Goal: Task Accomplishment & Management: Manage account settings

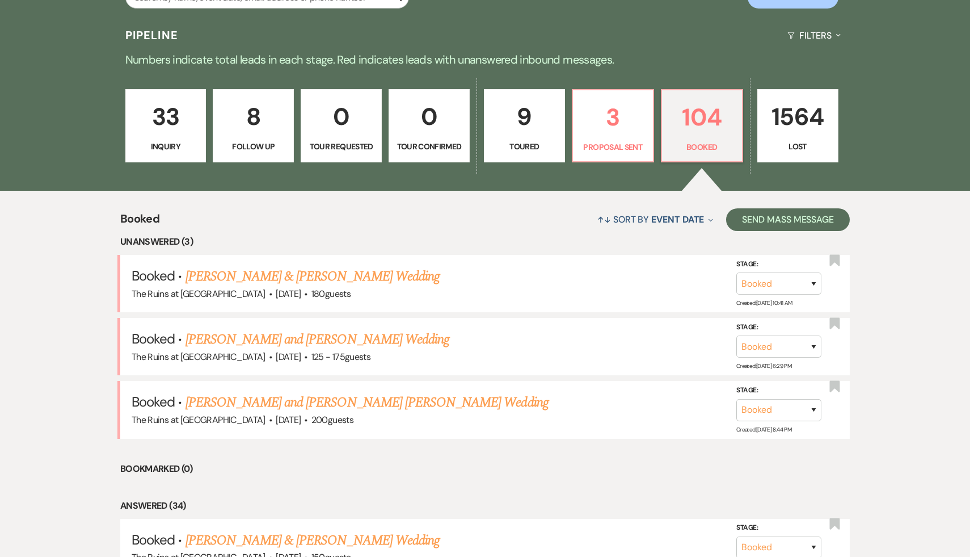
click at [146, 97] on link "33 Inquiry" at bounding box center [165, 126] width 81 height 74
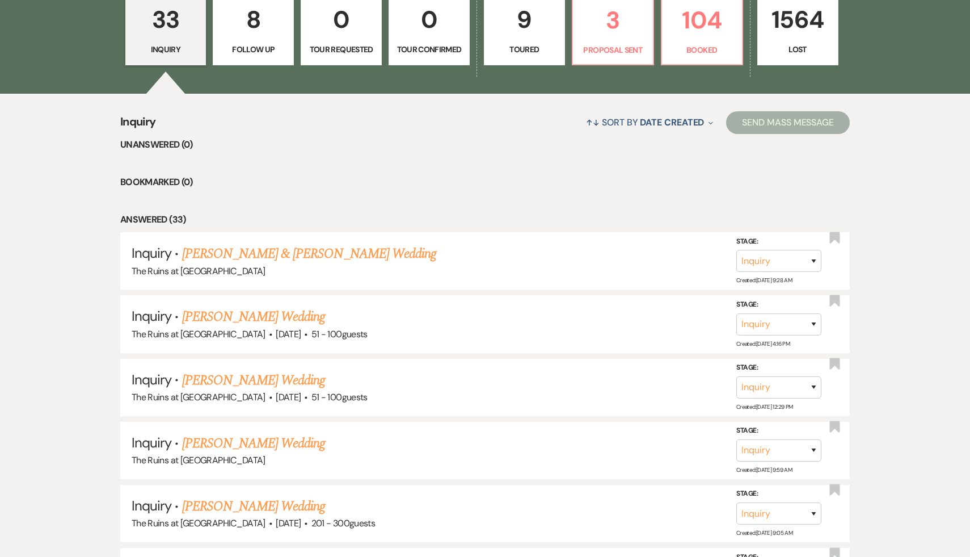
scroll to position [369, 0]
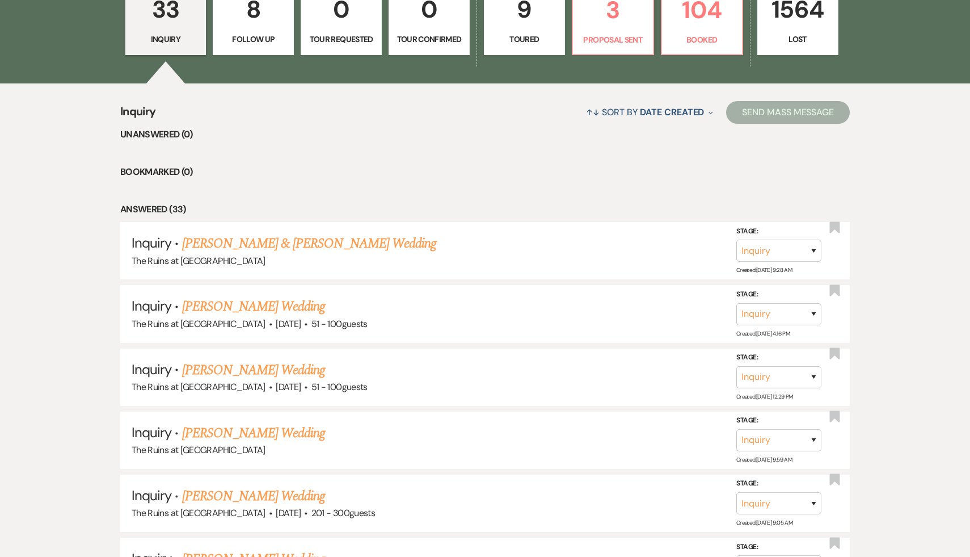
click at [215, 249] on link "[PERSON_NAME] & [PERSON_NAME] Wedding" at bounding box center [309, 243] width 254 height 20
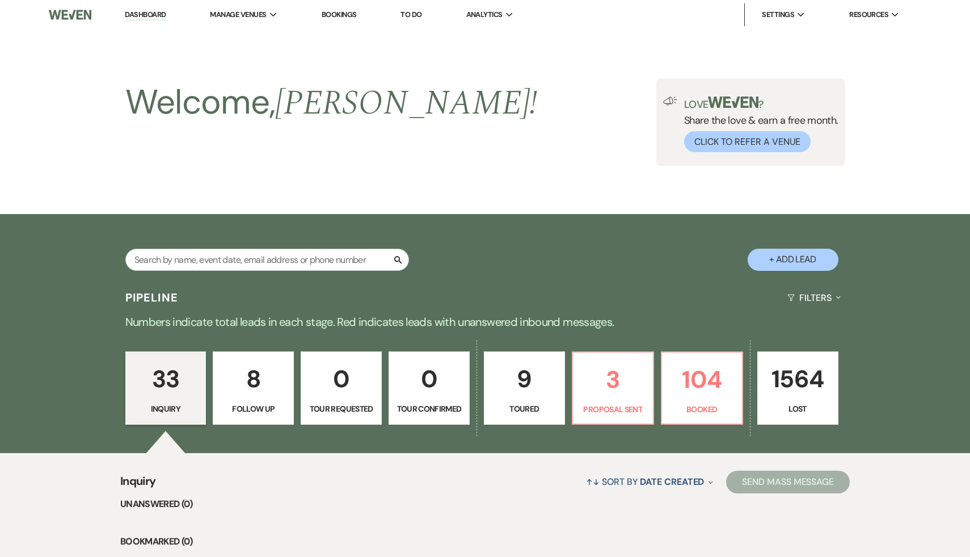
select select "6"
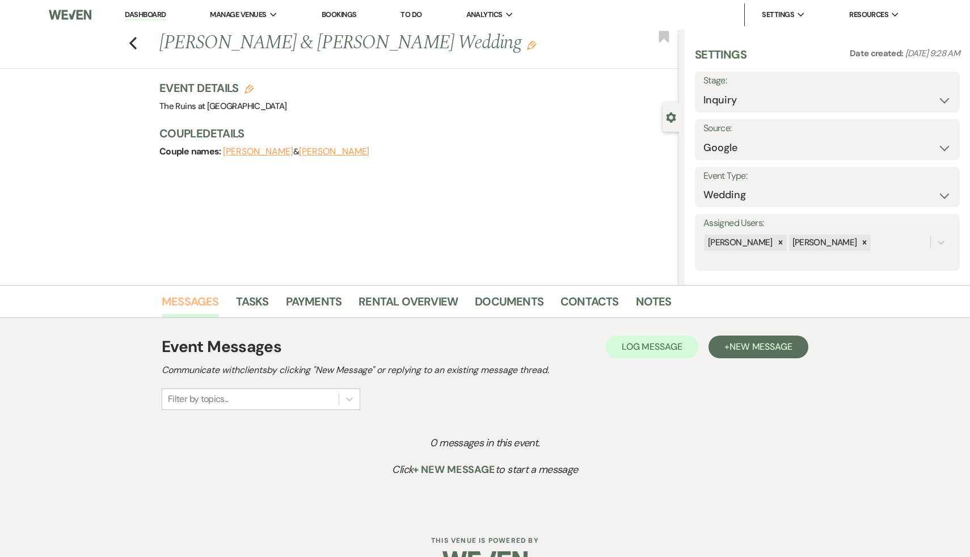
click at [189, 304] on link "Messages" at bounding box center [190, 304] width 57 height 25
click at [758, 350] on span "New Message" at bounding box center [761, 346] width 63 height 12
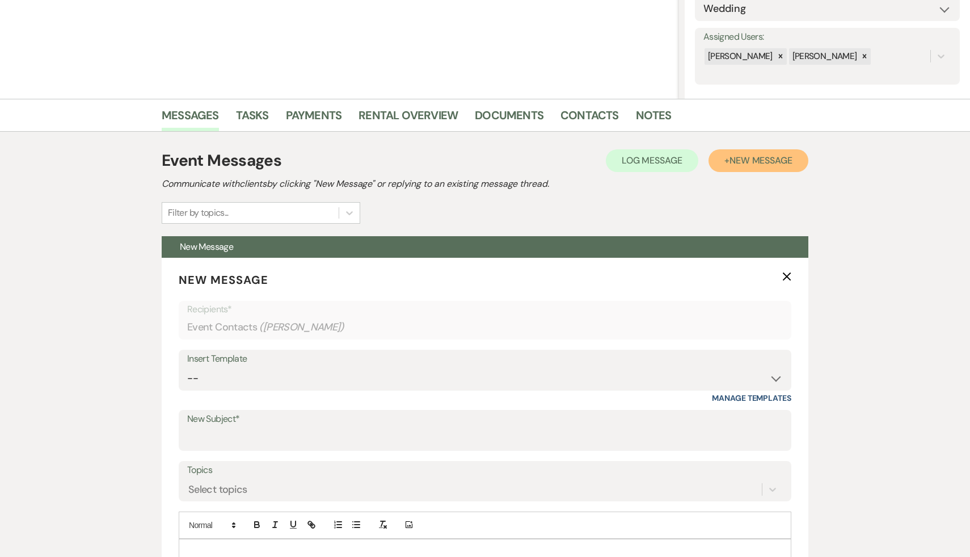
scroll to position [276, 0]
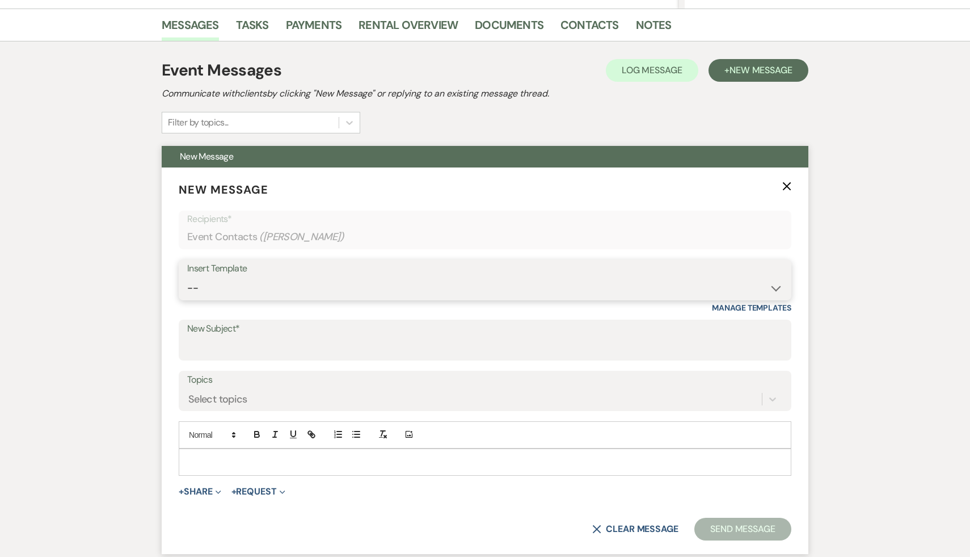
click at [773, 288] on select "-- Weven Planning Portal Introduction (Booked Events) Initial Inquiry Response …" at bounding box center [485, 288] width 596 height 22
select select "566"
click at [187, 277] on select "-- Weven Planning Portal Introduction (Booked Events) Initial Inquiry Response …" at bounding box center [485, 288] width 596 height 22
type input "Thank you for your interest in The Ruins at Sassafras!"
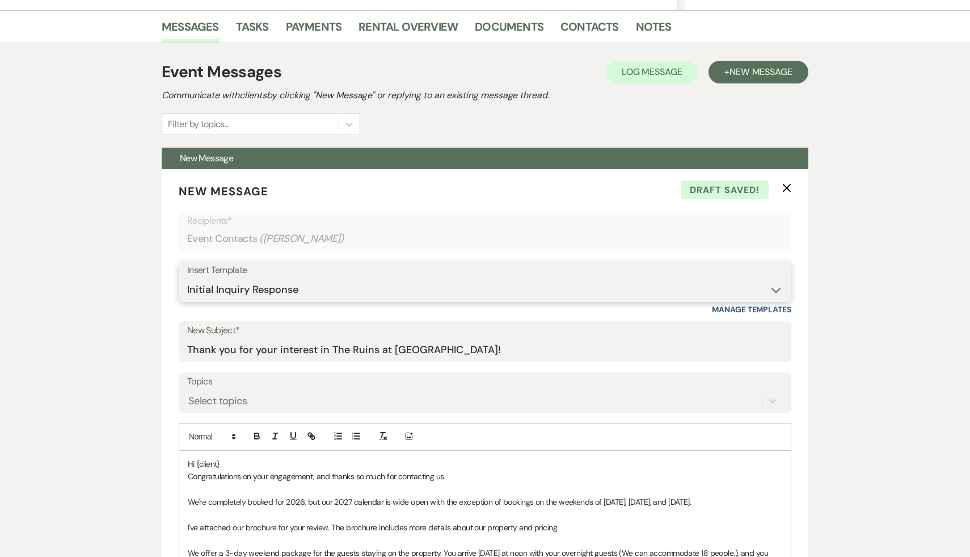
scroll to position [363, 0]
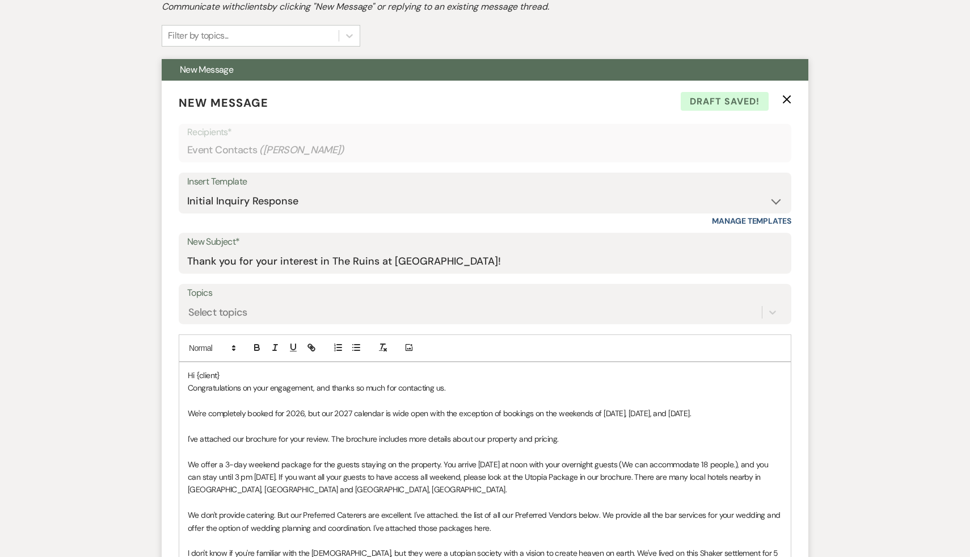
click at [227, 376] on p "Hi {client}" at bounding box center [485, 375] width 595 height 12
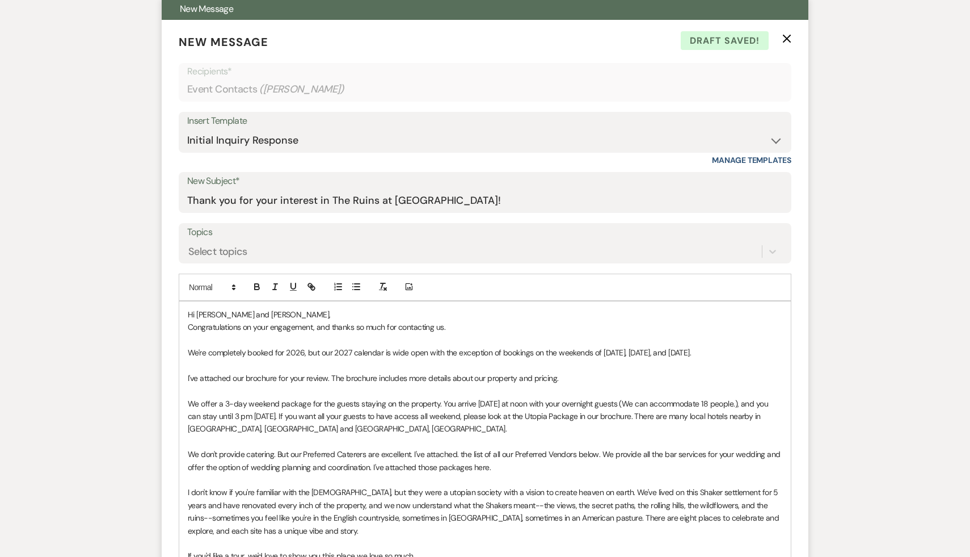
scroll to position [432, 0]
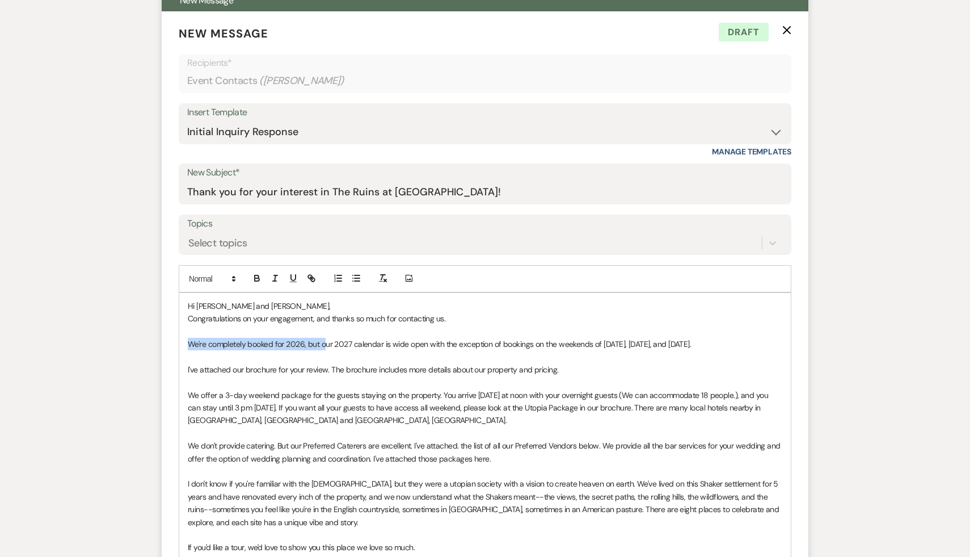
drag, startPoint x: 323, startPoint y: 343, endPoint x: 183, endPoint y: 348, distance: 140.3
click at [183, 348] on div "Hi Emily and Robbie, Congratulations on your engagement, and thanks so much for…" at bounding box center [485, 446] width 612 height 306
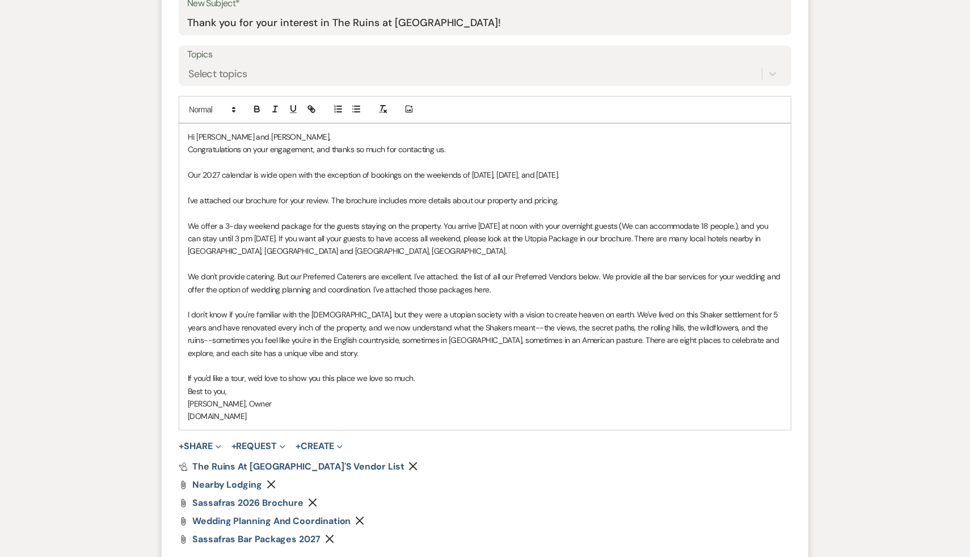
scroll to position [829, 0]
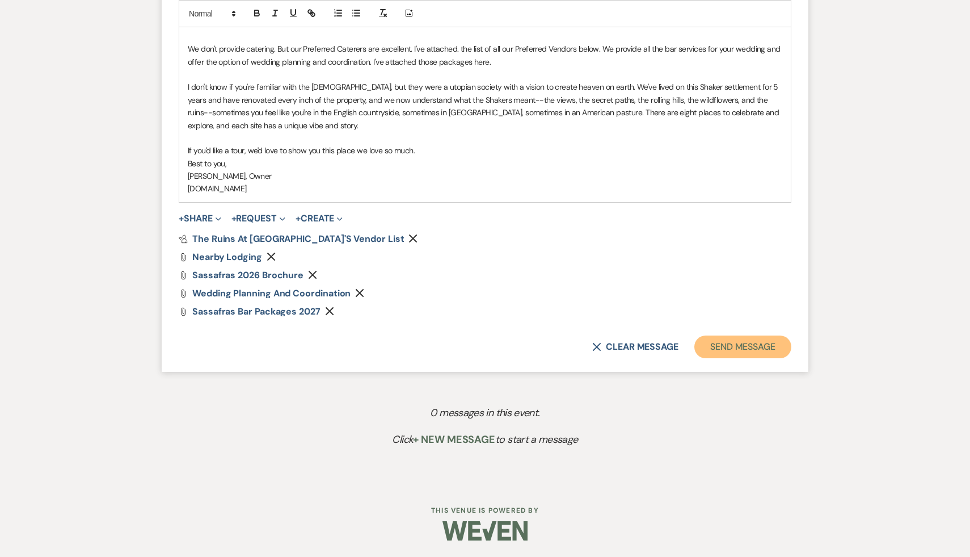
click at [774, 346] on button "Send Message" at bounding box center [743, 346] width 97 height 23
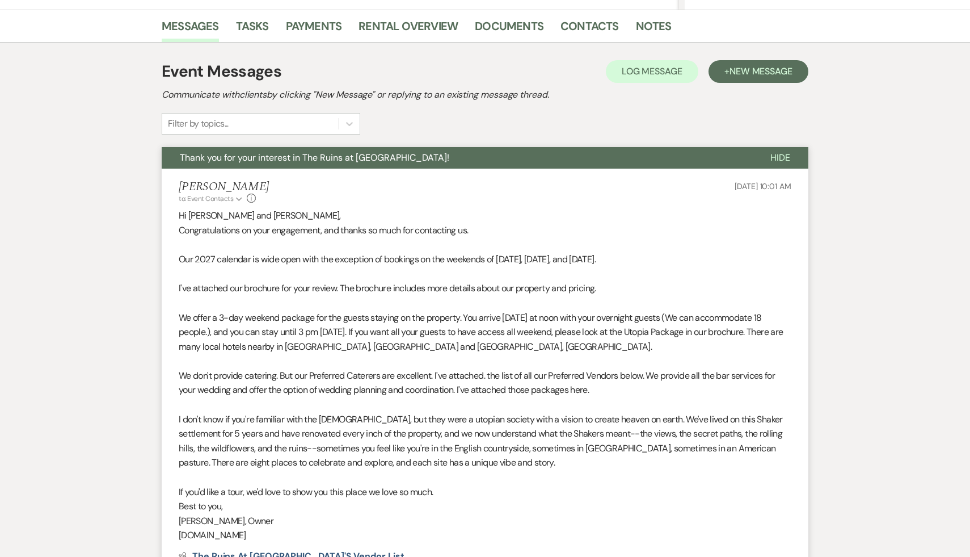
scroll to position [0, 0]
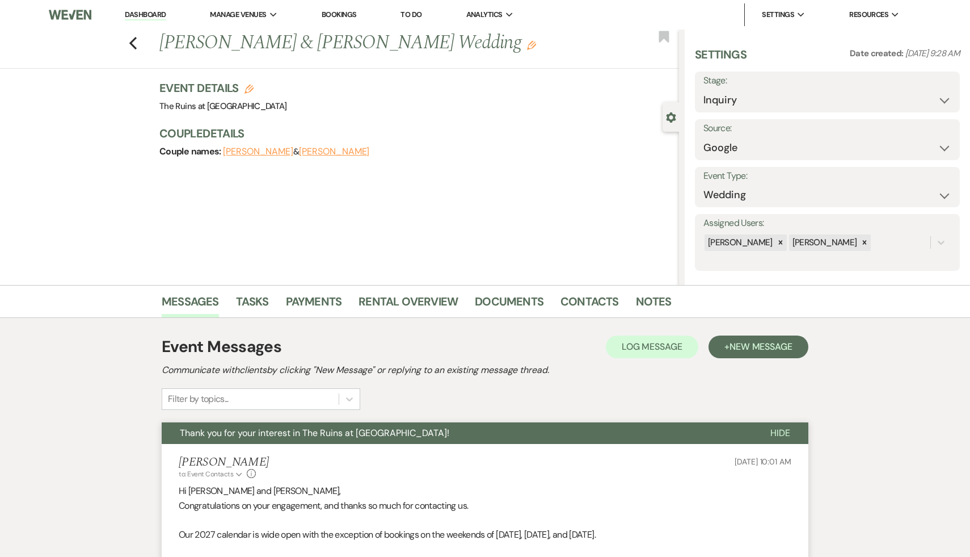
click at [144, 14] on link "Dashboard" at bounding box center [145, 15] width 41 height 11
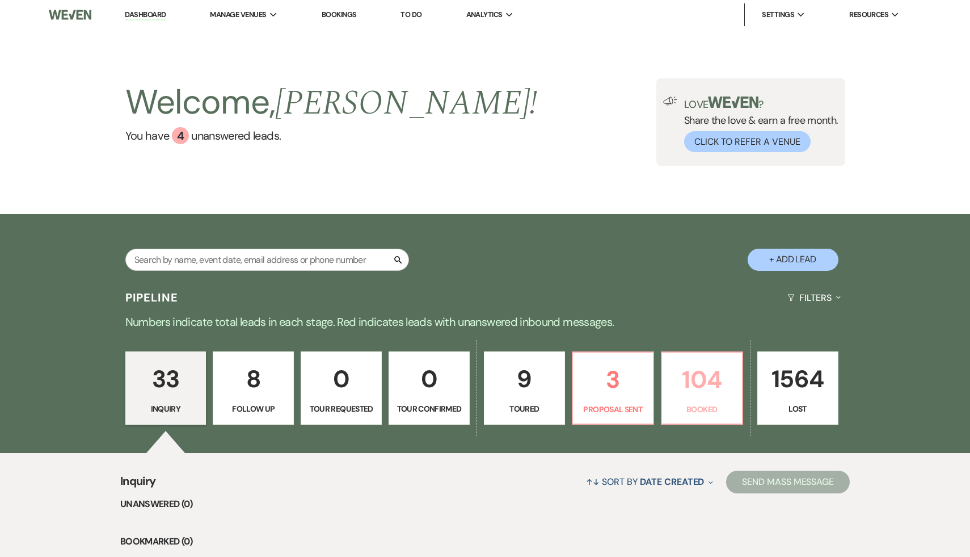
click at [708, 386] on p "104" at bounding box center [702, 379] width 66 height 38
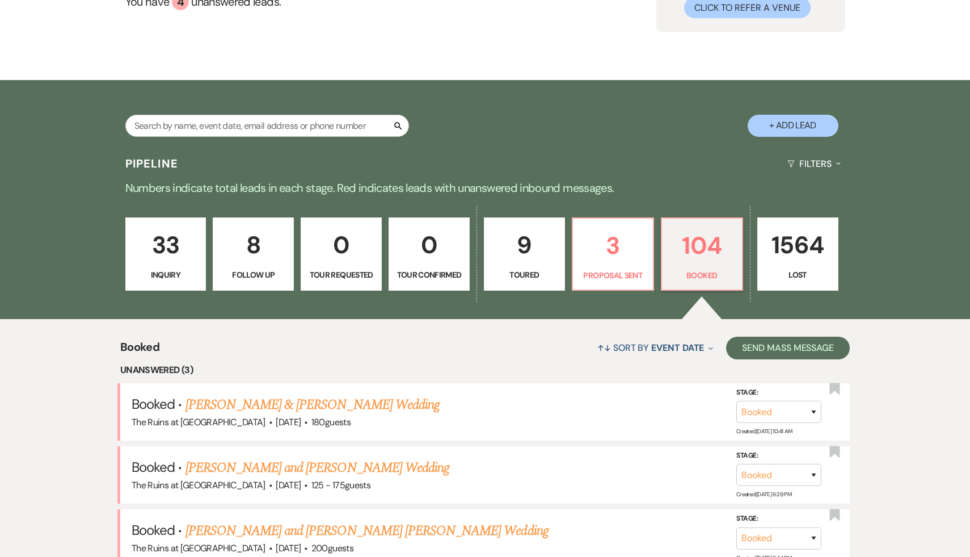
scroll to position [144, 0]
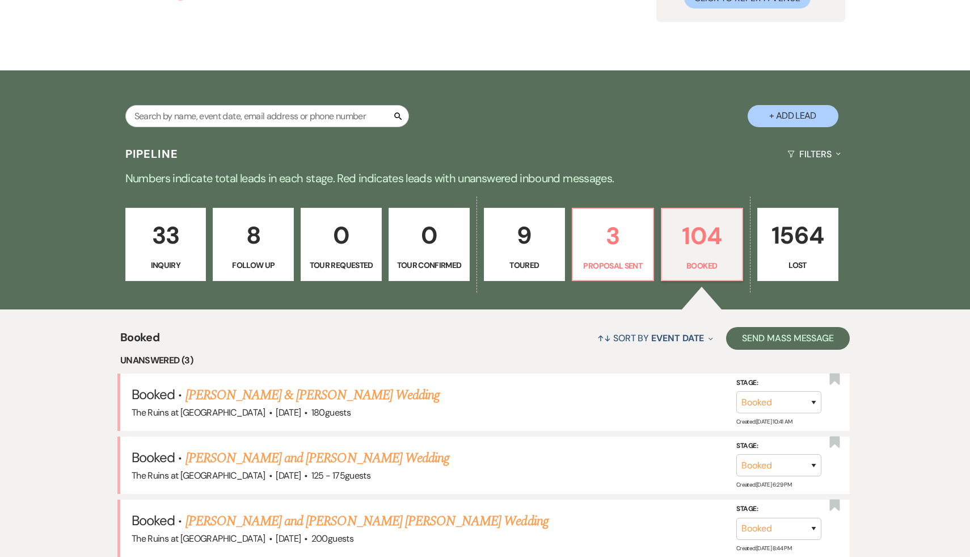
click at [170, 242] on p "33" at bounding box center [166, 235] width 66 height 38
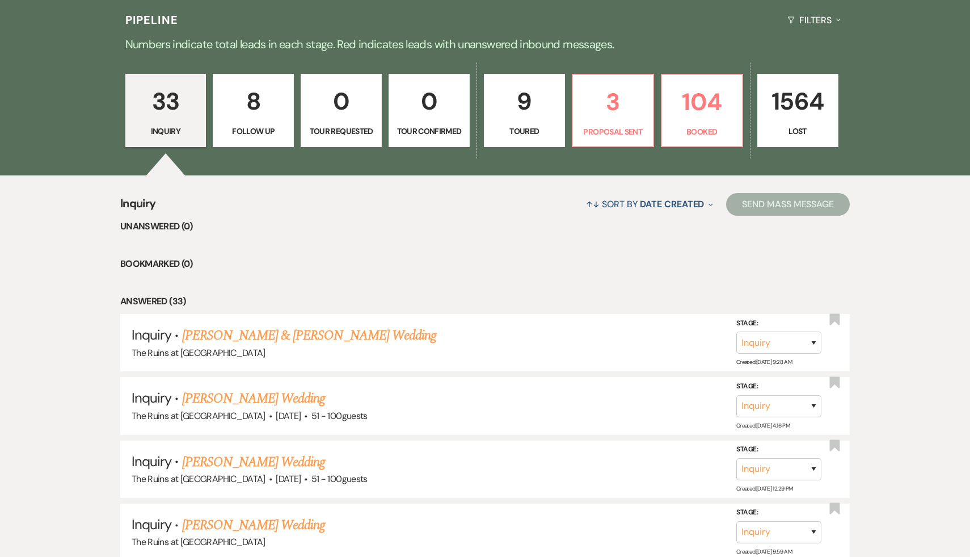
scroll to position [335, 0]
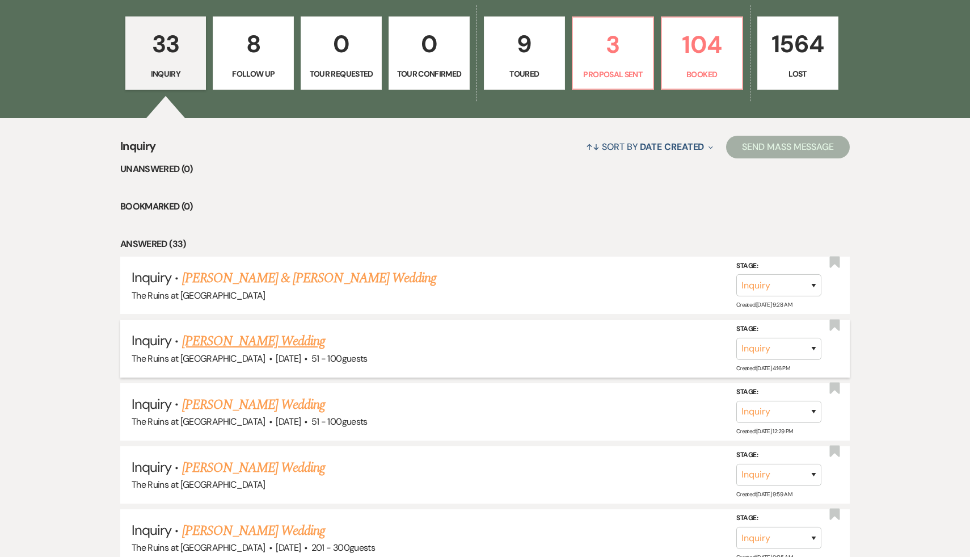
click at [250, 344] on link "[PERSON_NAME] Wedding" at bounding box center [254, 341] width 144 height 20
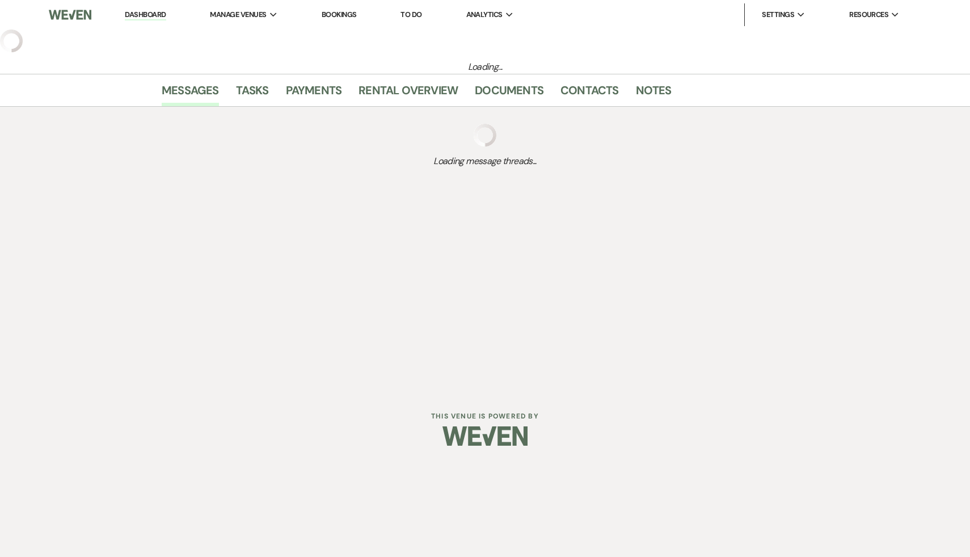
select select "2"
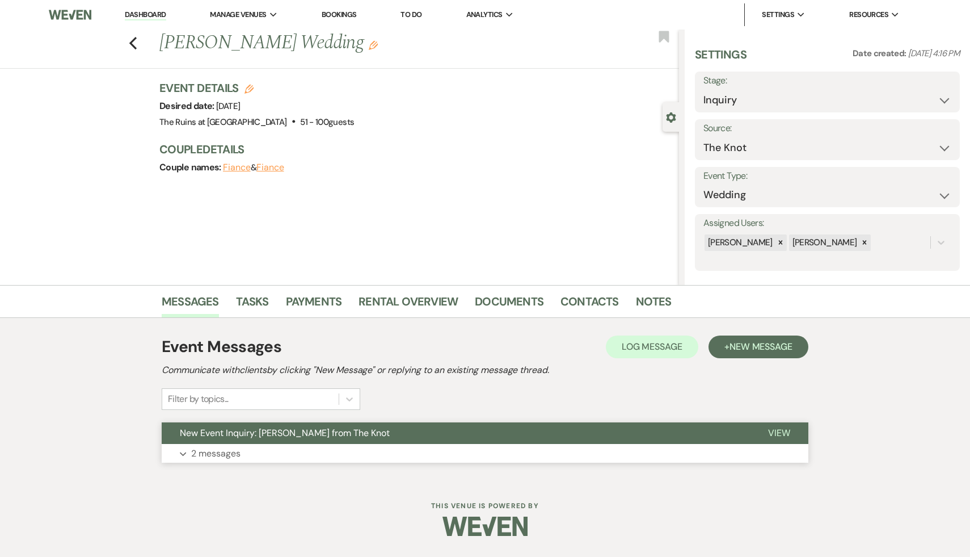
click at [313, 440] on button "New Event Inquiry: Sydney Thomas from The Knot" at bounding box center [456, 433] width 588 height 22
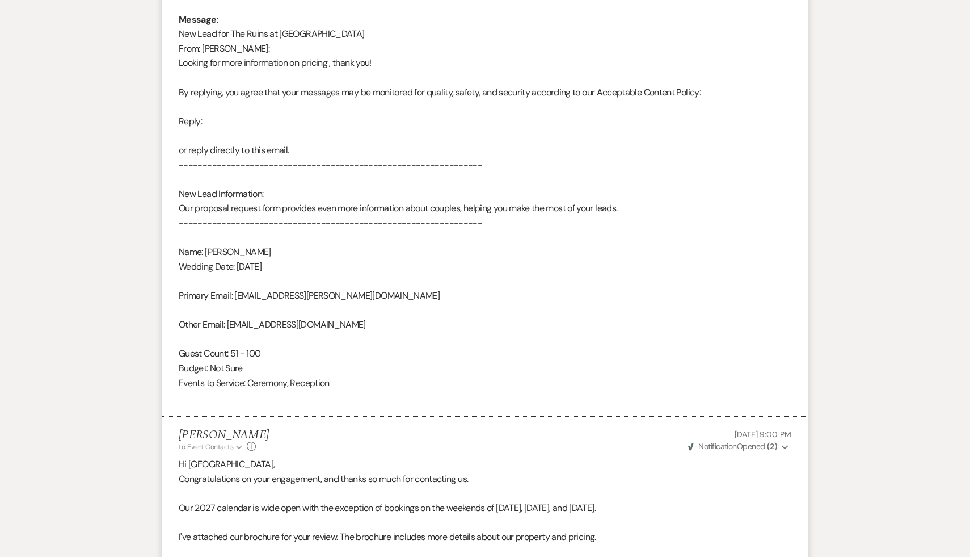
scroll to position [584, 0]
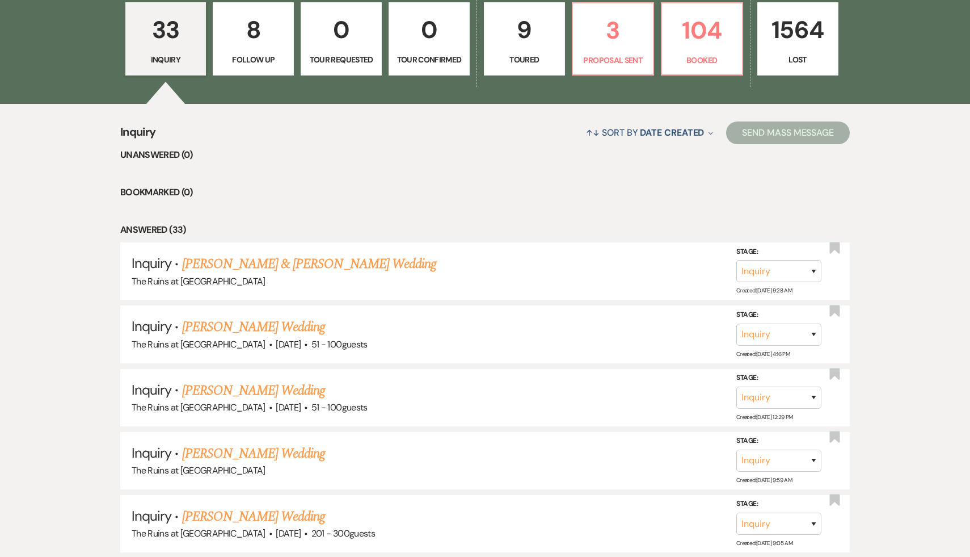
scroll to position [388, 0]
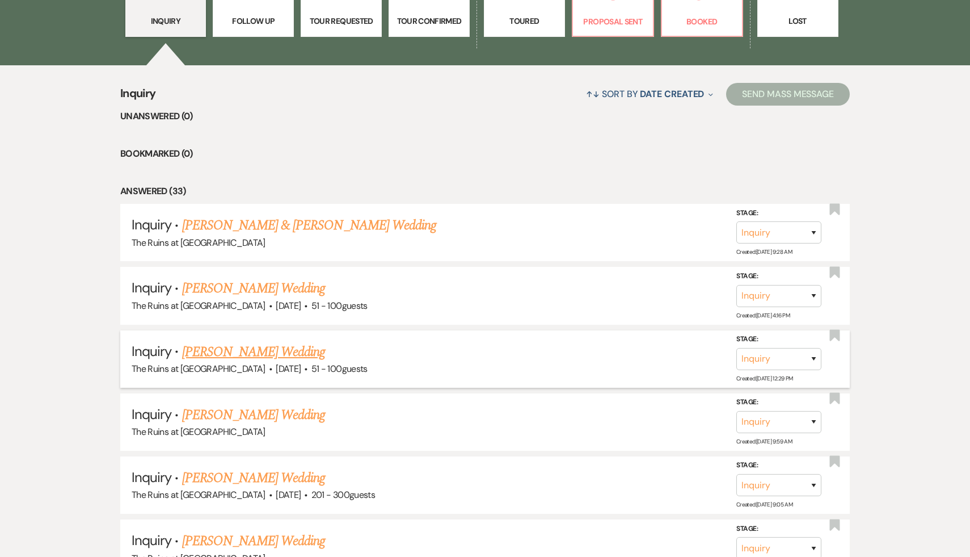
click at [225, 350] on link "Haley Sutton's Wedding" at bounding box center [254, 352] width 144 height 20
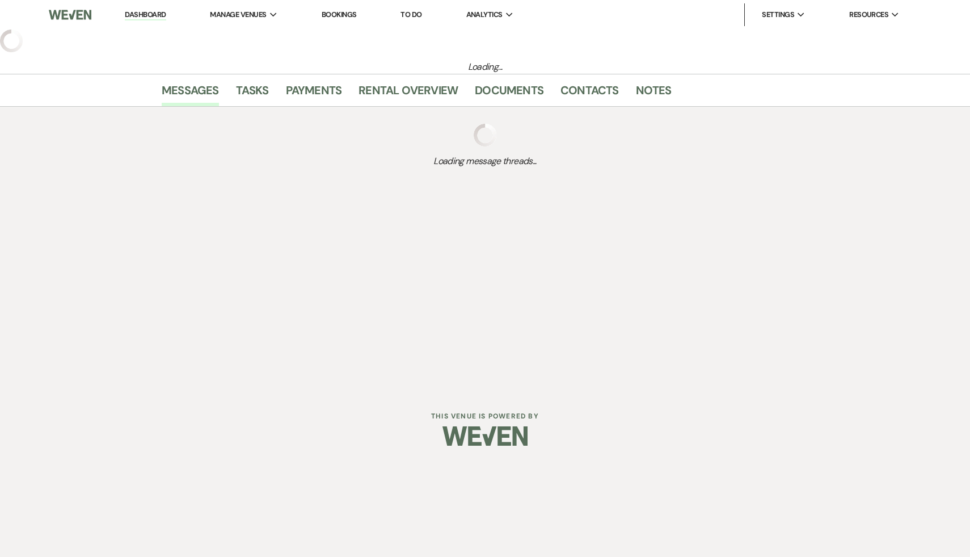
select select "2"
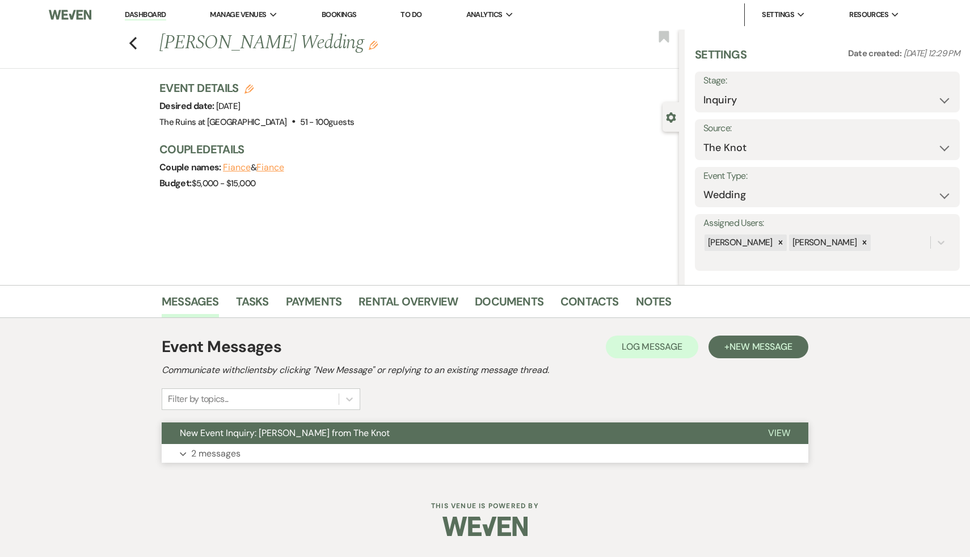
click at [228, 434] on span "New Event Inquiry: Haley Sutton from The Knot" at bounding box center [285, 433] width 210 height 12
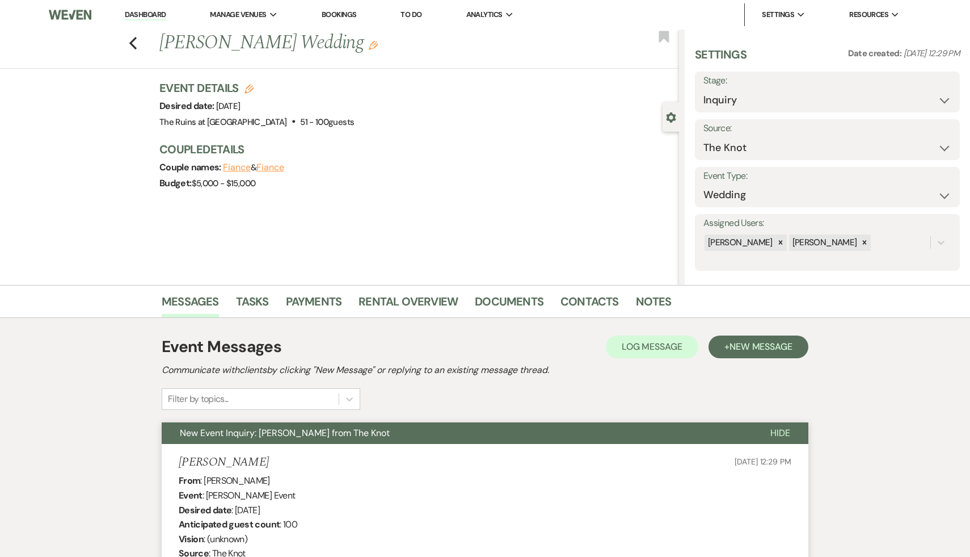
click at [149, 14] on link "Dashboard" at bounding box center [145, 15] width 41 height 11
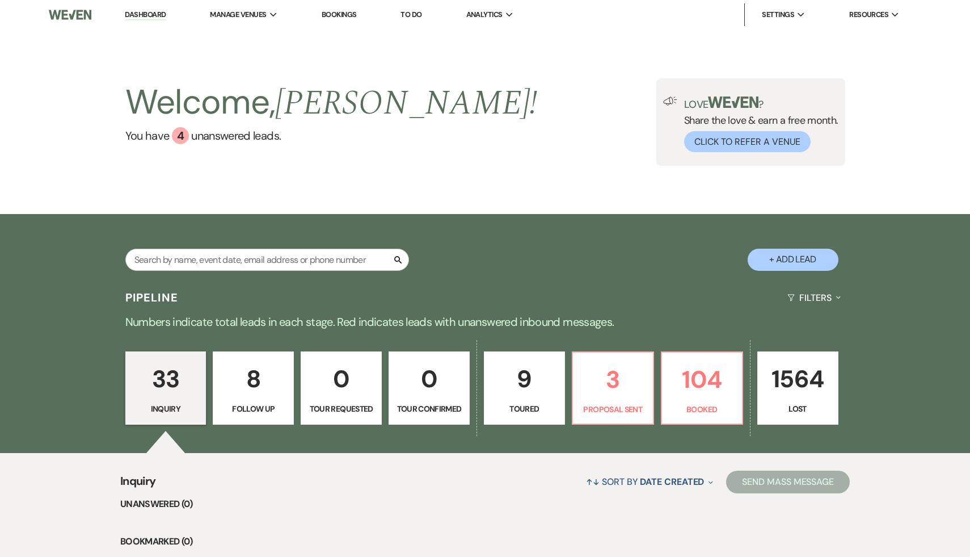
select select "2"
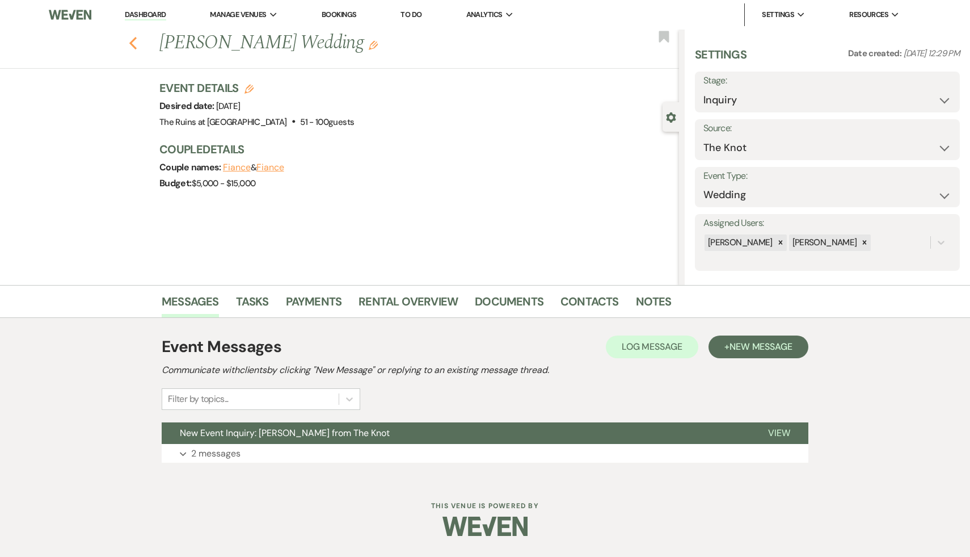
click at [132, 37] on icon "Previous" at bounding box center [133, 43] width 9 height 14
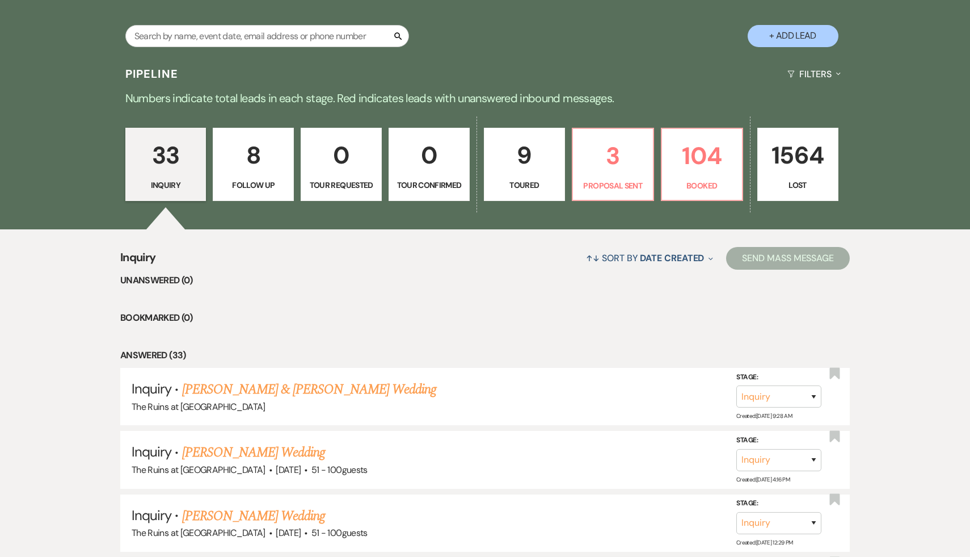
scroll to position [176, 0]
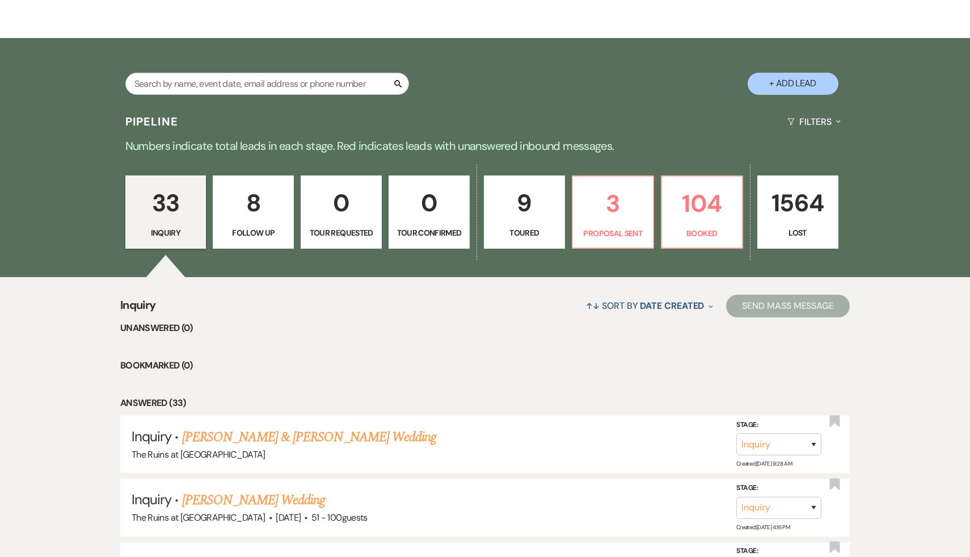
click at [258, 209] on p "8" at bounding box center [253, 203] width 66 height 38
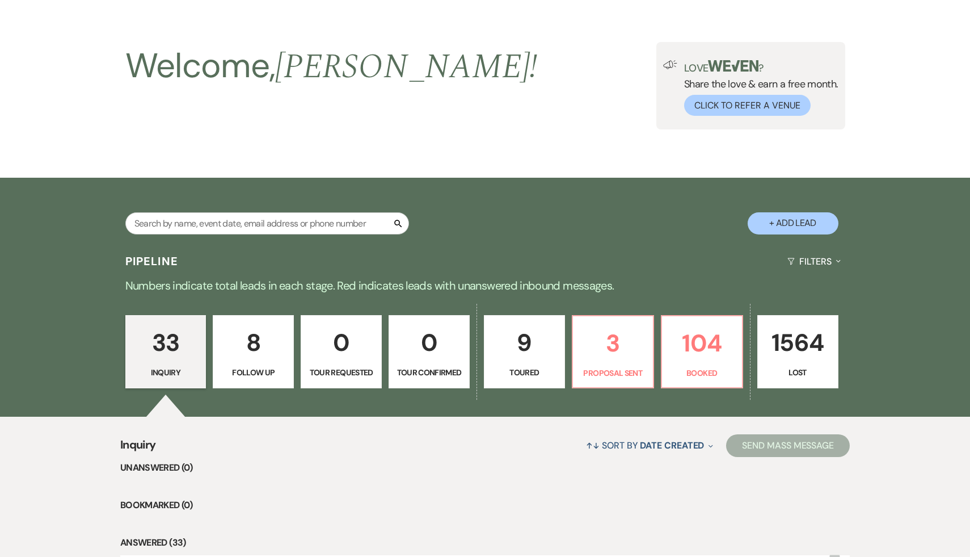
select select "9"
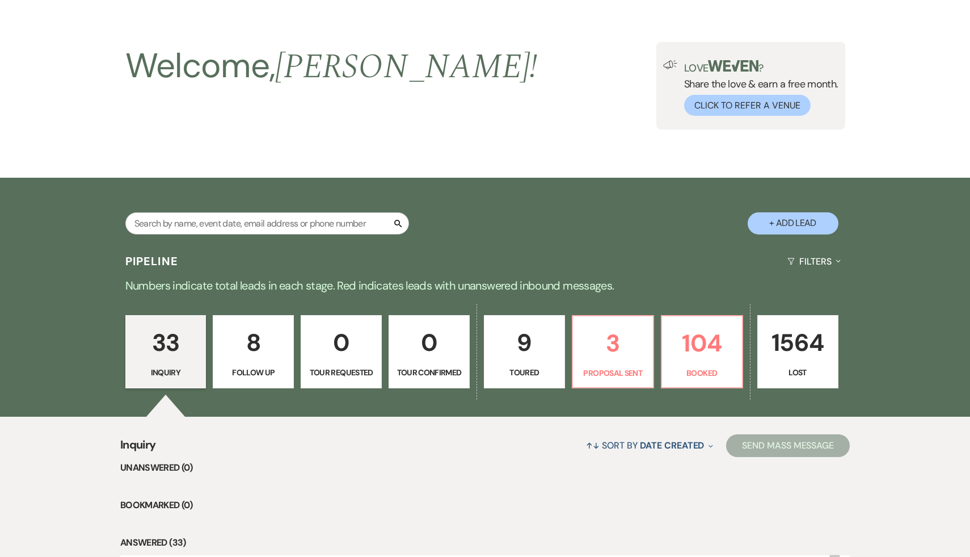
select select "9"
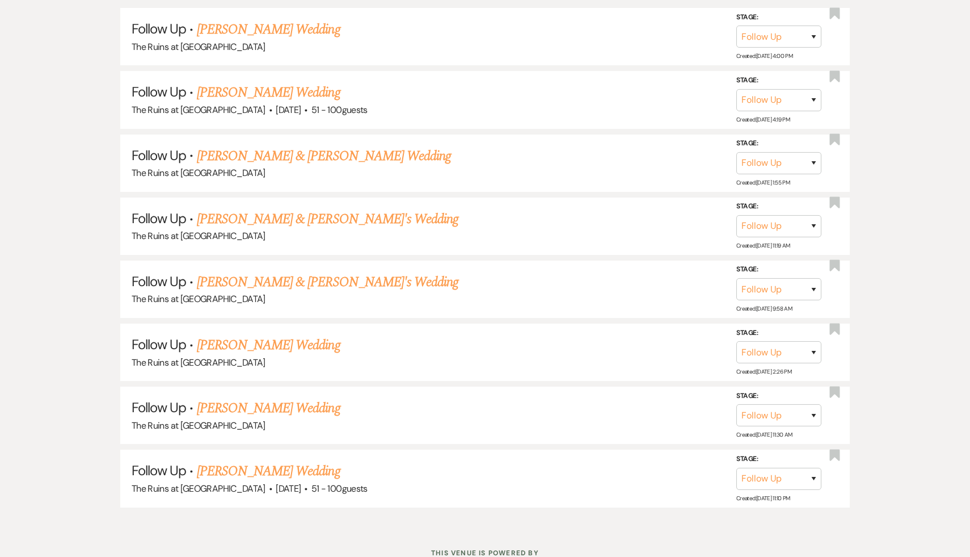
scroll to position [622, 0]
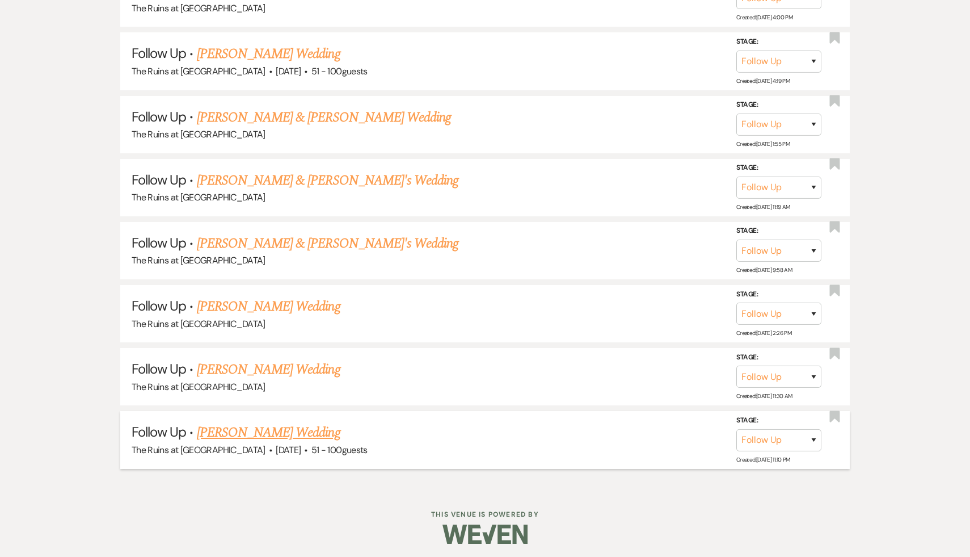
click at [304, 451] on span "·" at bounding box center [305, 451] width 3 height 0
click at [256, 429] on link "Meghan Lenane's Wedding" at bounding box center [269, 432] width 144 height 20
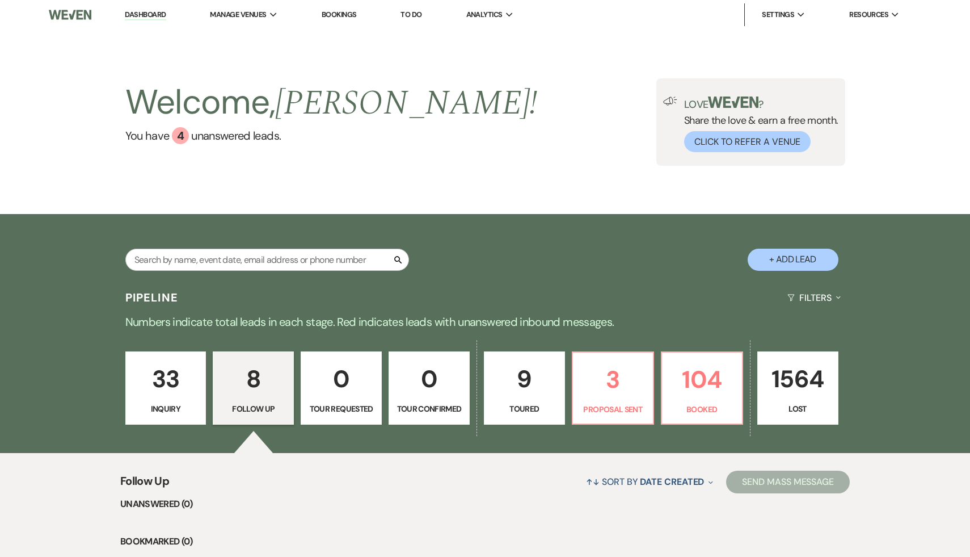
select select "9"
select select "2"
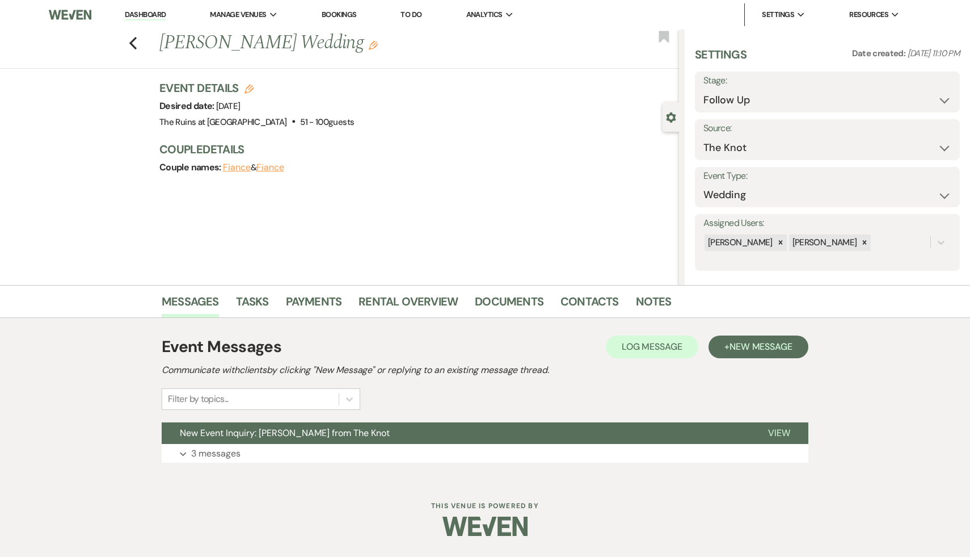
click at [256, 429] on span "New Event Inquiry: Meghan Lenane from The Knot" at bounding box center [285, 433] width 210 height 12
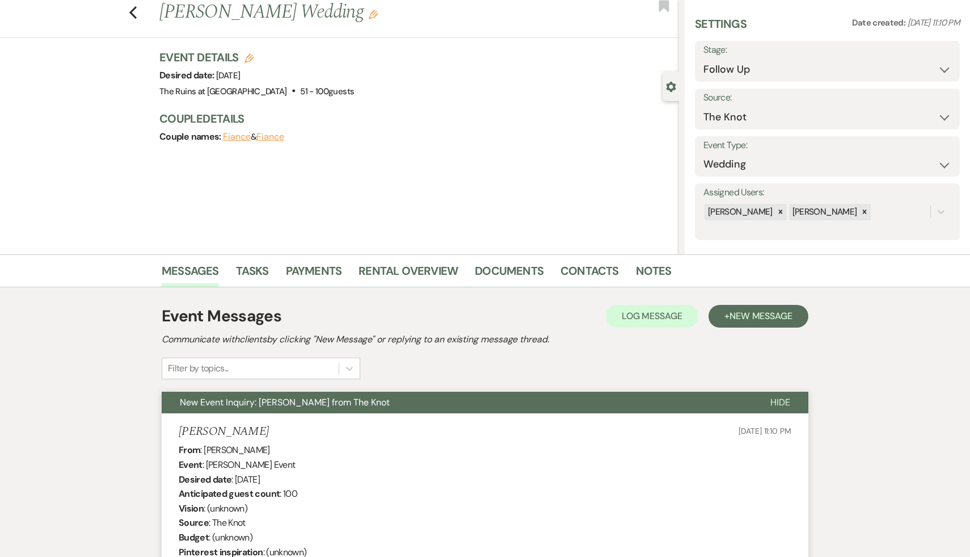
scroll to position [32, 0]
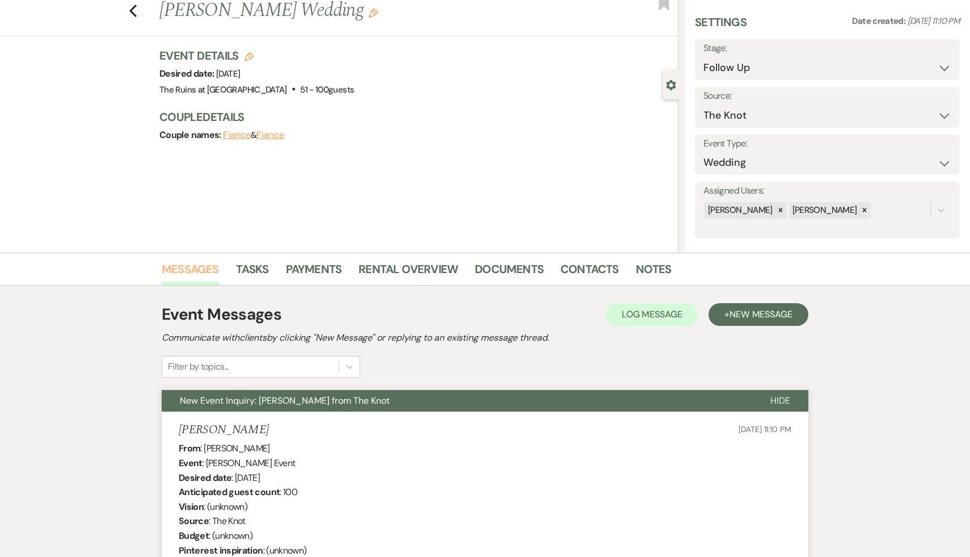
click at [192, 275] on link "Messages" at bounding box center [190, 272] width 57 height 25
click at [583, 266] on link "Contacts" at bounding box center [590, 272] width 58 height 25
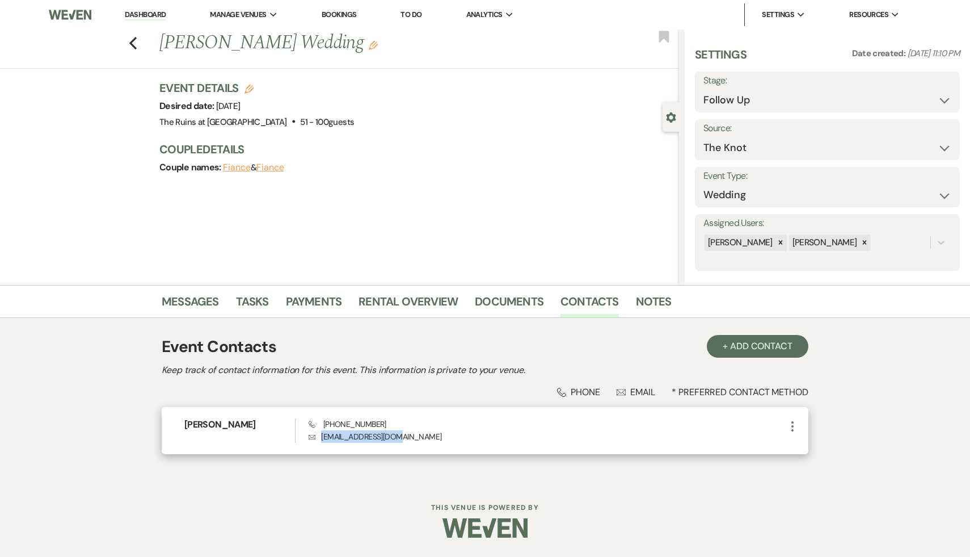
drag, startPoint x: 407, startPoint y: 433, endPoint x: 319, endPoint y: 435, distance: 88.0
click at [319, 435] on p "Envelope lenameghe@gmail.com" at bounding box center [547, 436] width 477 height 12
copy p "lenameghe@gmail.com"
click at [580, 301] on link "Contacts" at bounding box center [590, 304] width 58 height 25
click at [144, 15] on link "Dashboard" at bounding box center [145, 15] width 41 height 11
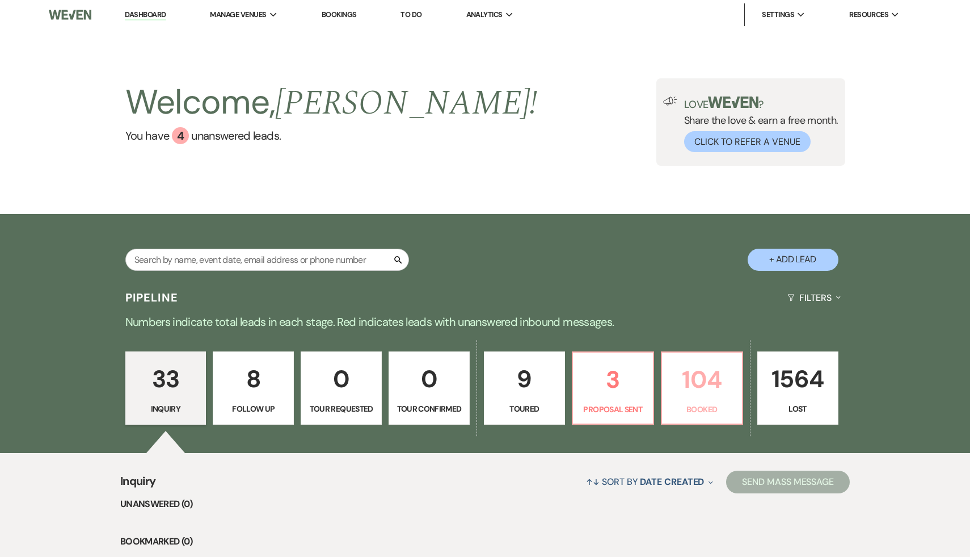
click at [696, 374] on p "104" at bounding box center [702, 379] width 66 height 38
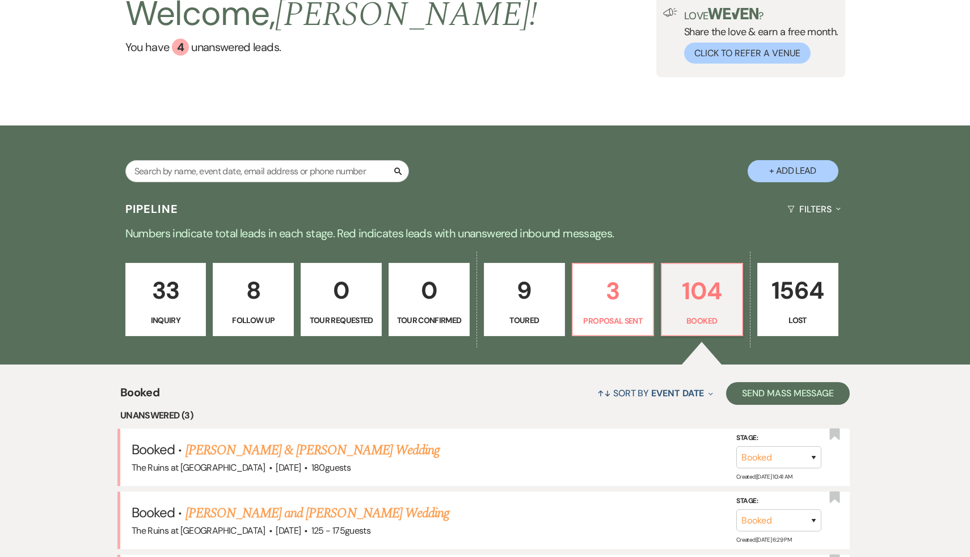
scroll to position [96, 0]
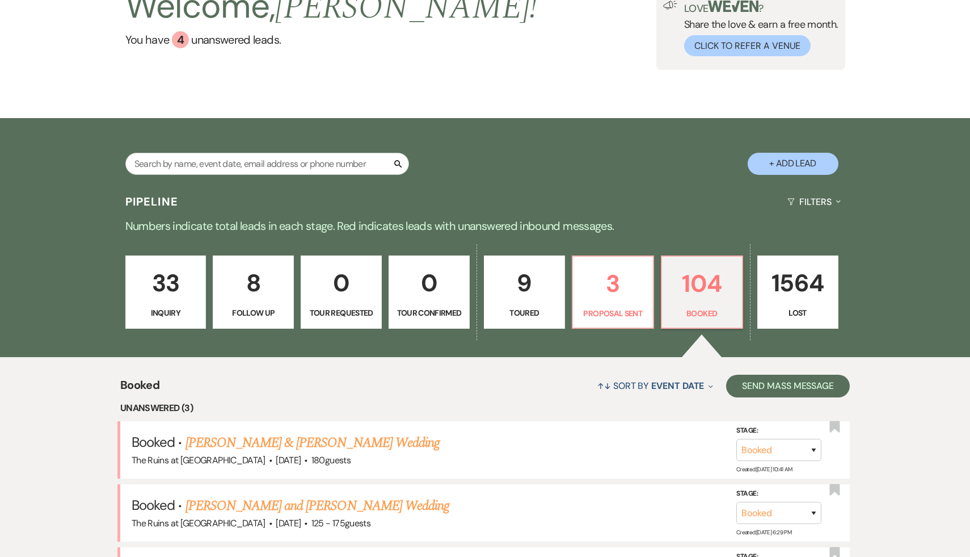
click at [804, 160] on button "+ Add Lead" at bounding box center [793, 164] width 91 height 22
select select "534"
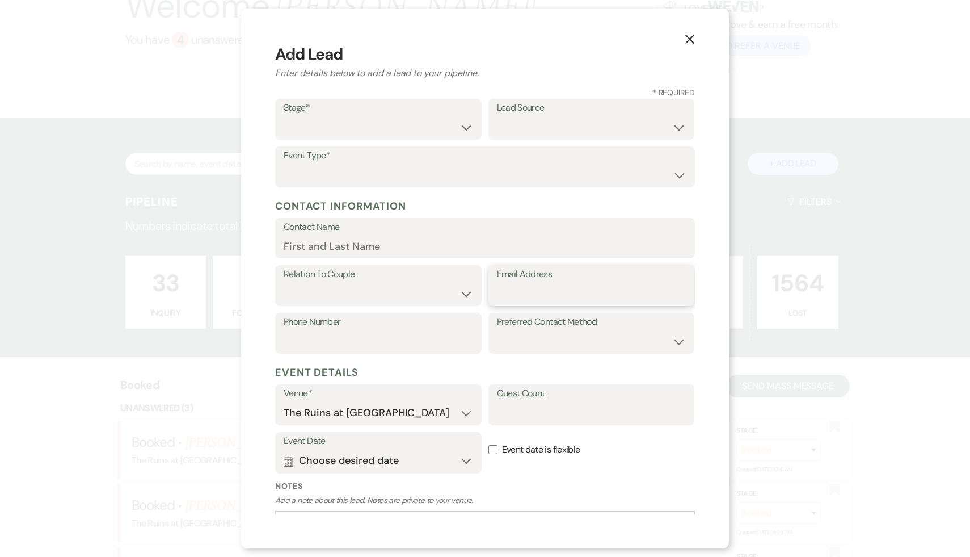
click at [507, 298] on input "Email Address" at bounding box center [592, 294] width 190 height 22
paste input "simondsreedwedding2026@gmail.com"
type input "simondsreedwedding2026@gmail.com"
click at [465, 124] on select "Inquiry Follow Up Tour Requested Tour Confirmed Toured Proposal Sent Booked Lost" at bounding box center [379, 127] width 190 height 22
select select "1"
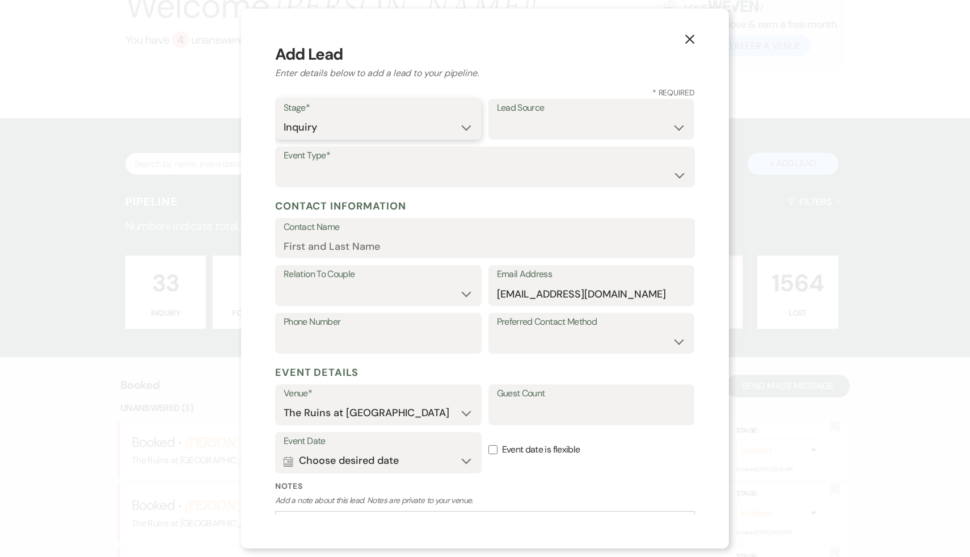
click at [284, 116] on select "Inquiry Follow Up Tour Requested Tour Confirmed Toured Proposal Sent Booked Lost" at bounding box center [379, 127] width 190 height 22
click at [681, 122] on select "Weven Venue Website Instagram Facebook Pinterest Google The Knot Wedding Wire H…" at bounding box center [592, 127] width 190 height 22
click at [676, 127] on select "Weven Venue Website Instagram Facebook Pinterest Google The Knot Wedding Wire H…" at bounding box center [592, 127] width 190 height 22
select select "6"
click at [497, 116] on select "Weven Venue Website Instagram Facebook Pinterest Google The Knot Wedding Wire H…" at bounding box center [592, 127] width 190 height 22
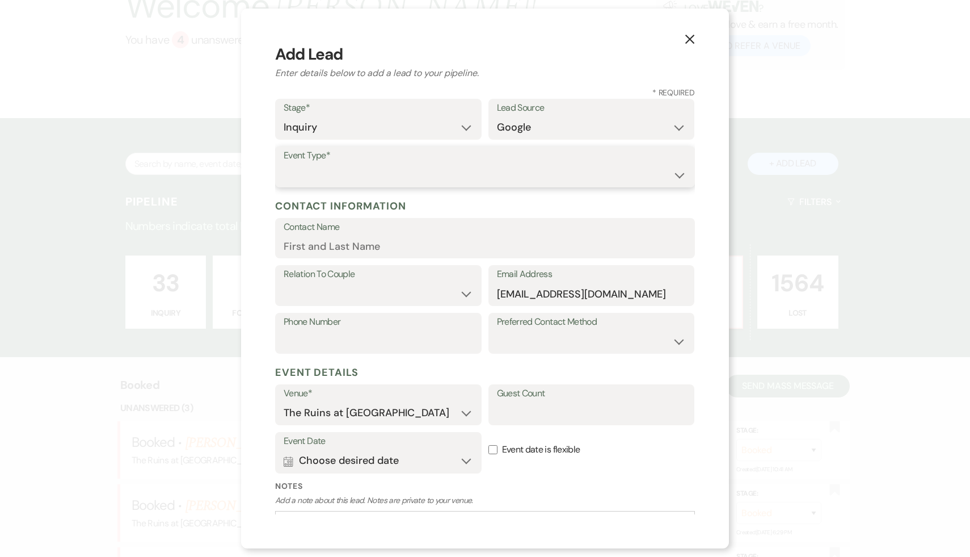
click at [676, 174] on select "Wedding Anniversary Party Baby Shower Bachelorette / Bachelor Party Birthday Pa…" at bounding box center [485, 175] width 403 height 22
select select "1"
click at [284, 164] on select "Wedding Anniversary Party Baby Shower Bachelorette / Bachelor Party Birthday Pa…" at bounding box center [485, 175] width 403 height 22
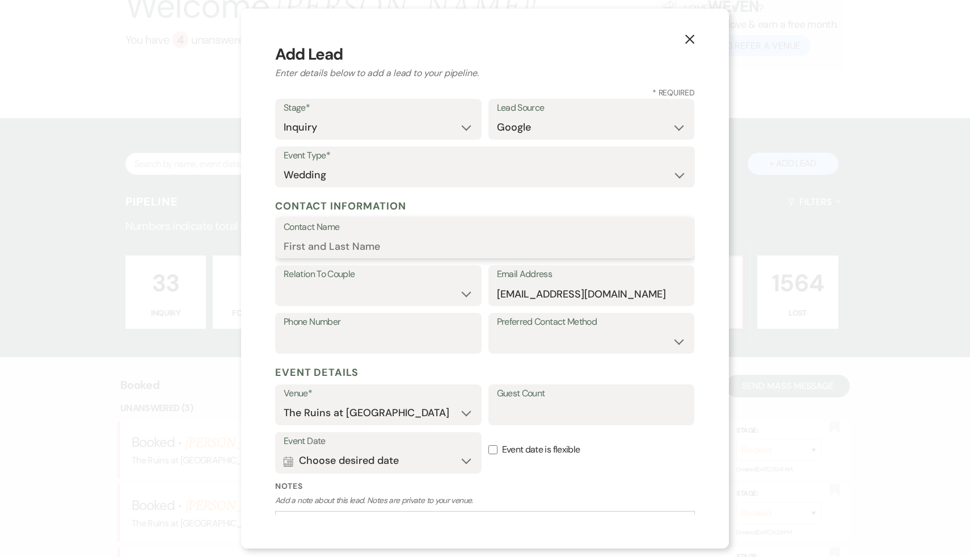
click at [423, 246] on input "Contact Name" at bounding box center [485, 246] width 403 height 22
paste input "Michaela & Raven"
type input "Michaela"
click at [465, 293] on select "Couple Planner Parent of Couple Family Member Friend Other" at bounding box center [379, 294] width 190 height 22
select select "1"
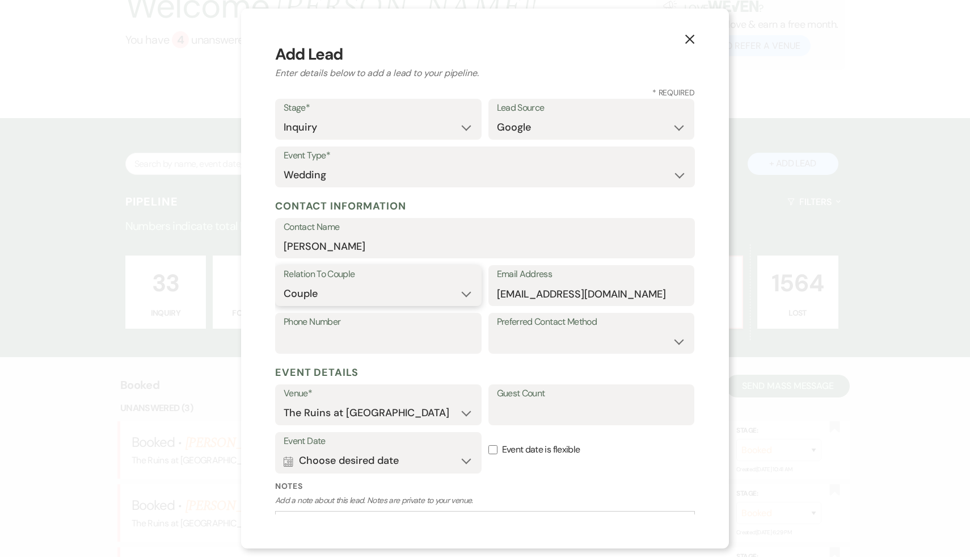
click at [284, 283] on select "Couple Planner Parent of Couple Family Member Friend Other" at bounding box center [379, 294] width 190 height 22
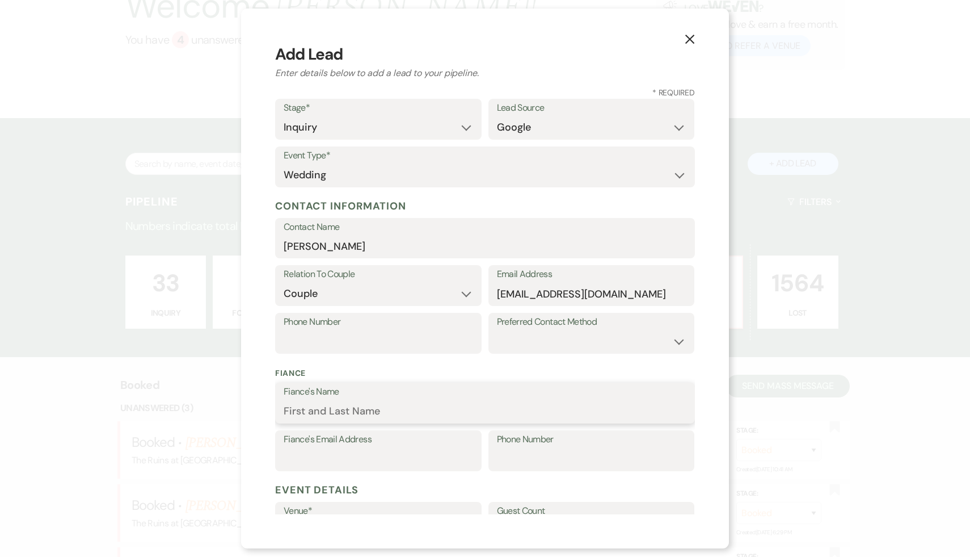
click at [355, 404] on input "Fiance's Name" at bounding box center [485, 411] width 403 height 22
paste input "Michaela & Raven"
click at [338, 411] on input "Michaela & Raven" at bounding box center [485, 411] width 403 height 22
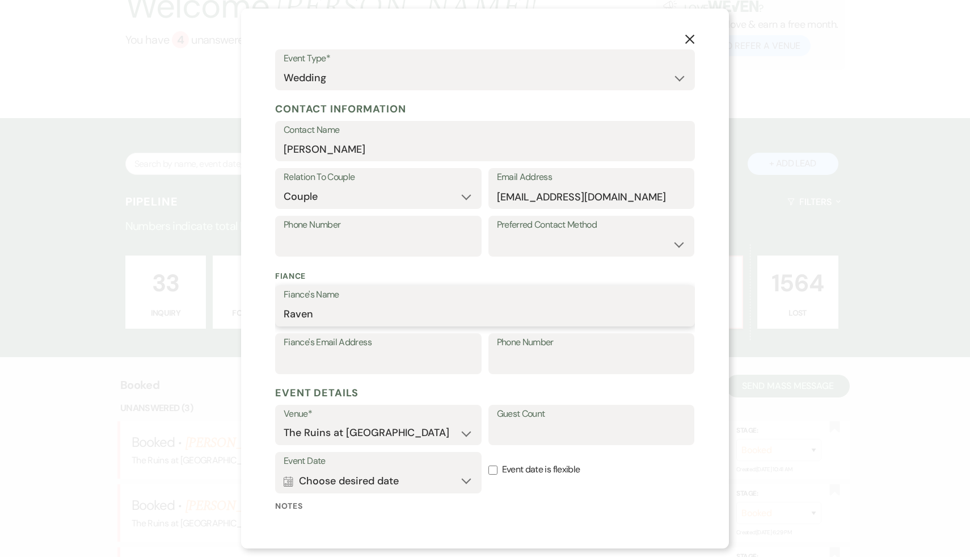
scroll to position [110, 0]
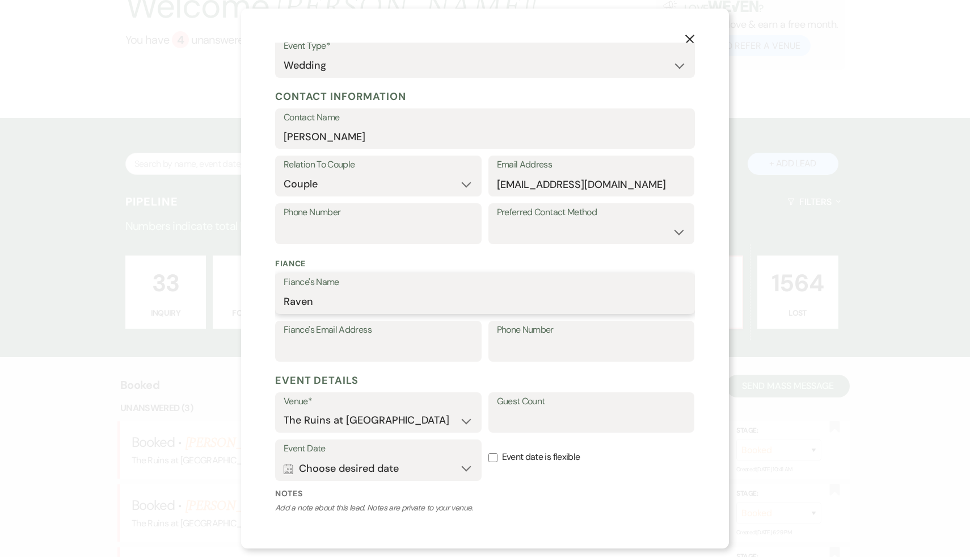
type input "Raven"
click at [528, 415] on input "Guest Count" at bounding box center [592, 420] width 190 height 22
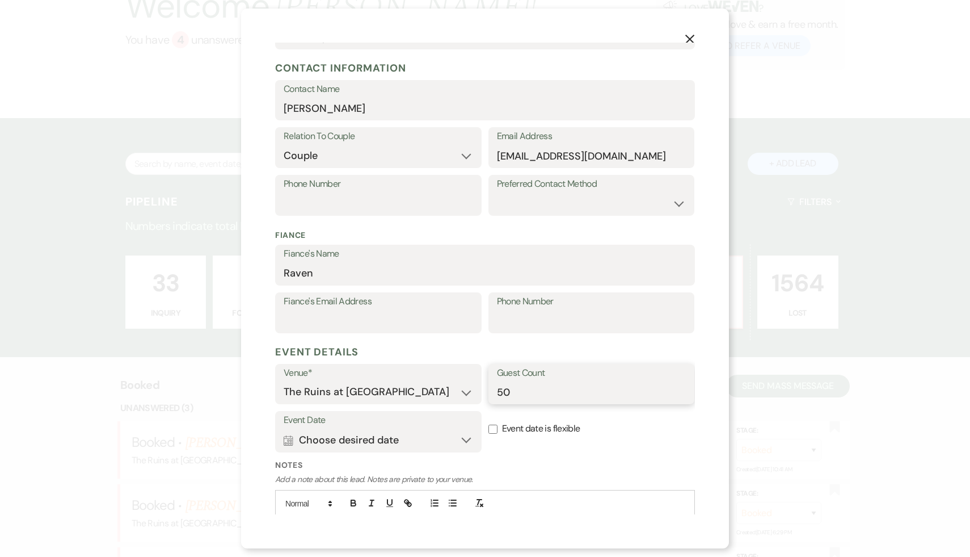
scroll to position [136, 0]
type input "50"
click at [495, 434] on input "Event date is flexible" at bounding box center [493, 430] width 9 height 9
checkbox input "true"
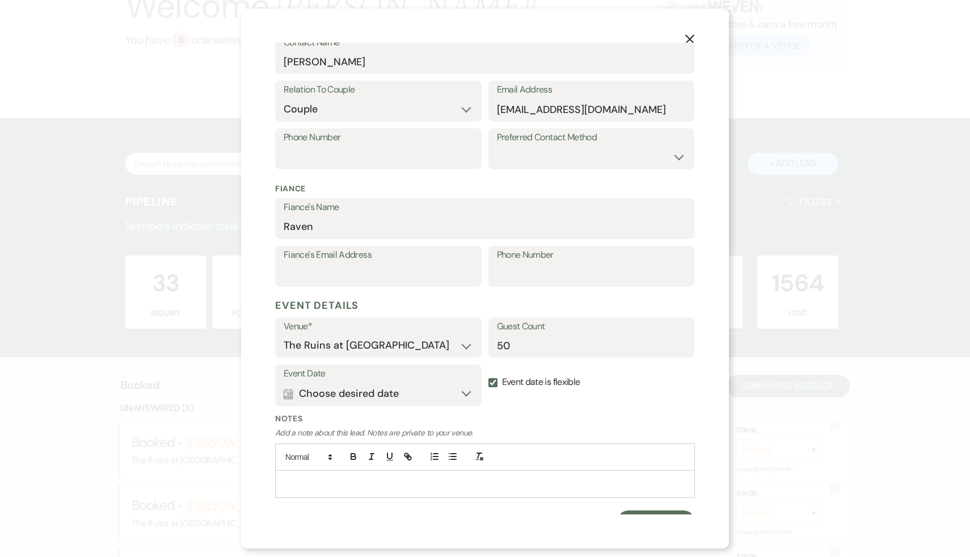
scroll to position [202, 0]
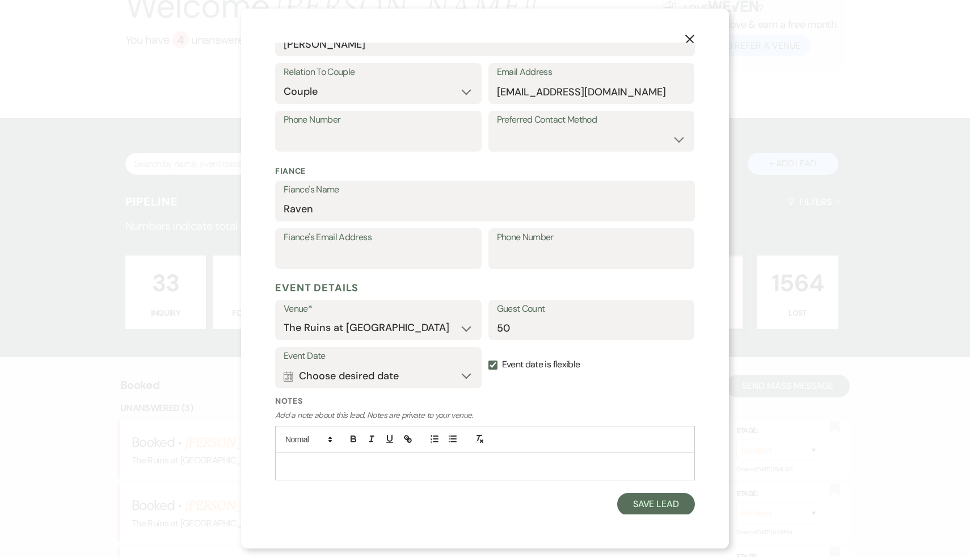
click at [391, 461] on p at bounding box center [485, 466] width 402 height 12
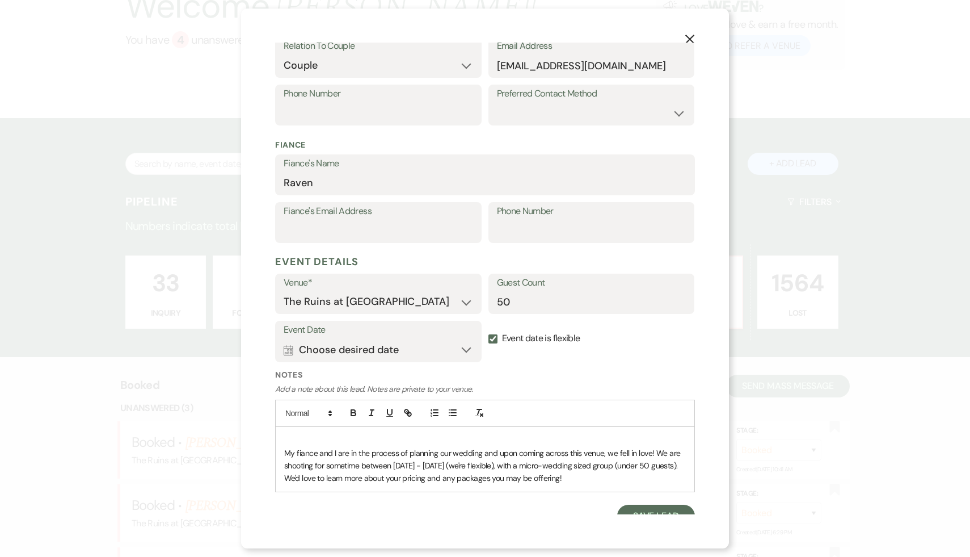
scroll to position [241, 0]
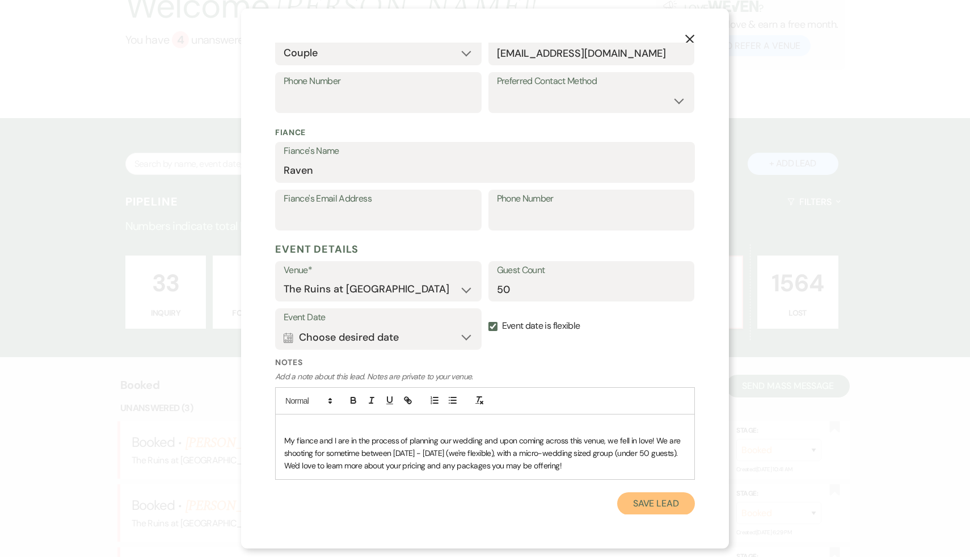
click at [672, 498] on button "Save Lead" at bounding box center [656, 503] width 78 height 23
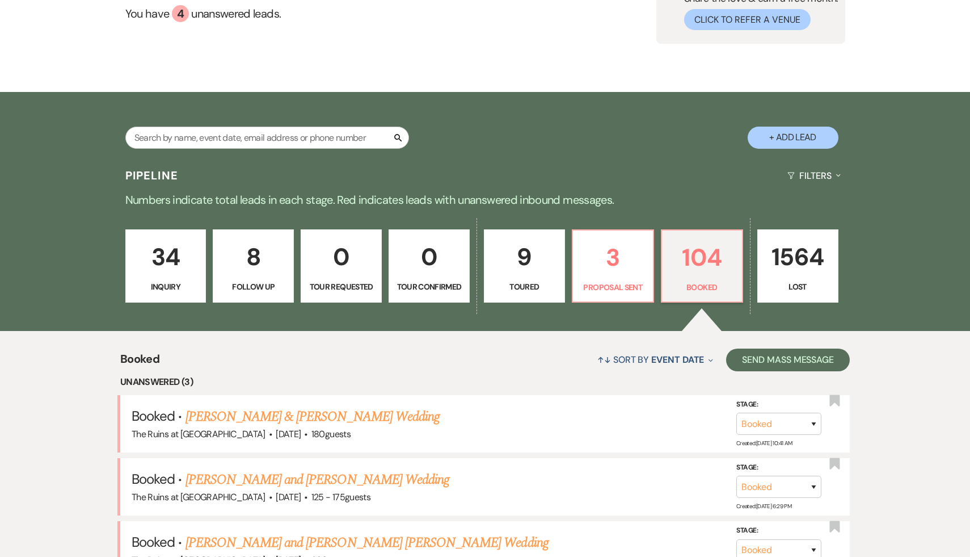
scroll to position [127, 0]
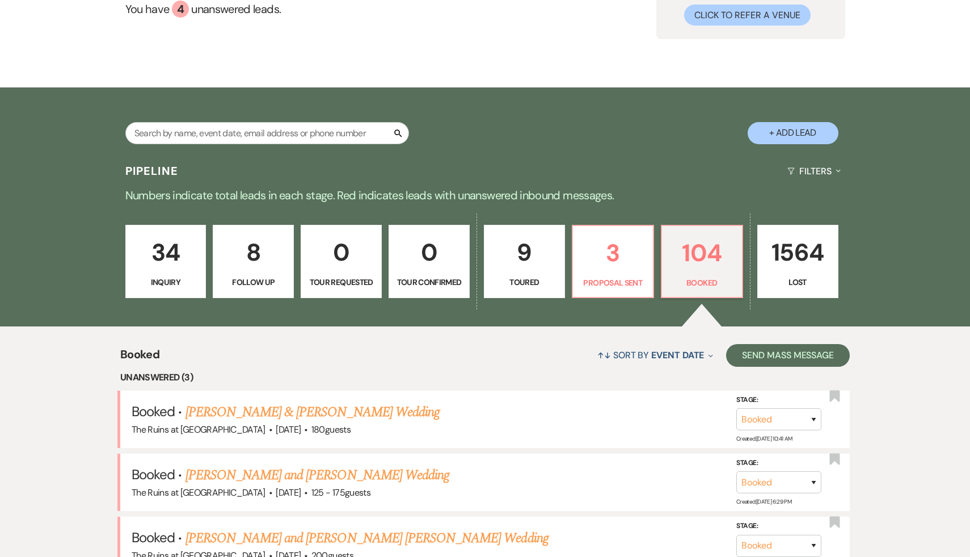
click at [186, 246] on p "34" at bounding box center [166, 252] width 66 height 38
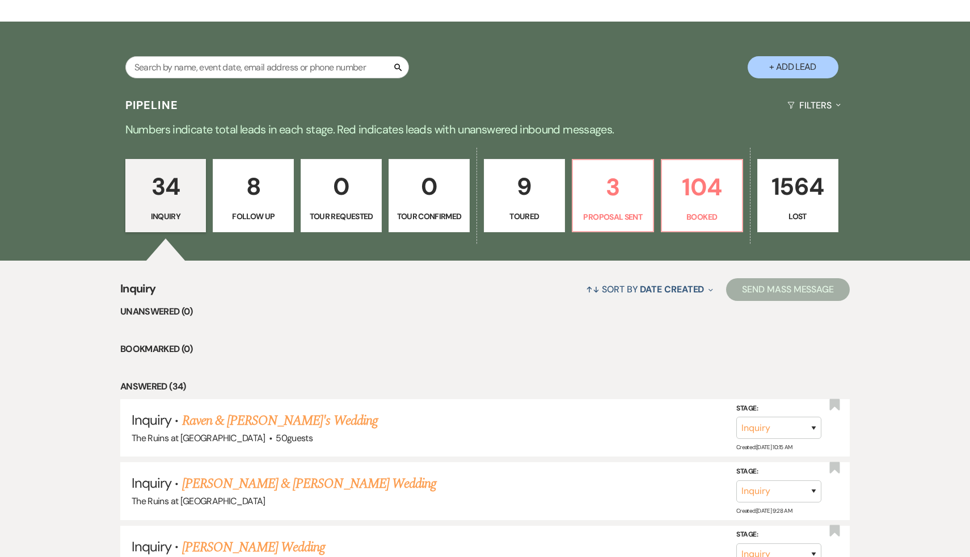
scroll to position [195, 0]
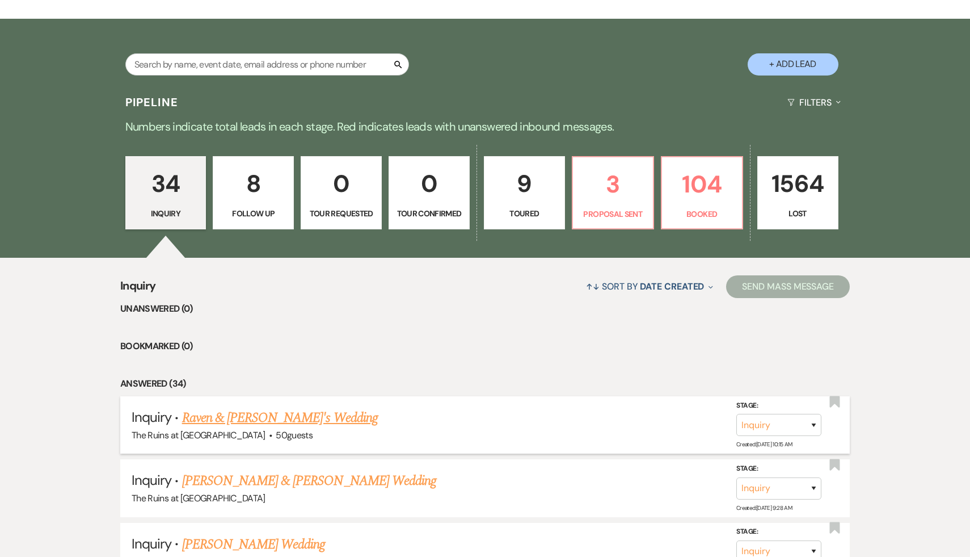
click at [281, 413] on link "Raven & [PERSON_NAME]'s Wedding" at bounding box center [280, 417] width 196 height 20
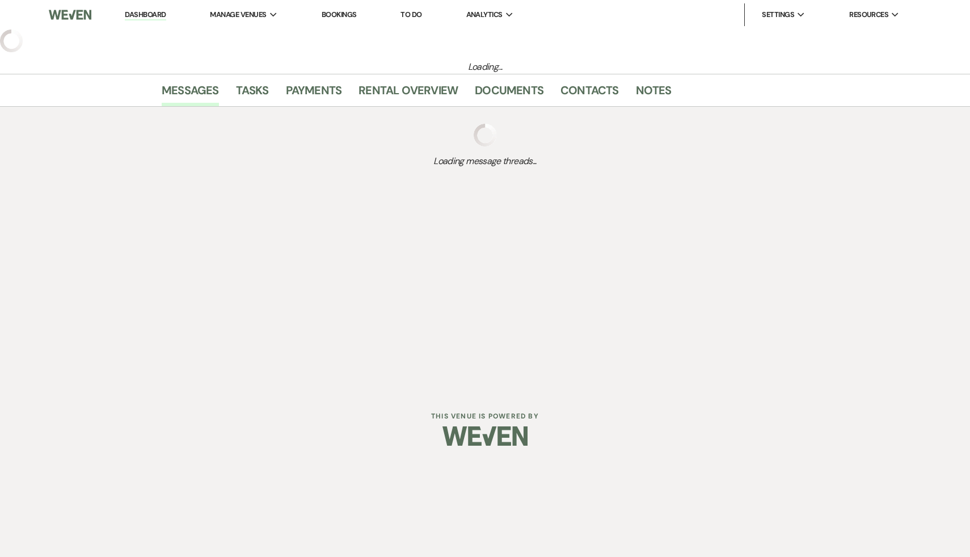
select select "6"
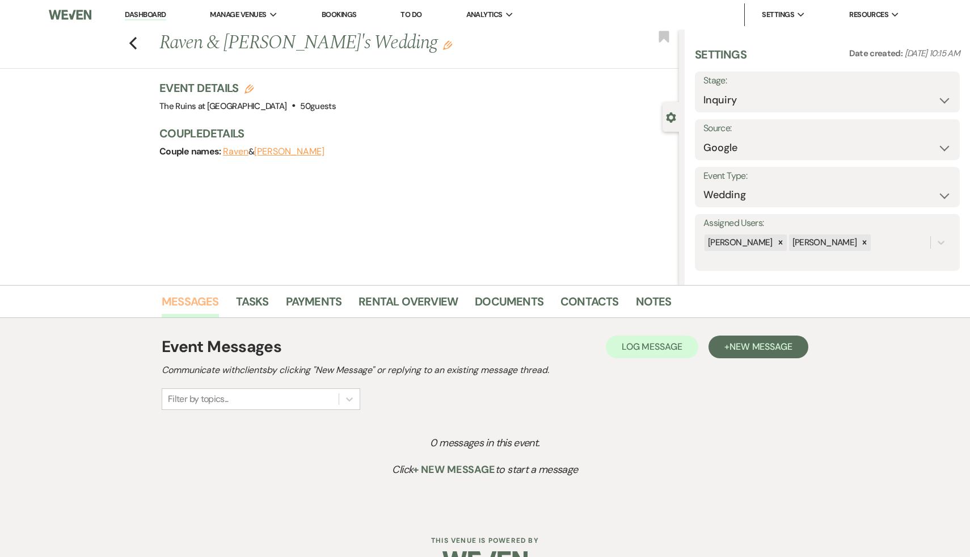
click at [201, 297] on link "Messages" at bounding box center [190, 304] width 57 height 25
click at [786, 346] on span "New Message" at bounding box center [761, 346] width 63 height 12
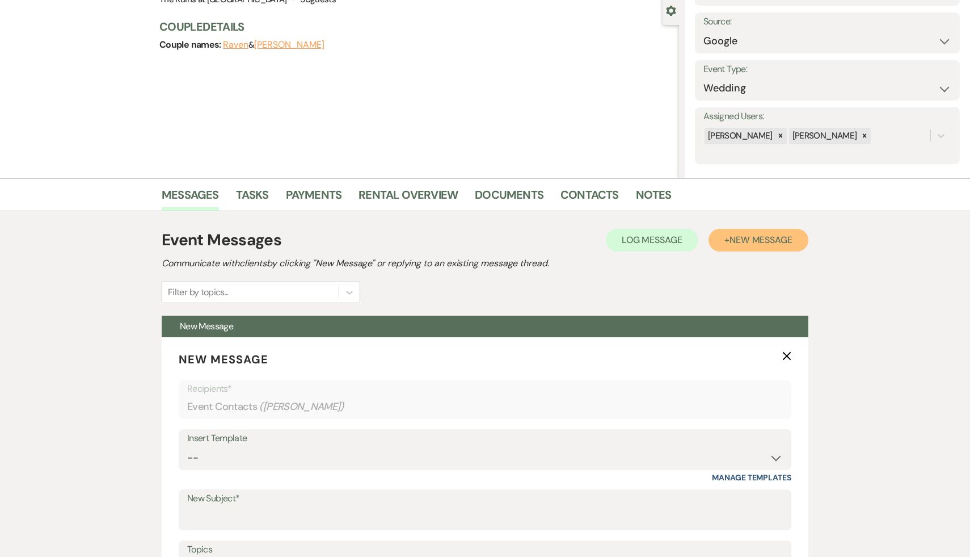
scroll to position [284, 0]
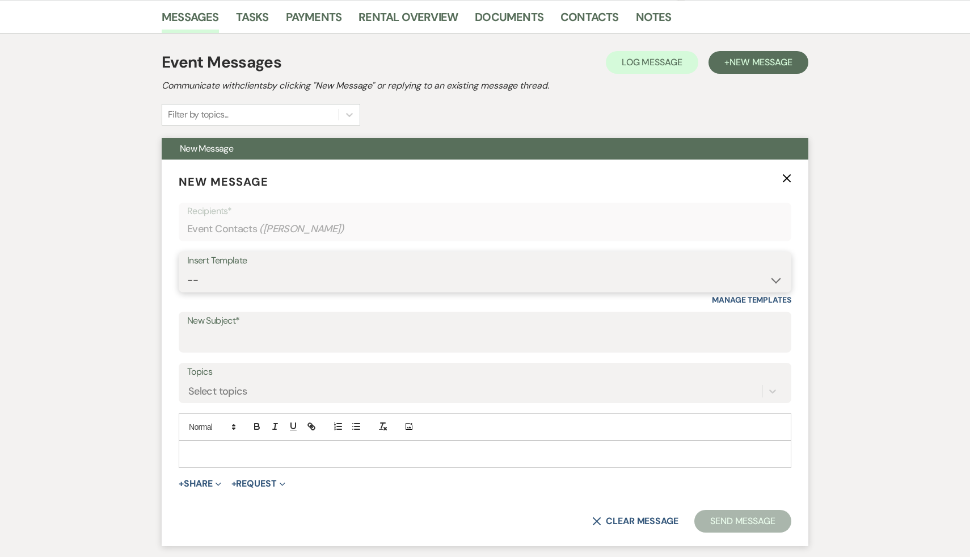
click at [777, 277] on select "-- Weven Planning Portal Introduction (Booked Events) Initial Inquiry Response …" at bounding box center [485, 280] width 596 height 22
click at [398, 346] on input "New Subject*" at bounding box center [485, 340] width 596 height 22
type input "Thank you for your interest in The Ruins at [GEOGRAPHIC_DATA]!"
click at [283, 451] on p at bounding box center [485, 454] width 595 height 12
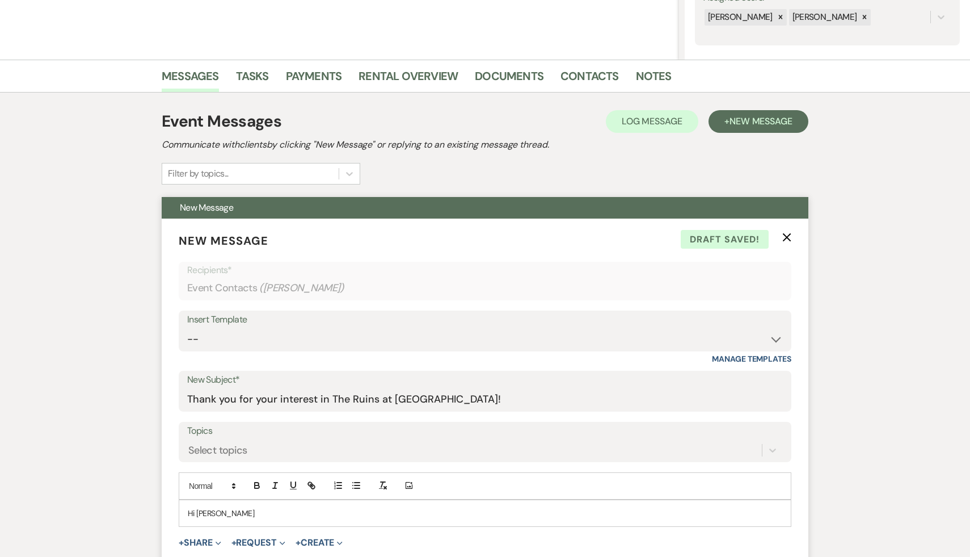
scroll to position [325, 0]
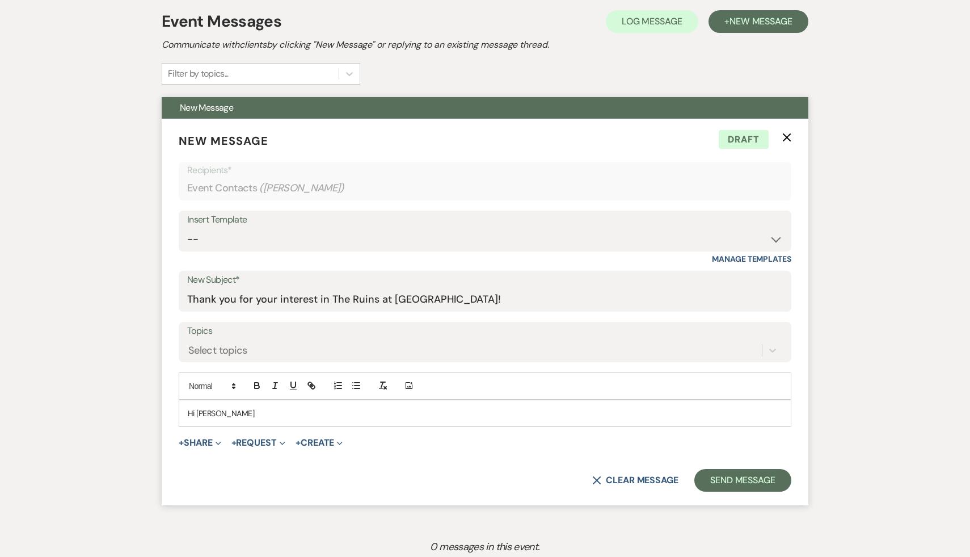
click at [237, 416] on p "Hi Mi" at bounding box center [485, 413] width 595 height 12
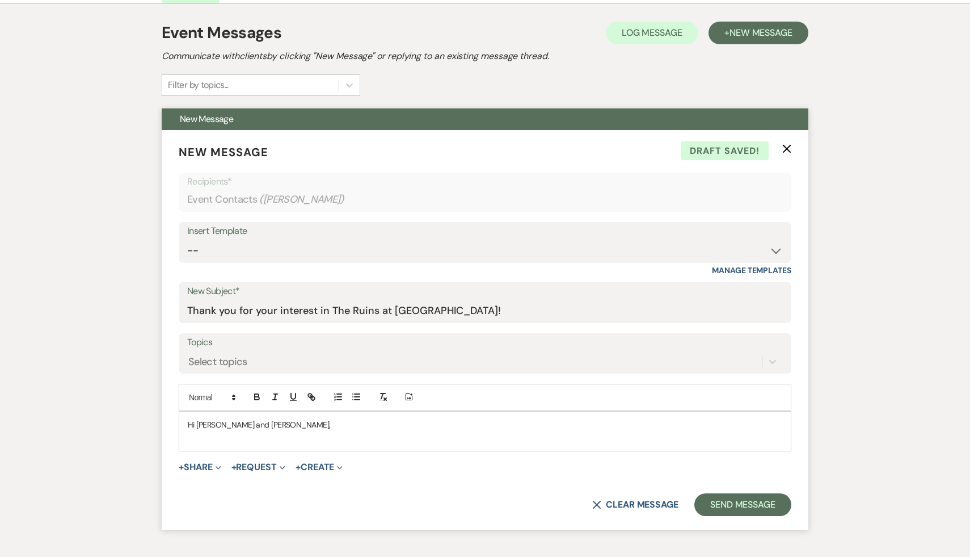
scroll to position [339, 0]
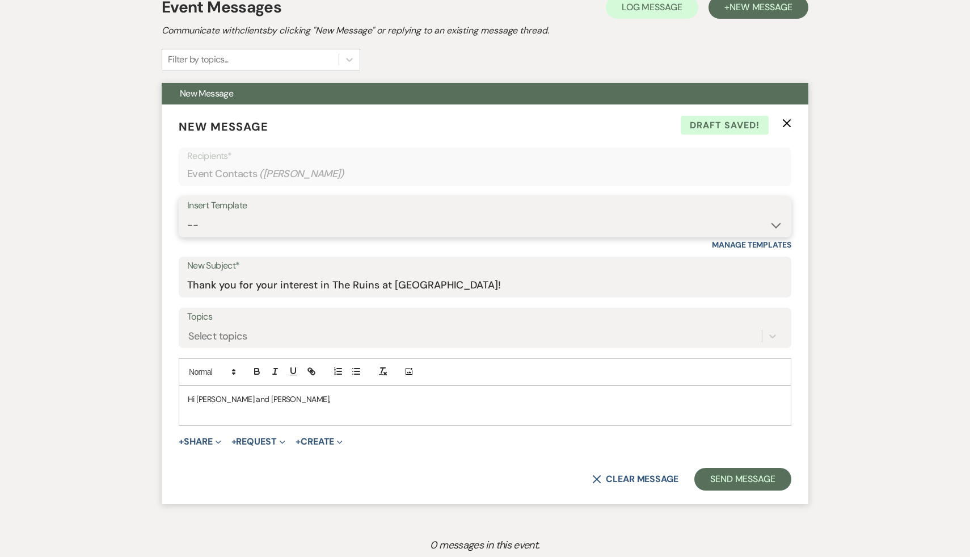
click at [775, 225] on select "-- Weven Planning Portal Introduction (Booked Events) Initial Inquiry Response …" at bounding box center [485, 225] width 596 height 22
select select "566"
click at [187, 214] on select "-- Weven Planning Portal Introduction (Booked Events) Initial Inquiry Response …" at bounding box center [485, 225] width 596 height 22
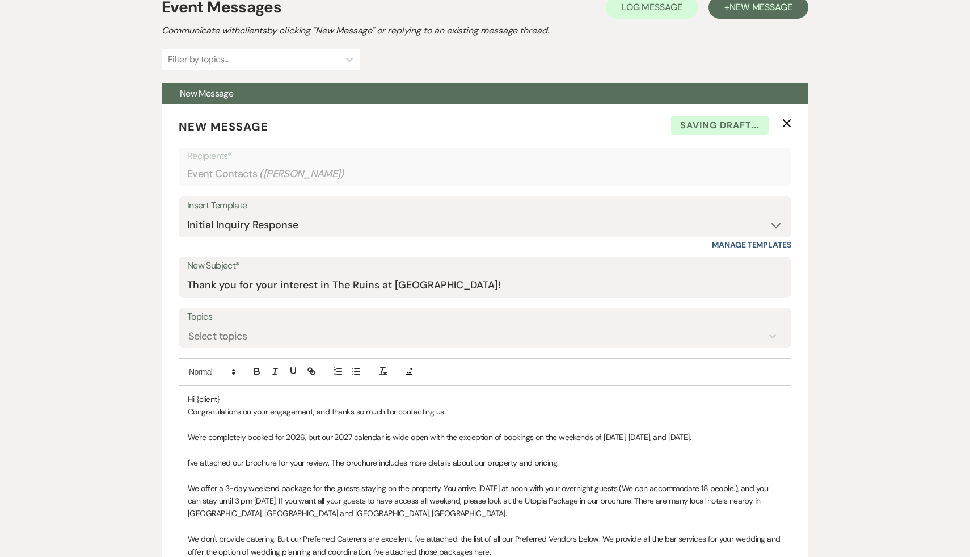
click at [238, 394] on p "Hi {client}" at bounding box center [485, 399] width 595 height 12
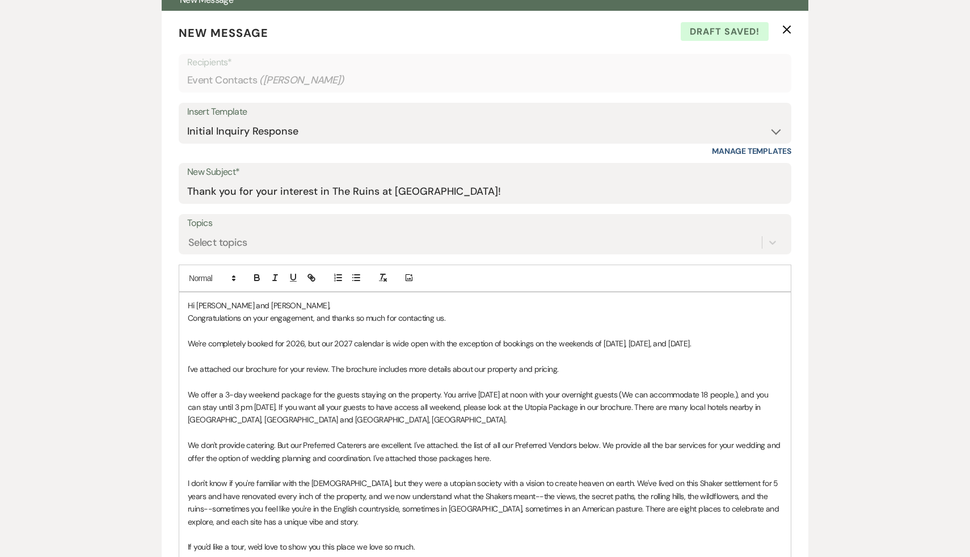
scroll to position [435, 0]
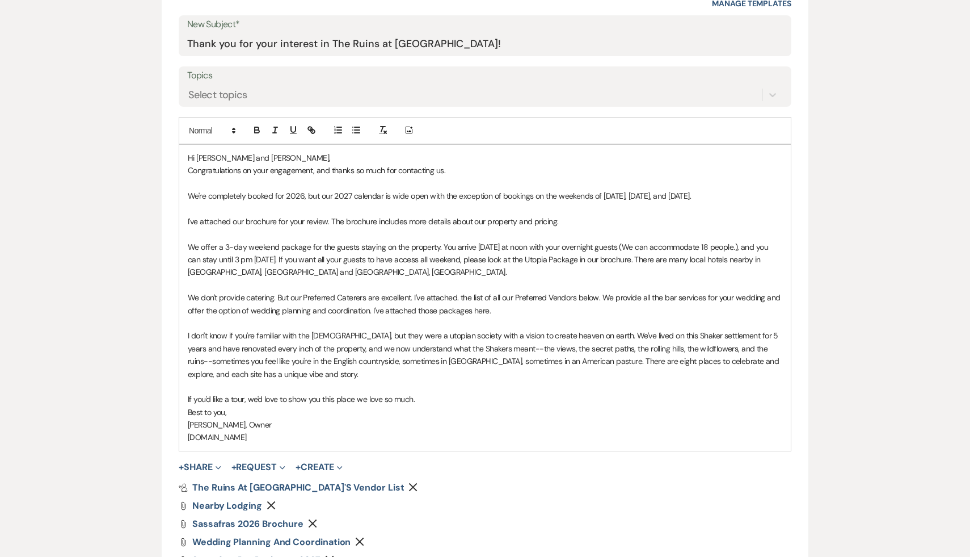
drag, startPoint x: 189, startPoint y: 339, endPoint x: 229, endPoint y: 554, distance: 219.4
click at [229, 554] on form "New Message X Draft Recipients* Event Contacts ( Michaela ) Insert Template -- …" at bounding box center [485, 241] width 647 height 757
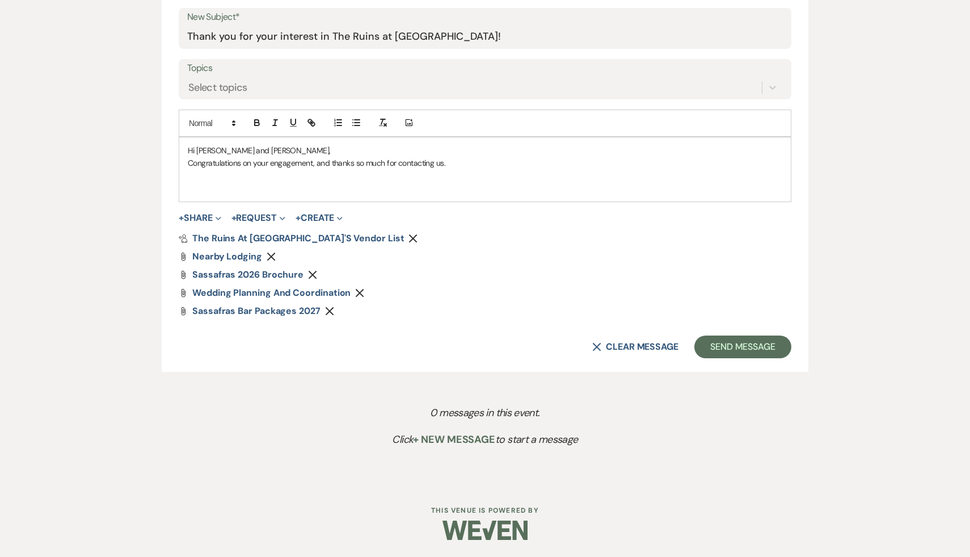
scroll to position [588, 0]
click at [409, 238] on use "button" at bounding box center [413, 238] width 9 height 9
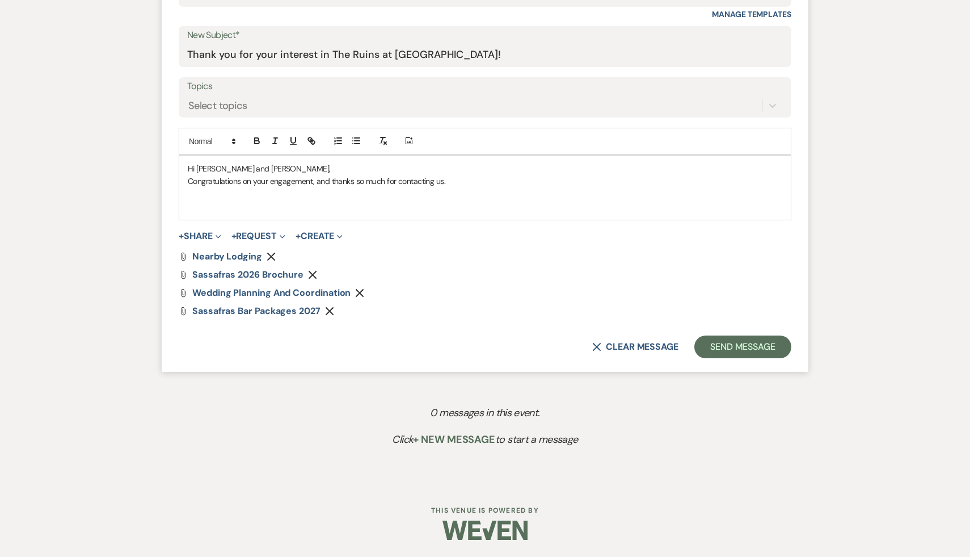
click at [272, 256] on icon "Remove" at bounding box center [271, 256] width 9 height 9
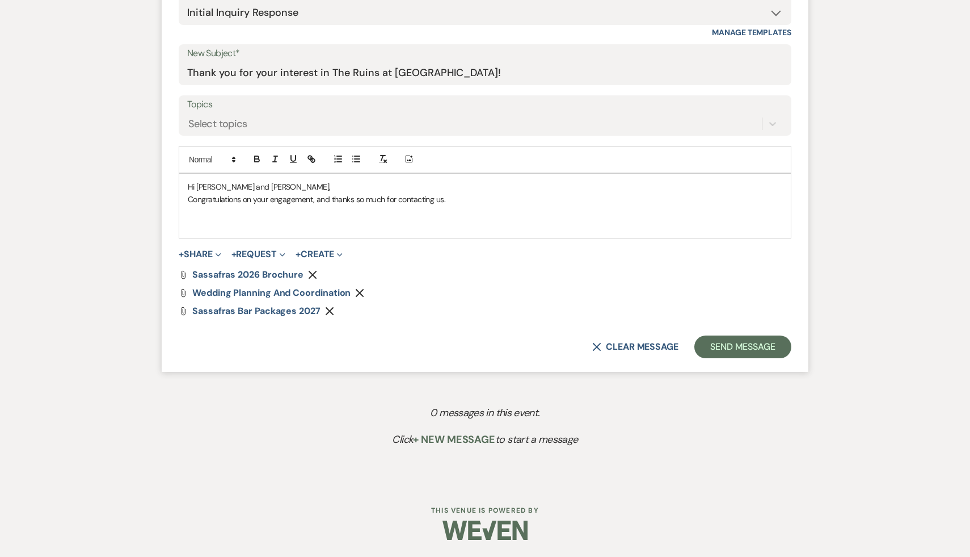
scroll to position [552, 0]
click at [309, 276] on use "button" at bounding box center [313, 275] width 9 height 9
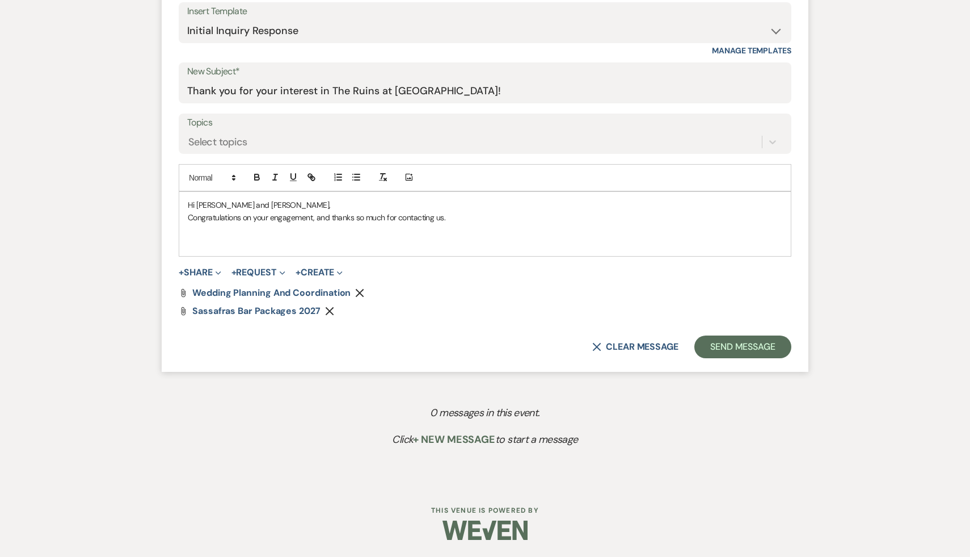
click at [360, 294] on icon "Remove" at bounding box center [359, 292] width 9 height 9
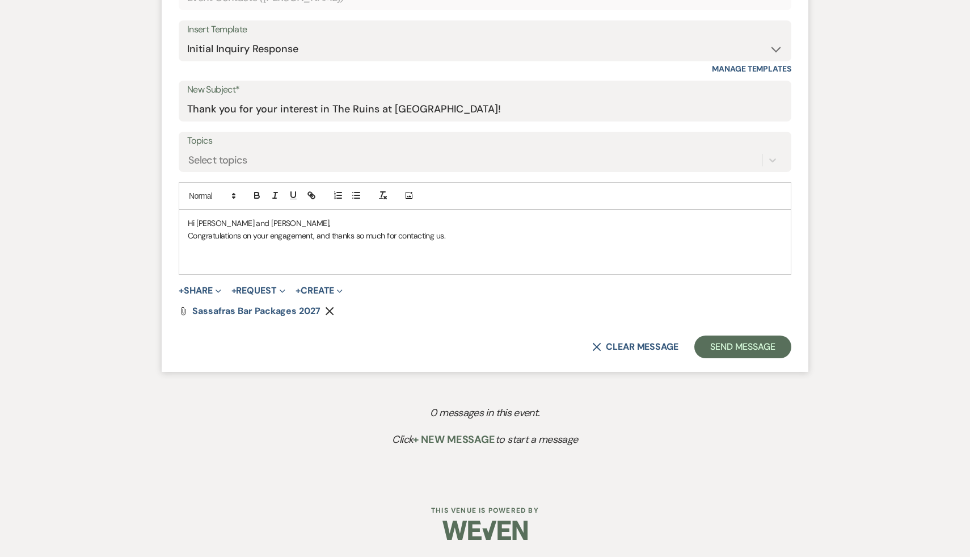
click at [327, 309] on icon "Remove" at bounding box center [329, 310] width 9 height 9
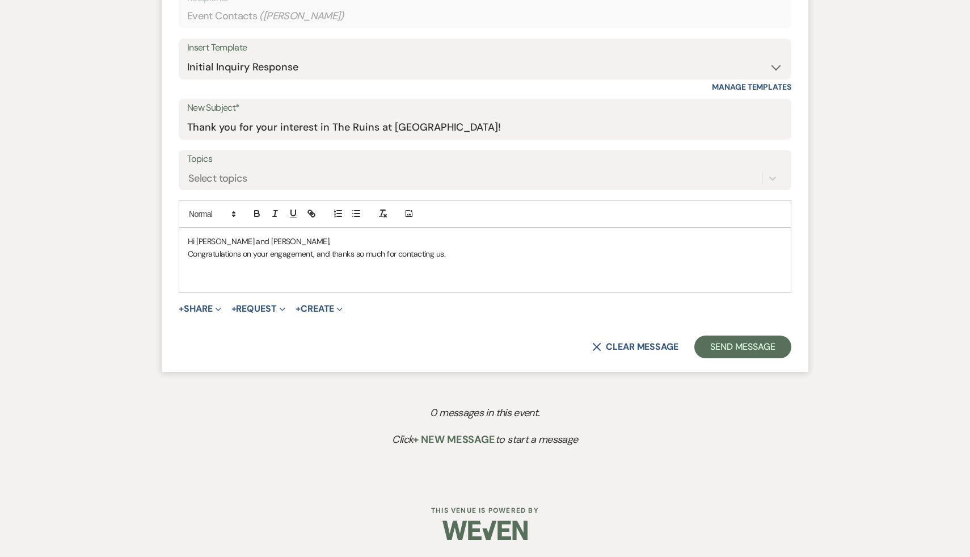
click at [497, 255] on p "Congratulations on your engagement, and thanks so much for contacting us." at bounding box center [485, 253] width 595 height 12
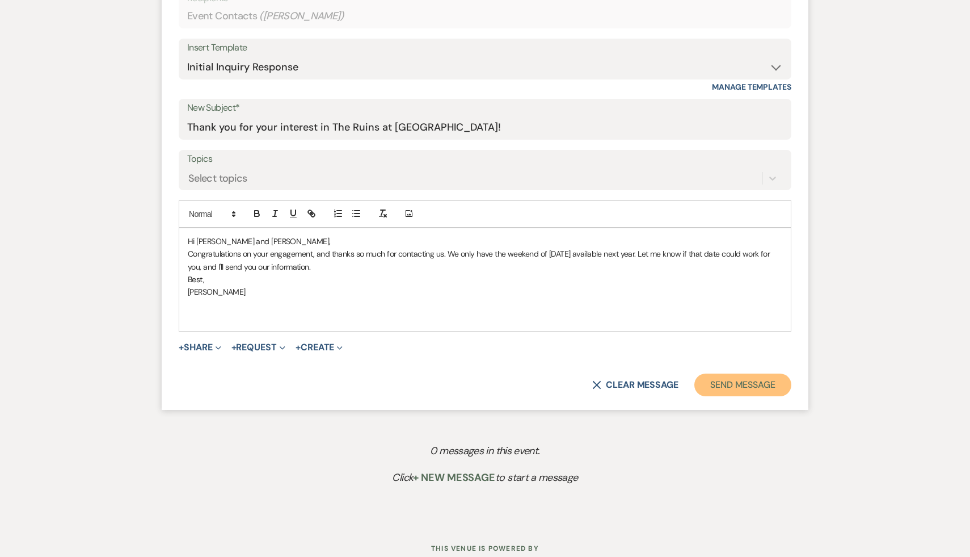
click at [747, 385] on button "Send Message" at bounding box center [743, 384] width 97 height 23
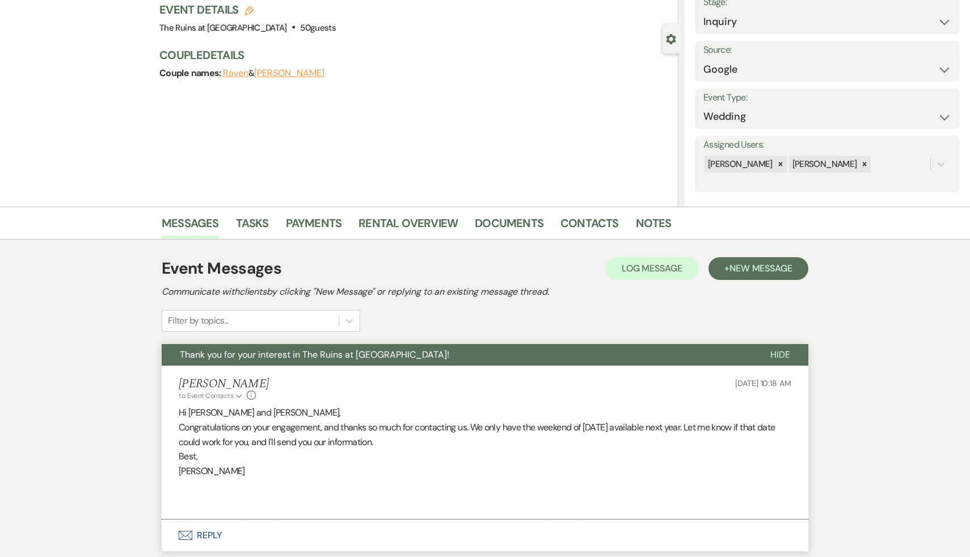
scroll to position [77, 0]
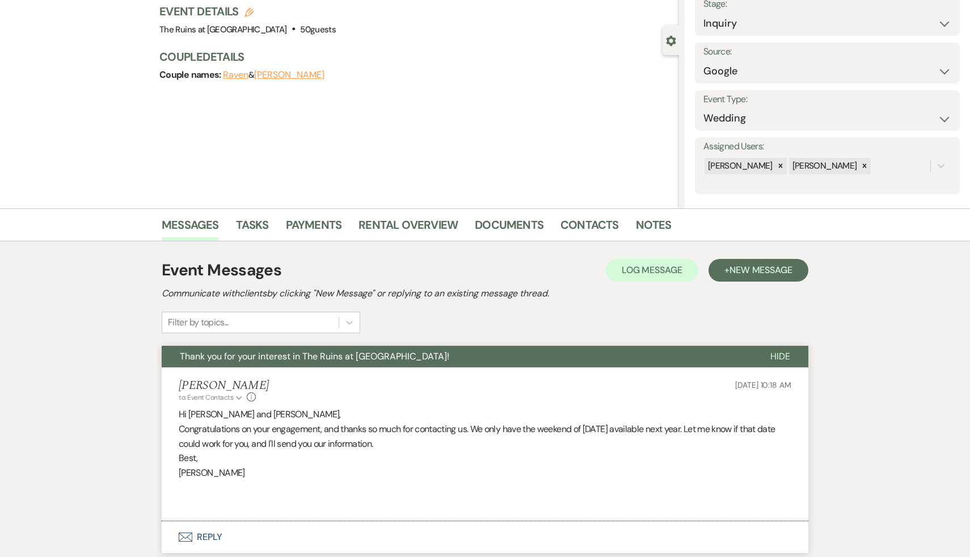
drag, startPoint x: 220, startPoint y: 472, endPoint x: 210, endPoint y: 466, distance: 11.5
click at [210, 466] on p "[PERSON_NAME]" at bounding box center [485, 472] width 613 height 15
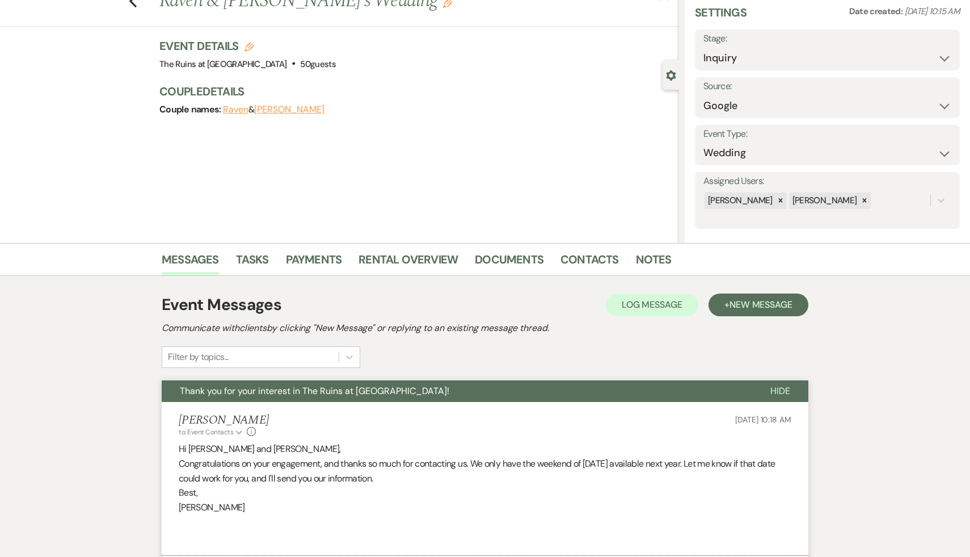
scroll to position [0, 0]
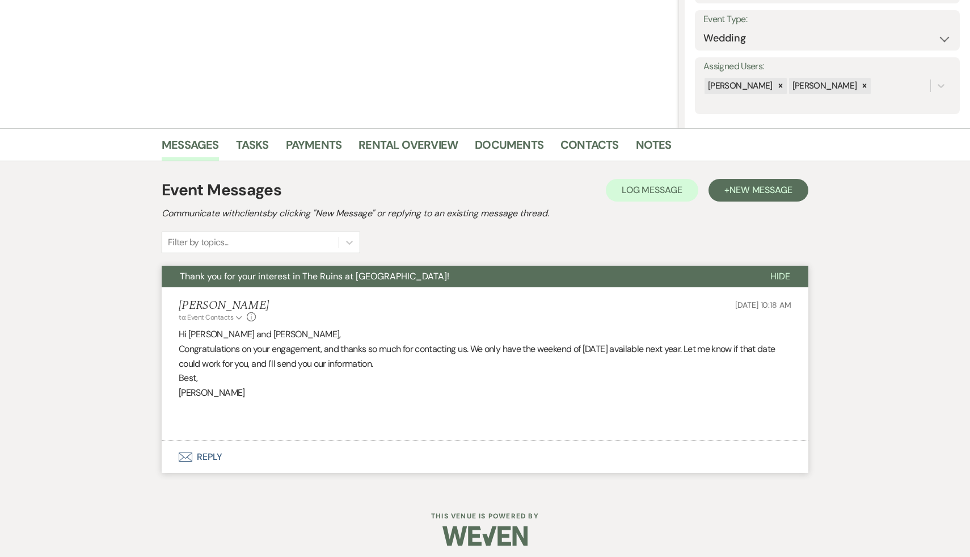
click at [212, 452] on button "Envelope Reply" at bounding box center [485, 457] width 647 height 32
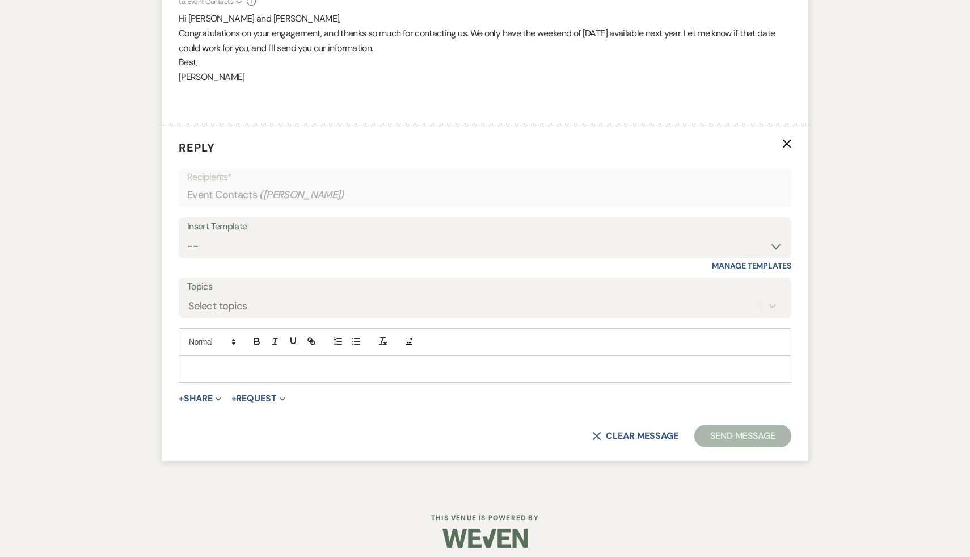
scroll to position [479, 0]
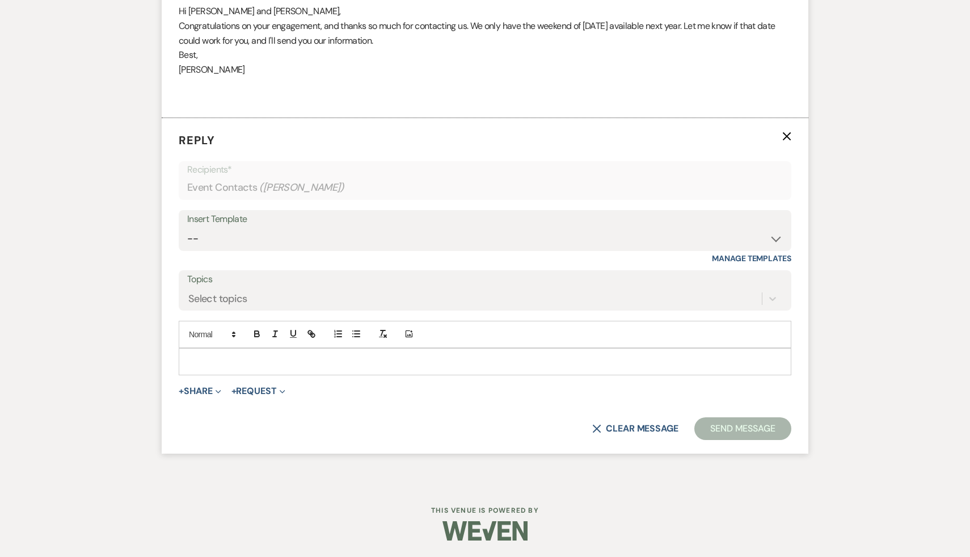
click at [298, 365] on p at bounding box center [485, 361] width 595 height 12
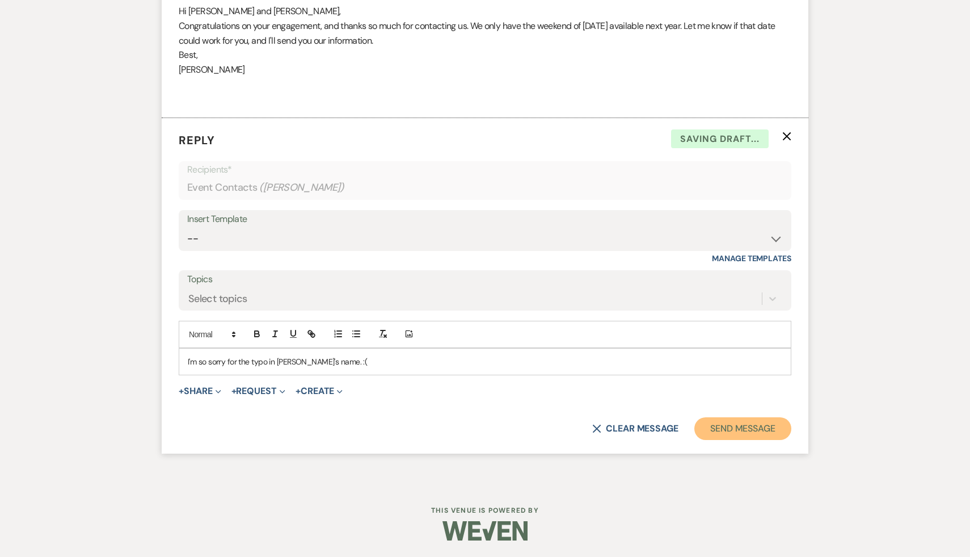
click at [727, 428] on button "Send Message" at bounding box center [743, 428] width 97 height 23
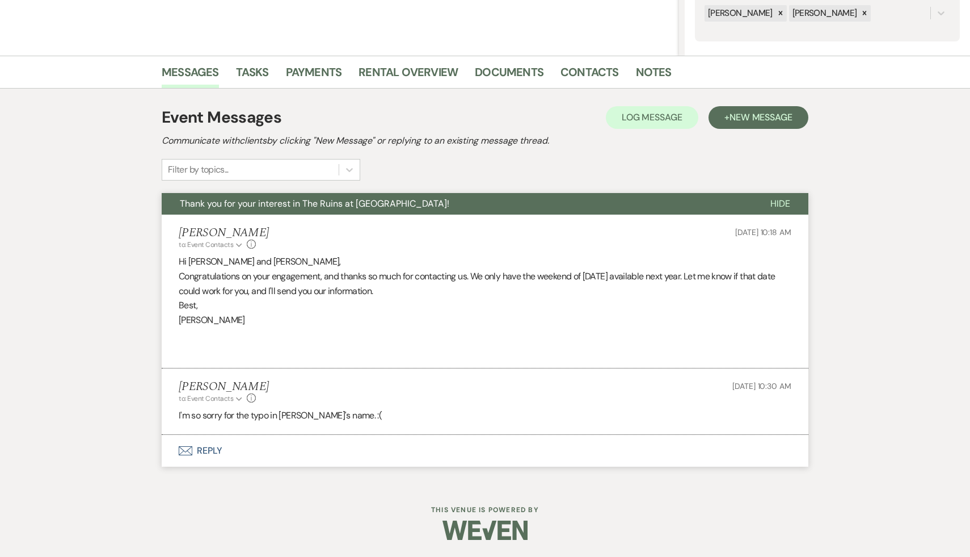
scroll to position [229, 0]
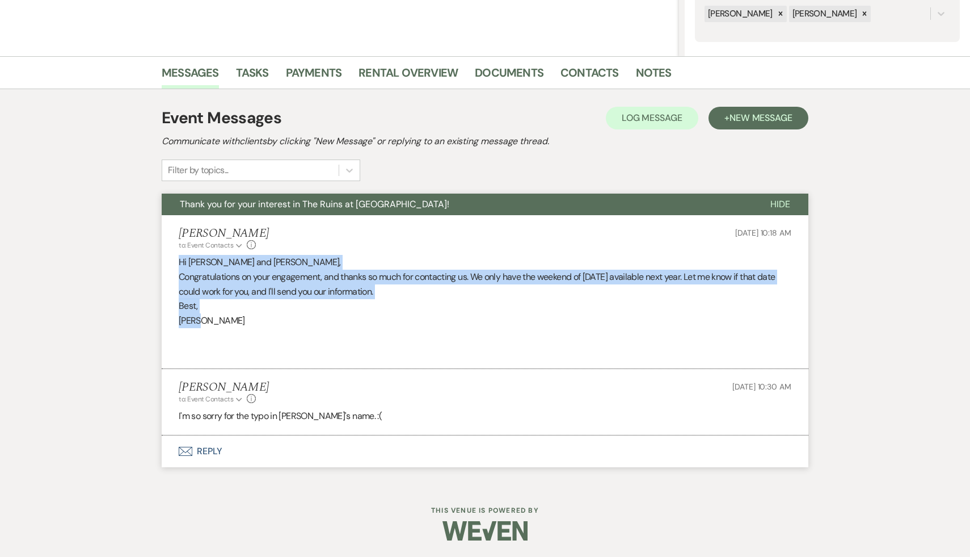
drag, startPoint x: 204, startPoint y: 318, endPoint x: 171, endPoint y: 259, distance: 68.3
click at [171, 259] on li "Carol Reichert to: Event Contacts Expand Info Sep 14, 2025, 10:18 AM Hi Michael…" at bounding box center [485, 292] width 647 height 154
copy div "Hi Michael and Raven, Congratulations on your engagement, and thanks so much fo…"
click at [438, 289] on p "Congratulations on your engagement, and thanks so much for contacting us. We on…" at bounding box center [485, 284] width 613 height 29
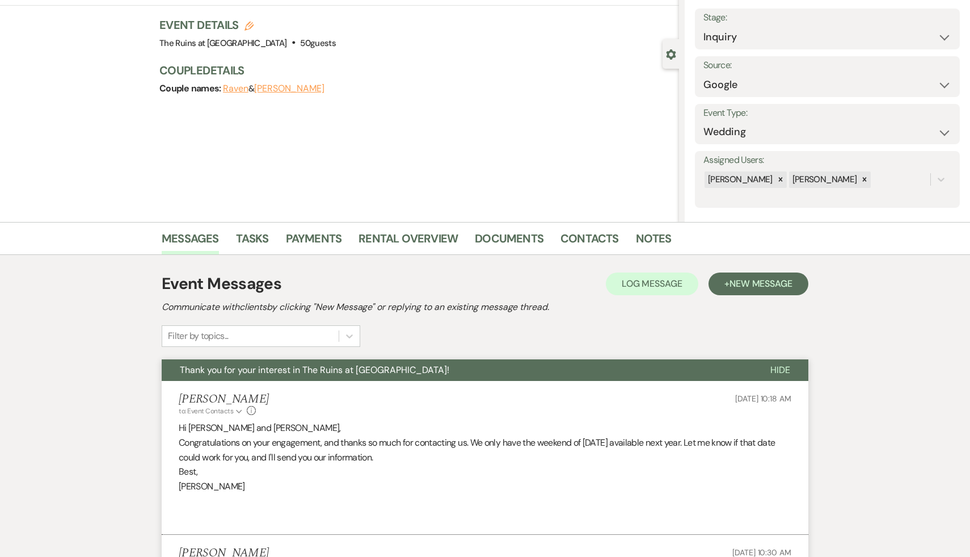
scroll to position [0, 0]
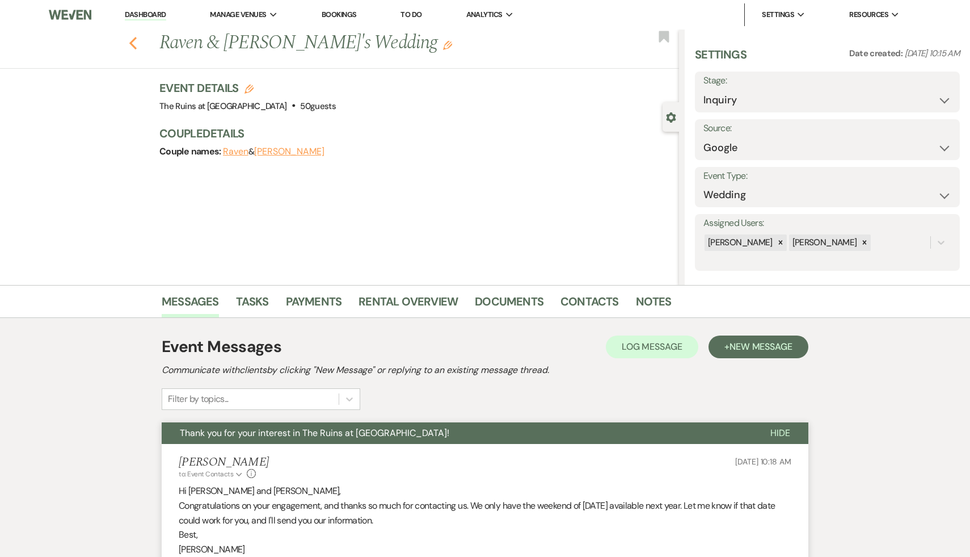
click at [133, 40] on use "button" at bounding box center [132, 43] width 7 height 12
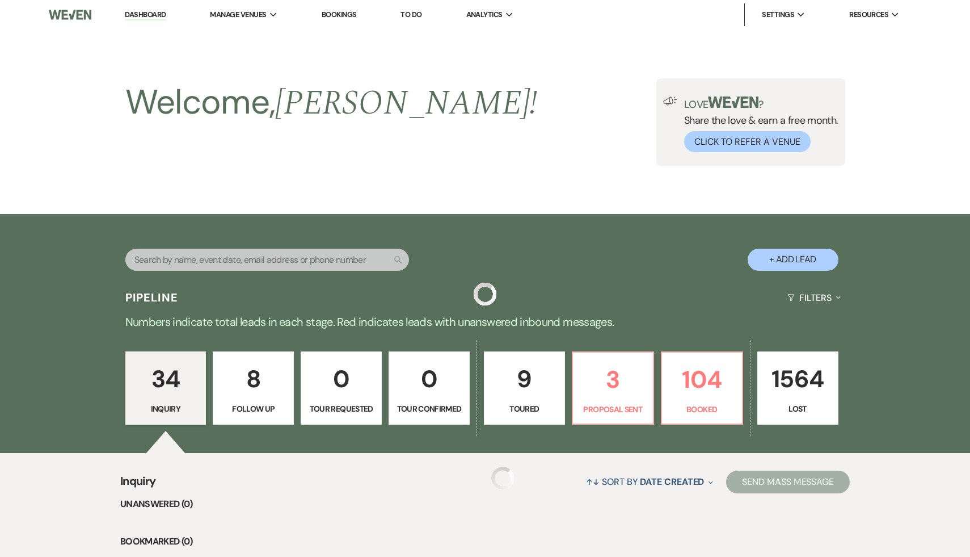
scroll to position [195, 0]
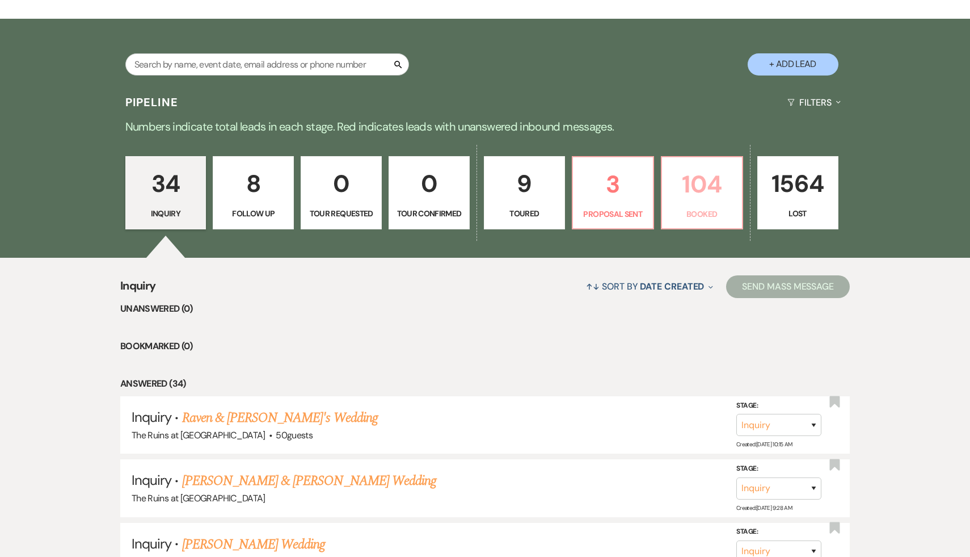
click at [712, 180] on p "104" at bounding box center [702, 184] width 66 height 38
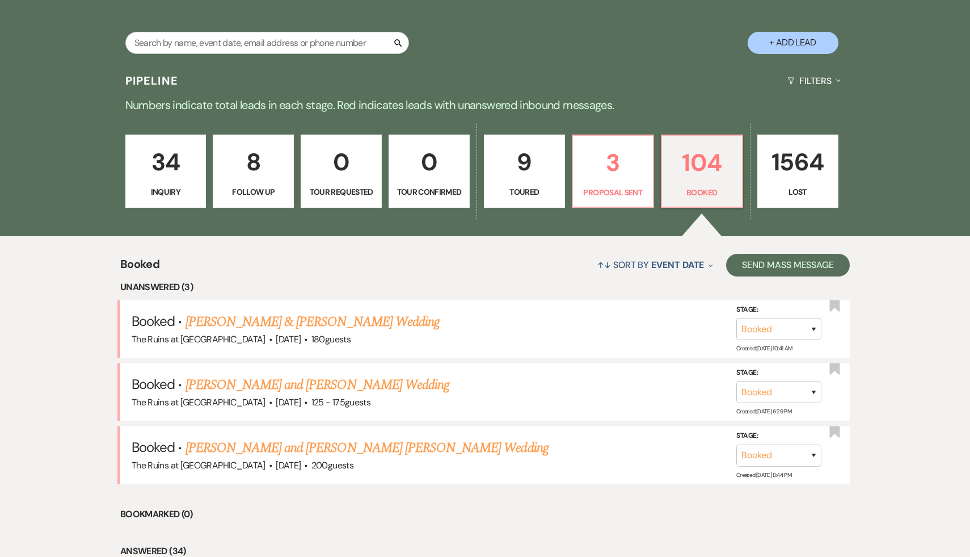
scroll to position [218, 0]
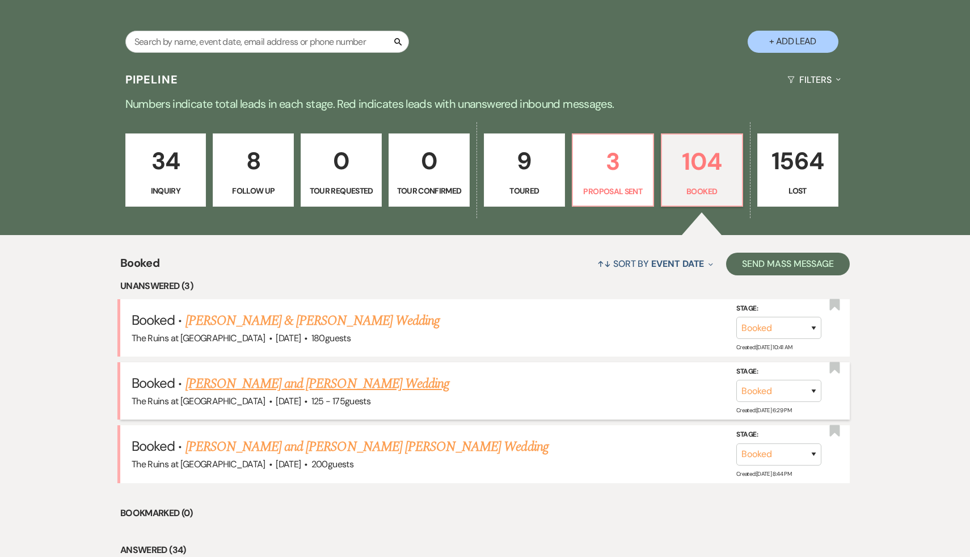
click at [364, 384] on link "Hannah Kramer and Keith Larsen's Wedding" at bounding box center [318, 383] width 264 height 20
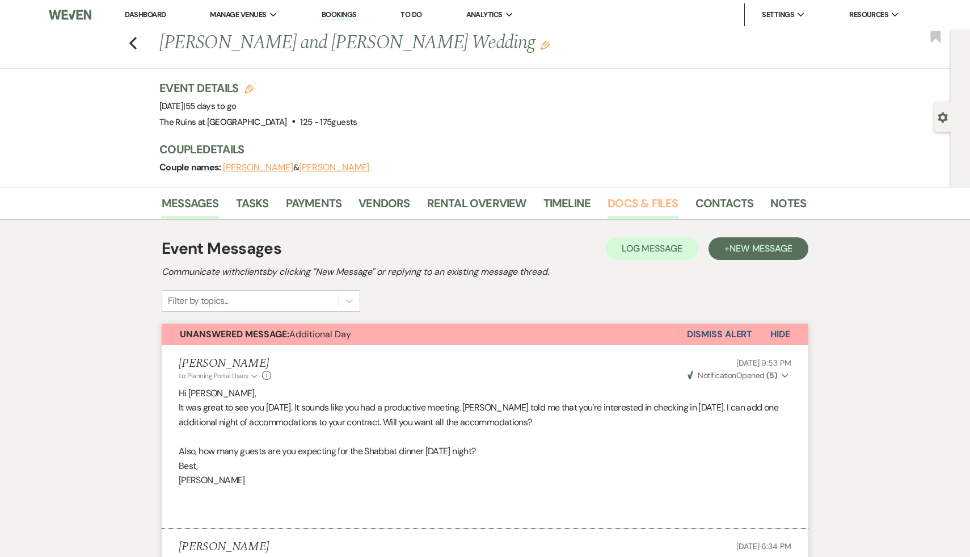
click at [626, 200] on link "Docs & Files" at bounding box center [643, 206] width 70 height 25
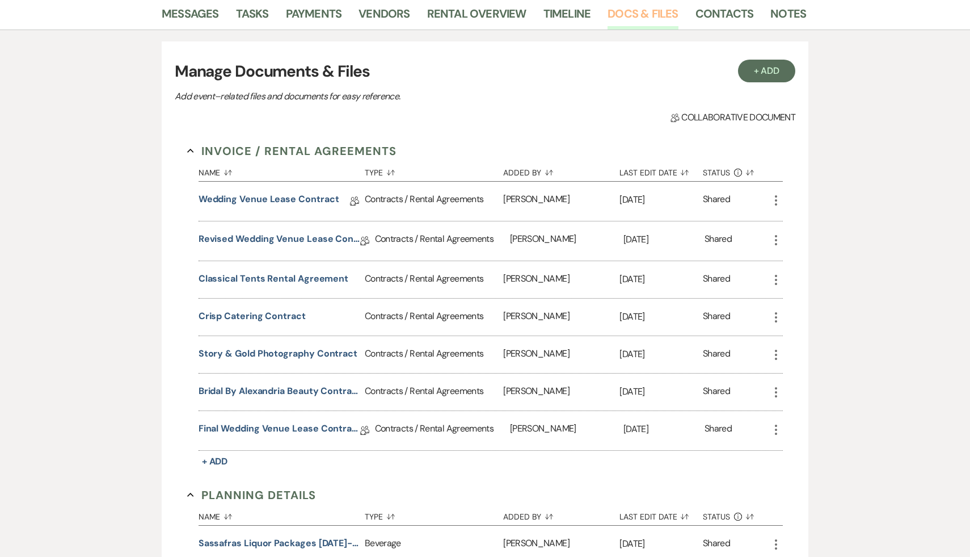
scroll to position [191, 0]
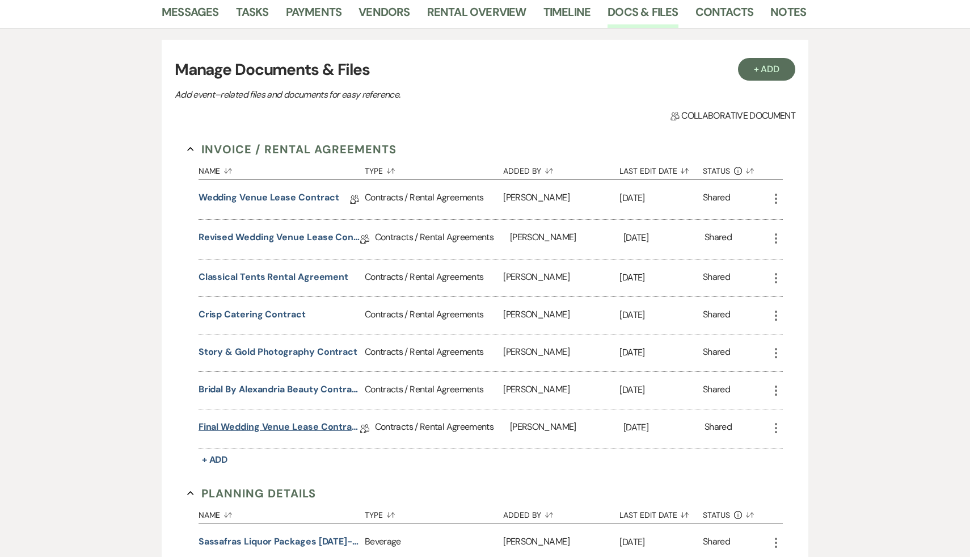
click at [317, 424] on link "Final Wedding Venue Lease Contract" at bounding box center [280, 429] width 162 height 18
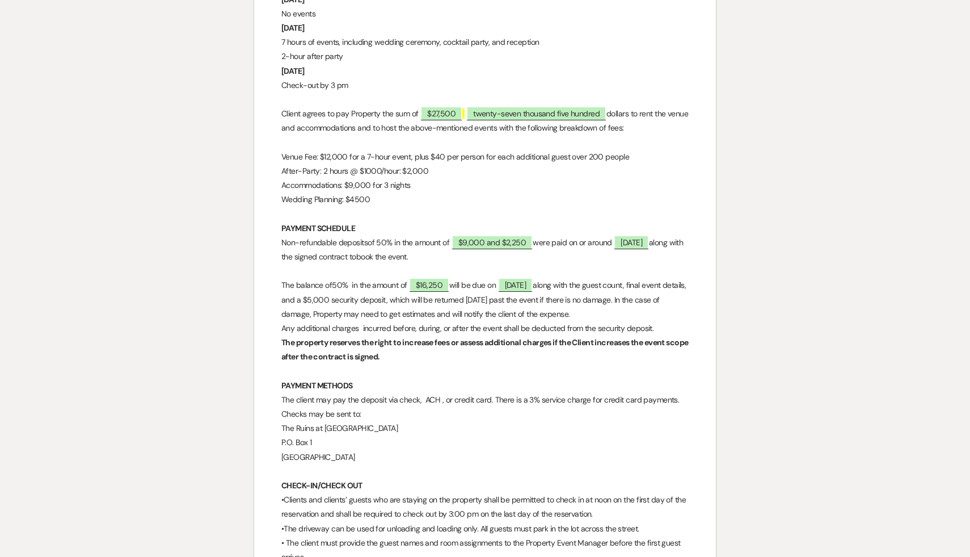
scroll to position [1807, 0]
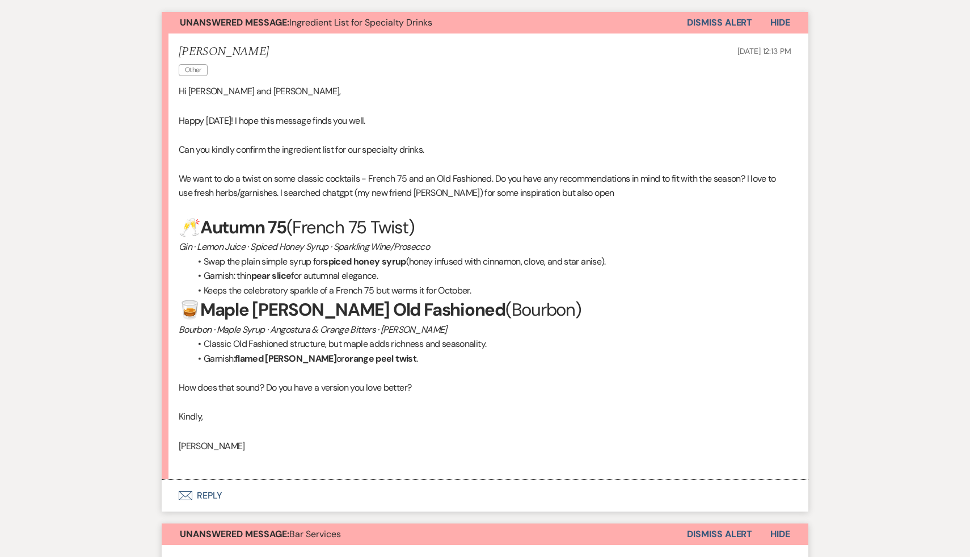
scroll to position [325, 0]
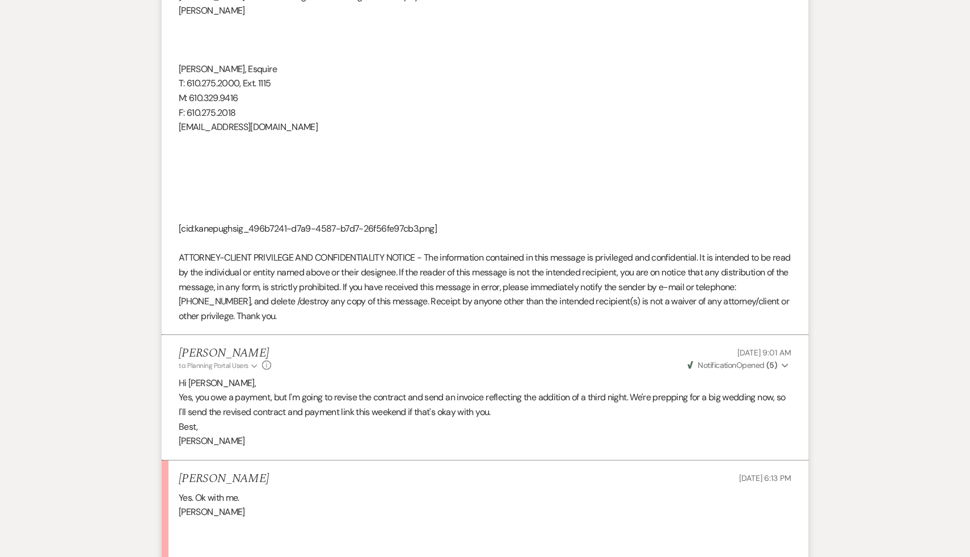
scroll to position [673, 0]
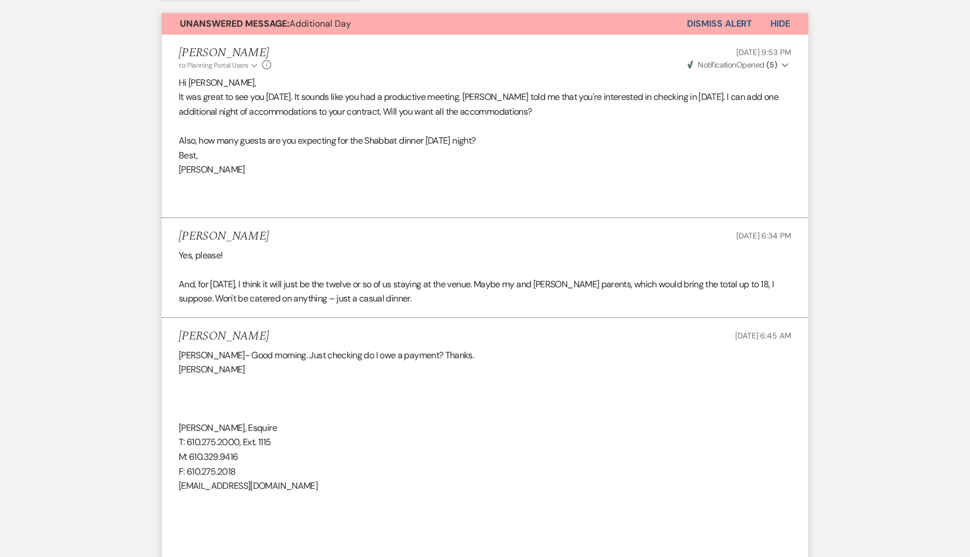
scroll to position [0, 0]
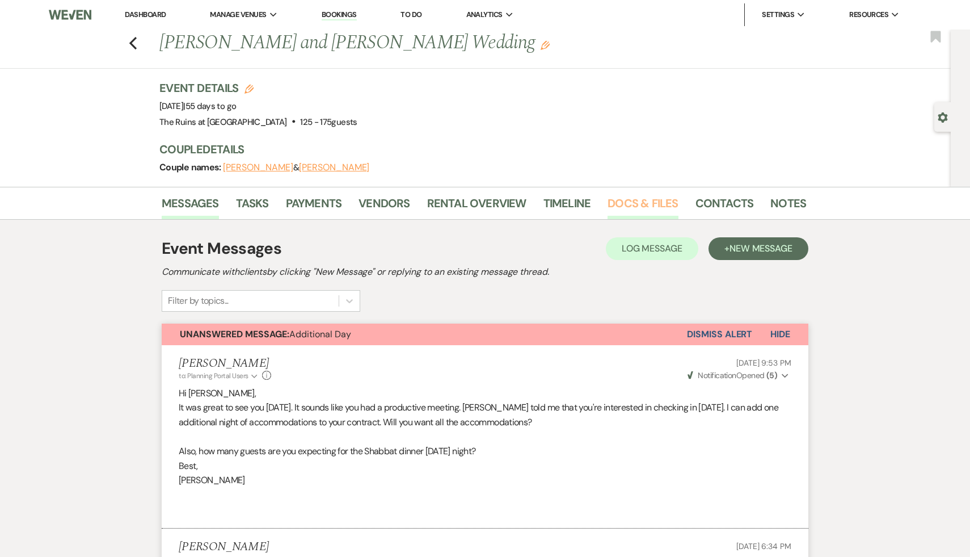
click at [651, 205] on link "Docs & Files" at bounding box center [643, 206] width 70 height 25
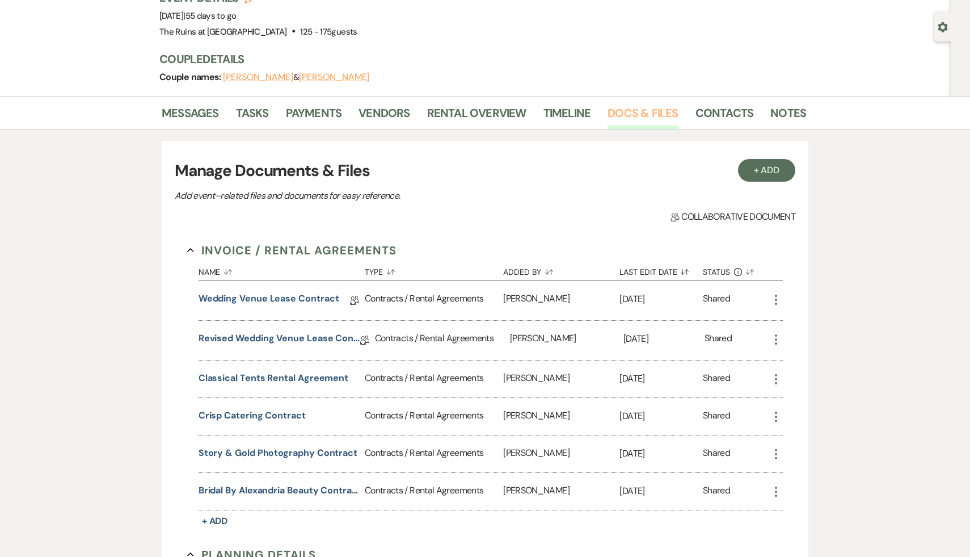
scroll to position [99, 0]
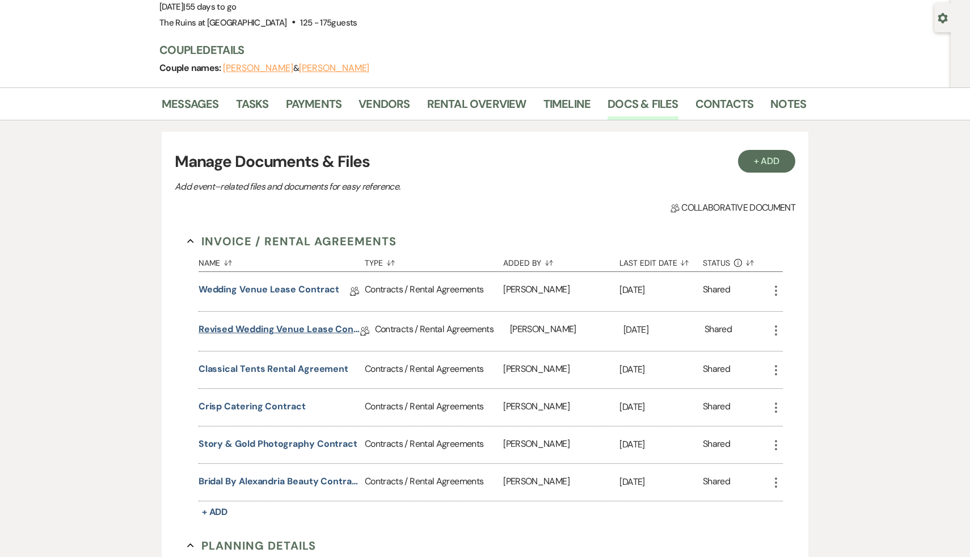
click at [318, 330] on link "Revised Wedding Venue Lease Contract" at bounding box center [280, 331] width 162 height 18
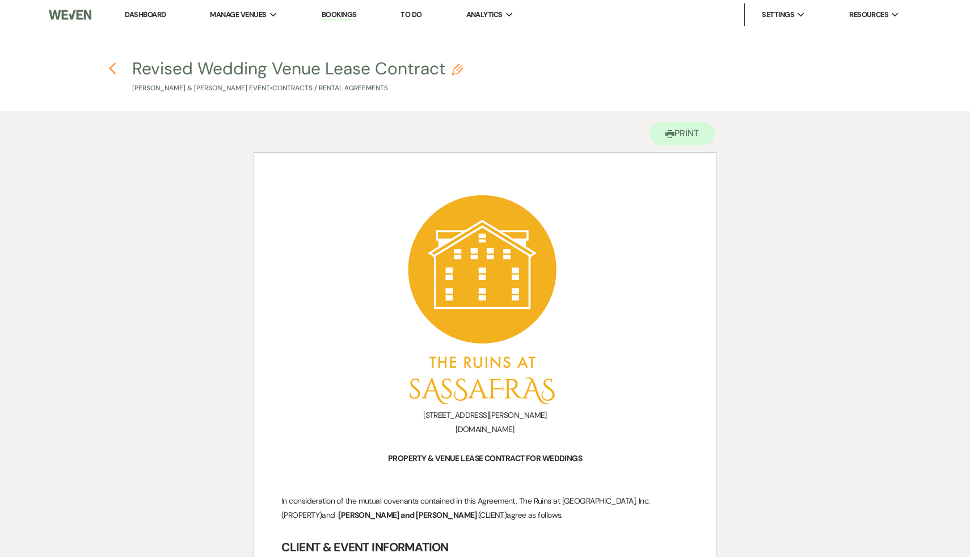
click at [113, 72] on use "button" at bounding box center [111, 68] width 7 height 12
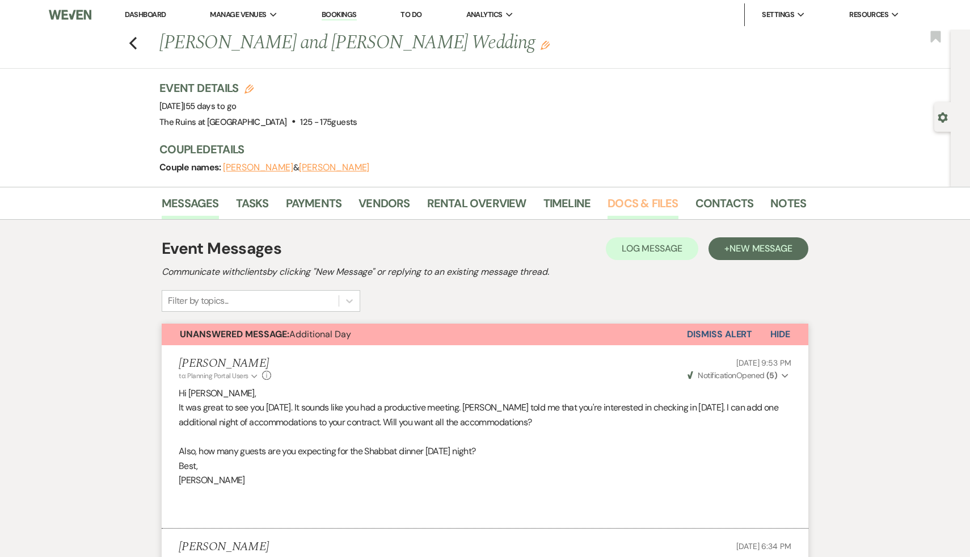
click at [636, 201] on link "Docs & Files" at bounding box center [643, 206] width 70 height 25
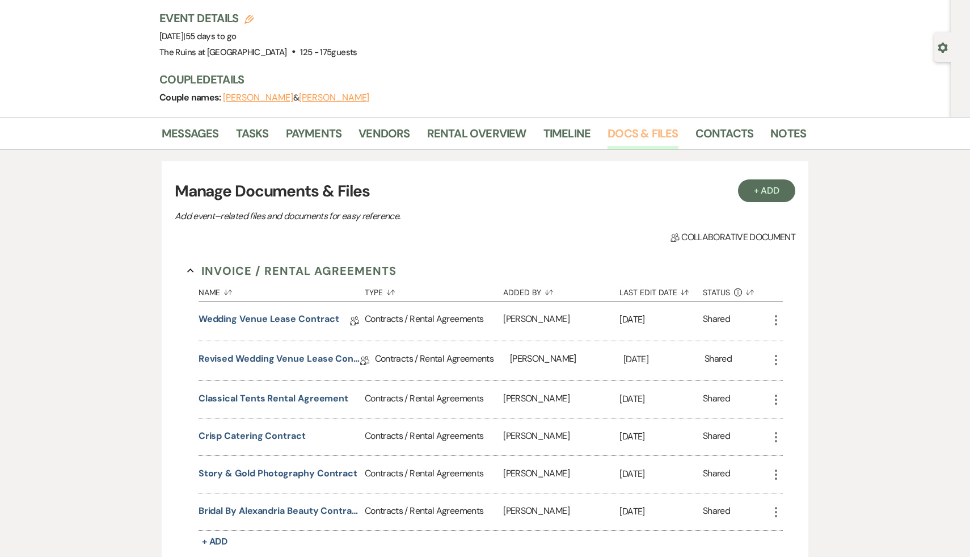
scroll to position [80, 0]
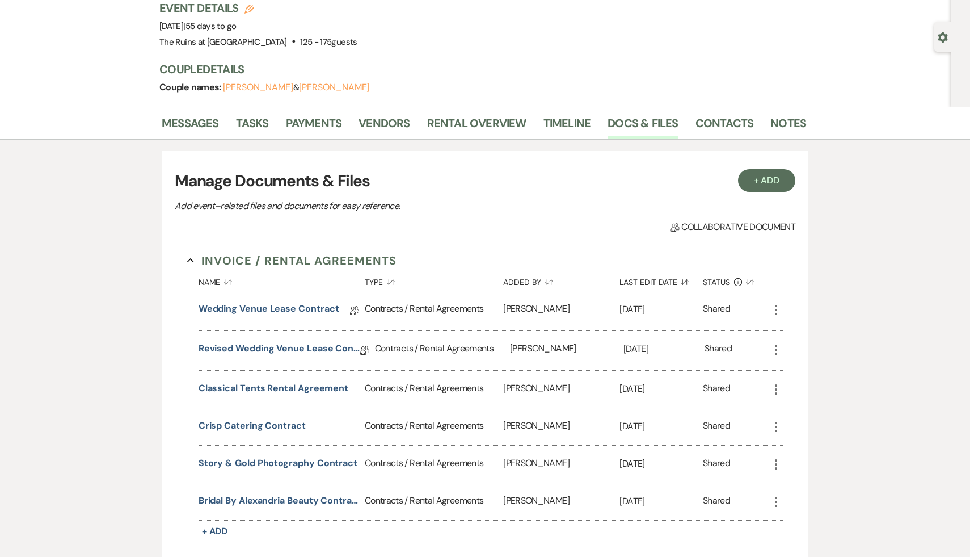
click at [779, 348] on icon "More" at bounding box center [776, 350] width 14 height 14
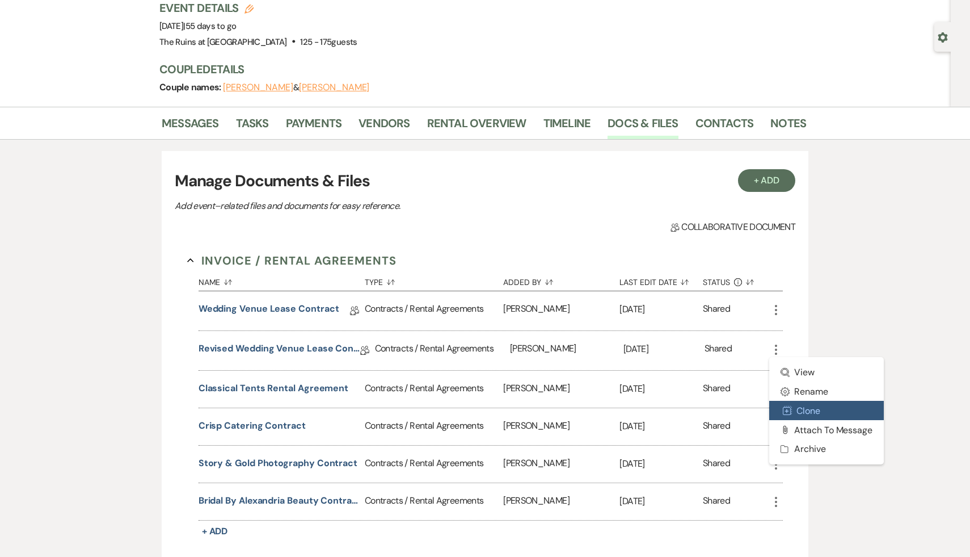
click at [811, 411] on button "Duplicate Clone" at bounding box center [826, 410] width 115 height 19
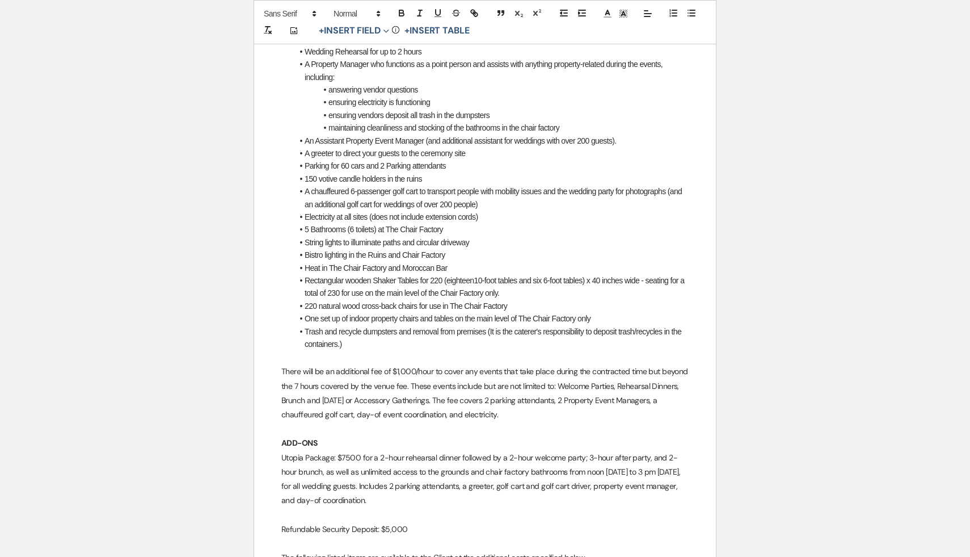
scroll to position [1098, 0]
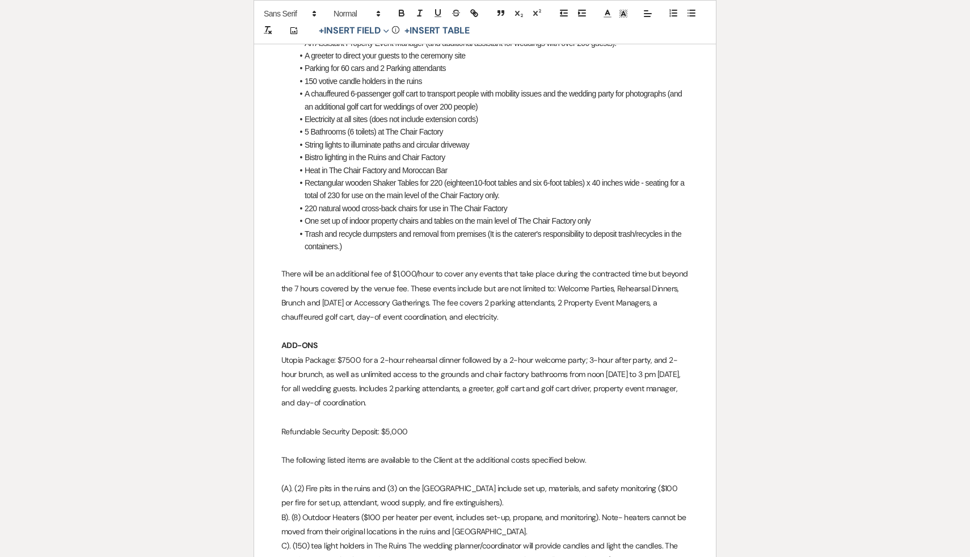
click at [519, 431] on p "Refundable Security Deposit: $5,000" at bounding box center [484, 431] width 407 height 14
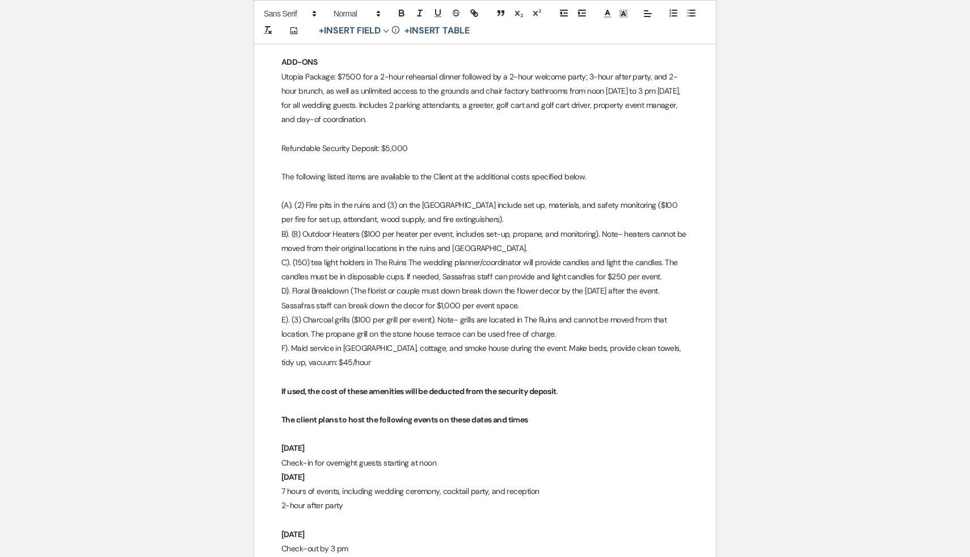
scroll to position [1449, 0]
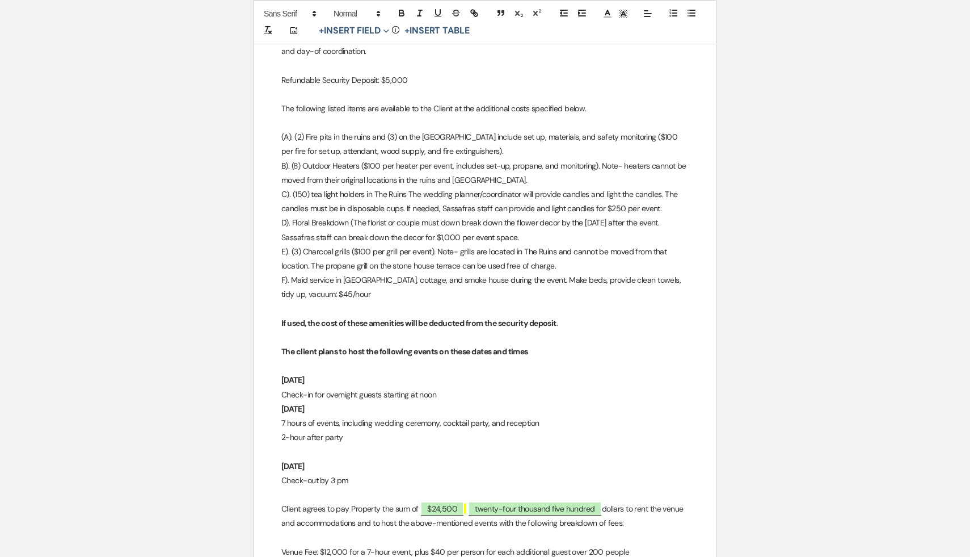
click at [281, 379] on strong "Saturday, November 8, 2025" at bounding box center [292, 380] width 23 height 10
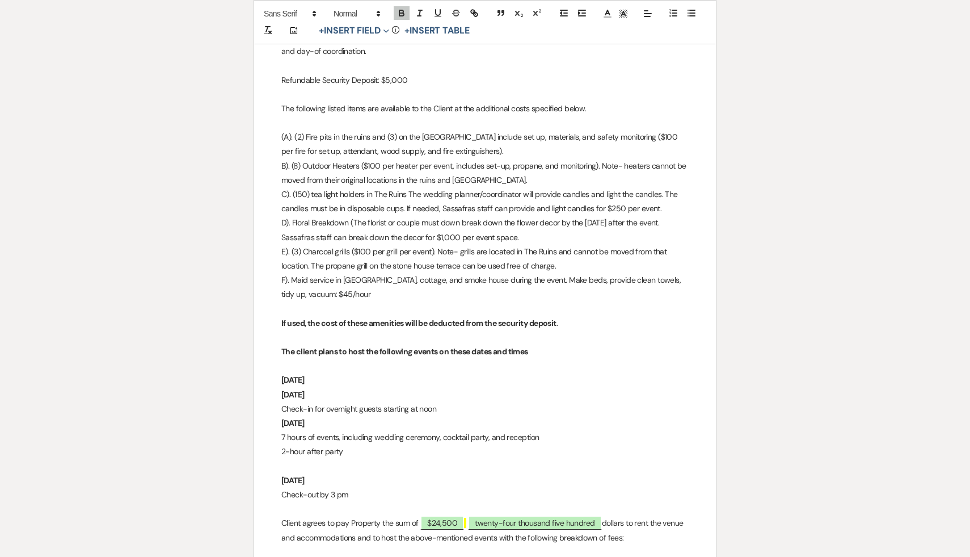
click at [374, 381] on p "Friday, November 7, 2025" at bounding box center [484, 380] width 407 height 14
drag, startPoint x: 457, startPoint y: 409, endPoint x: 273, endPoint y: 410, distance: 184.4
copy p "Check-in for overnight guests starting at noon"
click at [389, 377] on p "Friday, November 7, 2025" at bounding box center [484, 380] width 407 height 14
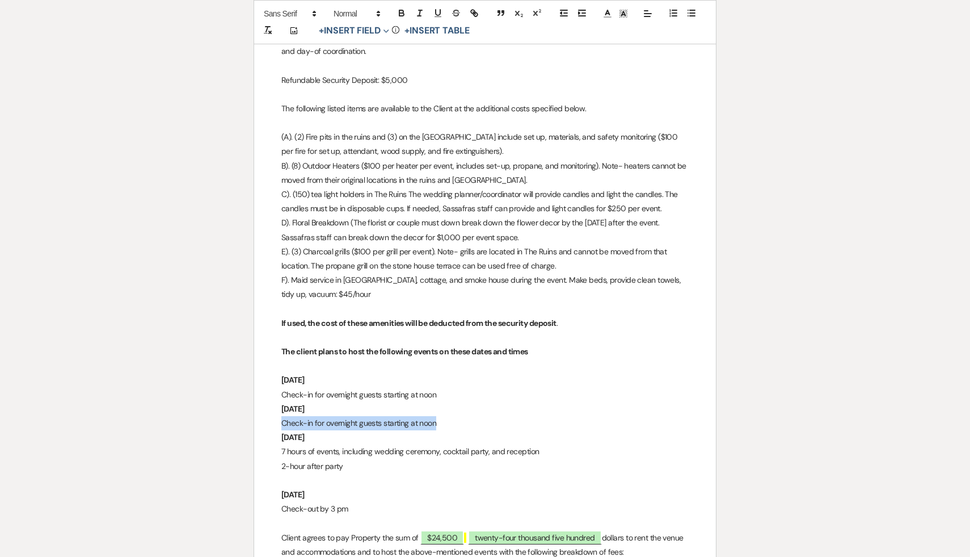
drag, startPoint x: 445, startPoint y: 422, endPoint x: 266, endPoint y: 420, distance: 178.8
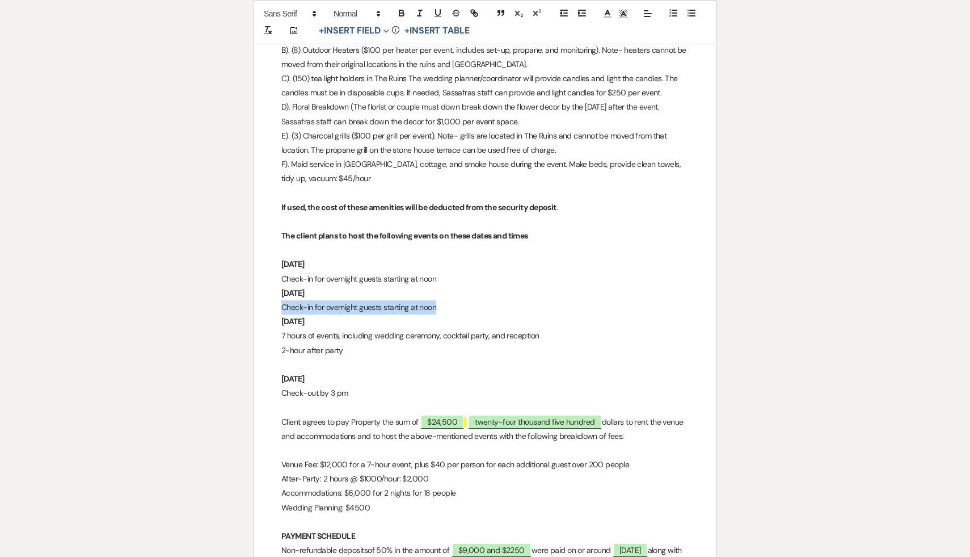
scroll to position [1571, 0]
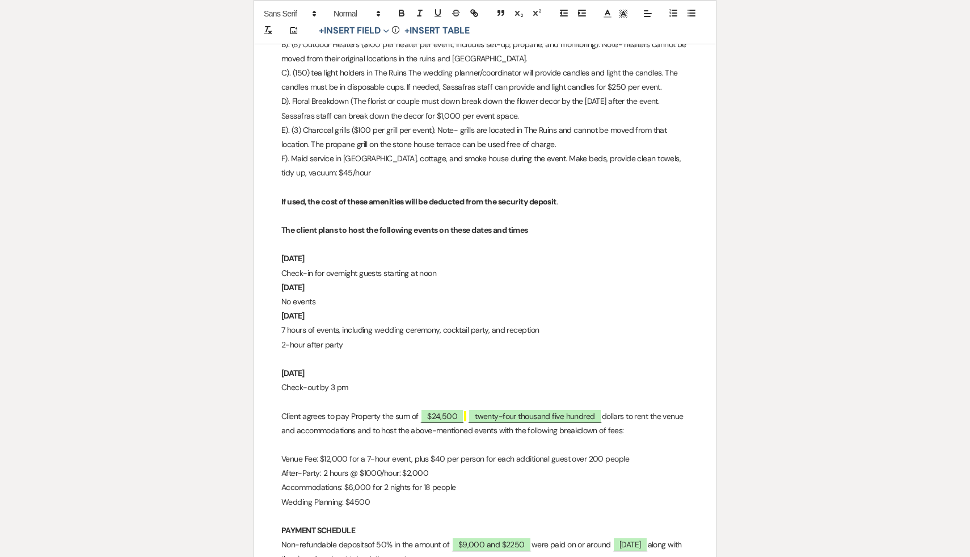
click at [290, 361] on p at bounding box center [484, 359] width 407 height 14
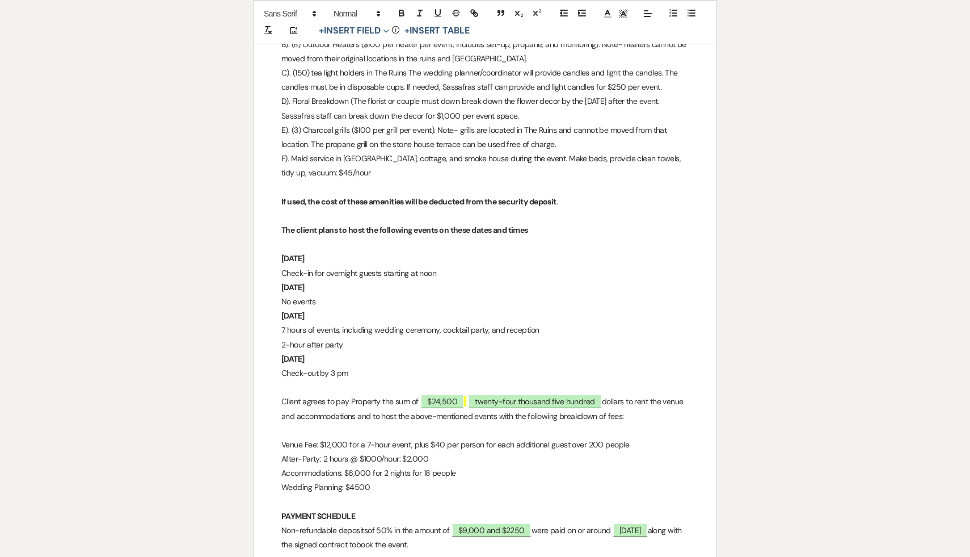
click at [354, 473] on span "Accommodations: $6,000 for 2 nights for 18 people" at bounding box center [368, 473] width 175 height 10
click at [388, 472] on span "Accommodations: $9,000 for 2 nights for 18 people" at bounding box center [368, 473] width 175 height 10
click at [539, 472] on p "Accommodations: $9,000 for 3 nights for 18 people" at bounding box center [484, 473] width 407 height 14
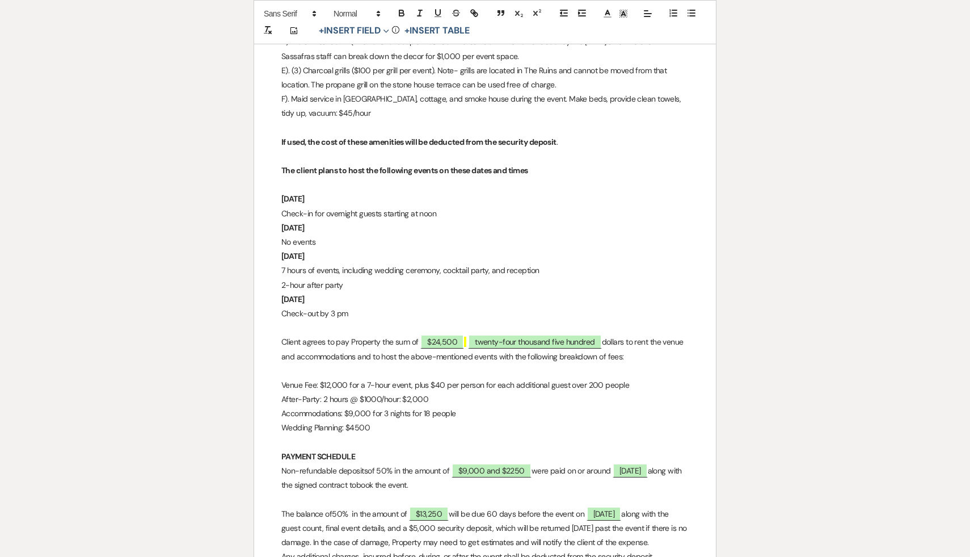
scroll to position [1638, 0]
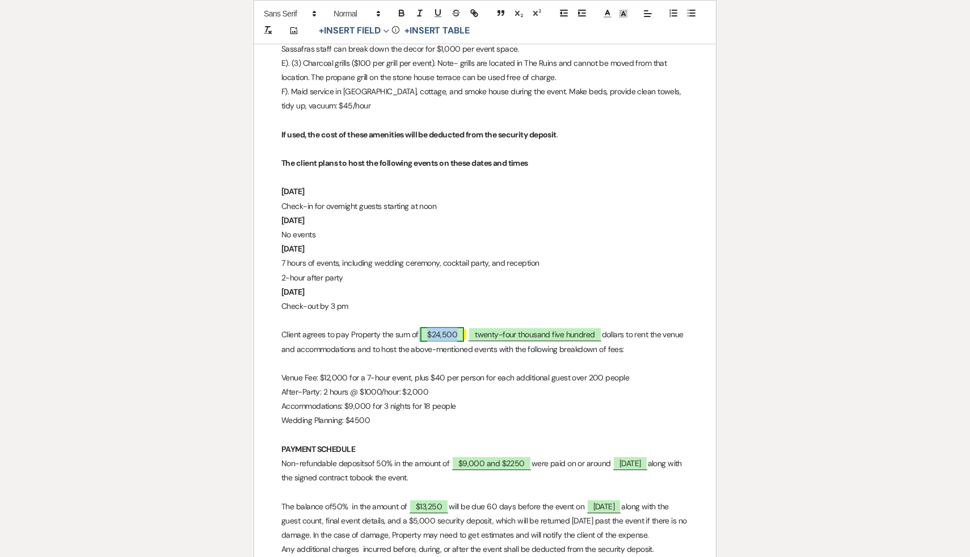
click at [440, 332] on span "$24,500" at bounding box center [442, 334] width 44 height 15
select select "owner"
select select "custom_placeholder"
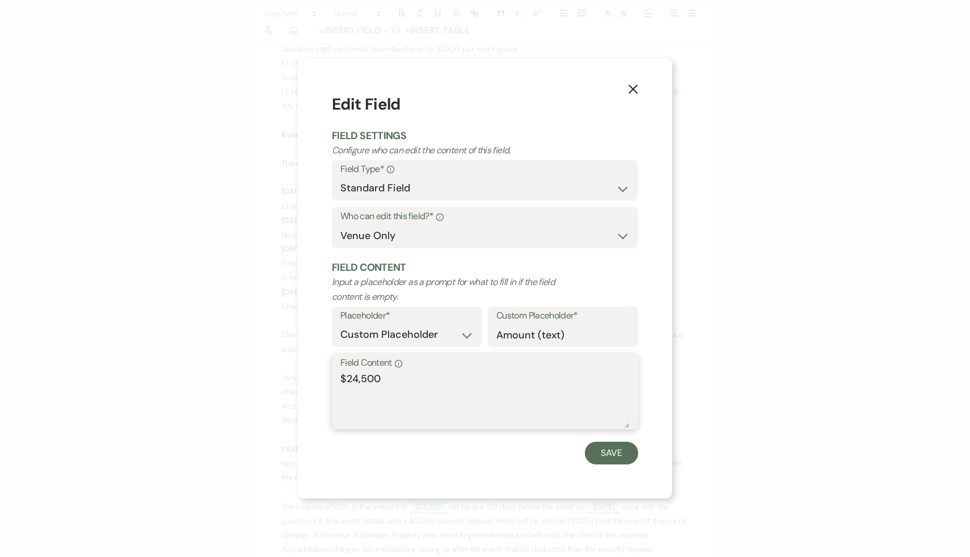
click at [357, 378] on textarea "$24,500" at bounding box center [484, 399] width 289 height 57
type textarea "$27,500"
click at [613, 453] on button "Save" at bounding box center [611, 452] width 53 height 23
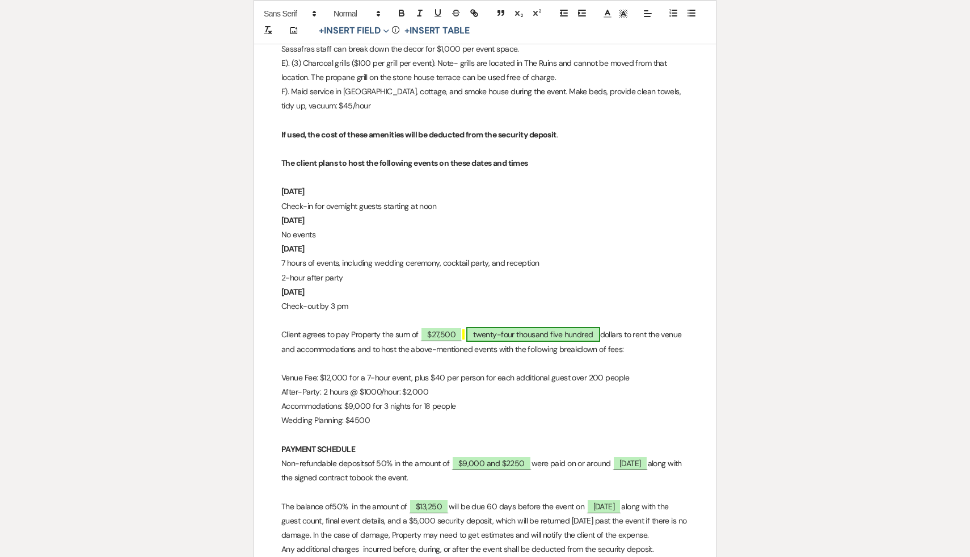
click at [516, 334] on span "twenty-four thousand five hundred" at bounding box center [533, 334] width 134 height 15
select select "owner"
select select "custom_placeholder"
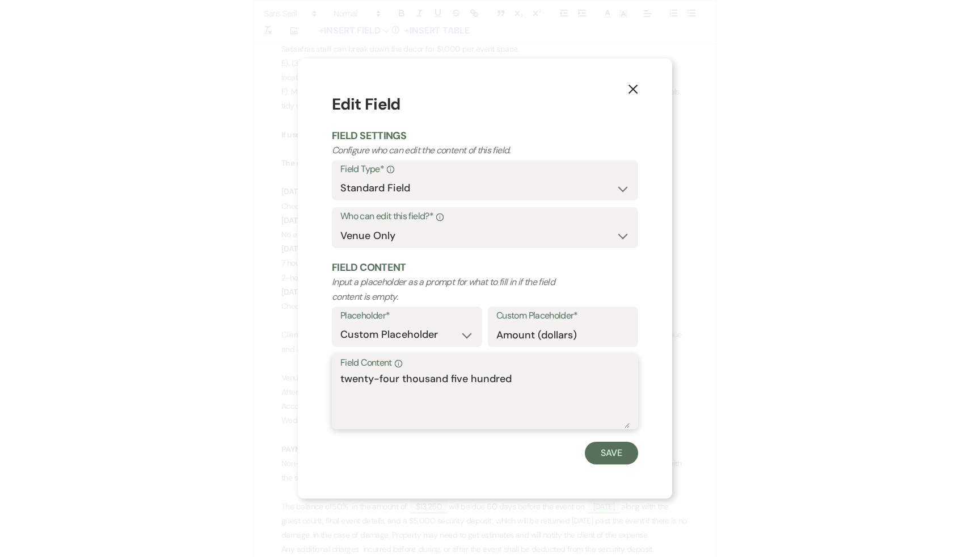
click at [398, 378] on textarea "twenty-four thousand five hundred" at bounding box center [484, 399] width 289 height 57
type textarea "twenty-seven thousand five hundred"
click at [611, 453] on button "Save" at bounding box center [611, 452] width 53 height 23
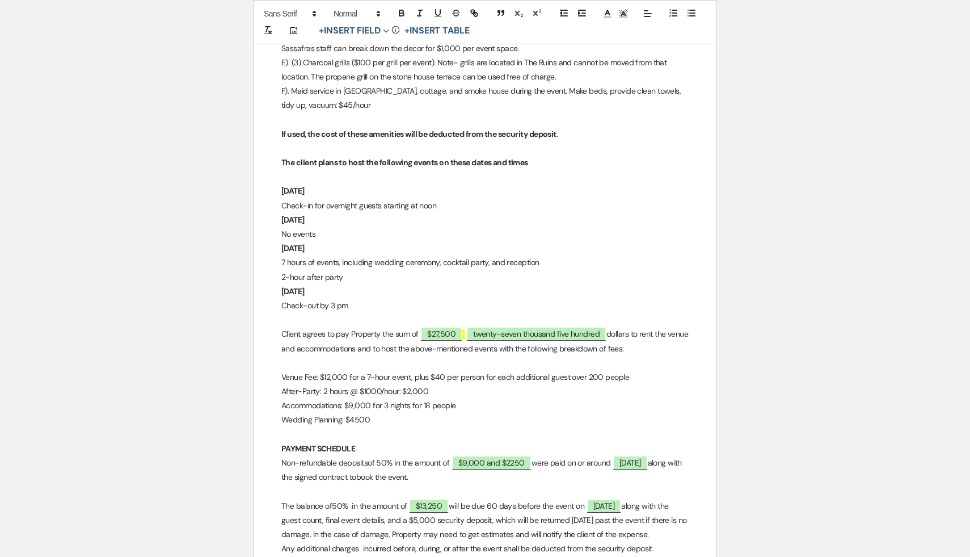
scroll to position [1639, 0]
click at [458, 406] on p "Accommodations: $9,000 for 3 nights for 18 people" at bounding box center [484, 404] width 407 height 14
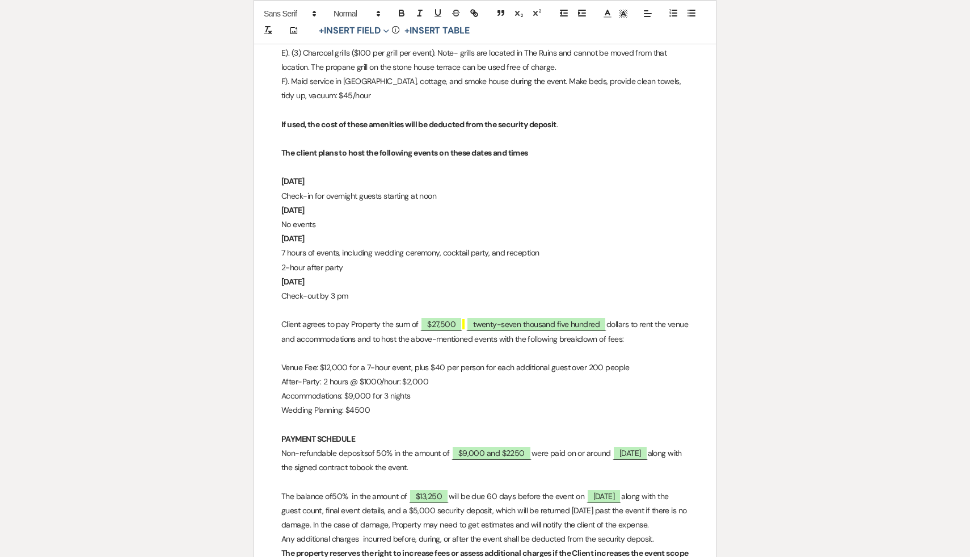
click at [504, 484] on p at bounding box center [484, 481] width 407 height 14
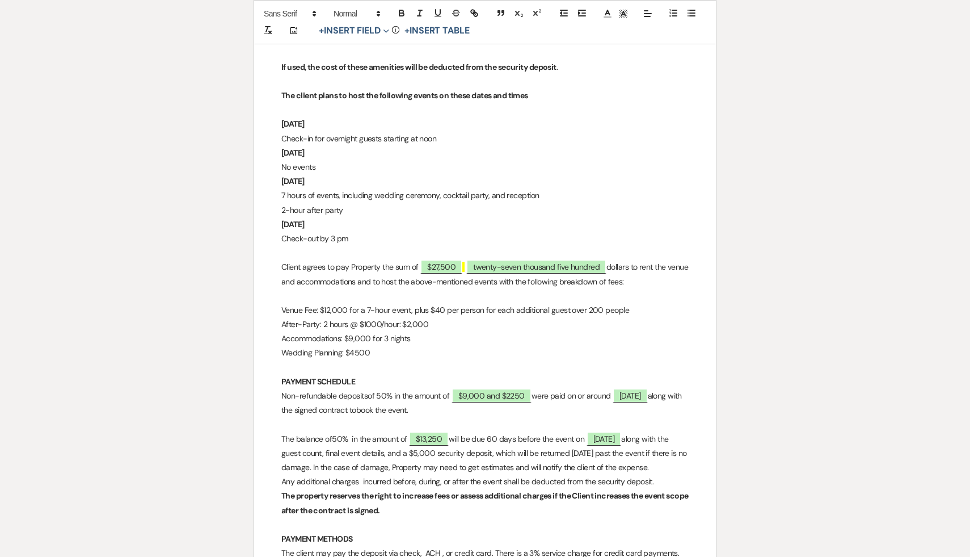
scroll to position [1707, 0]
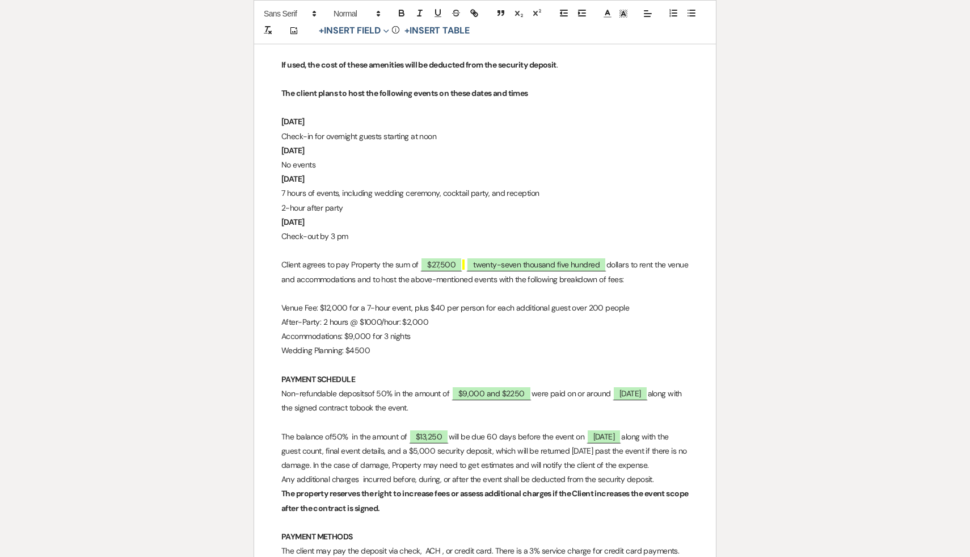
click at [521, 412] on p "Non-refundable deposits of 50% in the amount of ﻿ $9,000 and $2250 ﻿ were paid …" at bounding box center [484, 400] width 407 height 28
click at [513, 390] on span "$9,000 and $2250" at bounding box center [492, 393] width 80 height 15
select select "owner"
select select "Amount"
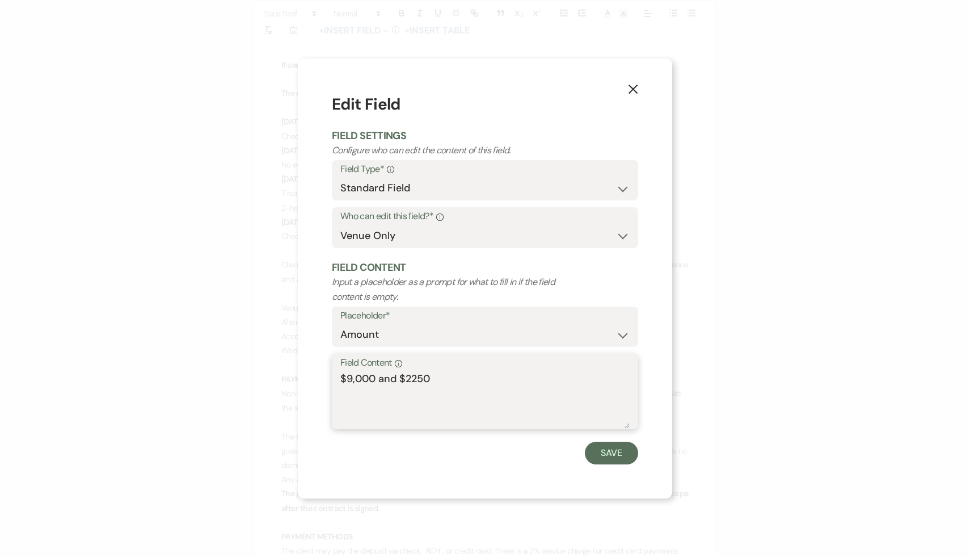
click at [408, 377] on textarea "$9,000 and $2250" at bounding box center [484, 399] width 289 height 57
click at [412, 377] on textarea "$9,000 and $2250" at bounding box center [484, 399] width 289 height 57
type textarea "$9,000 and $2,250"
click at [613, 457] on button "Save" at bounding box center [611, 452] width 53 height 23
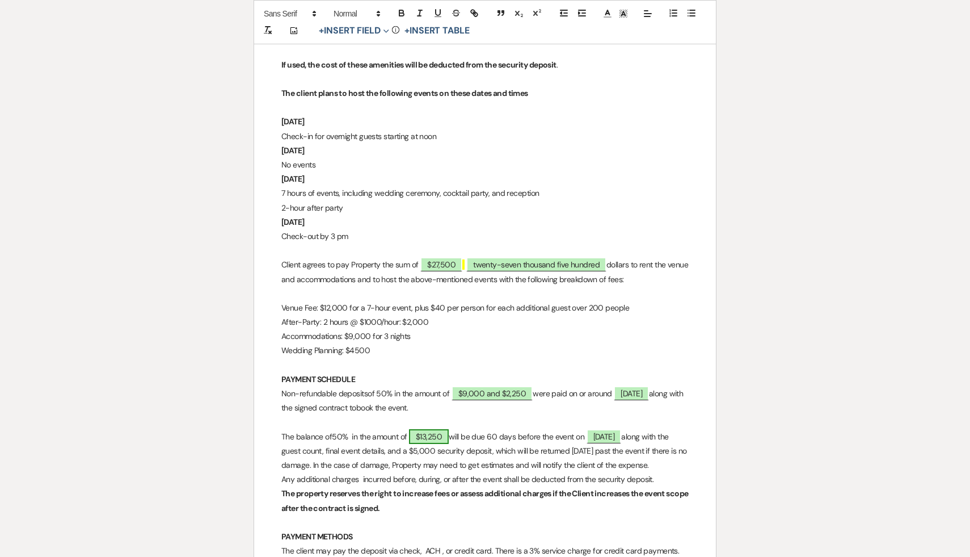
click at [427, 434] on span "$13,250" at bounding box center [429, 436] width 40 height 15
select select "owner"
select select "Amount"
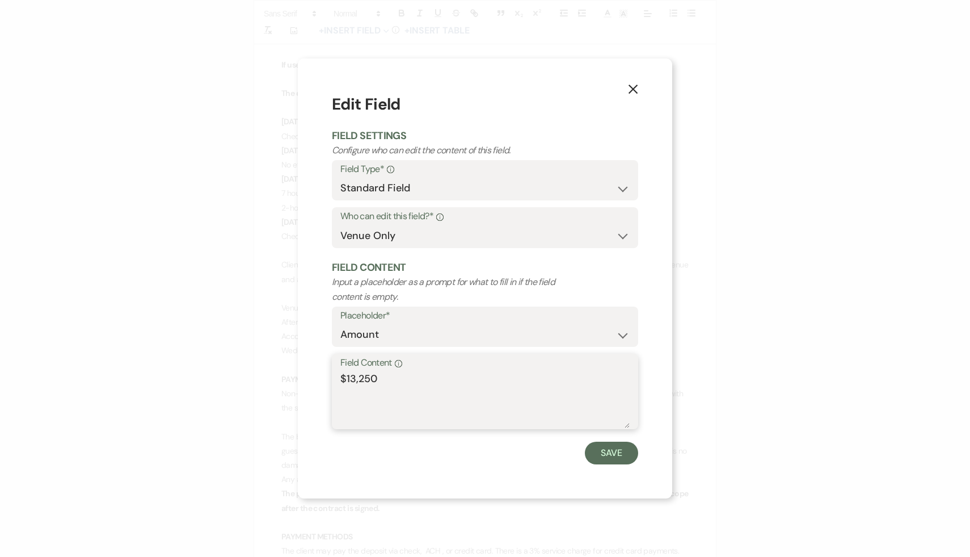
click at [355, 380] on textarea "$13,250" at bounding box center [484, 399] width 289 height 57
type textarea "$16,250"
click at [619, 455] on button "Save" at bounding box center [611, 452] width 53 height 23
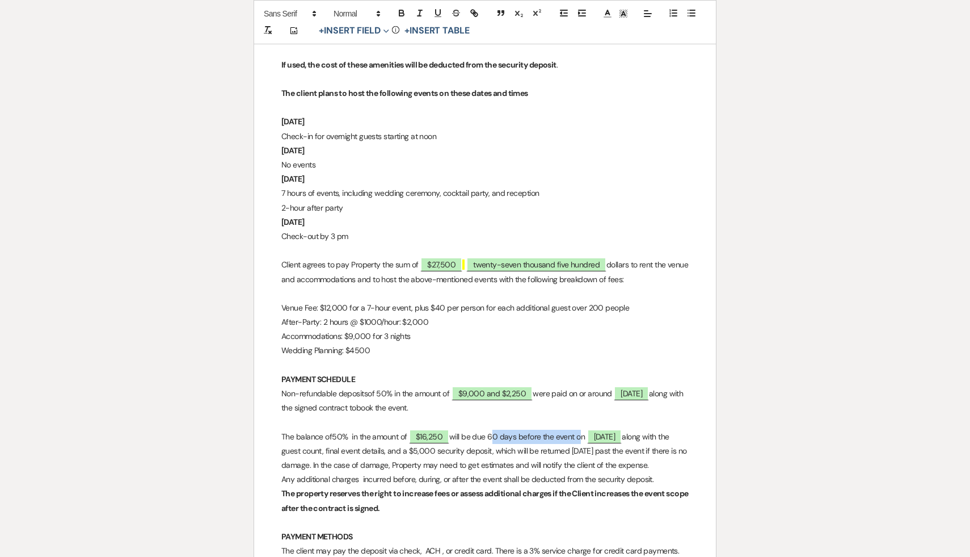
drag, startPoint x: 579, startPoint y: 435, endPoint x: 493, endPoint y: 431, distance: 86.3
click at [493, 431] on p "The balance of 50% in the amount of $16,250 will be due 60 days before the even…" at bounding box center [484, 451] width 407 height 43
click at [533, 434] on span "September 9, 2025" at bounding box center [515, 436] width 35 height 15
select select "owner"
select select "custom_placeholder"
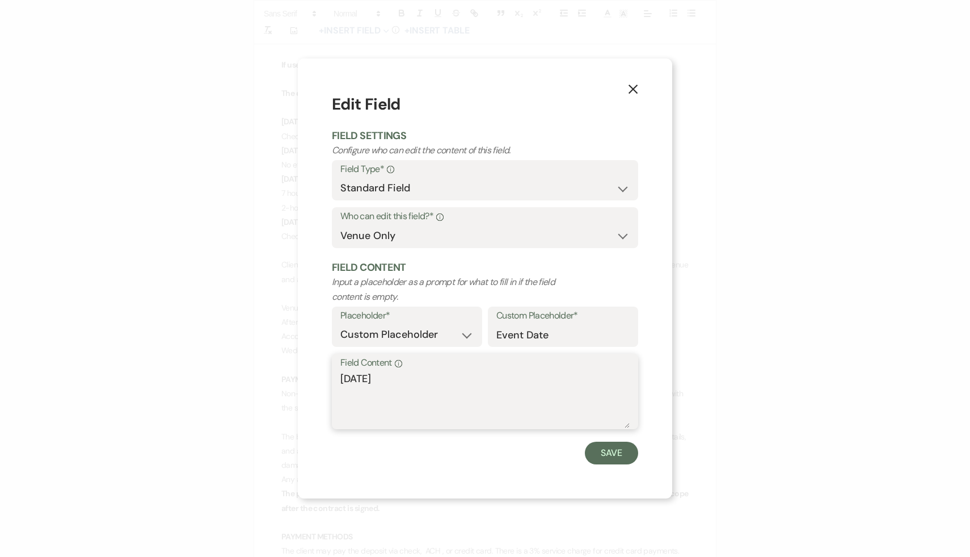
click at [402, 378] on textarea "September 9, 2025" at bounding box center [484, 399] width 289 height 57
type textarea "September 19, 2025"
click at [613, 453] on button "Save" at bounding box center [611, 452] width 53 height 23
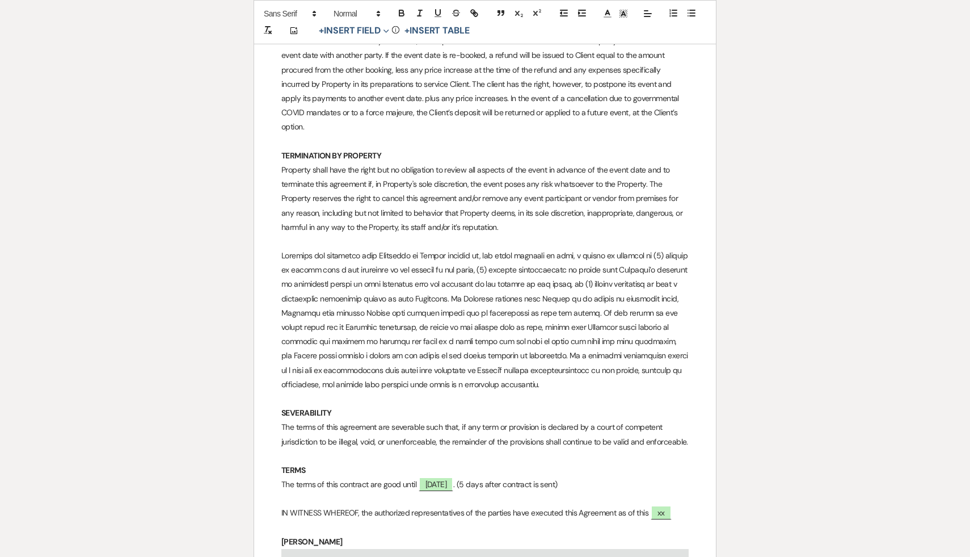
scroll to position [7684, 0]
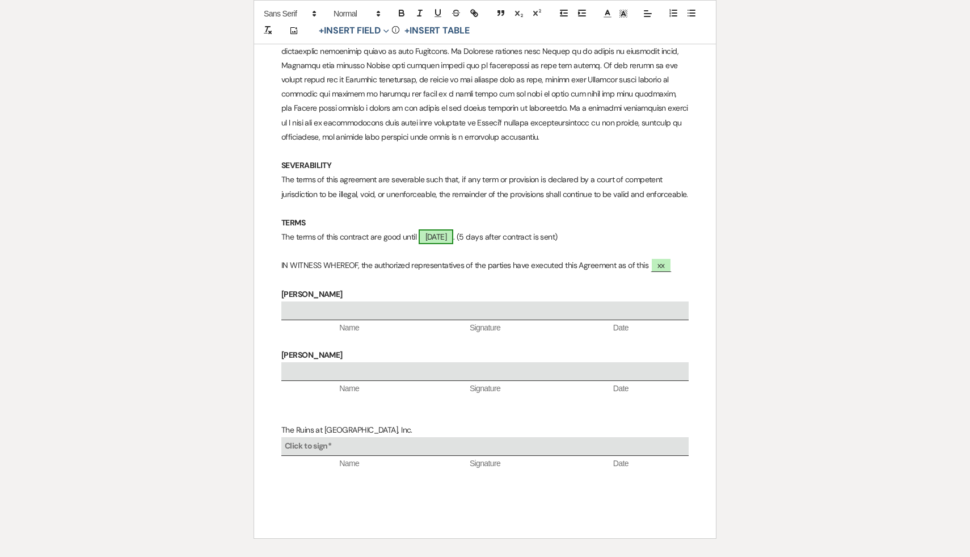
click at [454, 229] on span "March 5, 2025" at bounding box center [436, 236] width 35 height 15
select select "owner"
select select "Date"
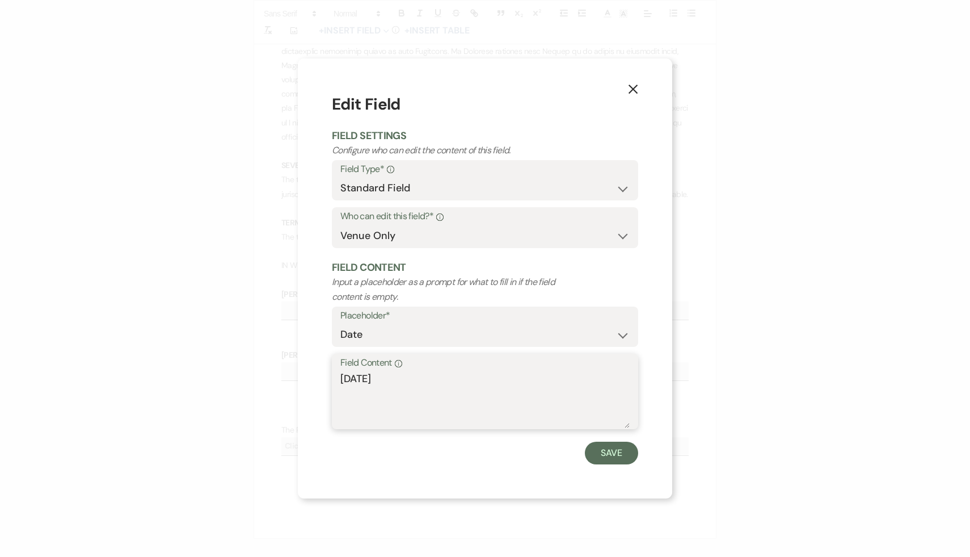
drag, startPoint x: 378, startPoint y: 382, endPoint x: 326, endPoint y: 380, distance: 52.8
click at [326, 380] on div "X Edit Field Field Settings Configure who can edit the content of this field. F…" at bounding box center [485, 278] width 375 height 440
type textarea "Septermber 19, 2025"
click at [613, 458] on button "Save" at bounding box center [611, 452] width 53 height 23
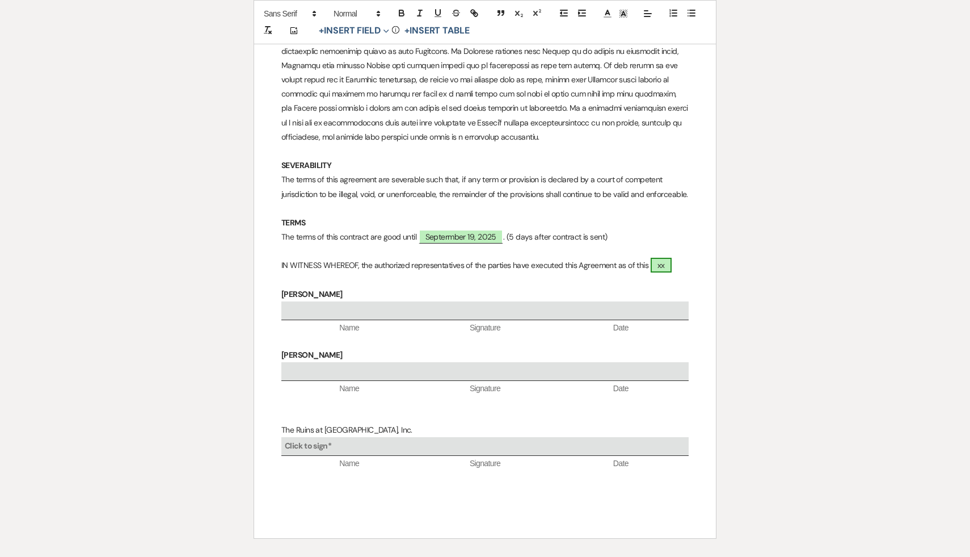
click at [663, 258] on span "xx" at bounding box center [661, 265] width 21 height 15
select select "owner"
select select "Date"
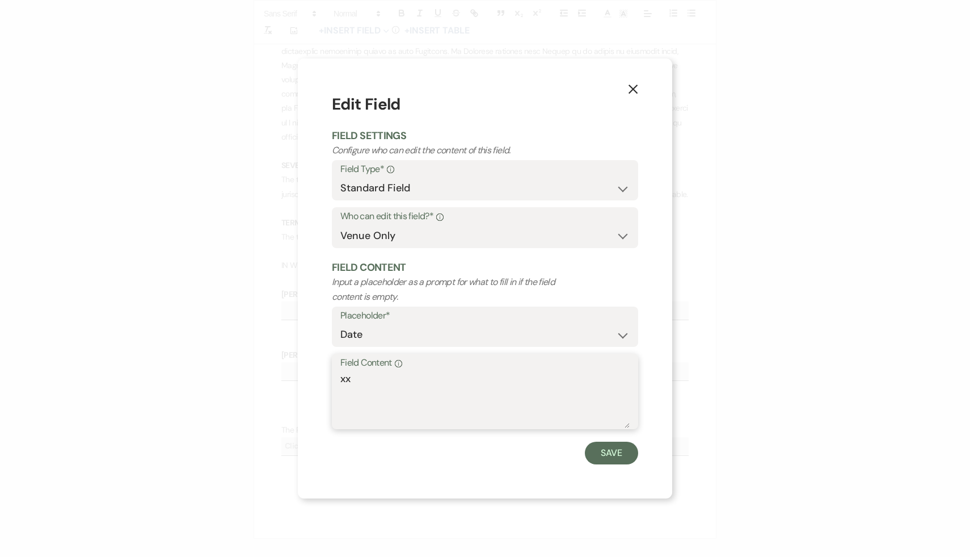
click at [363, 377] on textarea "xx" at bounding box center [484, 399] width 289 height 57
type textarea "x"
click at [635, 90] on icon "X" at bounding box center [633, 89] width 10 height 10
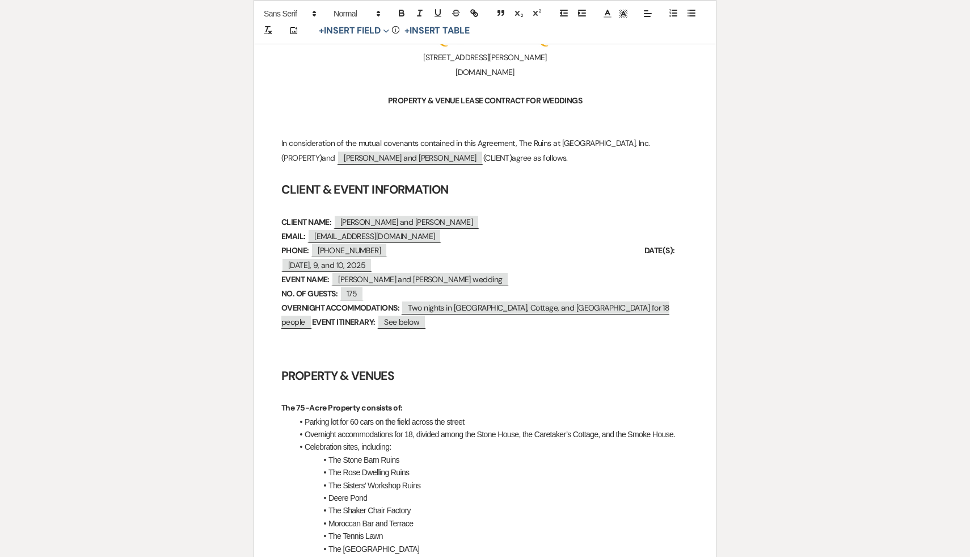
scroll to position [265, 0]
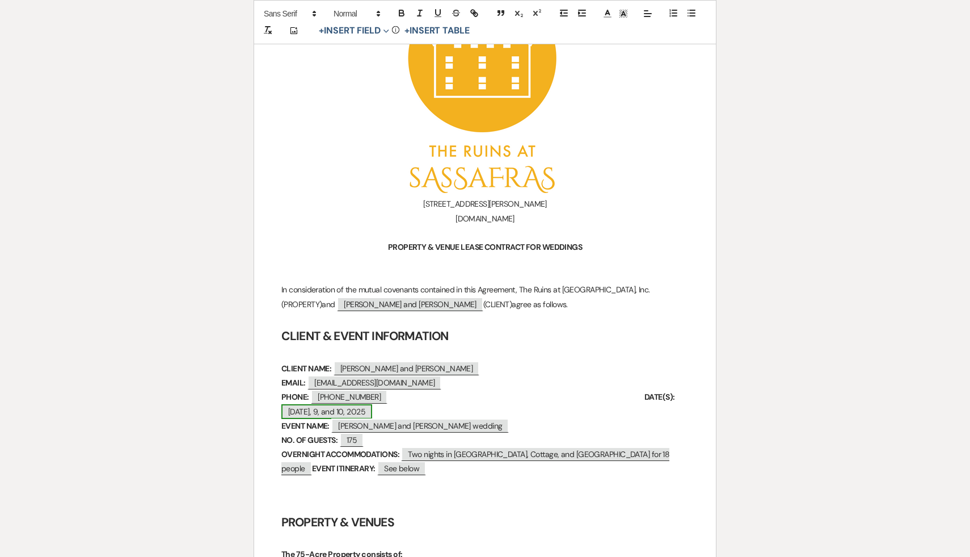
click at [327, 409] on span "November 8, 9, and 10, 2025" at bounding box center [326, 411] width 91 height 15
select select "custom_placeholder"
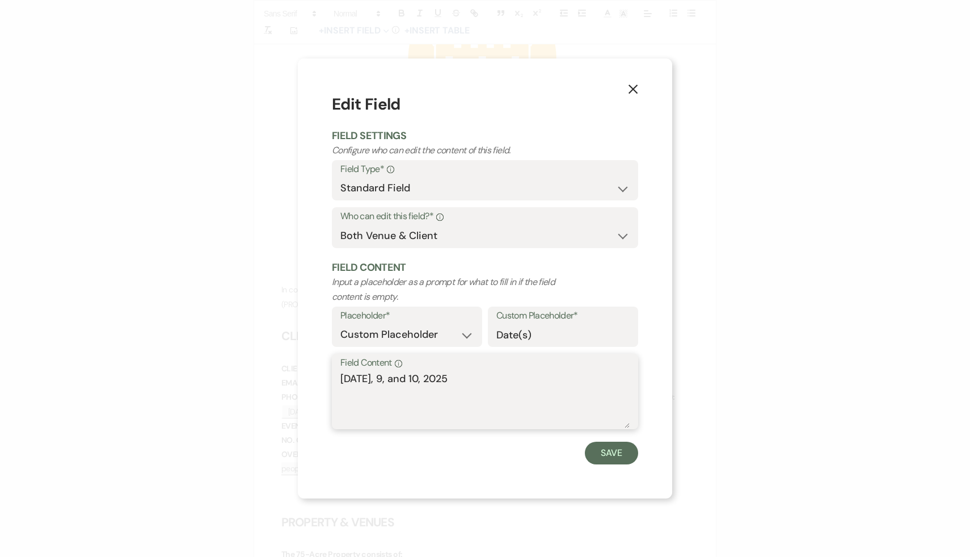
click at [394, 380] on textarea "November 8, 9, and 10, 2025" at bounding box center [484, 399] width 289 height 57
type textarea "November 7, 8, 9, and 10, 2025"
click at [612, 454] on button "Save" at bounding box center [611, 452] width 53 height 23
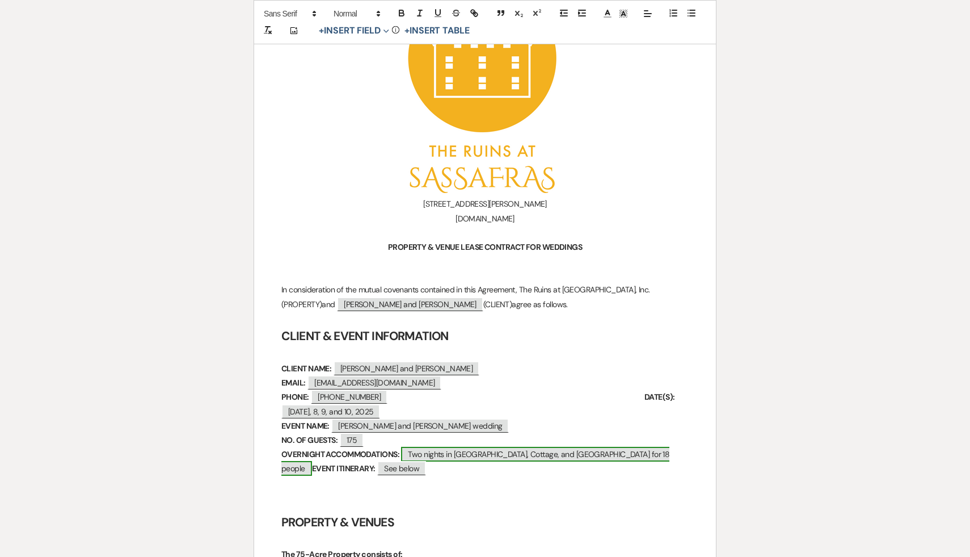
click at [419, 450] on span "Two nights in [GEOGRAPHIC_DATA], Cottage, and [GEOGRAPHIC_DATA] for 18 people" at bounding box center [475, 461] width 388 height 29
select select "custom_placeholder"
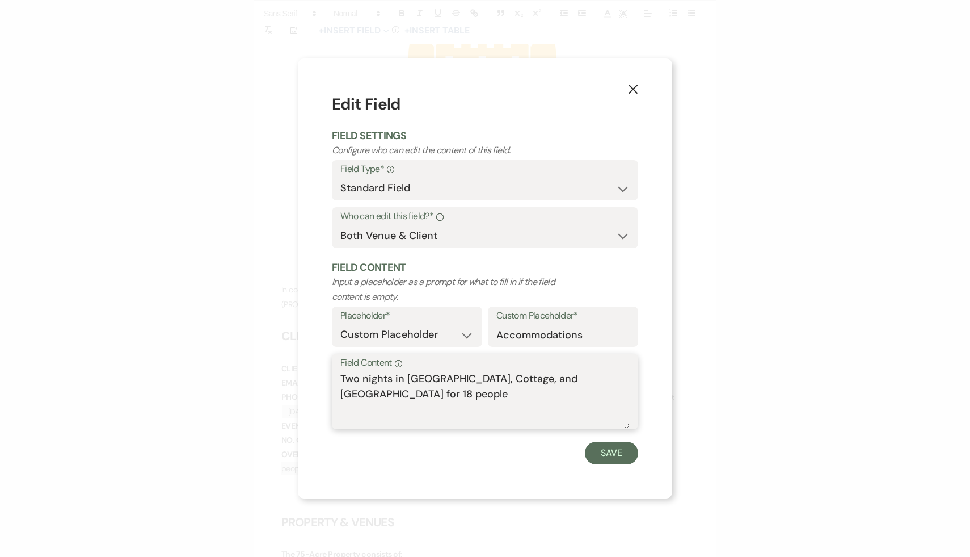
drag, startPoint x: 361, startPoint y: 378, endPoint x: 327, endPoint y: 375, distance: 34.2
click at [327, 375] on div "X Edit Field Field Settings Configure who can edit the content of this field. F…" at bounding box center [485, 278] width 375 height 440
drag, startPoint x: 399, startPoint y: 392, endPoint x: 322, endPoint y: 389, distance: 77.2
click at [322, 389] on div "X Edit Field Field Settings Configure who can edit the content of this field. F…" at bounding box center [485, 278] width 375 height 440
drag, startPoint x: 403, startPoint y: 377, endPoint x: 407, endPoint y: 399, distance: 22.5
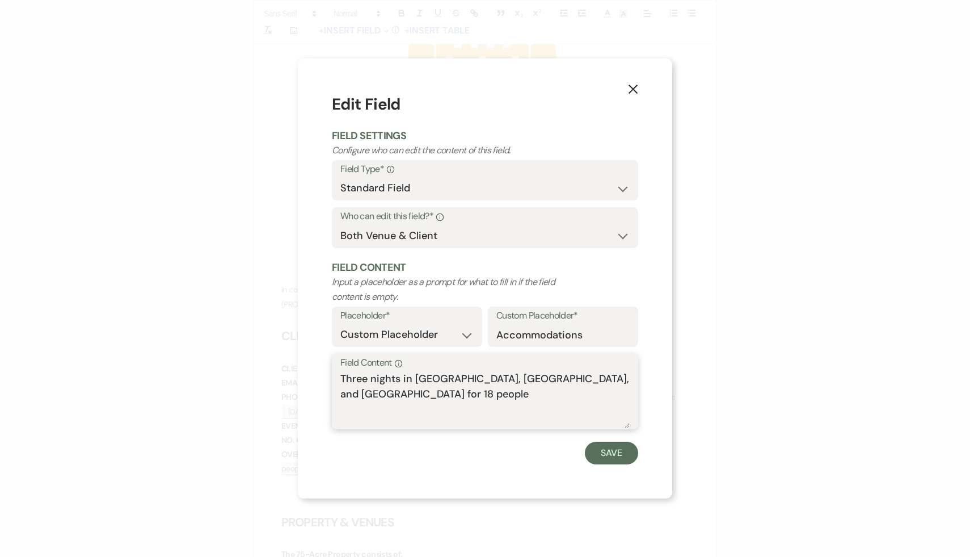
click at [407, 400] on textarea "Three nights in Smoke House, Cottage, and Stone House for 18 people" at bounding box center [484, 399] width 289 height 57
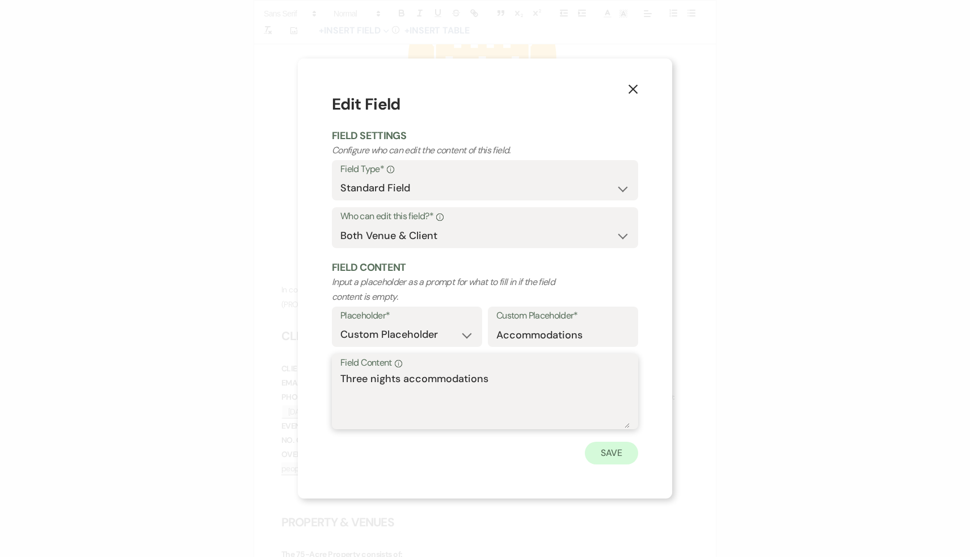
type textarea "Three nights accommodations"
click at [605, 454] on button "Save" at bounding box center [611, 452] width 53 height 23
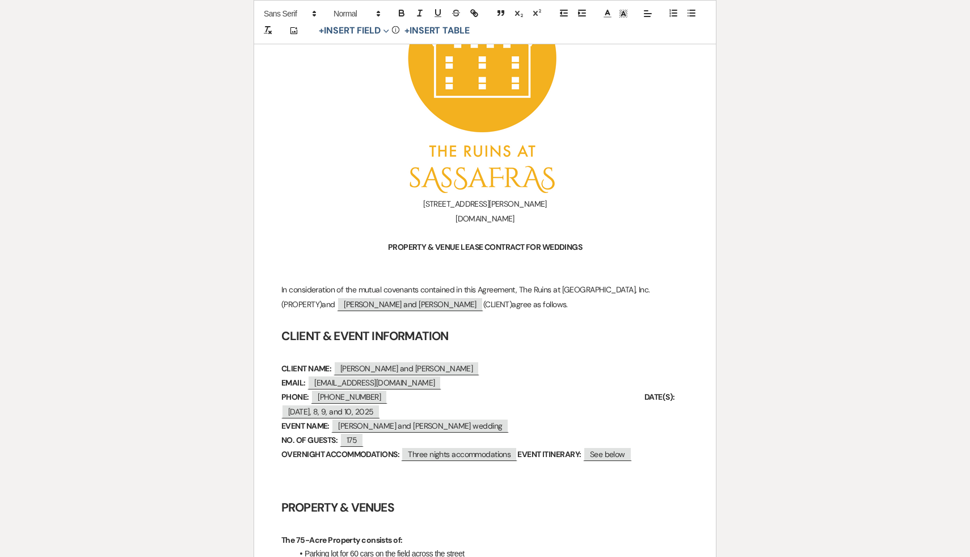
click at [560, 453] on strong "EVENT ITINERARY:" at bounding box center [550, 454] width 64 height 10
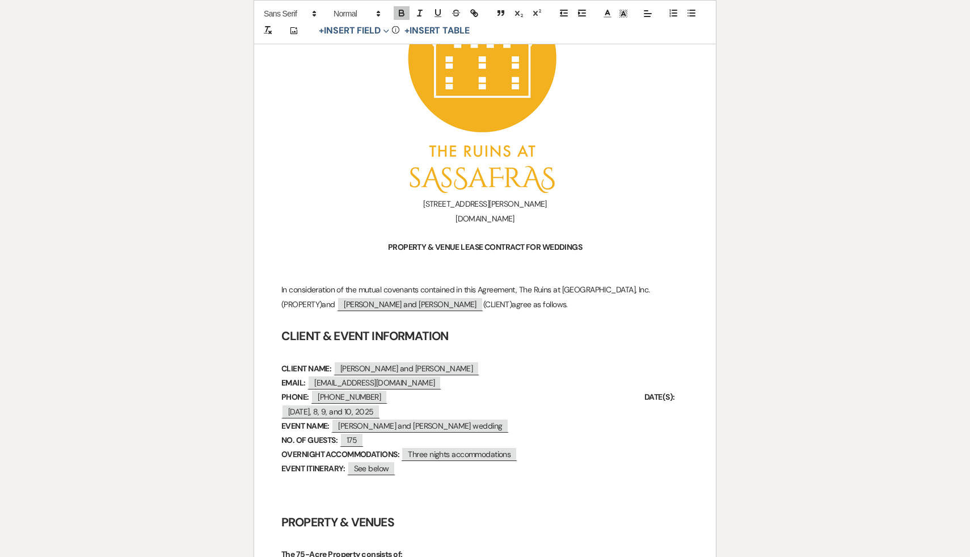
click at [654, 394] on strong "DATE(S):" at bounding box center [660, 397] width 31 height 10
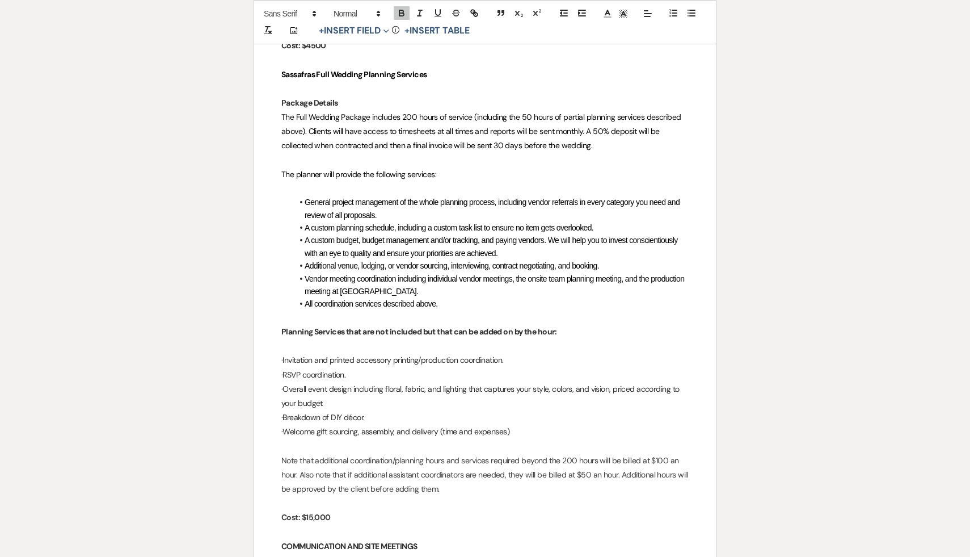
scroll to position [3119, 0]
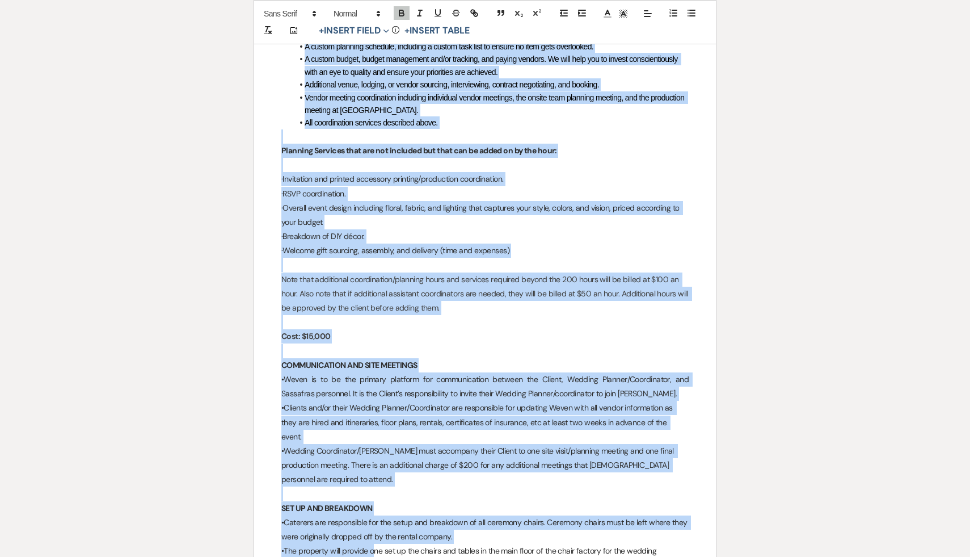
scroll to position [3304, 0]
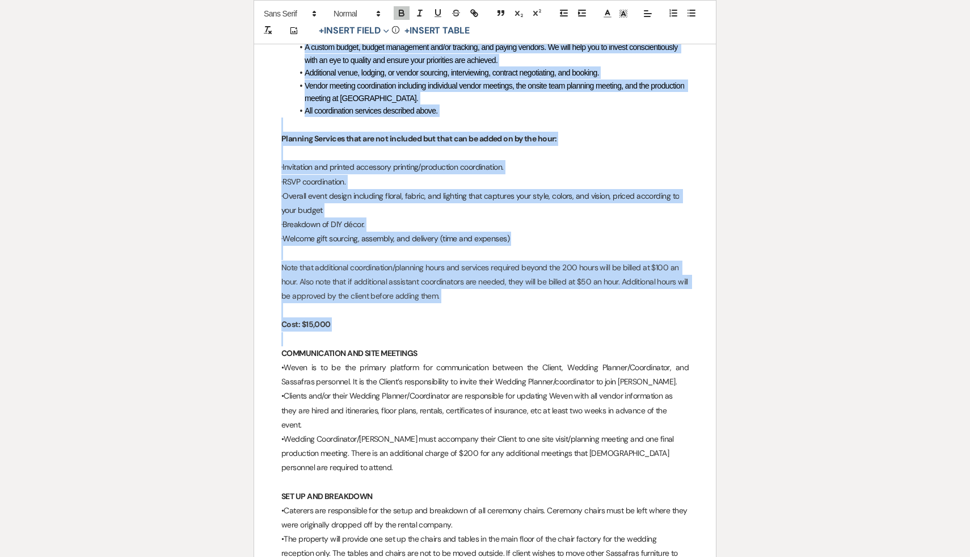
drag, startPoint x: 281, startPoint y: 79, endPoint x: 410, endPoint y: 344, distance: 295.4
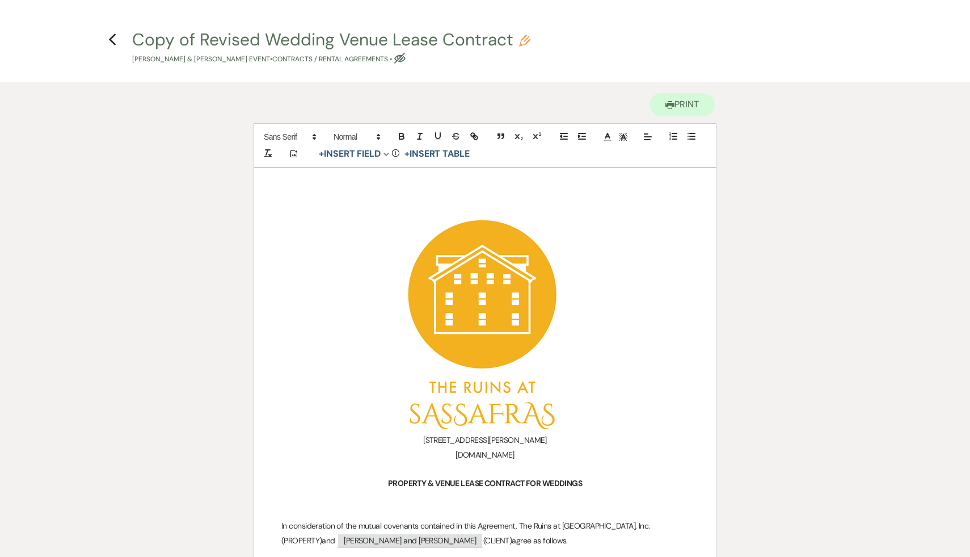
scroll to position [0, 0]
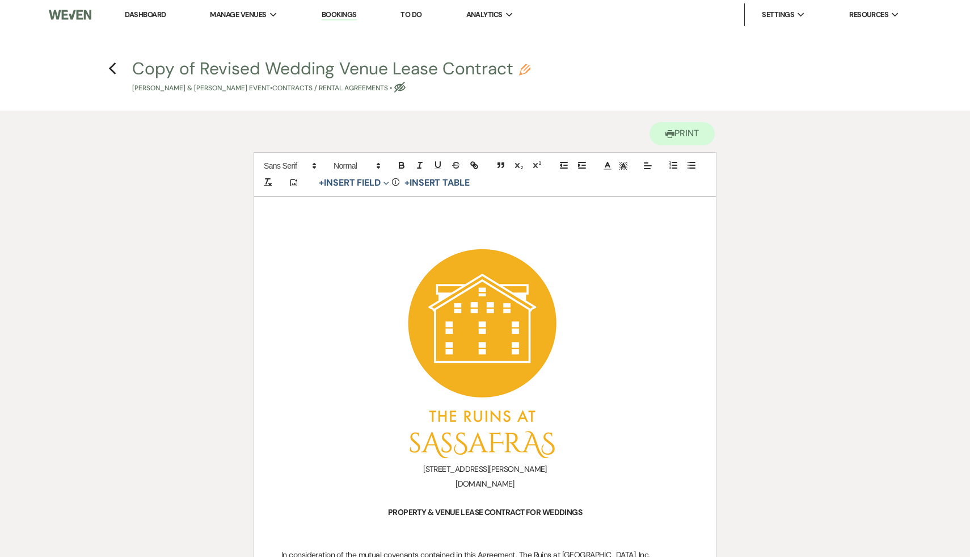
click at [525, 69] on use "button" at bounding box center [524, 69] width 11 height 11
select select "10"
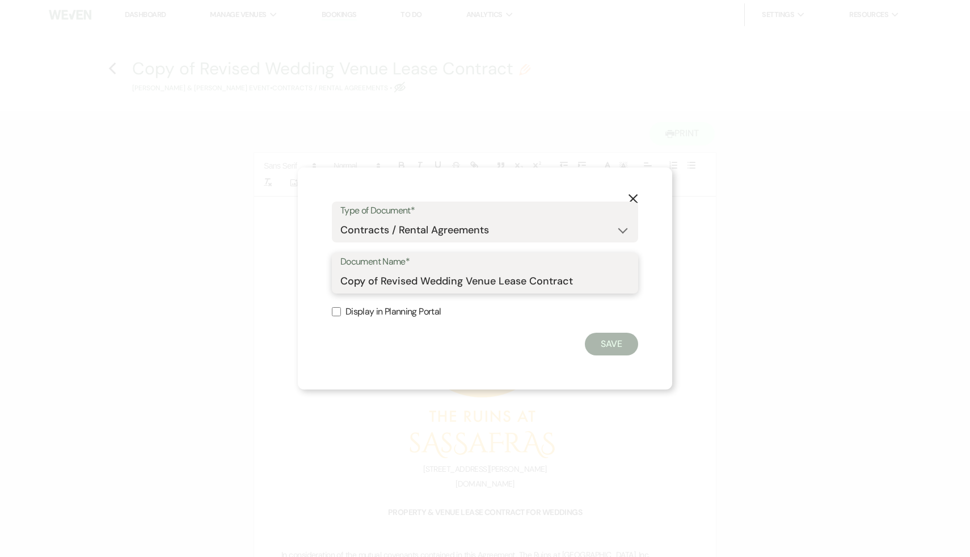
drag, startPoint x: 418, startPoint y: 280, endPoint x: 318, endPoint y: 278, distance: 100.5
click at [318, 278] on div "X Type of Document* Special Event Insurance Vendor Certificate of Insurance Con…" at bounding box center [485, 278] width 375 height 222
type input "Final Wedding Venue Lease Contract"
click at [338, 312] on input "Display in Planning Portal" at bounding box center [336, 311] width 9 height 9
checkbox input "true"
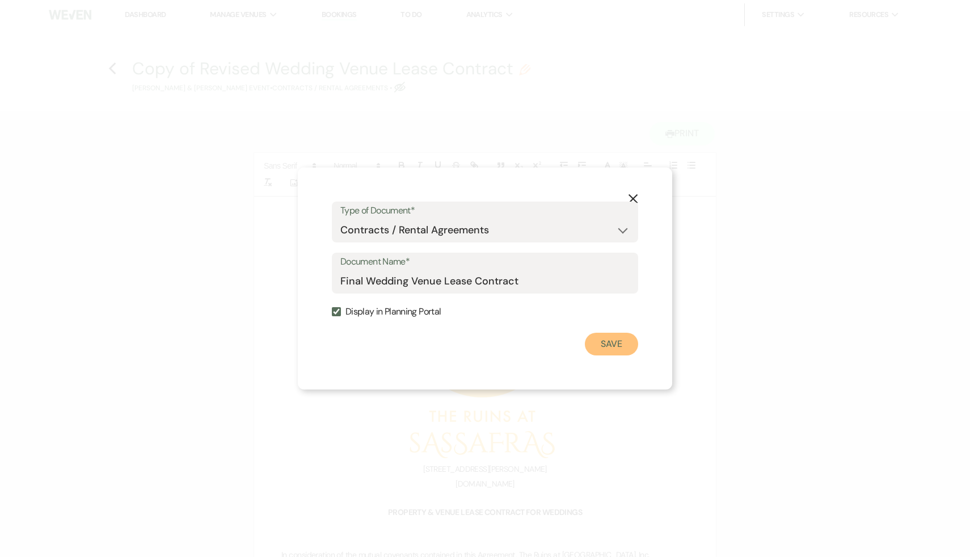
click at [614, 338] on button "Save" at bounding box center [611, 344] width 53 height 23
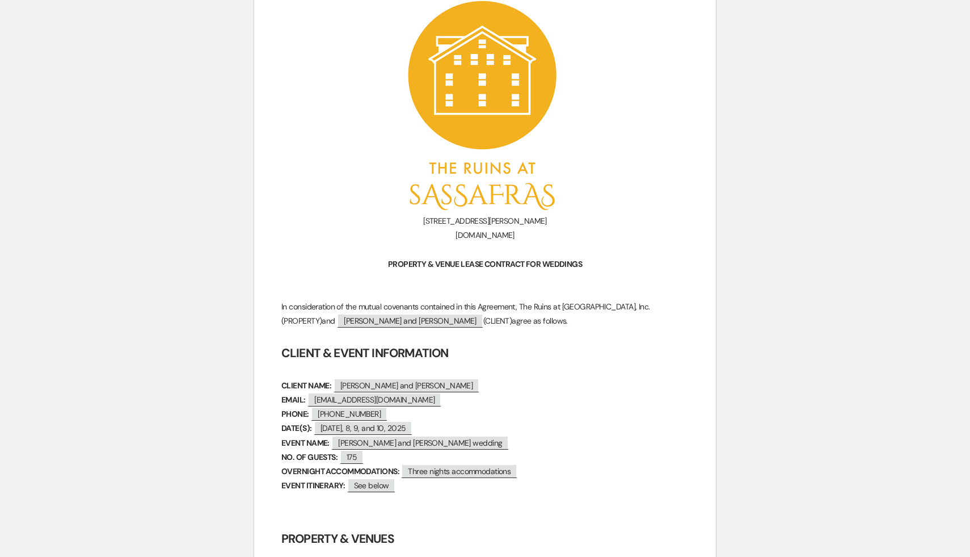
scroll to position [199, 0]
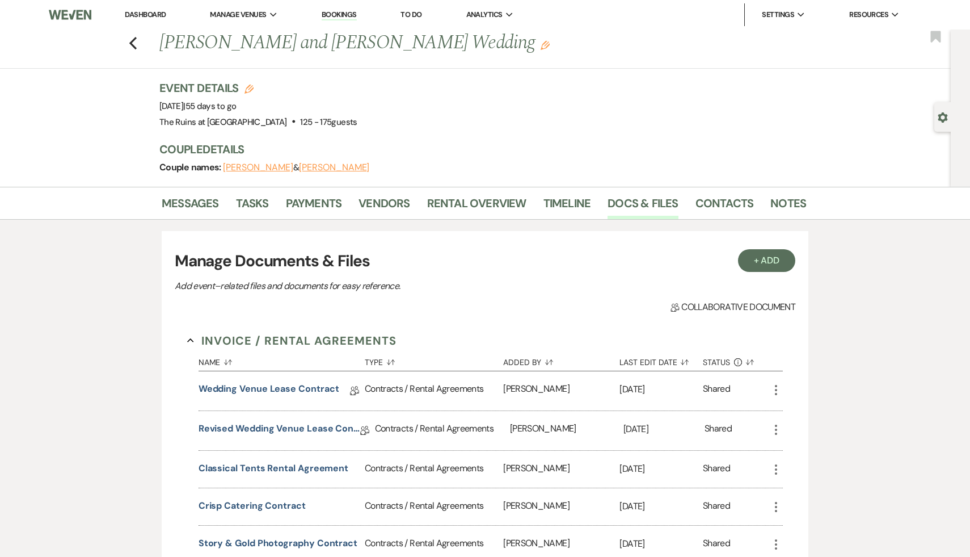
click at [152, 12] on link "Dashboard" at bounding box center [145, 15] width 41 height 10
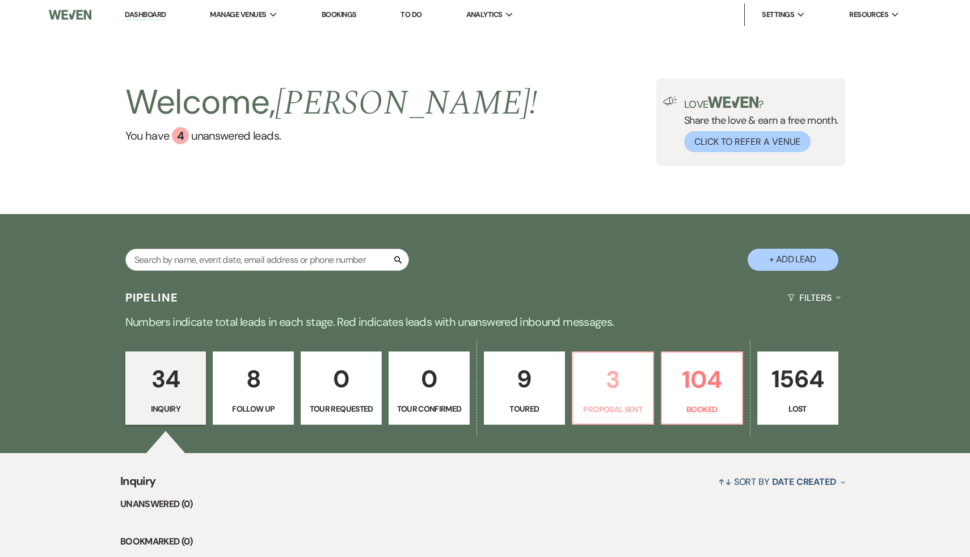
click at [609, 376] on p "3" at bounding box center [613, 379] width 66 height 38
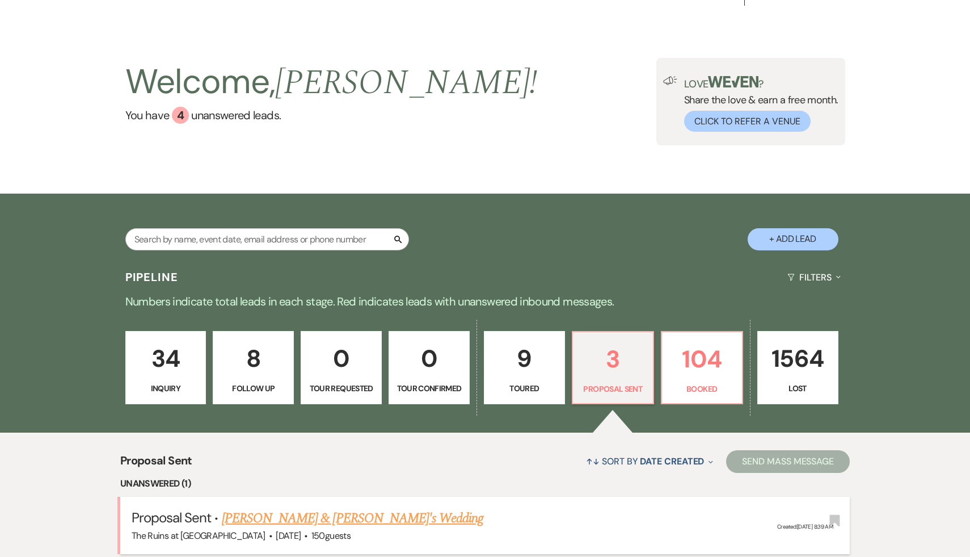
scroll to position [18, 0]
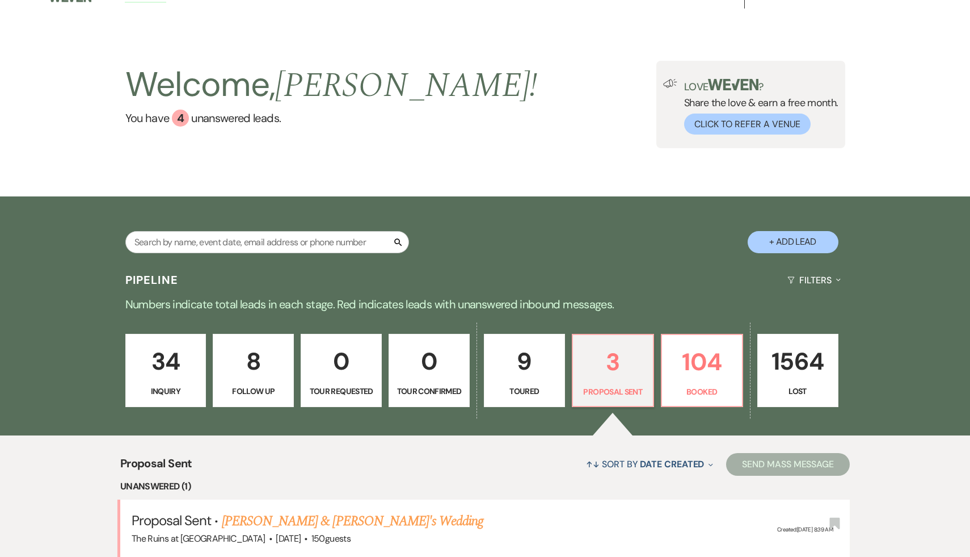
select select "6"
click at [695, 371] on p "104" at bounding box center [702, 362] width 66 height 38
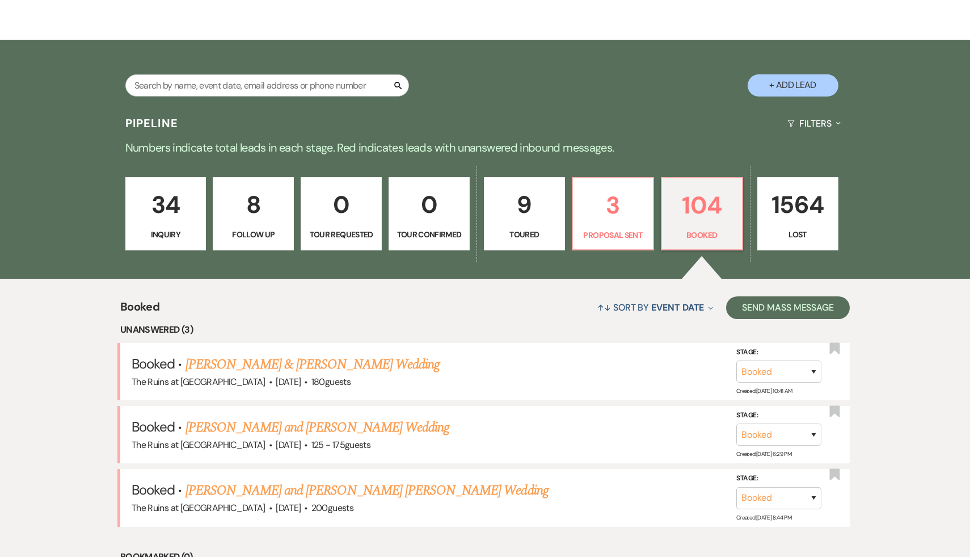
scroll to position [178, 0]
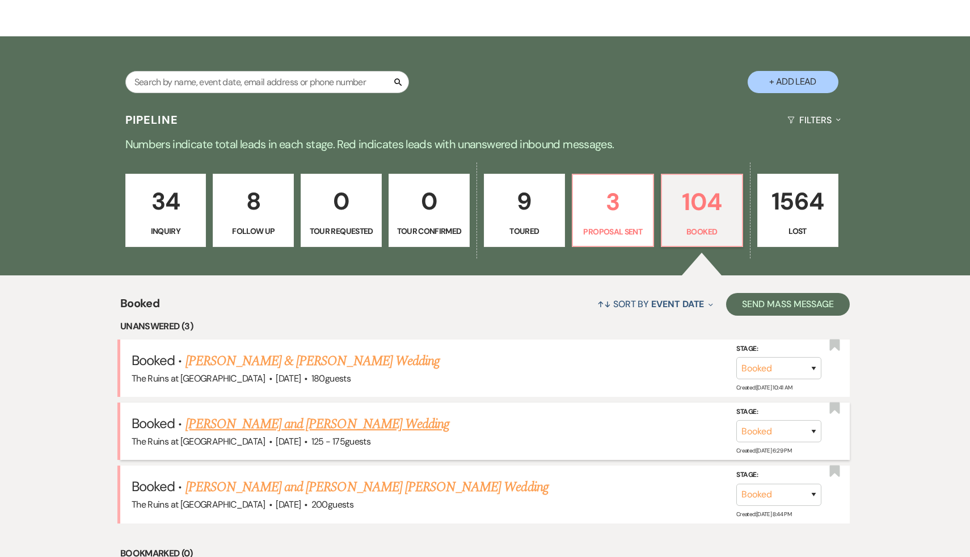
click at [359, 422] on link "Hannah Kramer and Keith Larsen's Wedding" at bounding box center [318, 424] width 264 height 20
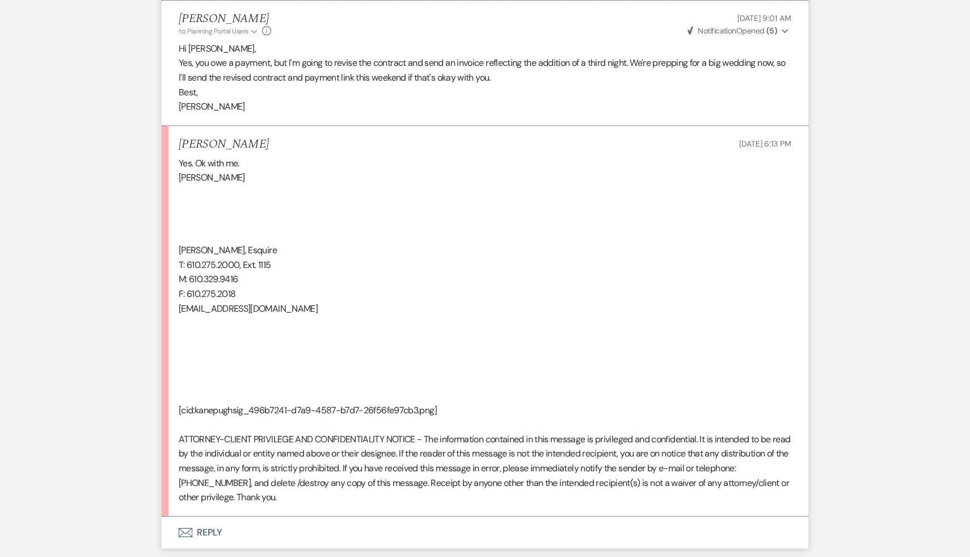
scroll to position [1049, 0]
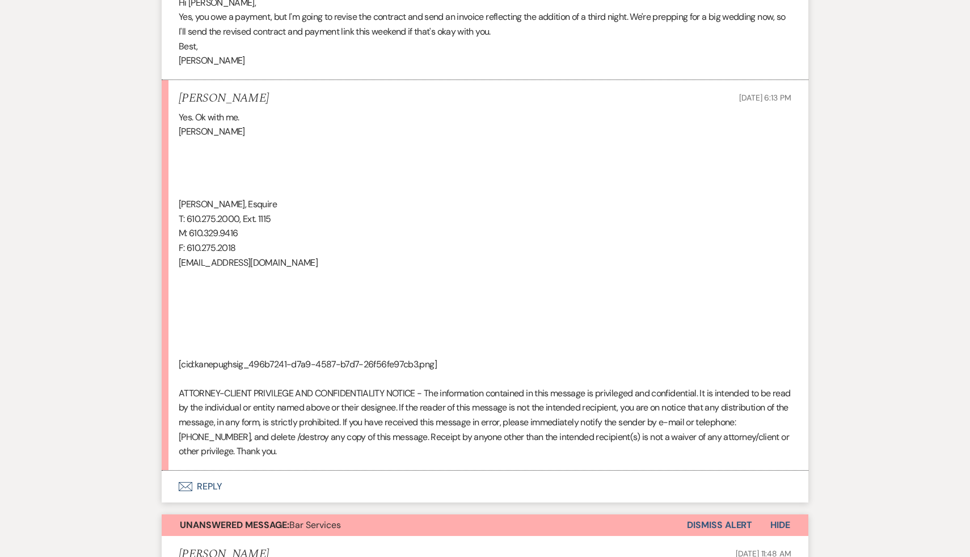
click at [212, 486] on button "Envelope Reply" at bounding box center [485, 486] width 647 height 32
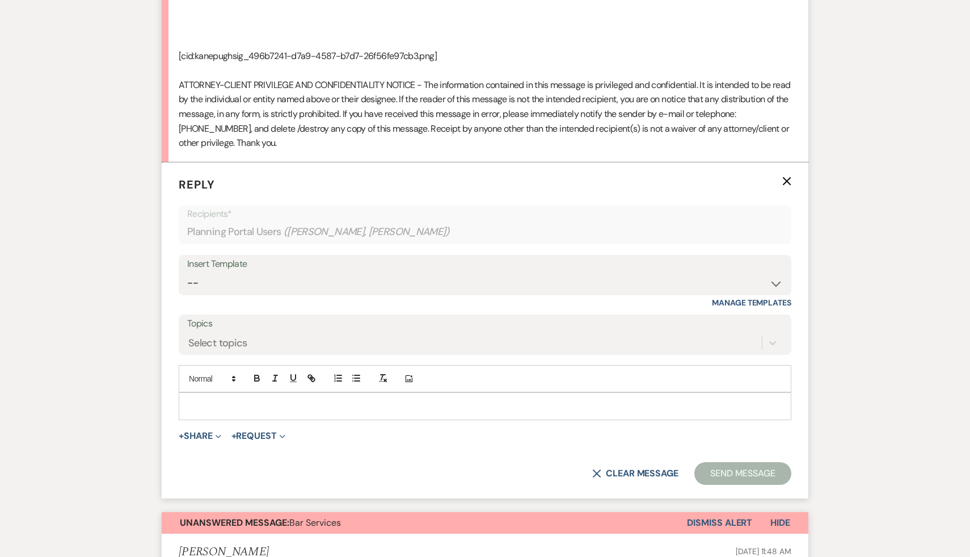
scroll to position [1379, 0]
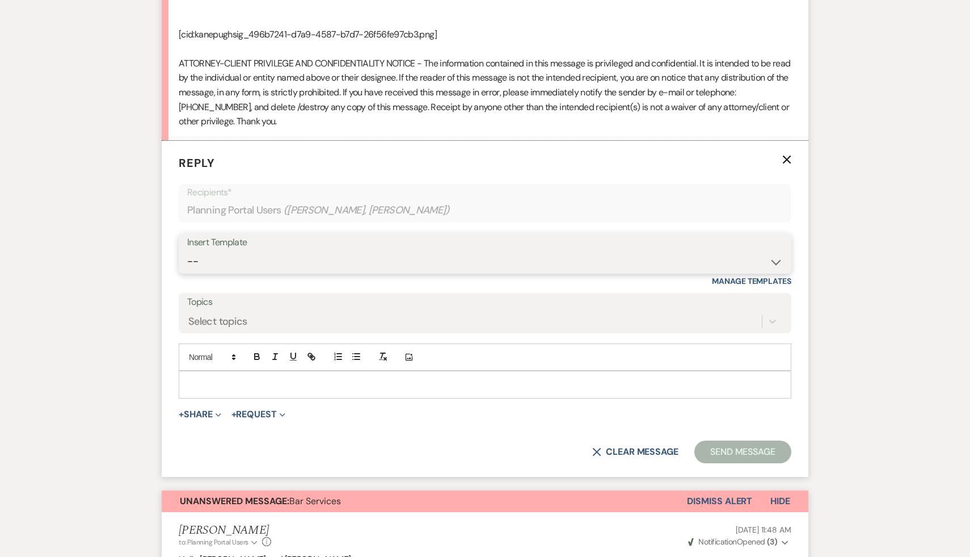
click at [776, 260] on select "-- Weven Planning Portal Introduction (Booked Events) Initial Inquiry Response …" at bounding box center [485, 261] width 596 height 22
select select "5213"
click at [187, 250] on select "-- Weven Planning Portal Introduction (Booked Events) Initial Inquiry Response …" at bounding box center [485, 261] width 596 height 22
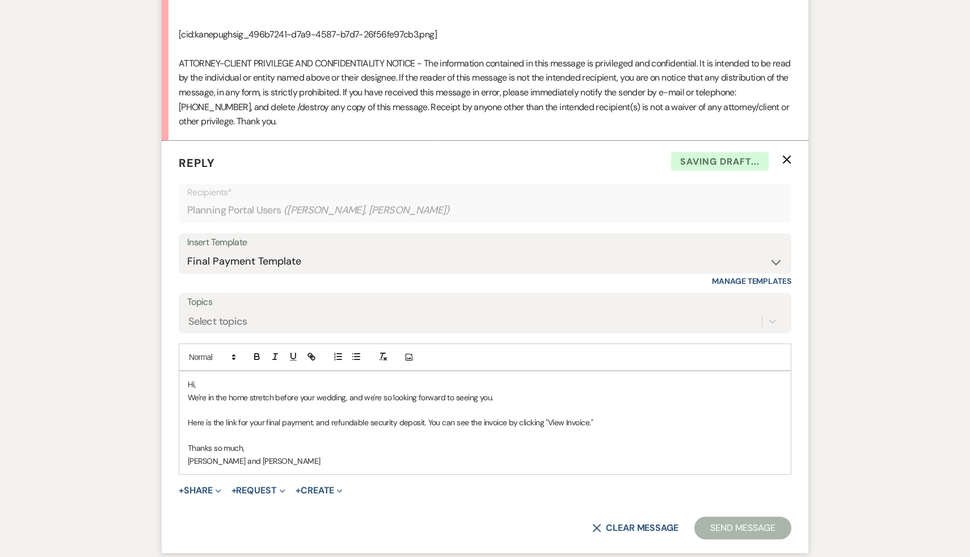
click at [218, 385] on p "Hi," at bounding box center [485, 384] width 595 height 12
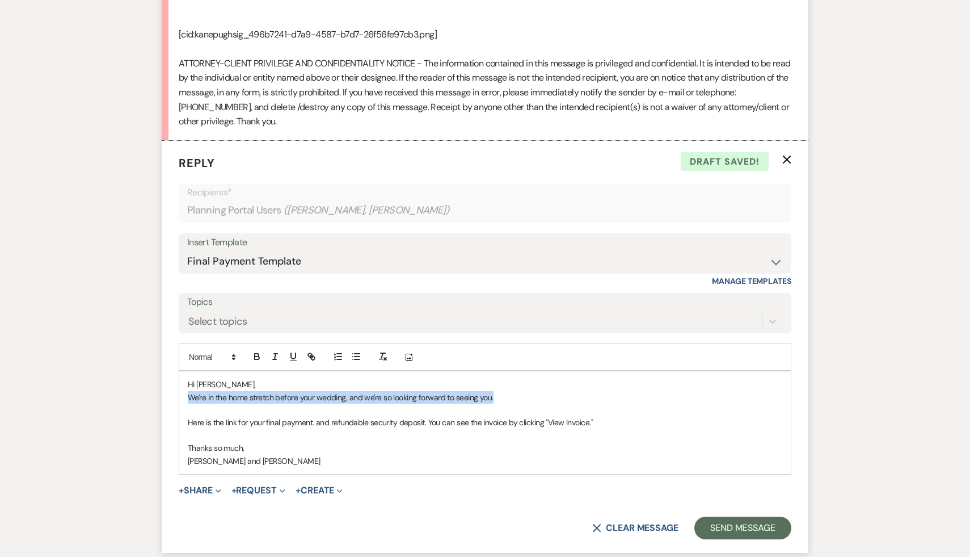
drag, startPoint x: 507, startPoint y: 394, endPoint x: 179, endPoint y: 395, distance: 328.0
click at [179, 395] on div "Hi Andy, We're in the home stretch before your wedding, and we're so looking fo…" at bounding box center [485, 423] width 613 height 104
click at [617, 531] on button "X Clear message" at bounding box center [635, 527] width 86 height 9
select select "0"
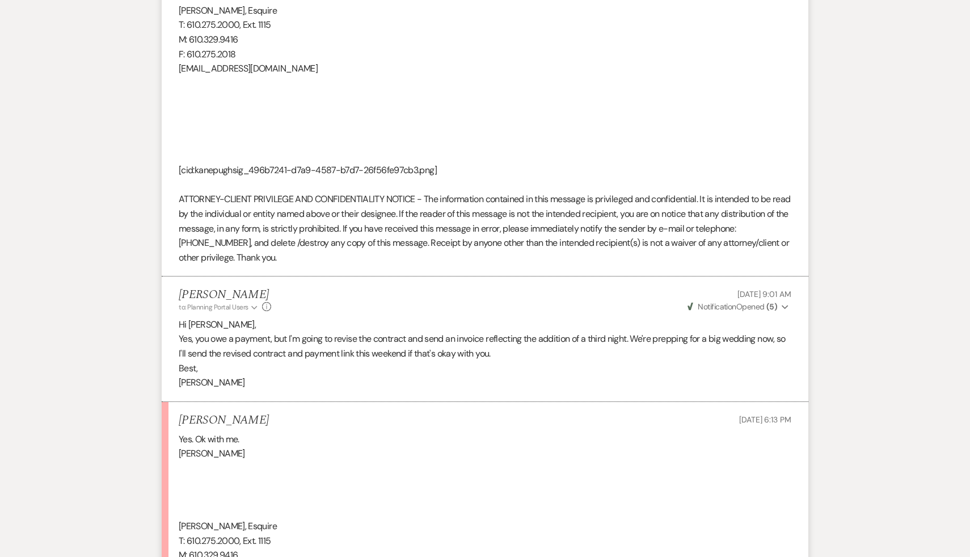
scroll to position [0, 0]
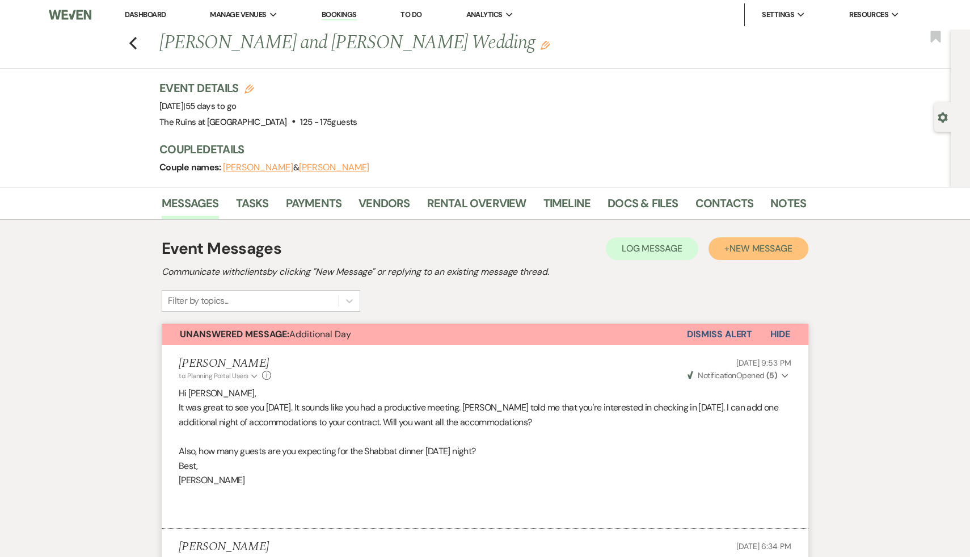
click at [771, 253] on span "New Message" at bounding box center [761, 248] width 63 height 12
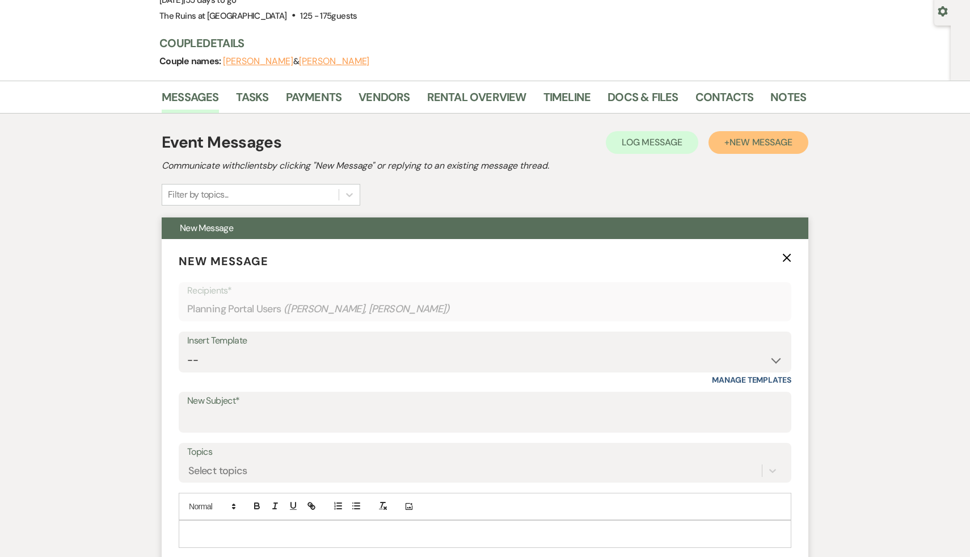
scroll to position [115, 0]
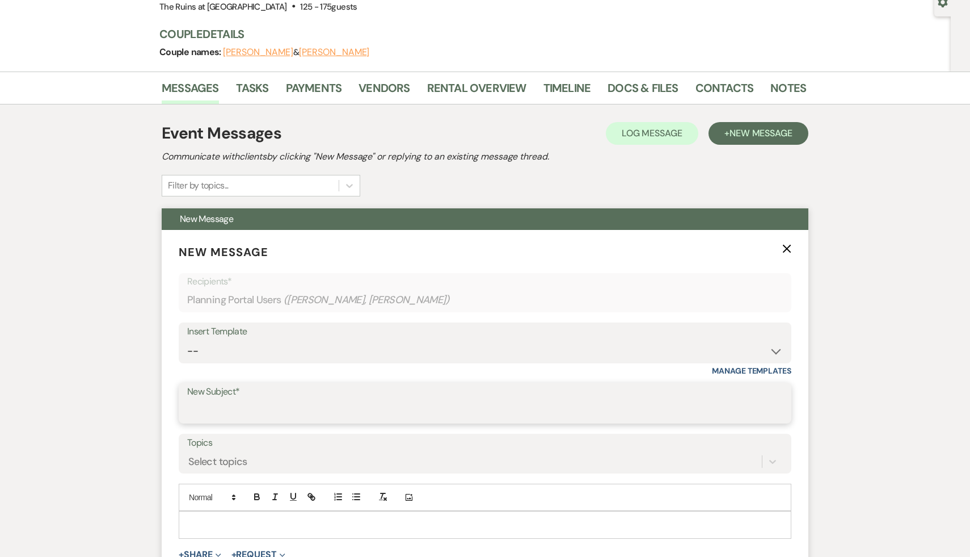
click at [308, 411] on input "New Subject*" at bounding box center [485, 411] width 596 height 22
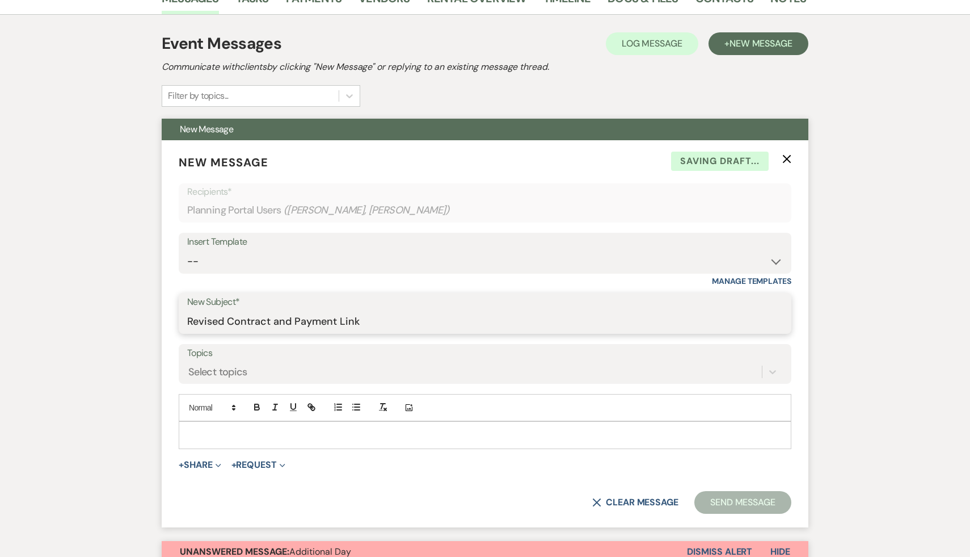
scroll to position [246, 0]
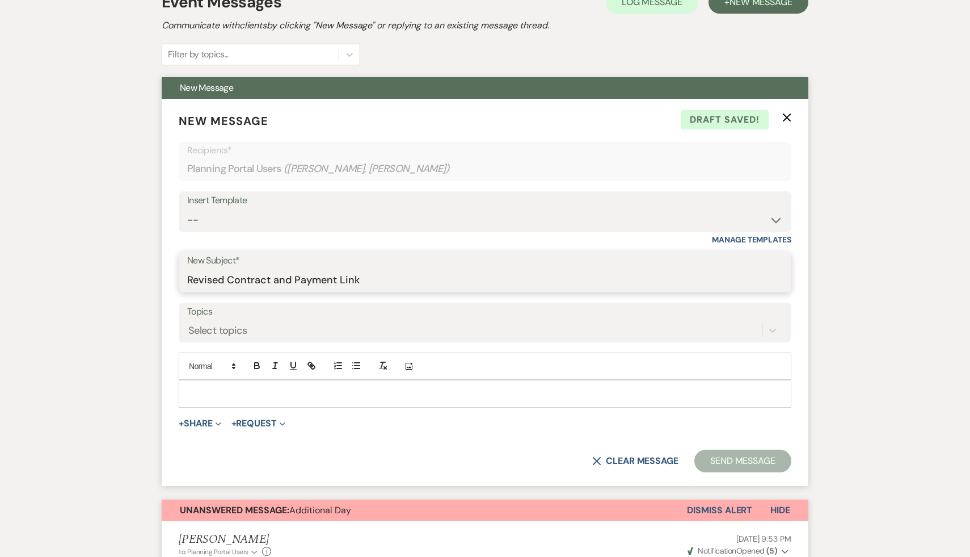
type input "Revised Contract and Payment Link"
click at [773, 215] on select "-- Weven Planning Portal Introduction (Booked Events) Initial Inquiry Response …" at bounding box center [485, 220] width 596 height 22
select select "5213"
click at [187, 209] on select "-- Weven Planning Portal Introduction (Booked Events) Initial Inquiry Response …" at bounding box center [485, 220] width 596 height 22
type input "Final Payment"
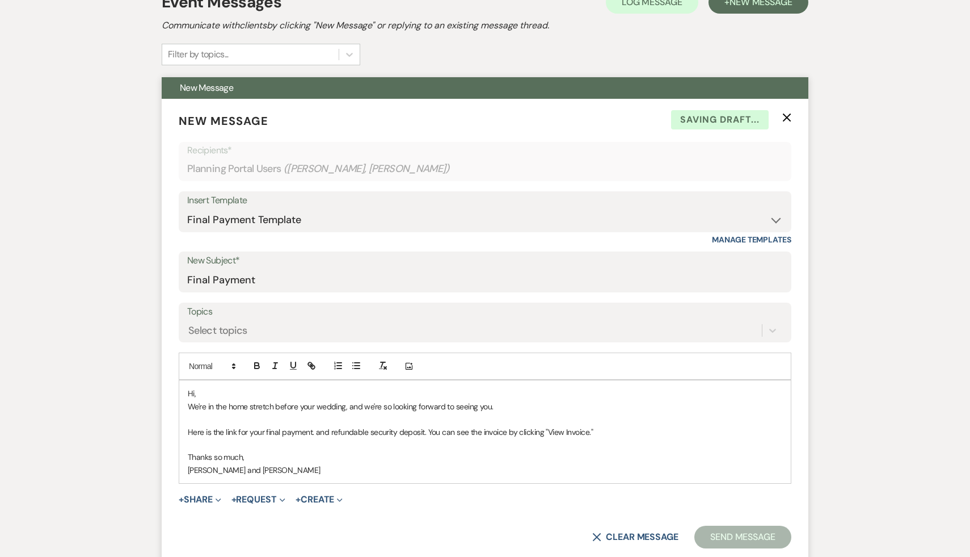
click at [217, 393] on p "Hi," at bounding box center [485, 393] width 595 height 12
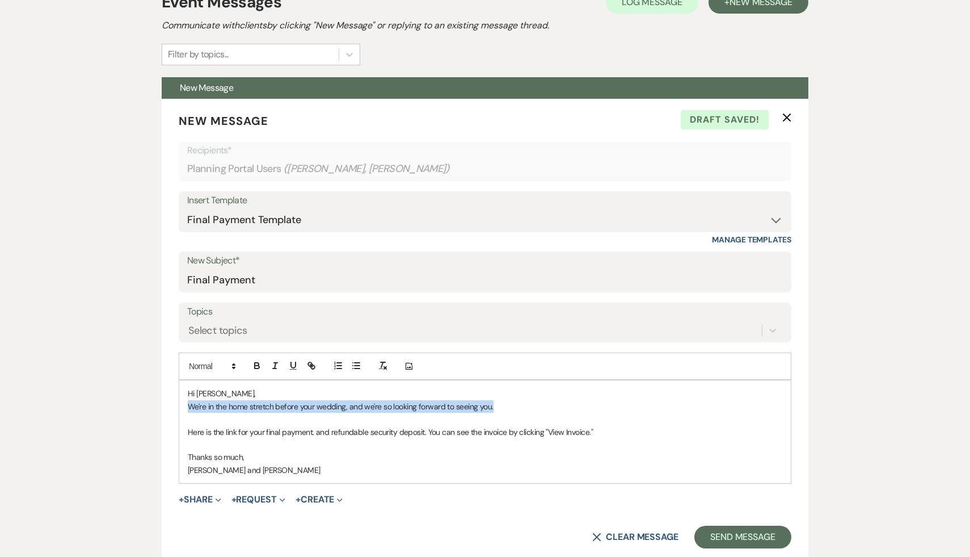
drag, startPoint x: 515, startPoint y: 400, endPoint x: 159, endPoint y: 406, distance: 355.8
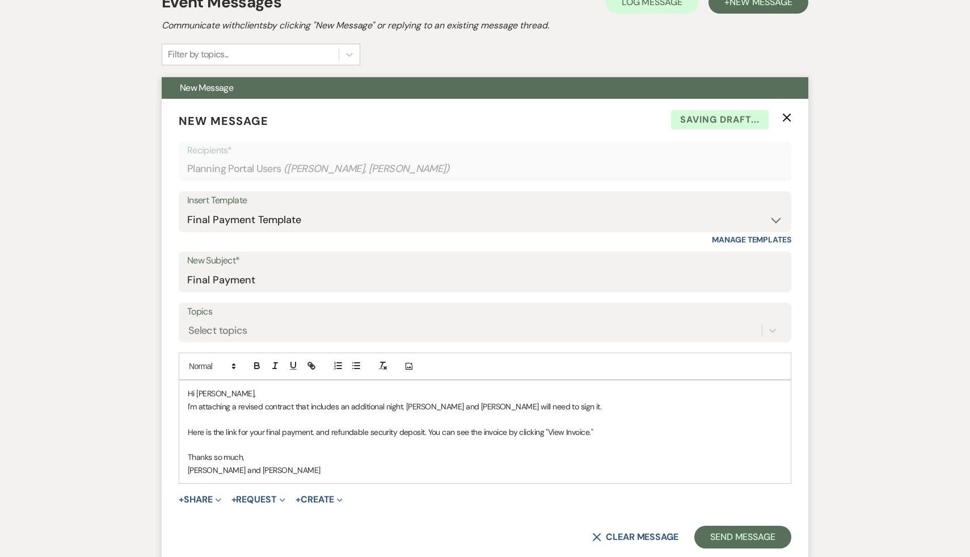
click at [234, 394] on p "Hi Andy," at bounding box center [485, 393] width 595 height 12
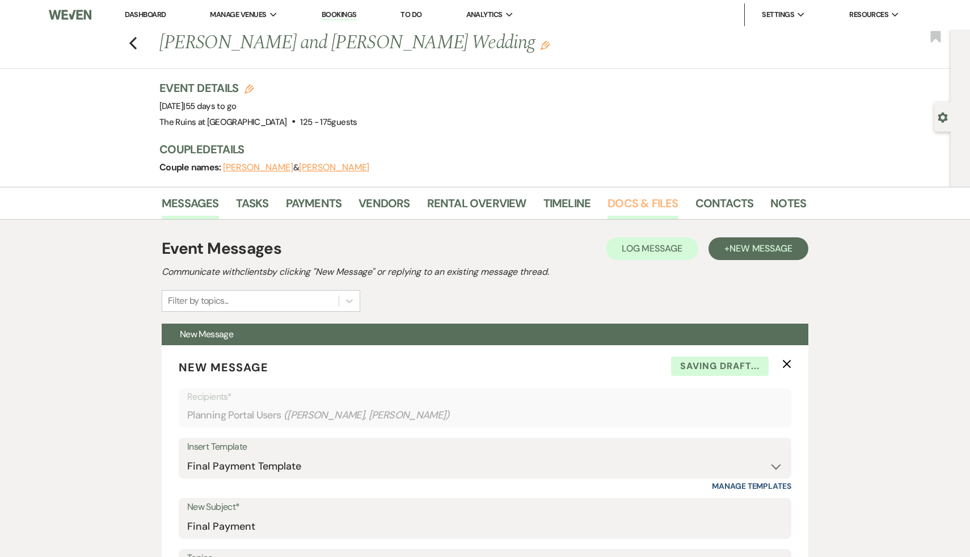
click at [641, 200] on link "Docs & Files" at bounding box center [643, 206] width 70 height 25
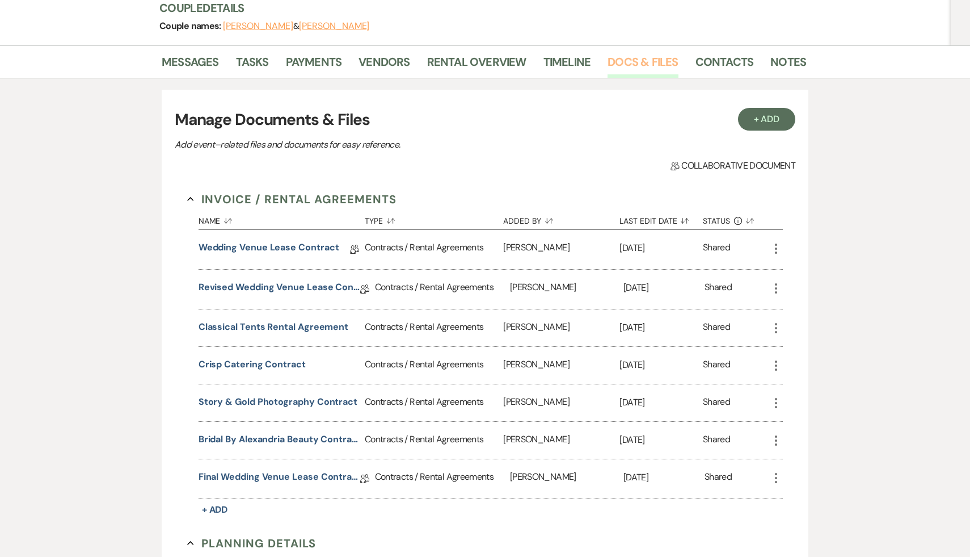
scroll to position [178, 0]
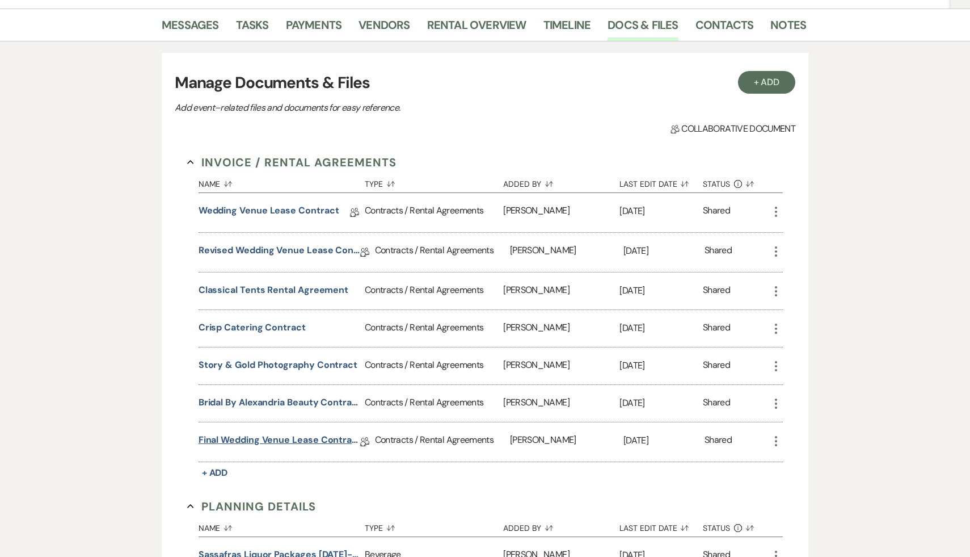
click at [290, 439] on link "Final Wedding Venue Lease Contract" at bounding box center [280, 442] width 162 height 18
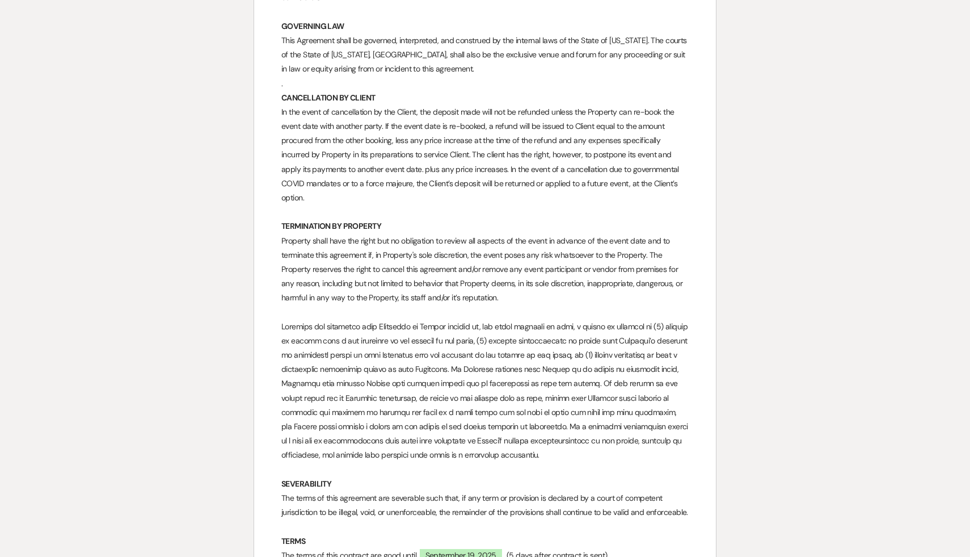
scroll to position [7160, 0]
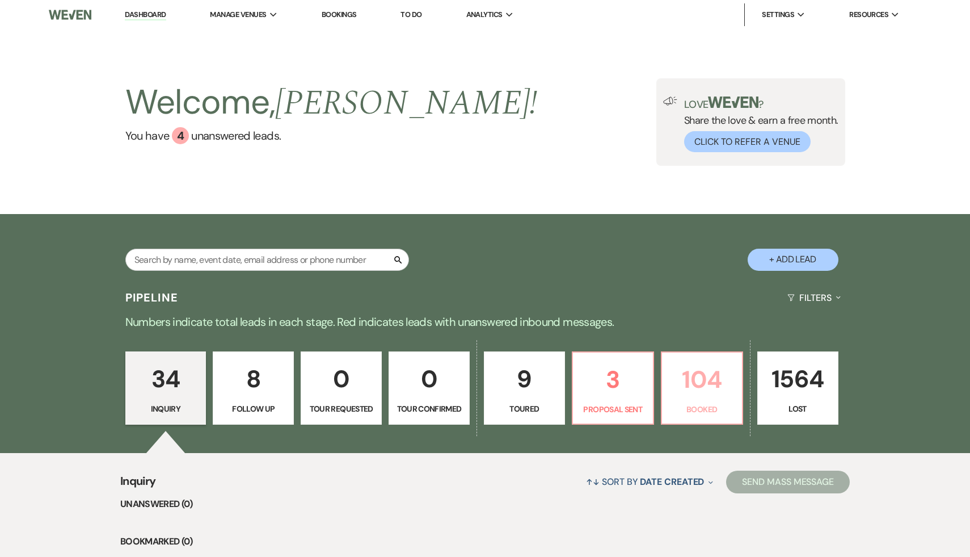
click at [689, 378] on p "104" at bounding box center [702, 379] width 66 height 38
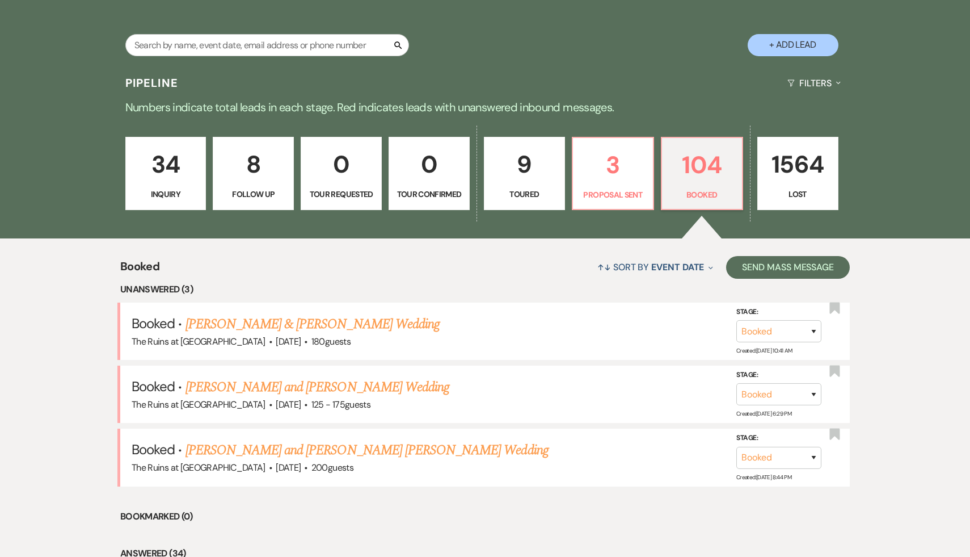
scroll to position [216, 0]
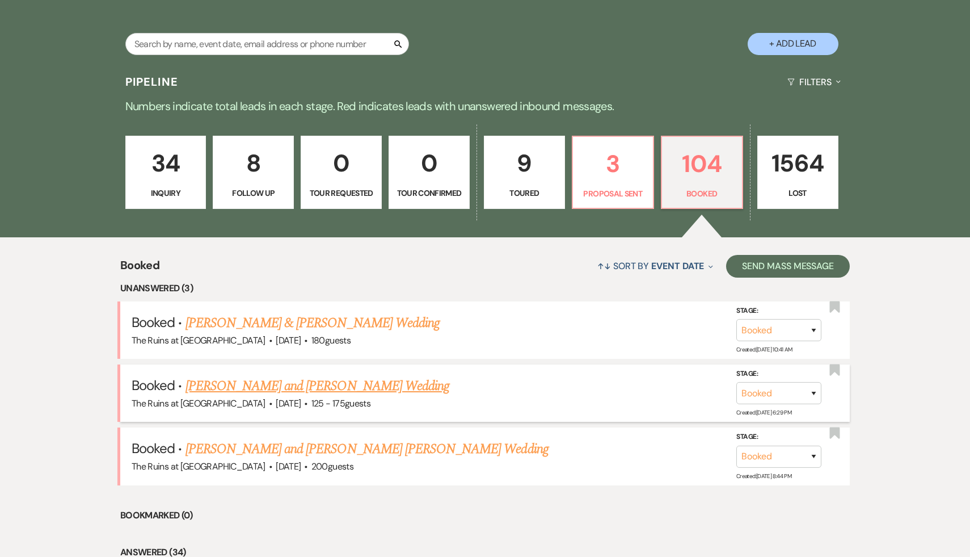
click at [283, 386] on link "[PERSON_NAME] and [PERSON_NAME] Wedding" at bounding box center [318, 386] width 264 height 20
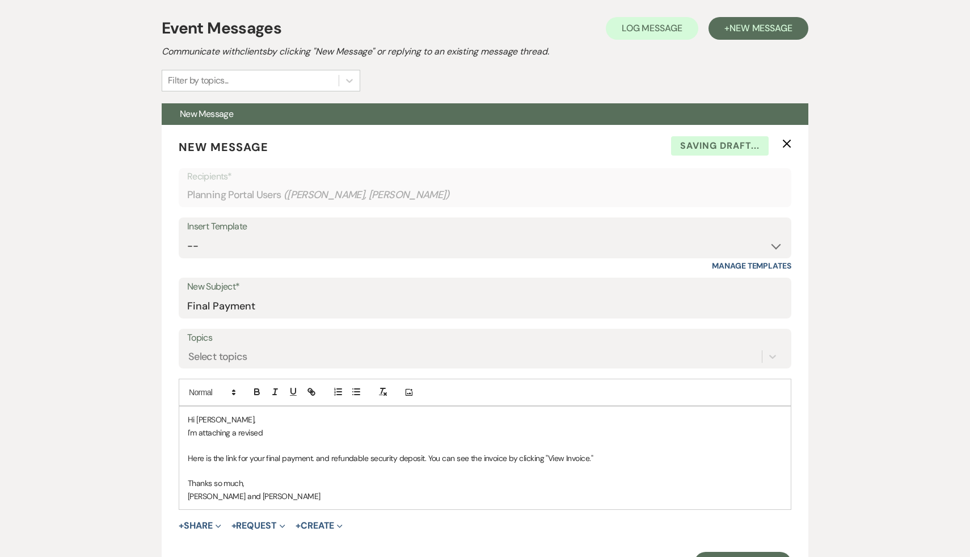
scroll to position [369, 0]
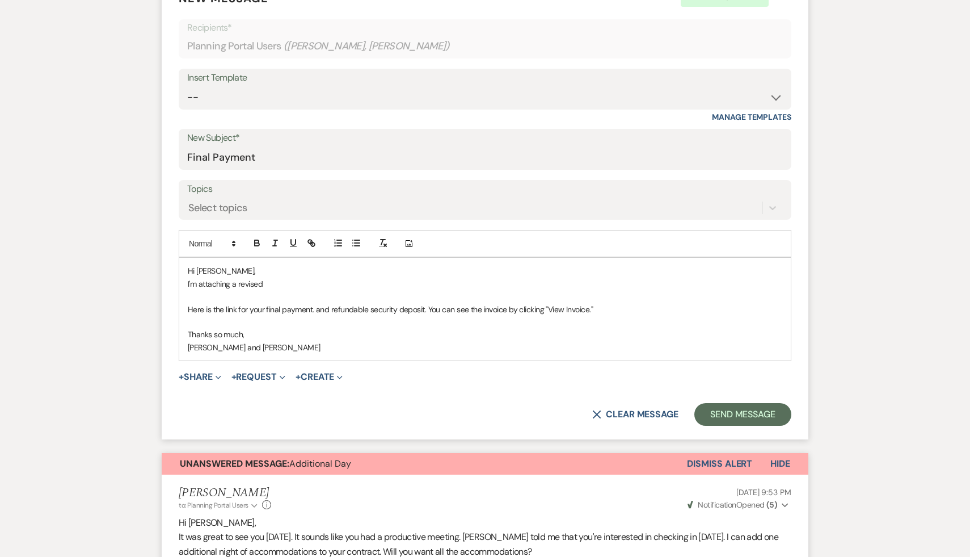
click at [306, 289] on p "I'm attaching a revised" at bounding box center [485, 283] width 595 height 12
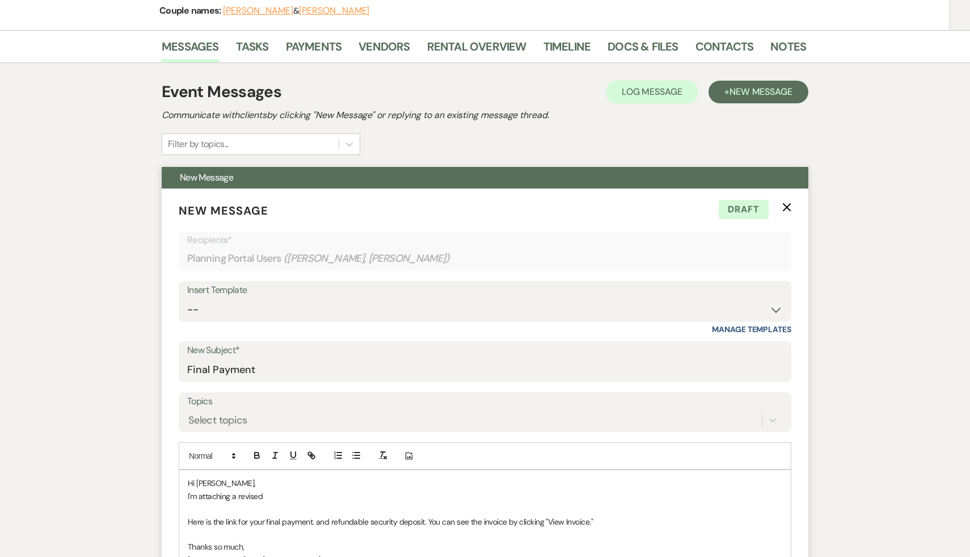
scroll to position [158, 0]
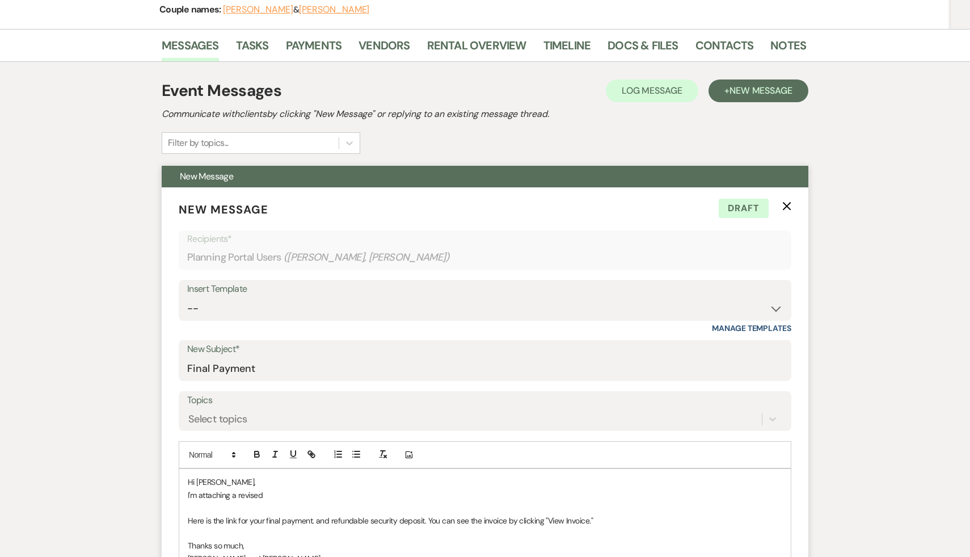
click at [302, 281] on div "Insert Template" at bounding box center [485, 289] width 596 height 16
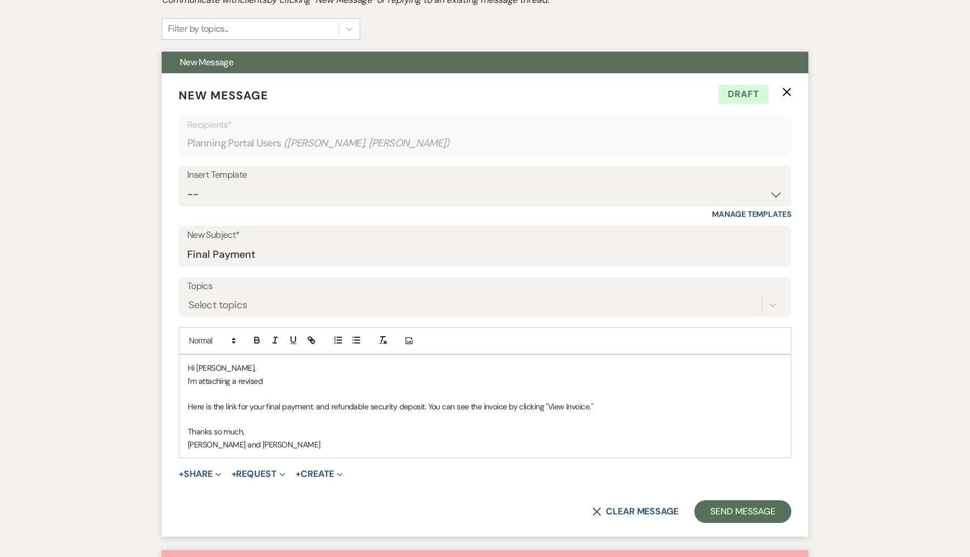
scroll to position [309, 0]
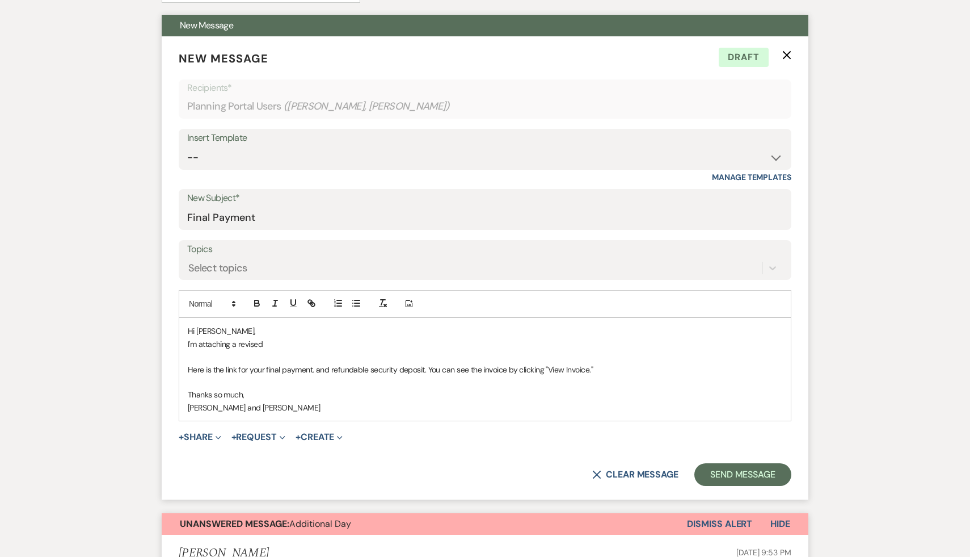
click at [283, 346] on p "I'm attaching a revised" at bounding box center [485, 344] width 595 height 12
click at [220, 330] on p "Hi Andy," at bounding box center [485, 331] width 595 height 12
click at [462, 347] on p "I'm attaching a revised contract that includes a third night of accommodations." at bounding box center [485, 344] width 595 height 12
click at [613, 369] on p "Here is the link for your final payment. and refundable security deposit. You c…" at bounding box center [485, 369] width 595 height 12
drag, startPoint x: 525, startPoint y: 377, endPoint x: 152, endPoint y: 382, distance: 372.9
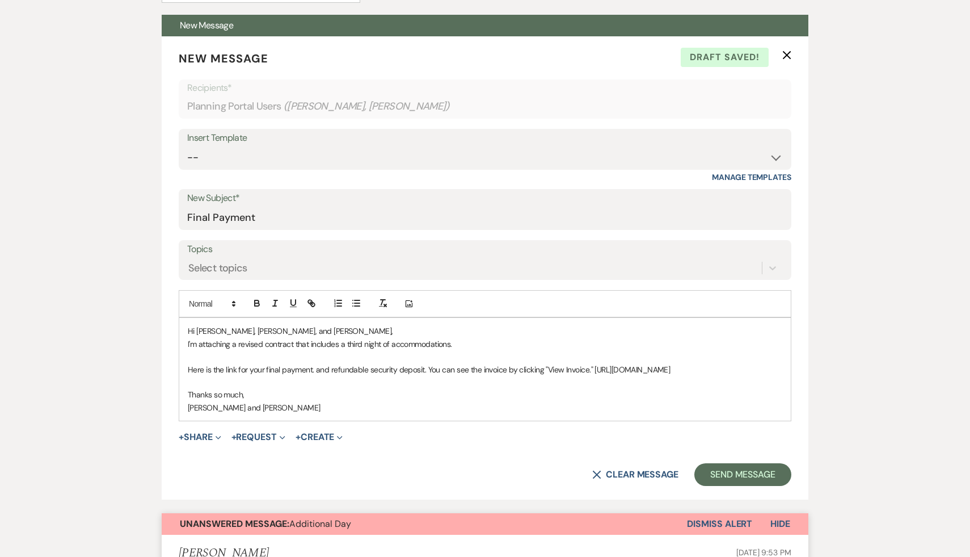
click at [313, 302] on icon "button" at bounding box center [313, 304] width 4 height 4
click at [419, 403] on link at bounding box center [414, 404] width 24 height 9
click at [419, 401] on p "Thanks so much," at bounding box center [485, 394] width 595 height 12
click at [478, 340] on p "I'm attaching a revised contract that includes a third night of accommodations." at bounding box center [485, 344] width 595 height 12
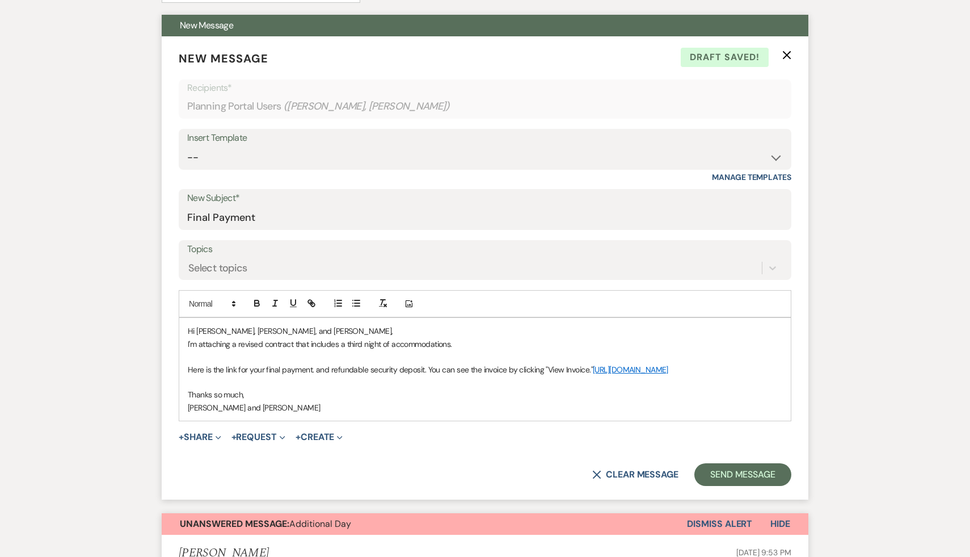
click at [296, 343] on p "I'm attaching a revised contract that includes a third night of accommodations." at bounding box center [485, 344] width 595 height 12
click at [312, 342] on p "I'm attaching a revised contract that includes a third night of accommodations." at bounding box center [485, 344] width 595 height 12
click at [593, 375] on link "https://customer.billergenie.com/MTc1NDc=/Invoices/DetailInfo/yZ96lNJXMwBk/yZ96…" at bounding box center [630, 369] width 75 height 10
click at [396, 404] on link "https://customer.billergenie.com/MTc1NDc=/Invoices/DetailInfo/yZ96lNJXMwBk/yZ96…" at bounding box center [360, 404] width 71 height 15
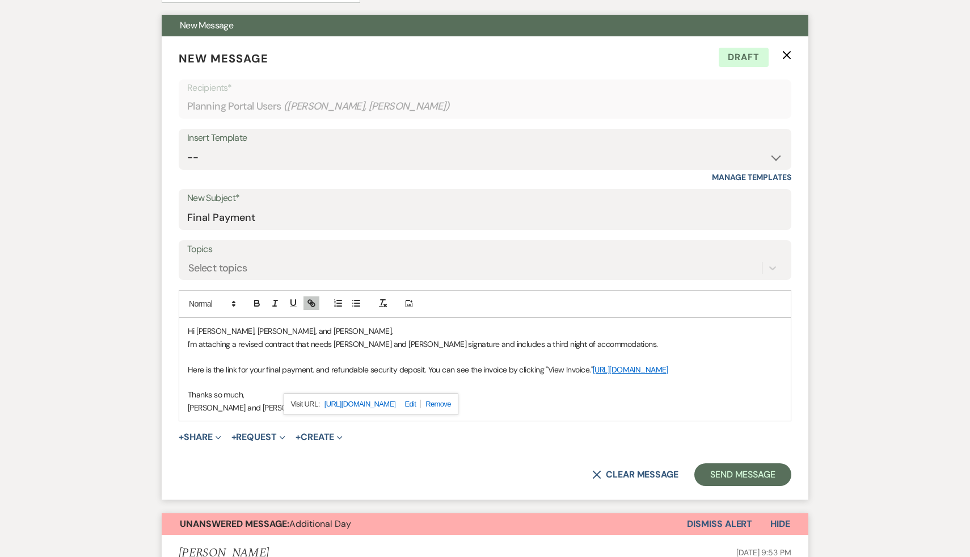
click at [459, 398] on div "https://customer.billergenie.com/MTc1NDc=/Invoices/DetailInfo/yZ96lNJXMwBk/yZ96…" at bounding box center [371, 404] width 175 height 22
click at [451, 404] on link at bounding box center [436, 403] width 30 height 9
drag, startPoint x: 532, startPoint y: 384, endPoint x: 174, endPoint y: 378, distance: 357.5
click at [174, 378] on form "New Message X Draft Recipients* Planning Portal Users ( Hannah Kramer, Andy Kra…" at bounding box center [485, 267] width 647 height 463
drag, startPoint x: 554, startPoint y: 382, endPoint x: 165, endPoint y: 385, distance: 389.3
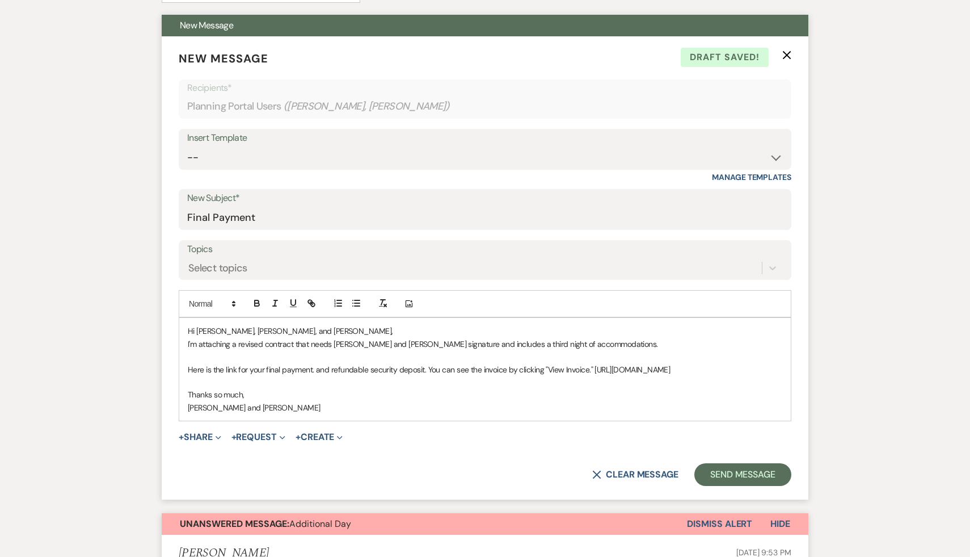
click at [165, 385] on form "New Message X Draft saved! Recipients* Planning Portal Users ( Hannah Kramer, A…" at bounding box center [485, 267] width 647 height 463
click at [314, 304] on icon "button" at bounding box center [313, 304] width 4 height 4
type input "https://customer.billergenie.com/MTc1NDc=/Invoices/DetailInfo/nJwjmA4mV0No/750k…"
click at [427, 405] on div "https://customer.billergenie.com/MTc1NDc=/Invoices/DetailInfo/yZ96lNJXMwBk/yZ96…" at bounding box center [351, 404] width 169 height 22
click at [422, 403] on link at bounding box center [415, 404] width 24 height 9
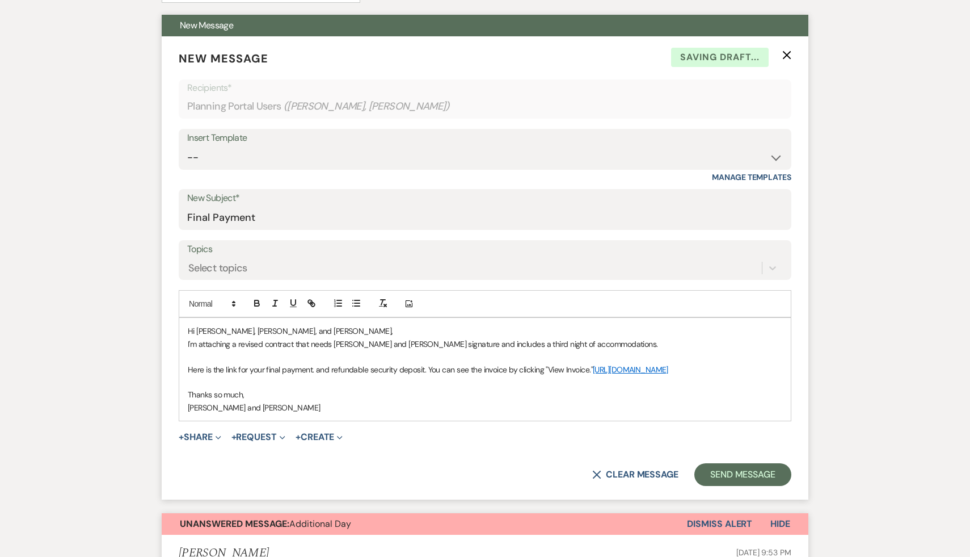
click at [593, 375] on link "https://customer.billergenie.com/MTc1NDc=/Invoices/DetailInfo/nJwjmA4mV0No/750k…" at bounding box center [630, 369] width 75 height 10
click at [396, 401] on link "https://customer.billergenie.com/MTc1NDc=/Invoices/DetailInfo/nJwjmA4mV0No/750k…" at bounding box center [360, 404] width 71 height 15
click at [375, 346] on p "I'm attaching a revised contract that needs Hannah and Keith's signature and in…" at bounding box center [485, 344] width 595 height 12
drag, startPoint x: 447, startPoint y: 344, endPoint x: 310, endPoint y: 345, distance: 137.3
click at [310, 345] on p "I'm attaching a revised contract that needs Hannah and Keith's signature and in…" at bounding box center [485, 344] width 595 height 12
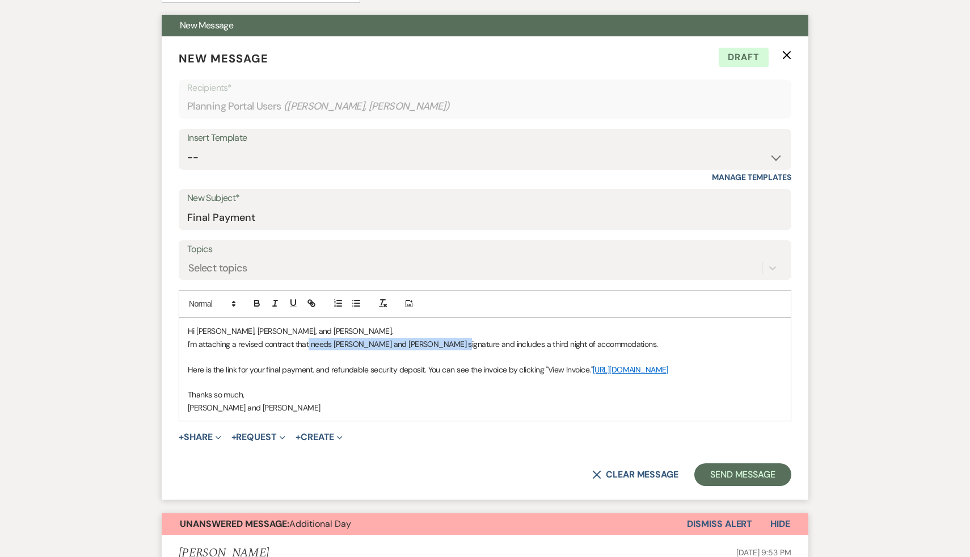
copy p "needs Hannah and Keith's signature and"
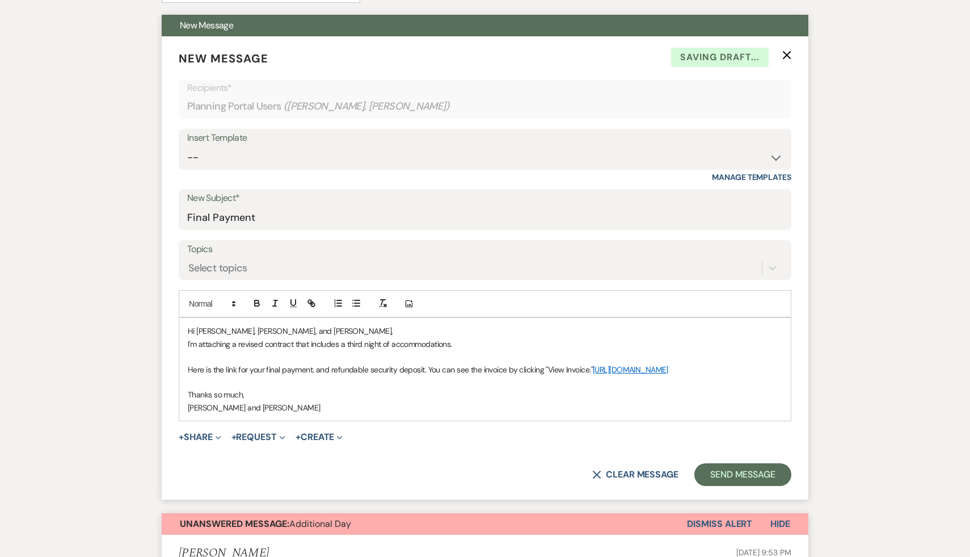
click at [468, 344] on p "I'm attaching a revised contract that includes a third night of accommodations." at bounding box center [485, 344] width 595 height 12
click at [454, 343] on p "I'm attaching a revised contract that includes a third night of accommodations …" at bounding box center [485, 344] width 595 height 12
click at [613, 344] on p "I'm attaching a revised contract that includes a third night of accommodations …" at bounding box center [485, 344] width 595 height 12
click at [504, 368] on p "Here is the link for your final payment. and refundable security deposit. You c…" at bounding box center [485, 369] width 595 height 12
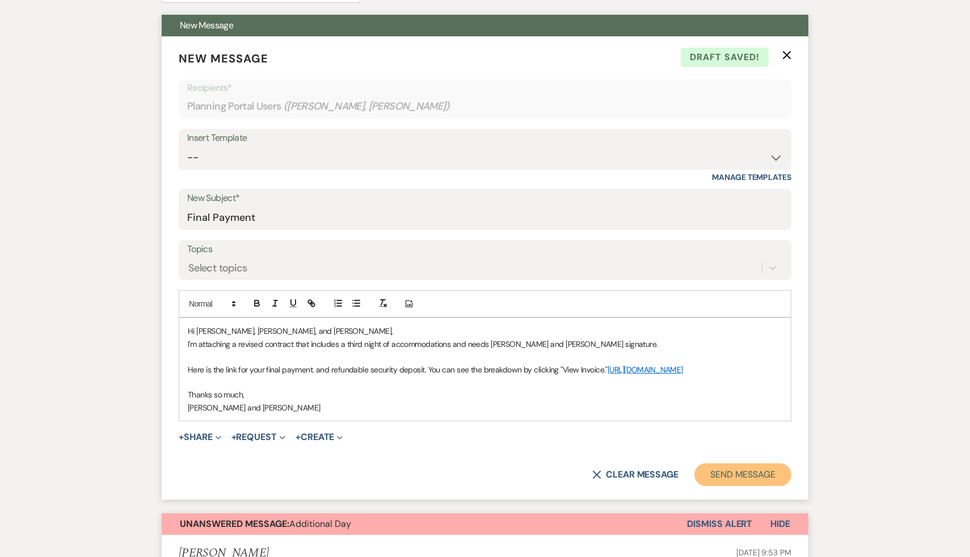
click at [746, 483] on button "Send Message" at bounding box center [743, 474] width 97 height 23
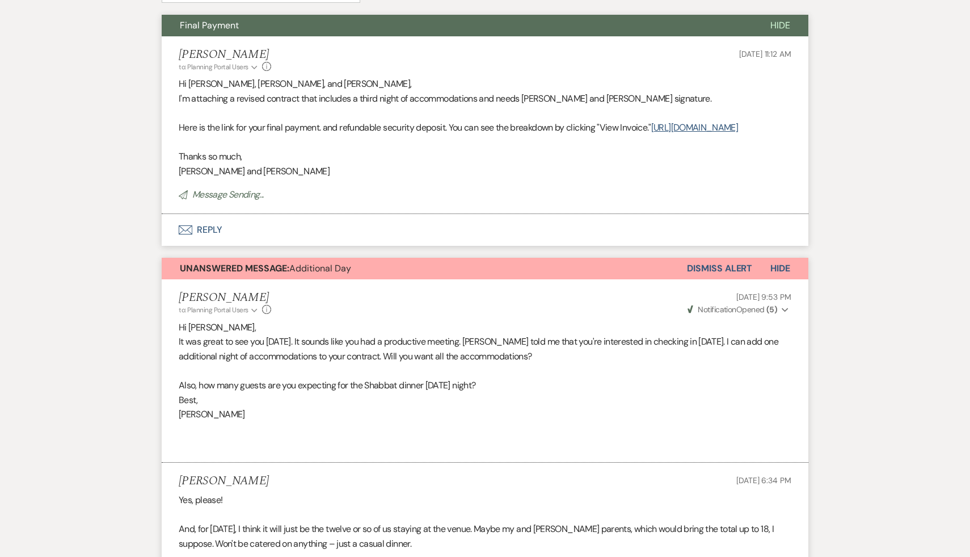
click at [638, 407] on p "Best," at bounding box center [485, 400] width 613 height 15
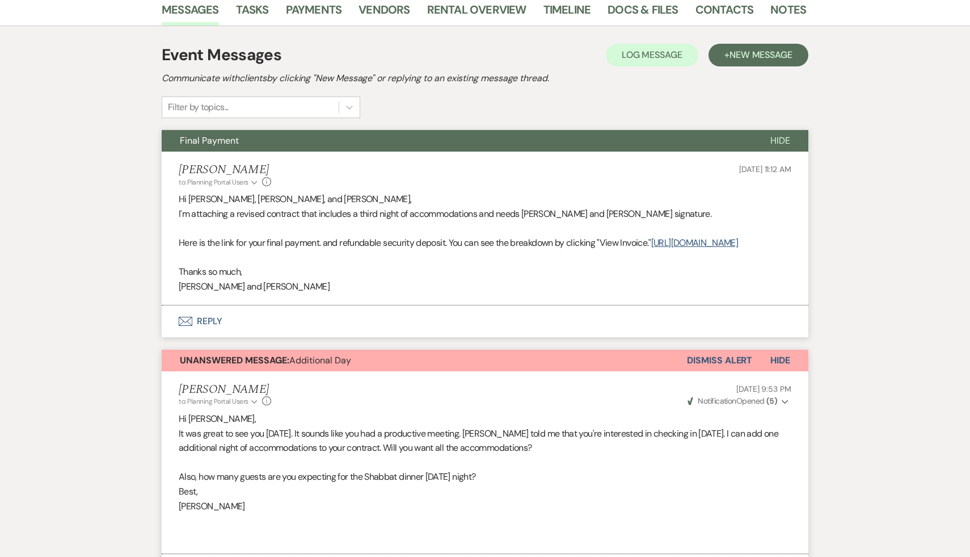
scroll to position [154, 0]
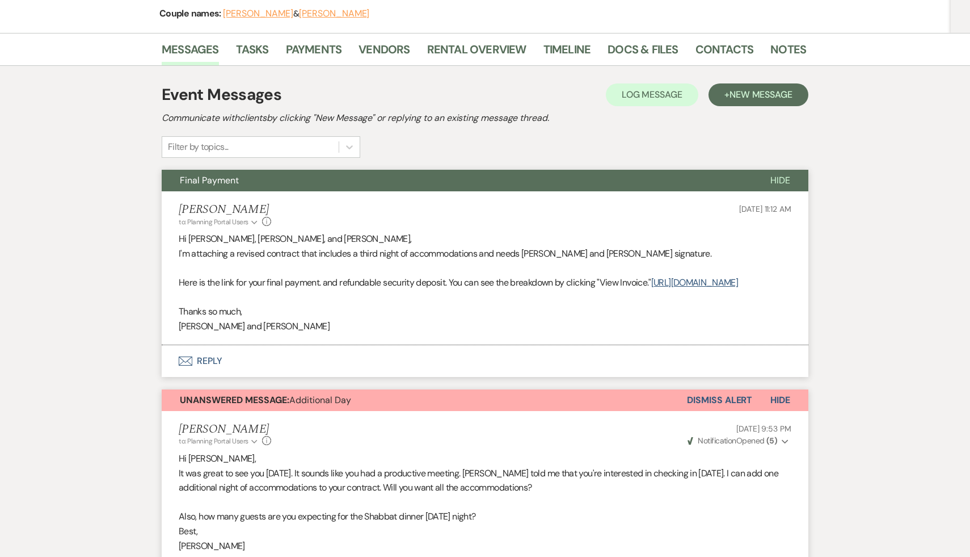
click at [716, 411] on button "Dismiss Alert" at bounding box center [719, 400] width 65 height 22
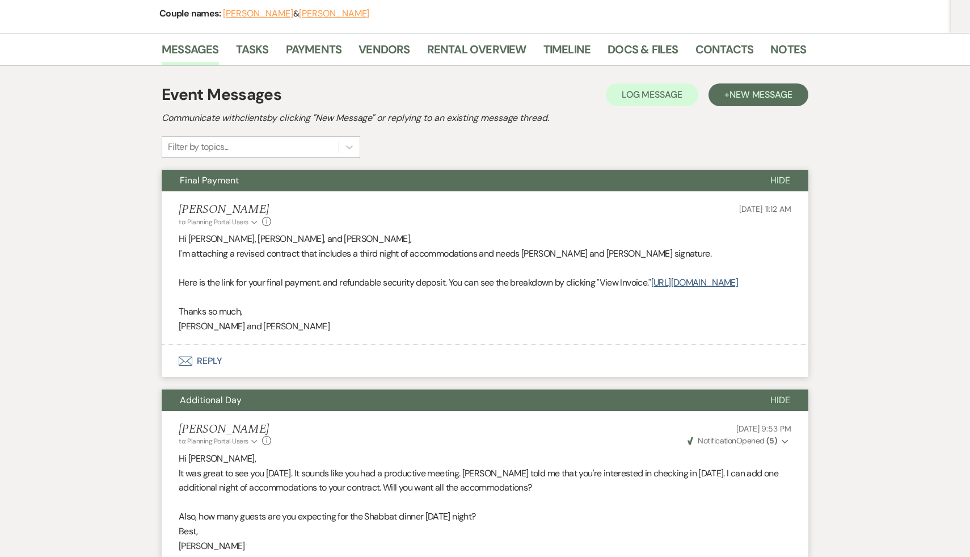
click at [209, 373] on button "Envelope Reply" at bounding box center [485, 361] width 647 height 32
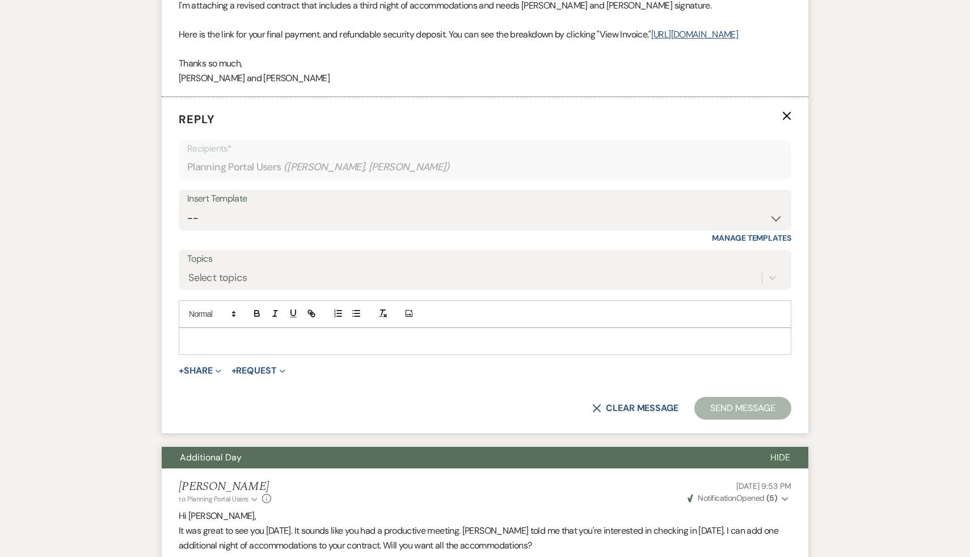
scroll to position [403, 0]
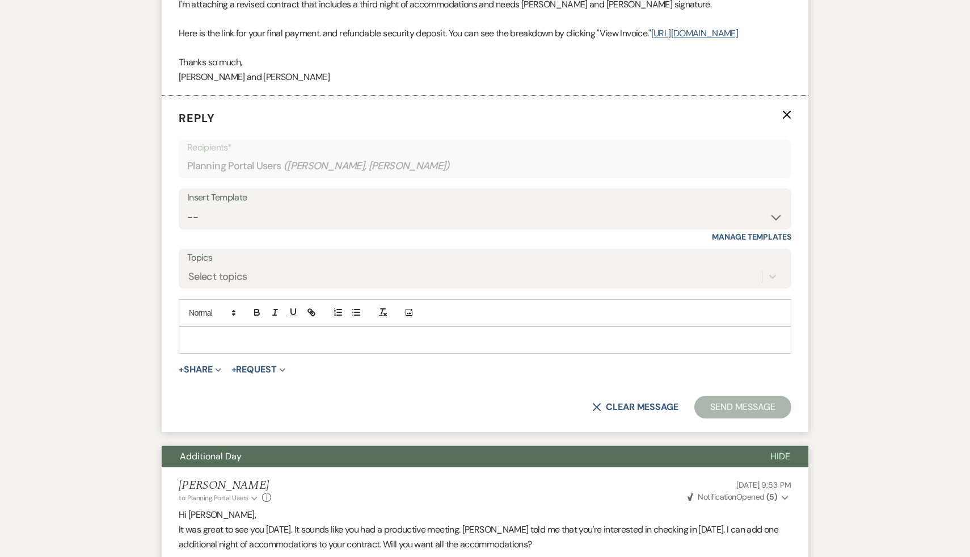
click at [256, 346] on p at bounding box center [485, 340] width 595 height 12
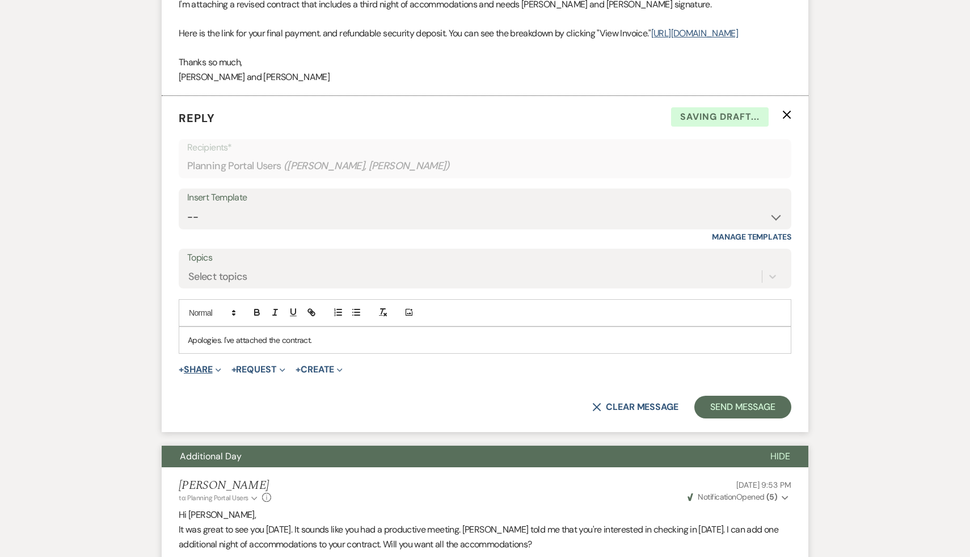
click at [199, 374] on button "+ Share Expand" at bounding box center [200, 369] width 43 height 9
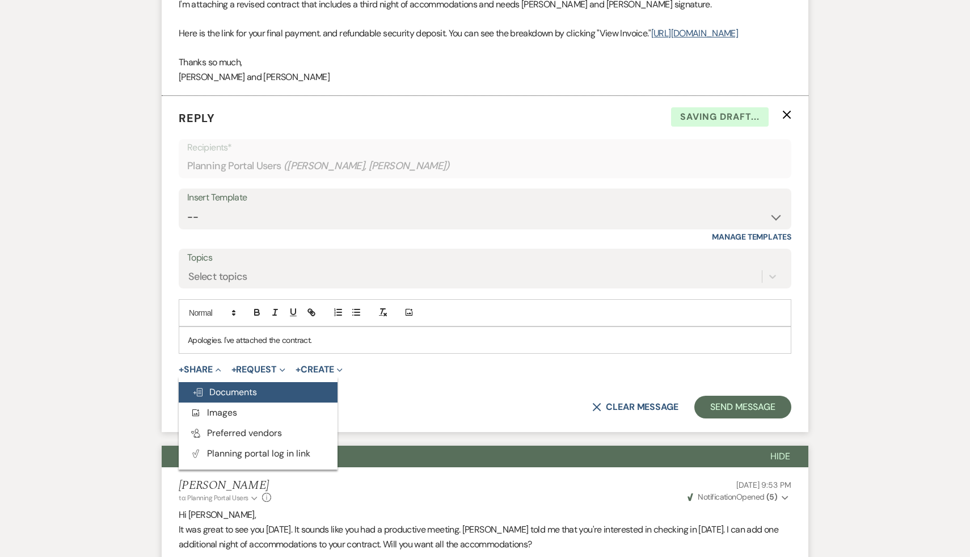
click at [237, 398] on span "Doc Upload Documents" at bounding box center [224, 392] width 65 height 12
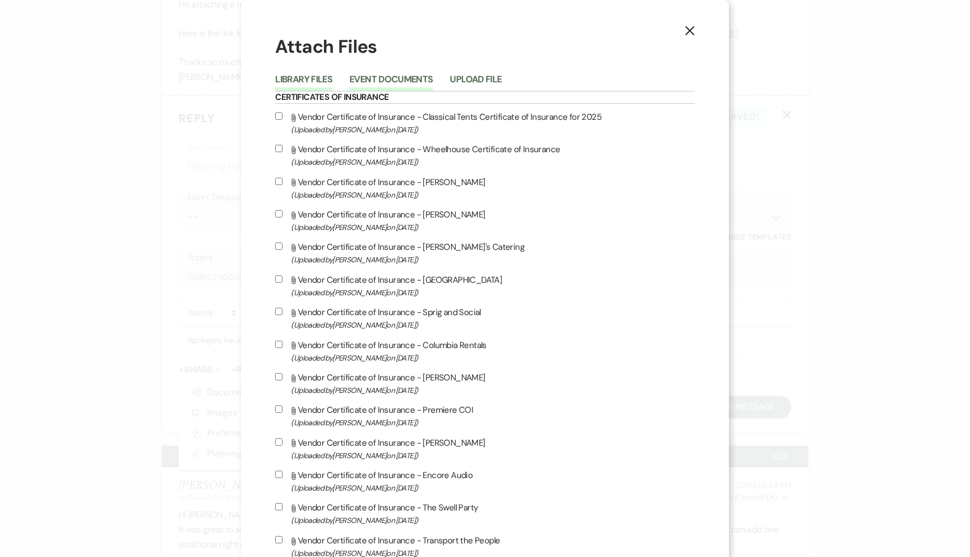
click at [433, 81] on button "Event Documents" at bounding box center [391, 83] width 83 height 16
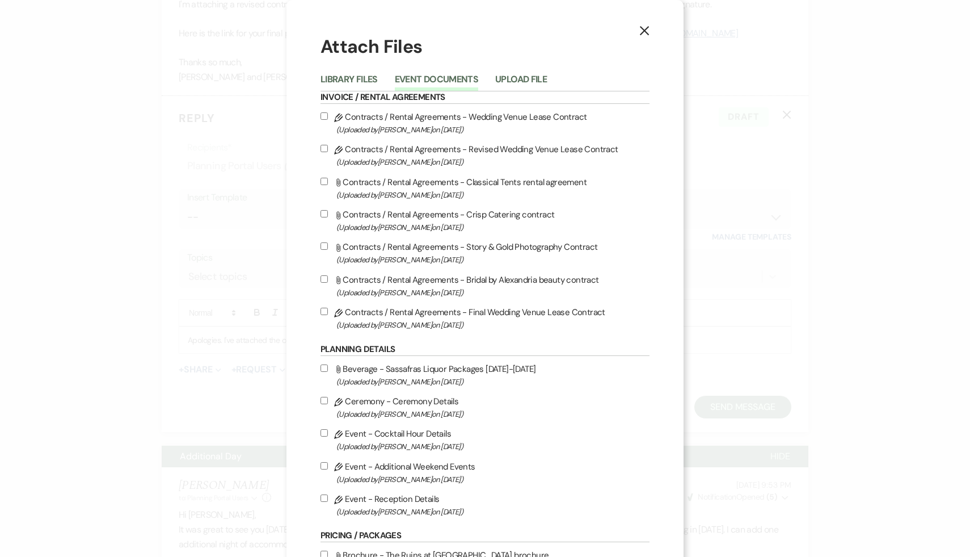
click at [321, 312] on input "Pencil Contracts / Rental Agreements - Final Wedding Venue Lease Contract (Uplo…" at bounding box center [324, 311] width 7 height 7
checkbox input "true"
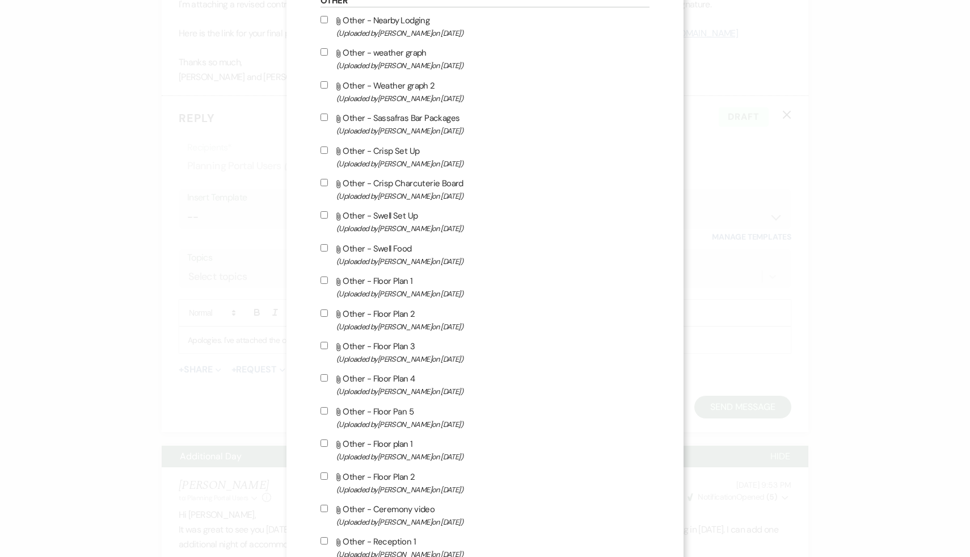
scroll to position [893, 0]
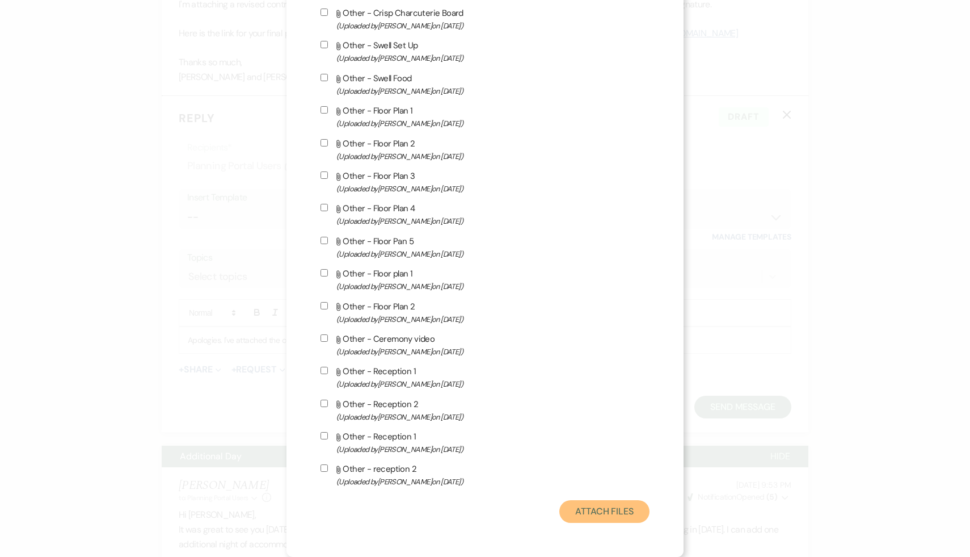
click at [619, 509] on button "Attach Files" at bounding box center [605, 511] width 90 height 23
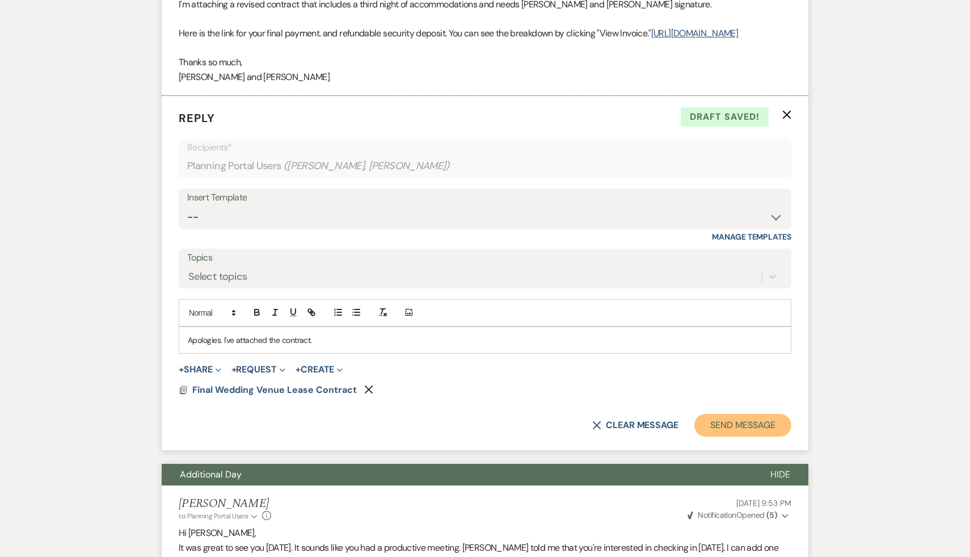
click at [768, 436] on button "Send Message" at bounding box center [743, 425] width 97 height 23
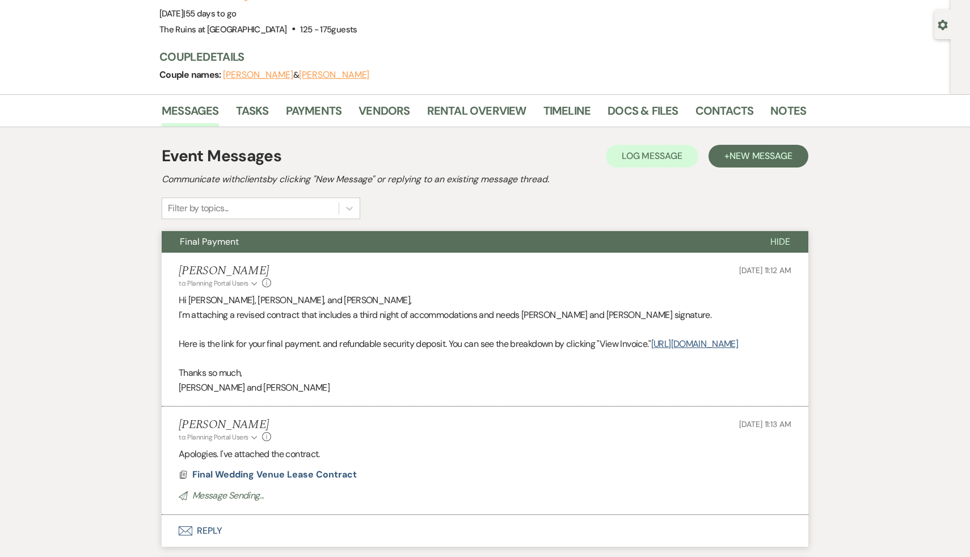
scroll to position [0, 0]
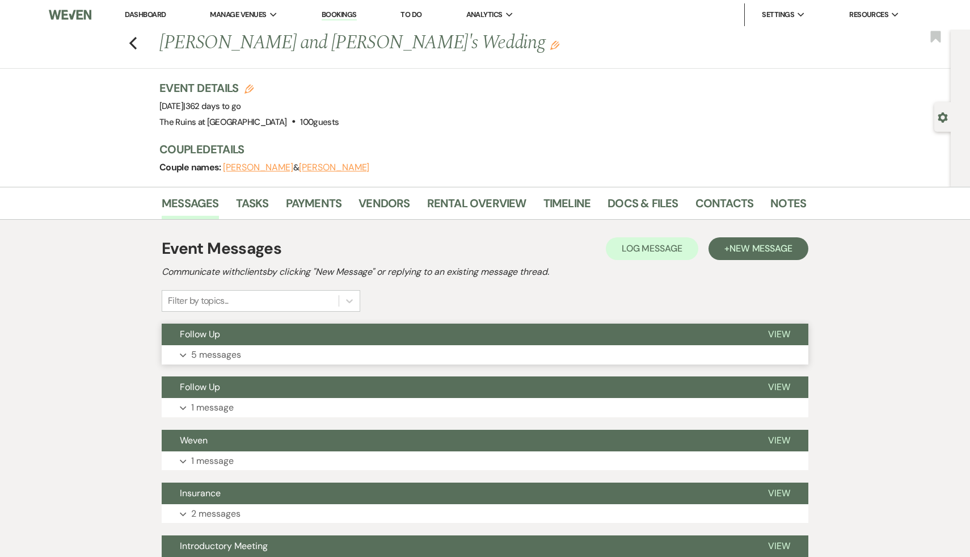
click at [209, 333] on span "Follow Up" at bounding box center [200, 334] width 40 height 12
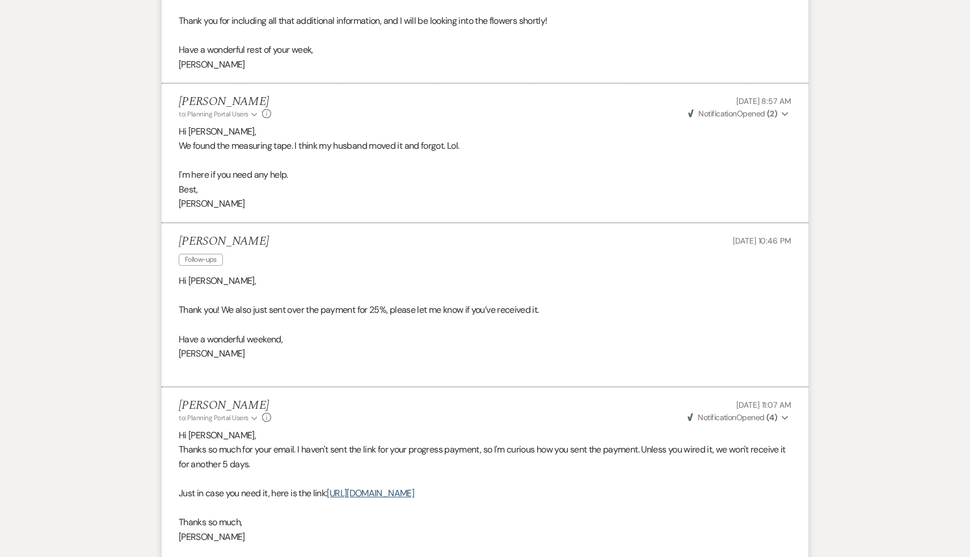
scroll to position [873, 0]
click at [414, 494] on link "[URL][DOMAIN_NAME]" at bounding box center [370, 492] width 87 height 12
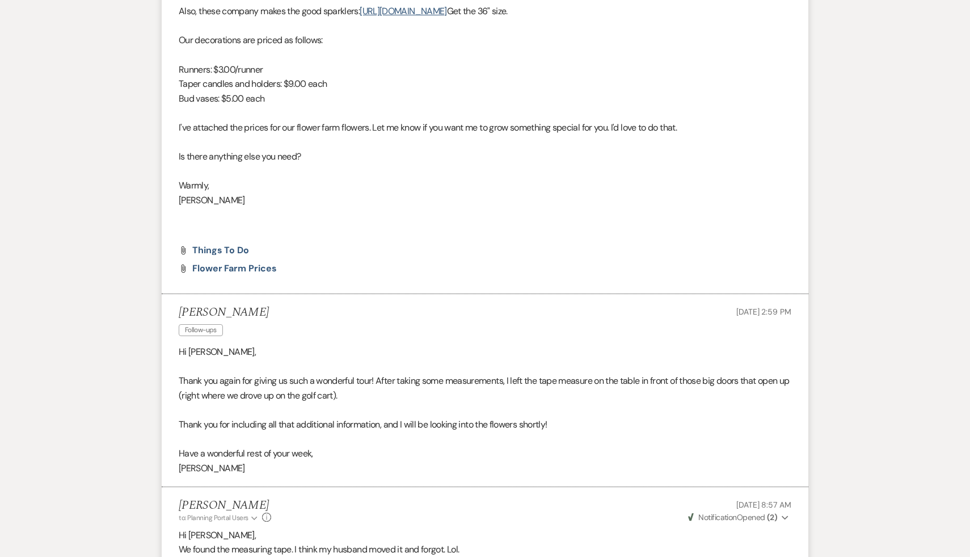
scroll to position [369, 0]
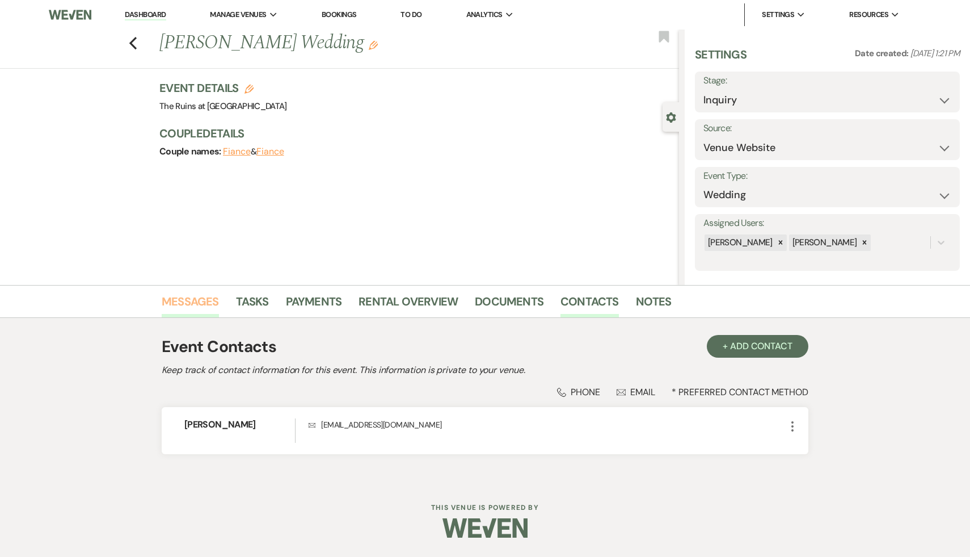
click at [194, 306] on link "Messages" at bounding box center [190, 304] width 57 height 25
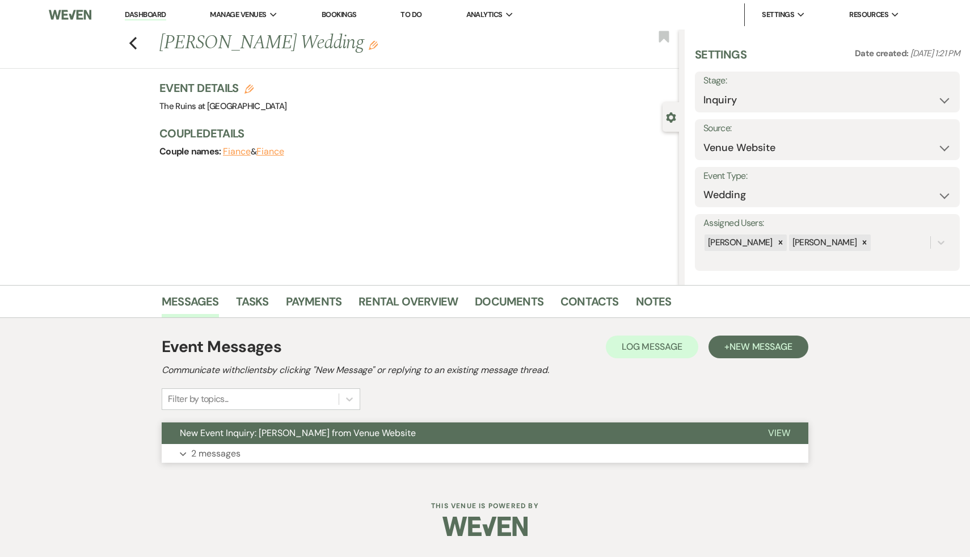
click at [249, 436] on span "New Event Inquiry: [PERSON_NAME] from Venue Website" at bounding box center [298, 433] width 236 height 12
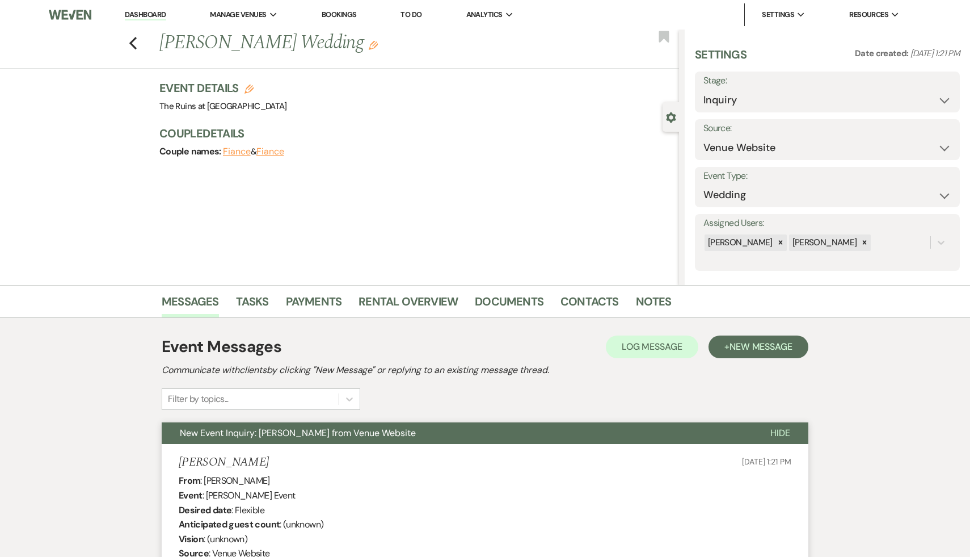
click at [142, 16] on link "Dashboard" at bounding box center [145, 15] width 41 height 11
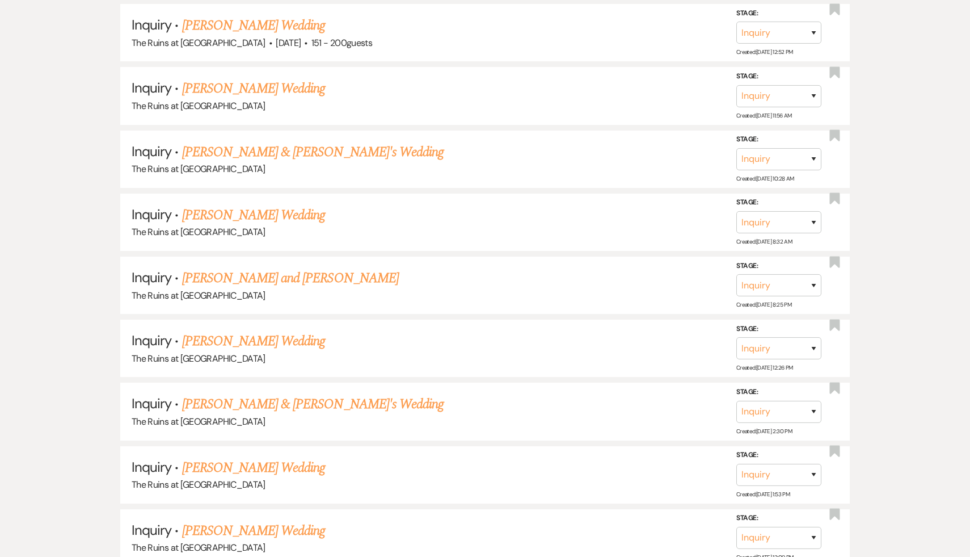
scroll to position [2248, 0]
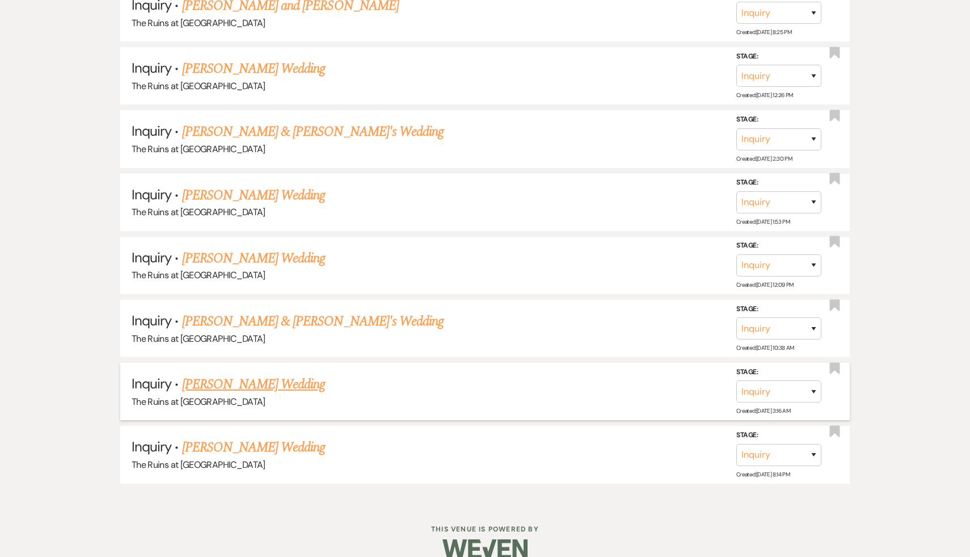
click at [270, 374] on link "[PERSON_NAME] Wedding" at bounding box center [254, 384] width 144 height 20
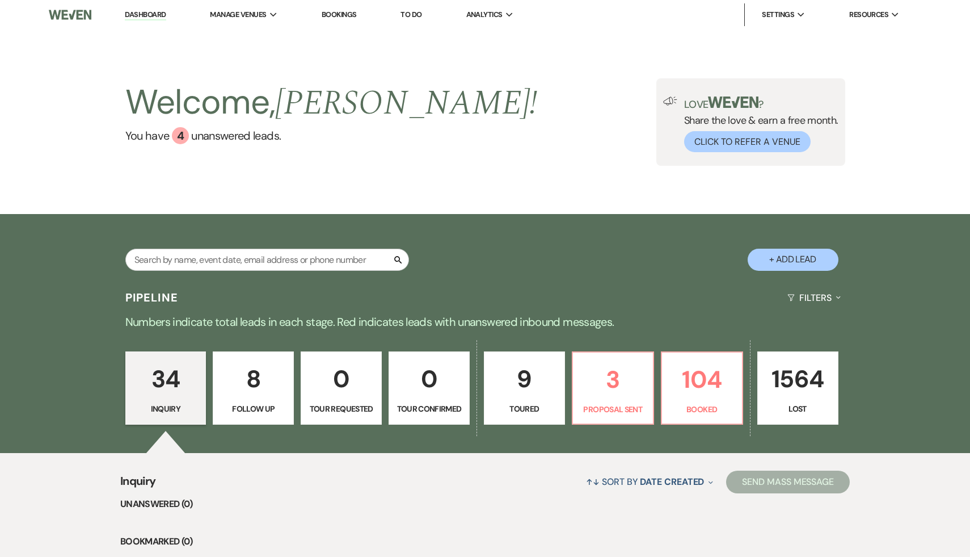
select select "4"
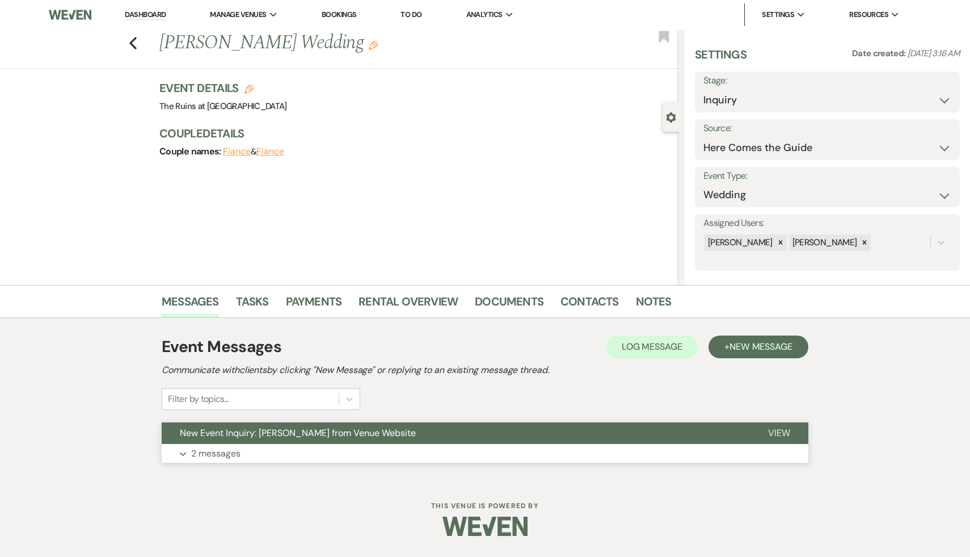
click at [258, 432] on span "New Event Inquiry: [PERSON_NAME] from Venue Website" at bounding box center [298, 433] width 236 height 12
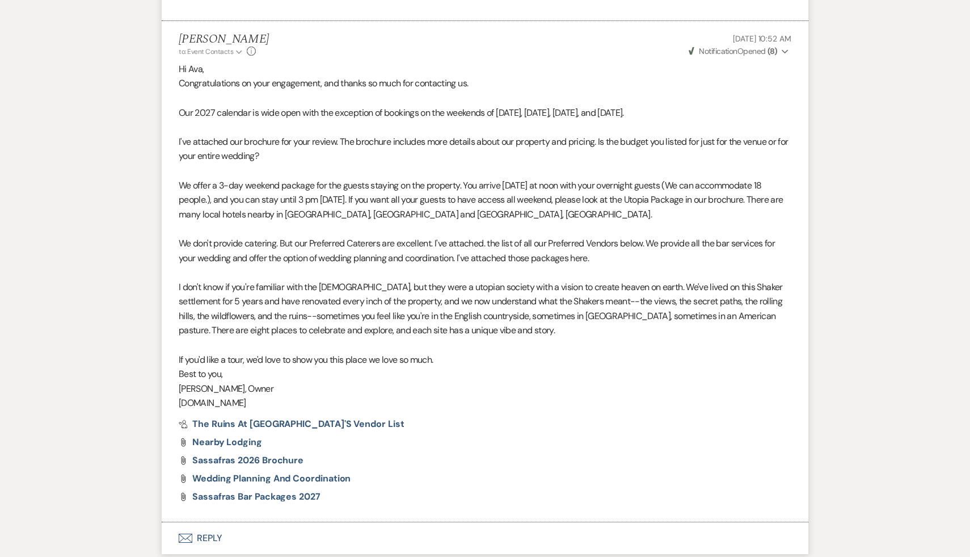
scroll to position [795, 0]
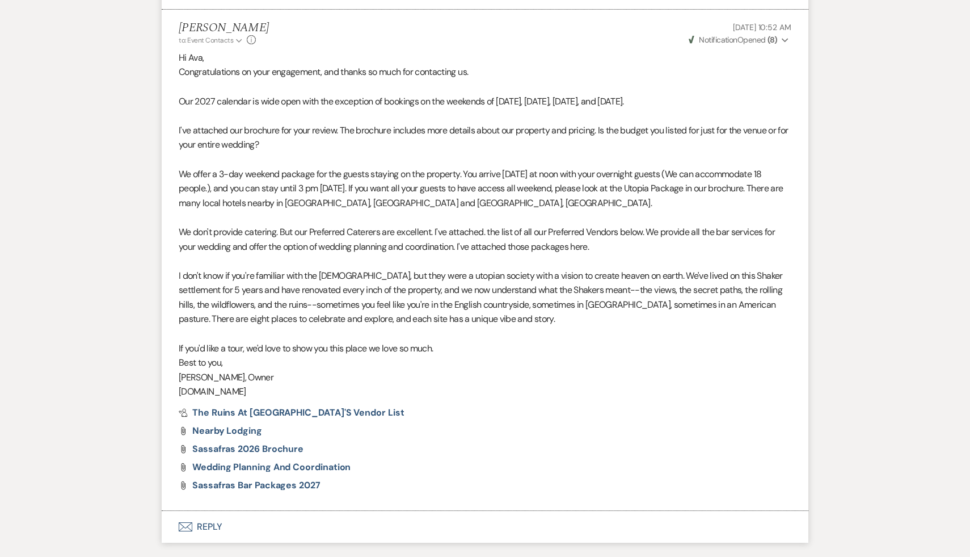
click at [201, 528] on button "Envelope Reply" at bounding box center [485, 527] width 647 height 32
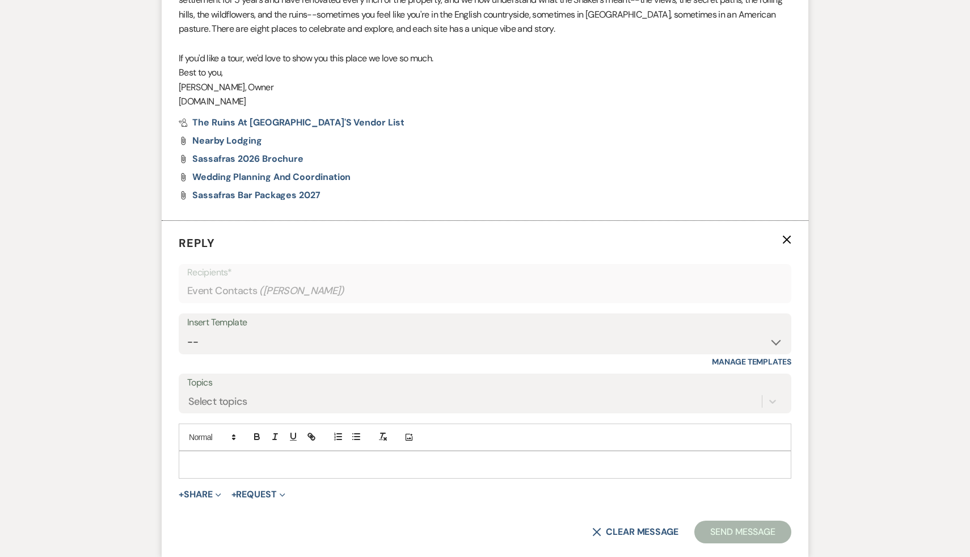
scroll to position [1087, 0]
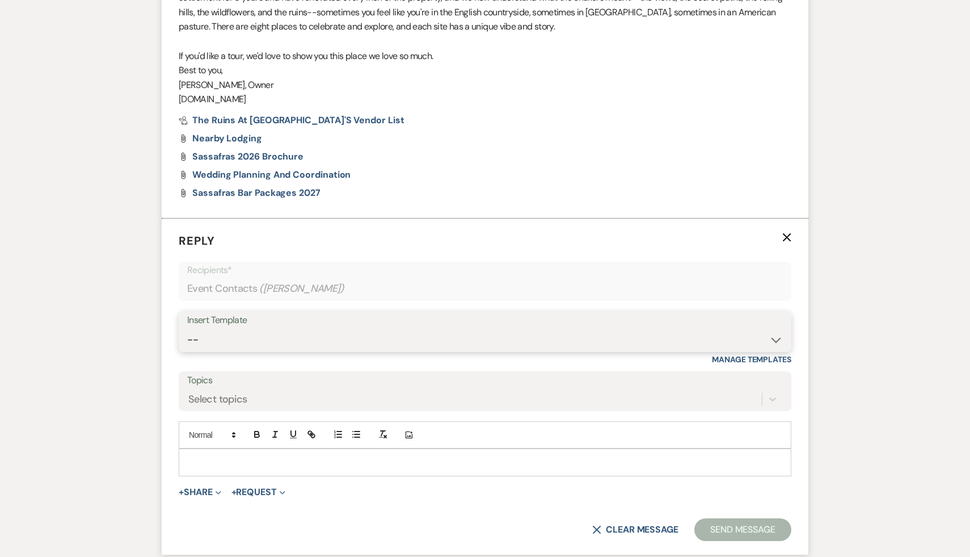
click at [779, 338] on select "-- Weven Planning Portal Introduction (Booked Events) Initial Inquiry Response …" at bounding box center [485, 340] width 596 height 22
select select "1435"
click at [187, 329] on select "-- Weven Planning Portal Introduction (Booked Events) Initial Inquiry Response …" at bounding box center [485, 340] width 596 height 22
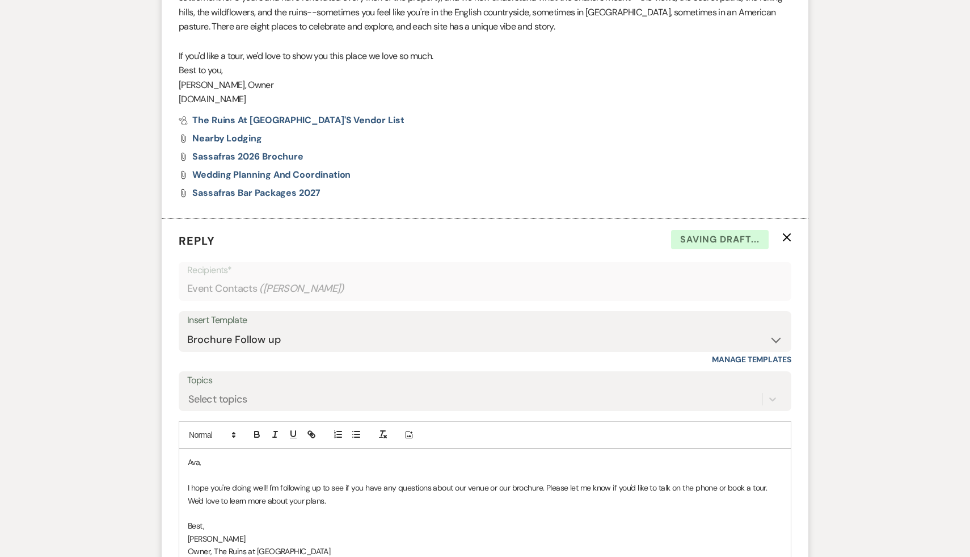
click at [185, 458] on div "Ava, I hope you're doing well! I'm following up to see if you have any question…" at bounding box center [485, 513] width 612 height 128
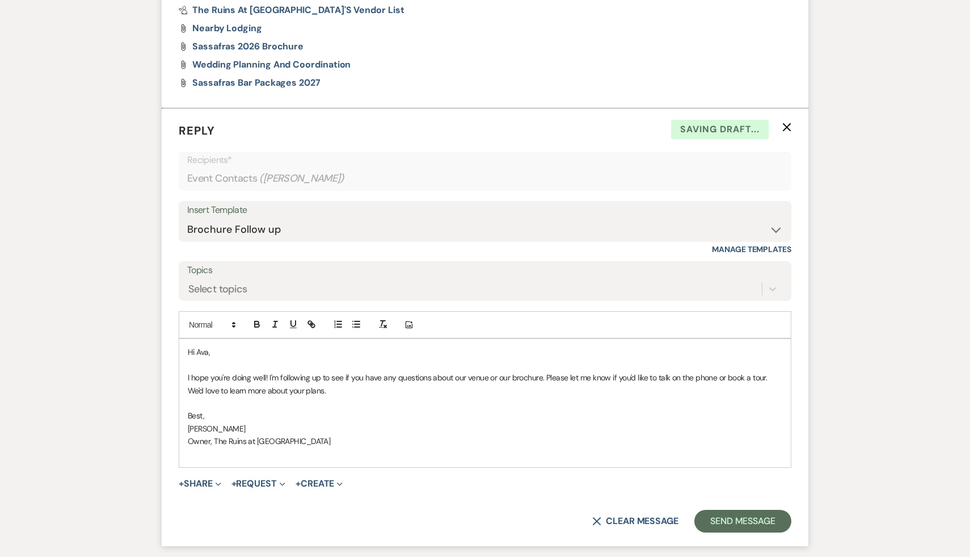
scroll to position [1290, 0]
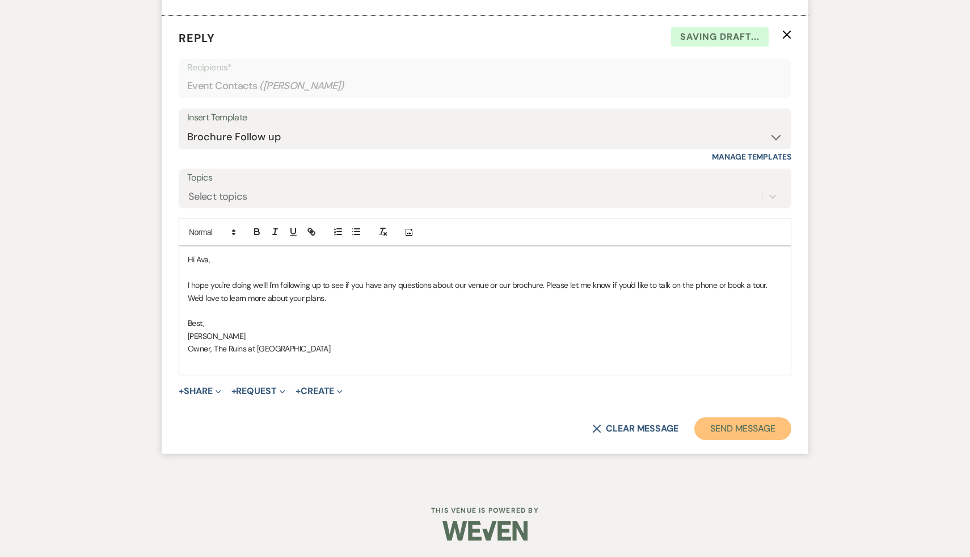
click at [713, 426] on button "Send Message" at bounding box center [743, 428] width 97 height 23
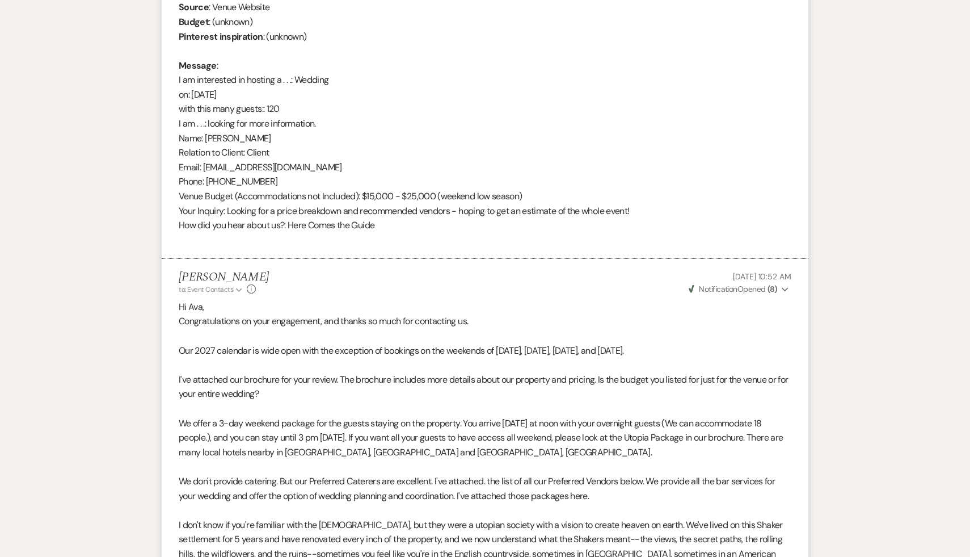
scroll to position [0, 0]
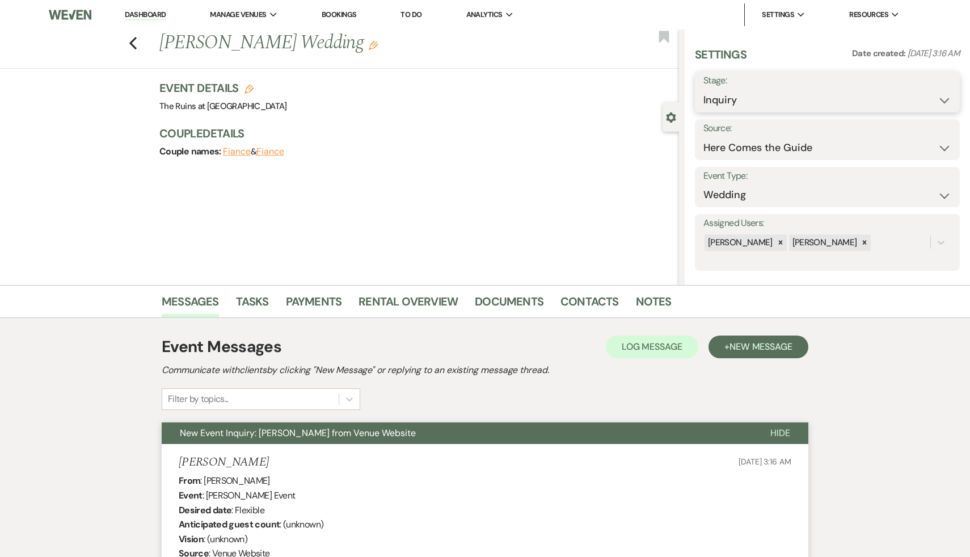
click at [944, 98] on select "Inquiry Follow Up Tour Requested Tour Confirmed Toured Proposal Sent Booked Lost" at bounding box center [828, 100] width 248 height 22
select select "9"
click at [704, 89] on select "Inquiry Follow Up Tour Requested Tour Confirmed Toured Proposal Sent Booked Lost" at bounding box center [828, 100] width 248 height 22
click at [931, 95] on button "Save" at bounding box center [932, 92] width 56 height 23
select select "9"
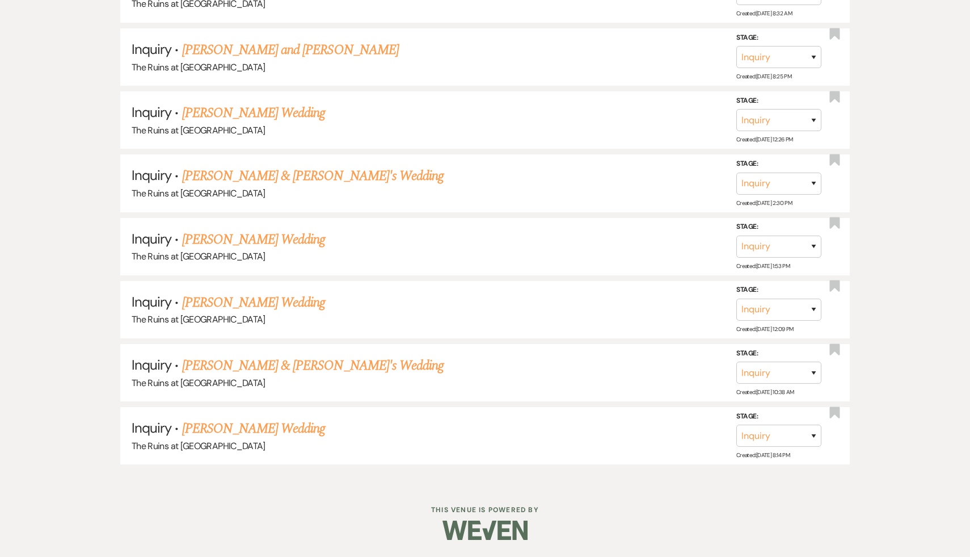
scroll to position [2185, 0]
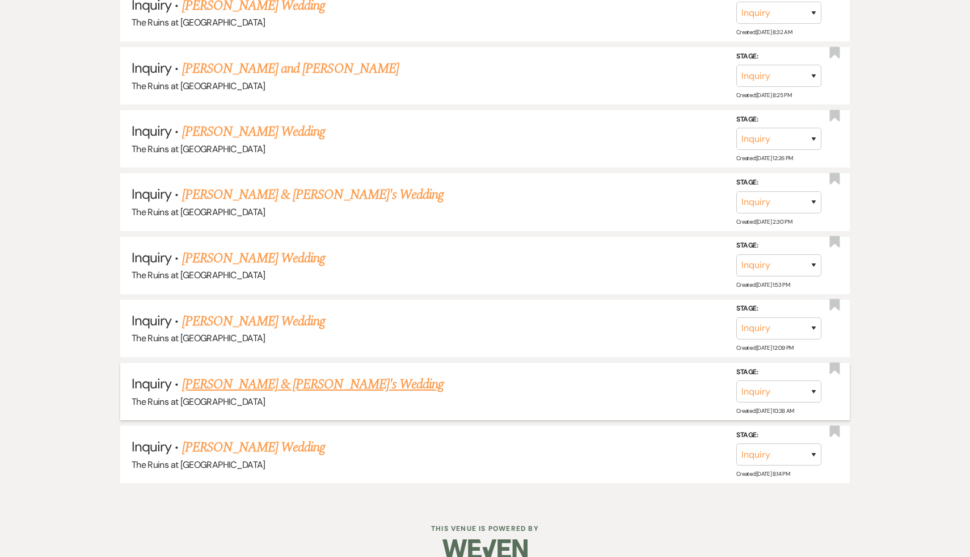
click at [281, 374] on link "[PERSON_NAME] & [PERSON_NAME]'s Wedding" at bounding box center [313, 384] width 262 height 20
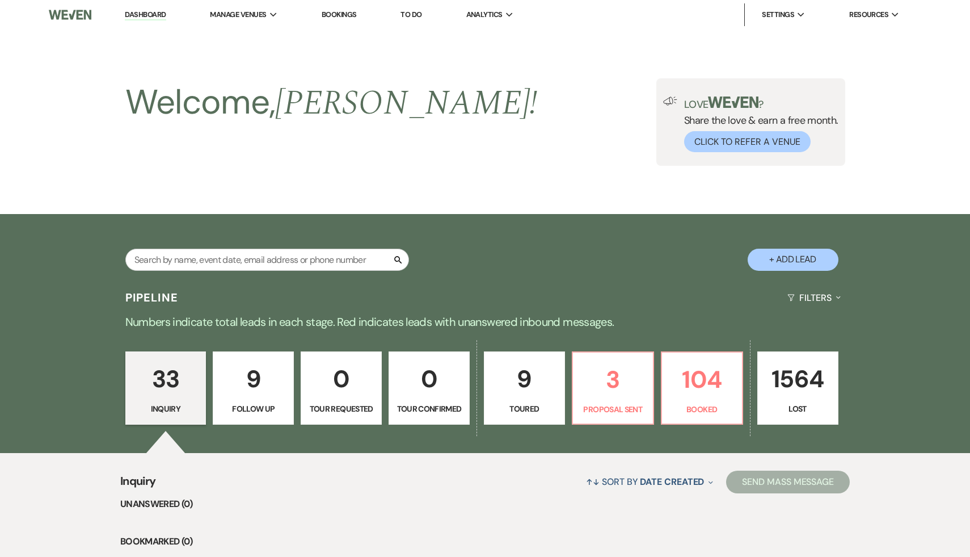
select select "17"
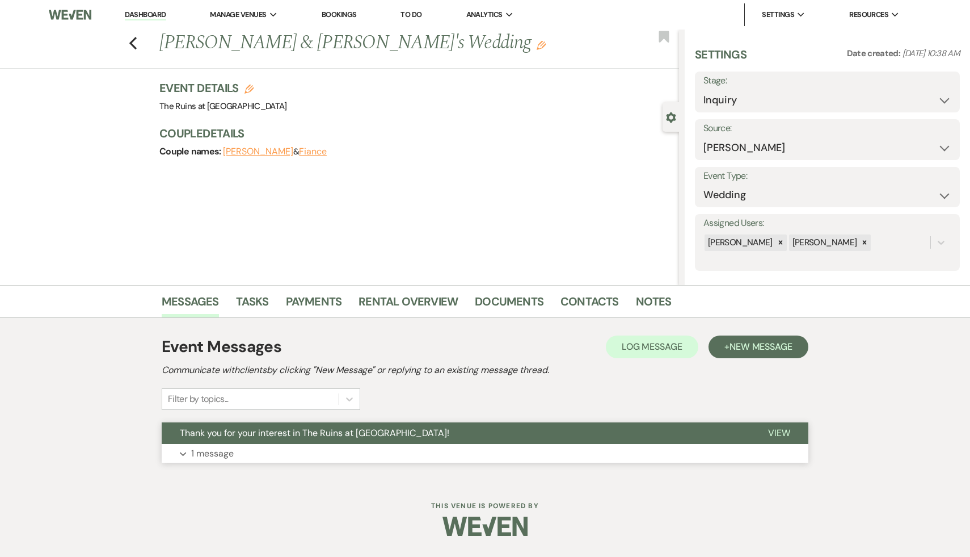
click at [261, 440] on button "Thank you for your interest in The Ruins at [GEOGRAPHIC_DATA]!" at bounding box center [456, 433] width 588 height 22
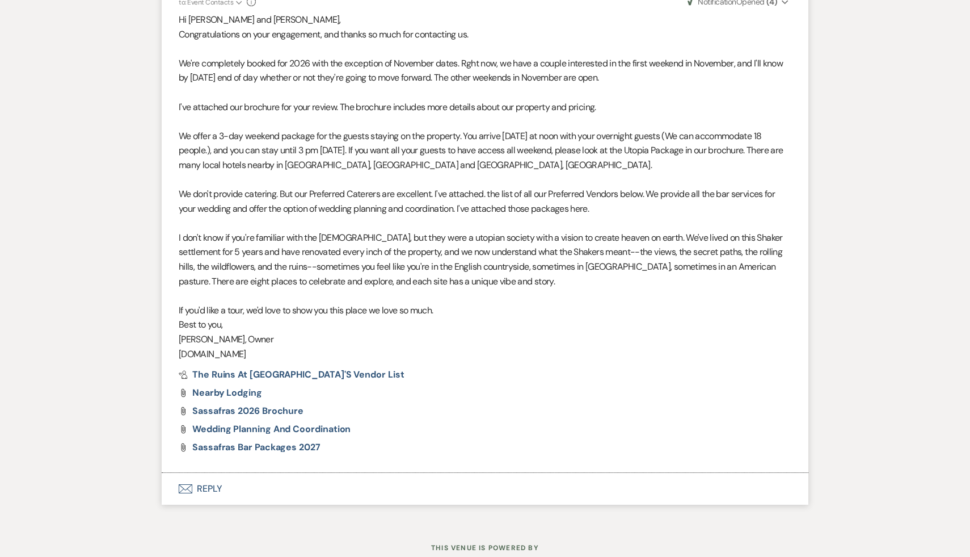
scroll to position [510, 0]
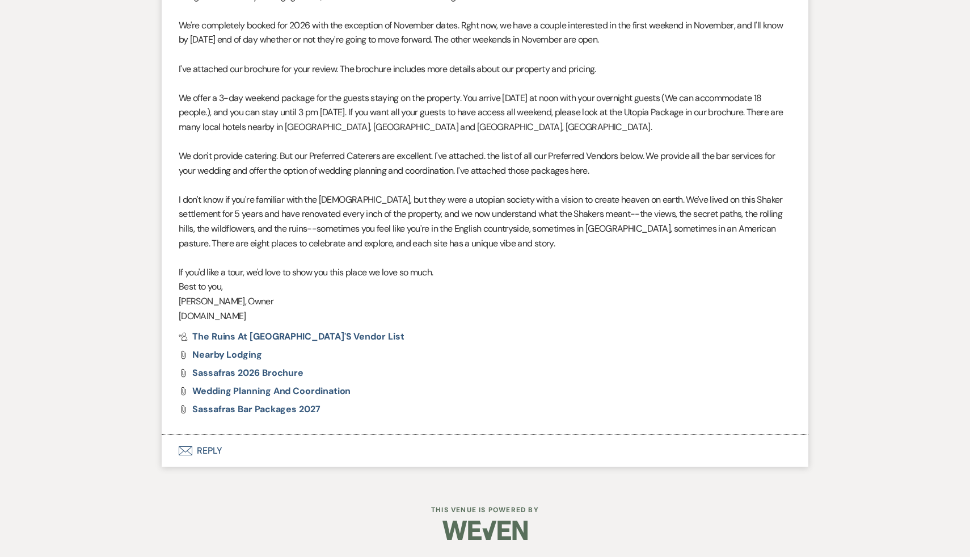
click at [207, 447] on button "Envelope Reply" at bounding box center [485, 451] width 647 height 32
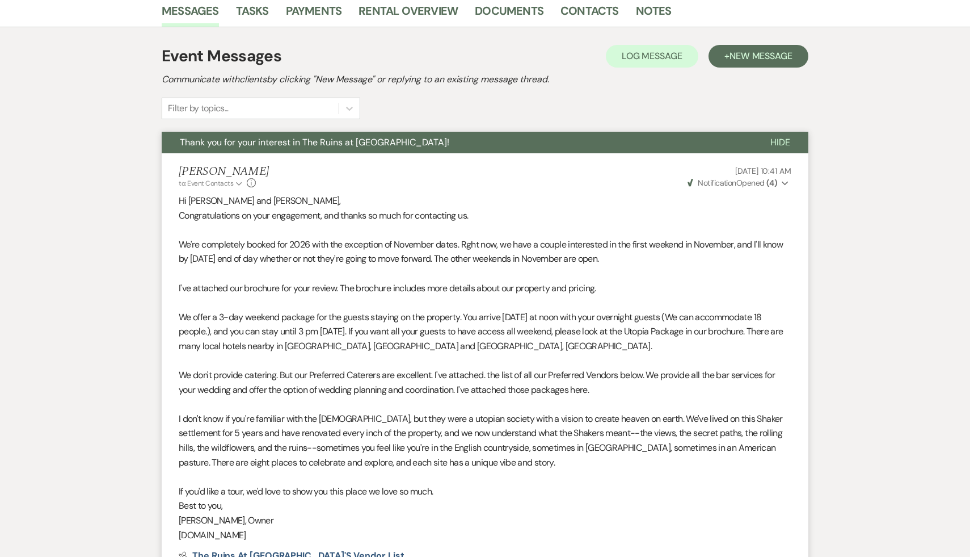
scroll to position [0, 0]
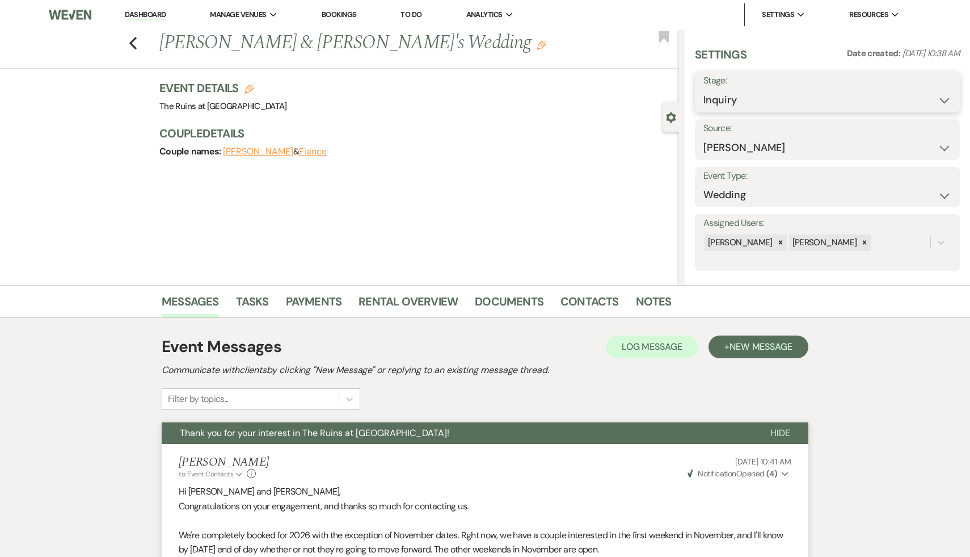
click at [945, 96] on select "Inquiry Follow Up Tour Requested Tour Confirmed Toured Proposal Sent Booked Lost" at bounding box center [828, 100] width 248 height 22
select select "8"
click at [704, 89] on select "Inquiry Follow Up Tour Requested Tour Confirmed Toured Proposal Sent Booked Lost" at bounding box center [828, 100] width 248 height 22
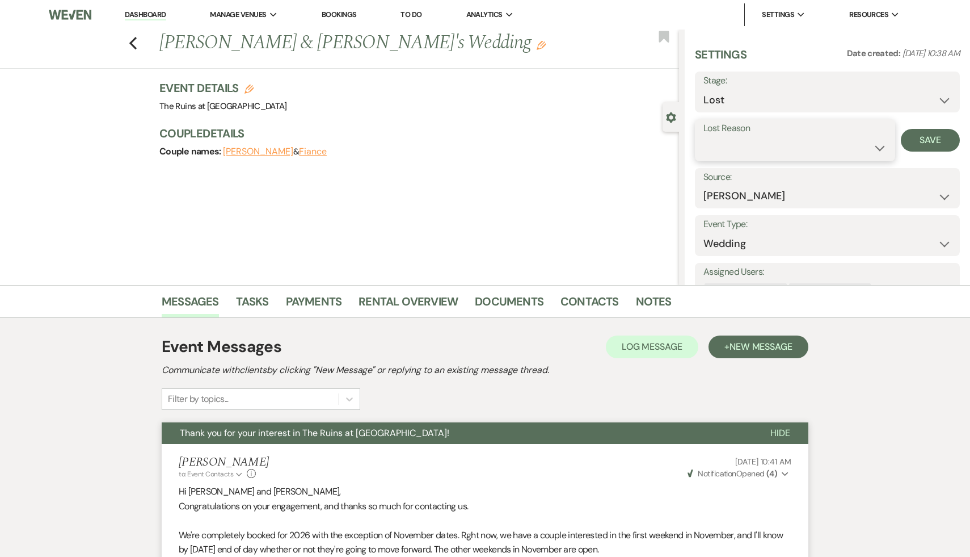
click at [877, 145] on select "Booked Elsewhere Budget Date Unavailable No Response Not a Good Match Capacity …" at bounding box center [795, 148] width 183 height 22
select select "8"
click at [704, 137] on select "Booked Elsewhere Budget Date Unavailable No Response Not a Good Match Capacity …" at bounding box center [795, 148] width 183 height 22
click at [924, 137] on button "Save" at bounding box center [930, 140] width 59 height 23
click at [130, 39] on icon "Previous" at bounding box center [133, 43] width 9 height 14
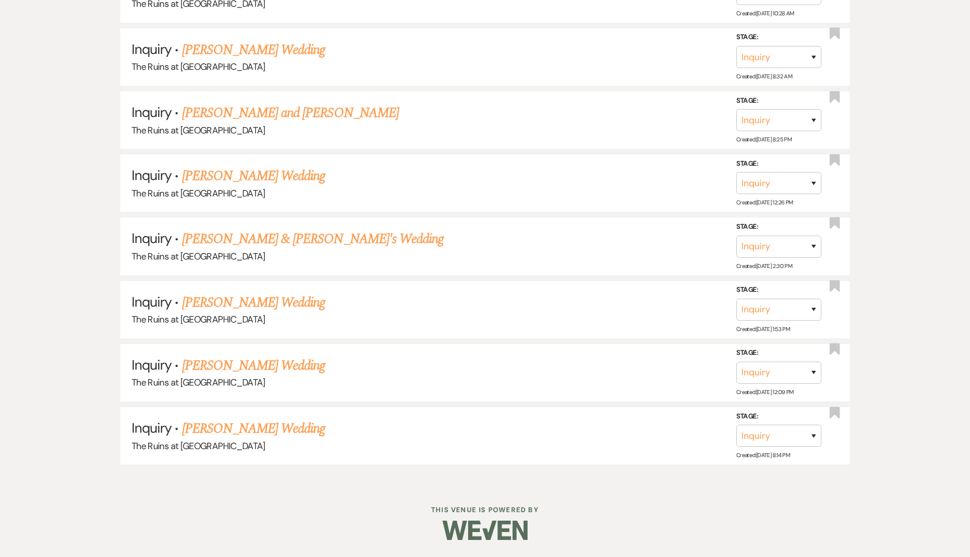
scroll to position [2122, 0]
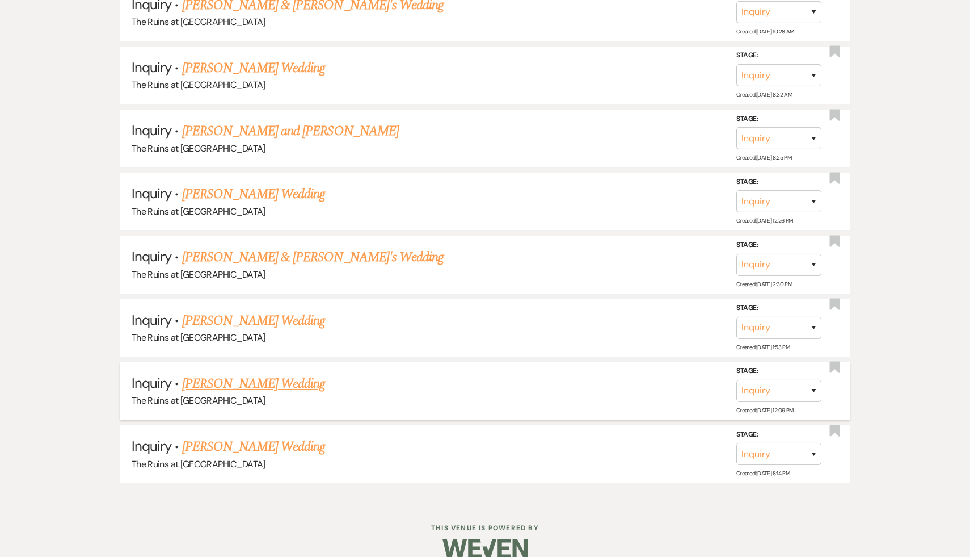
click at [275, 373] on link "[PERSON_NAME] Wedding" at bounding box center [254, 383] width 144 height 20
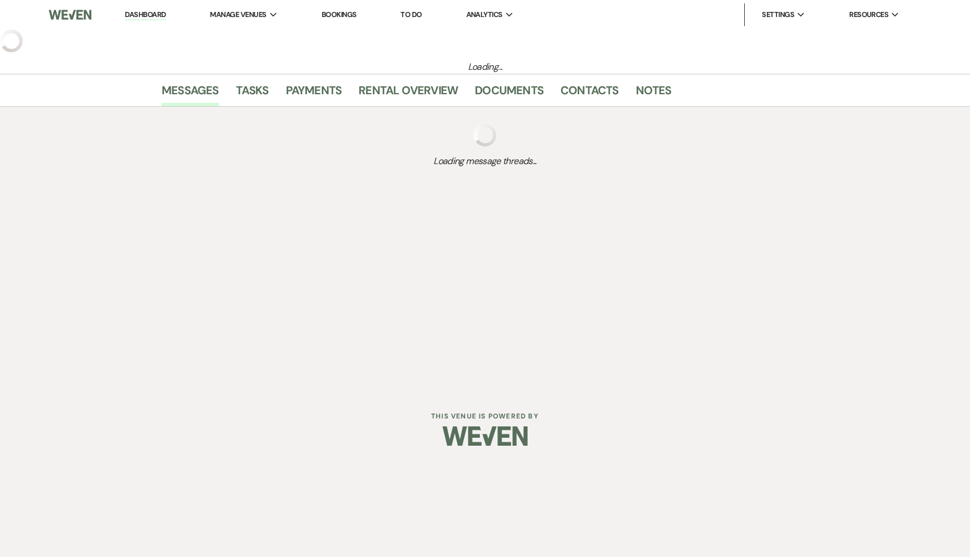
select select "5"
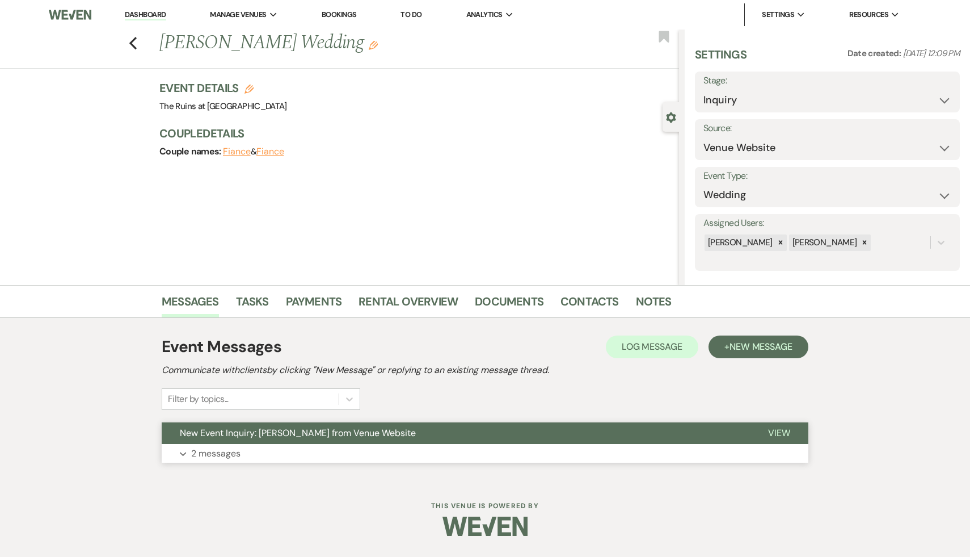
click at [258, 437] on span "New Event Inquiry: [PERSON_NAME] from Venue Website" at bounding box center [298, 433] width 236 height 12
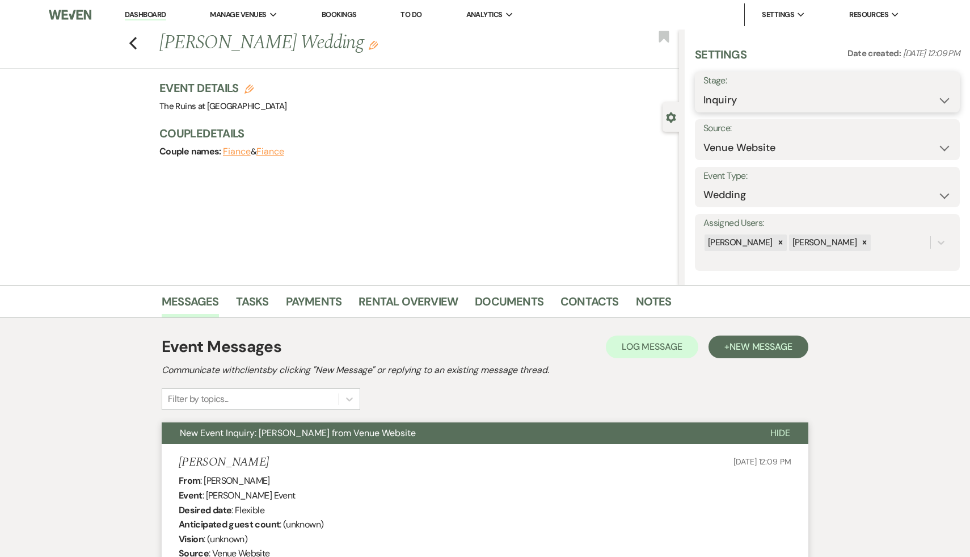
click at [943, 98] on select "Inquiry Follow Up Tour Requested Tour Confirmed Toured Proposal Sent Booked Lost" at bounding box center [828, 100] width 248 height 22
select select "8"
click at [704, 89] on select "Inquiry Follow Up Tour Requested Tour Confirmed Toured Proposal Sent Booked Lost" at bounding box center [828, 100] width 248 height 22
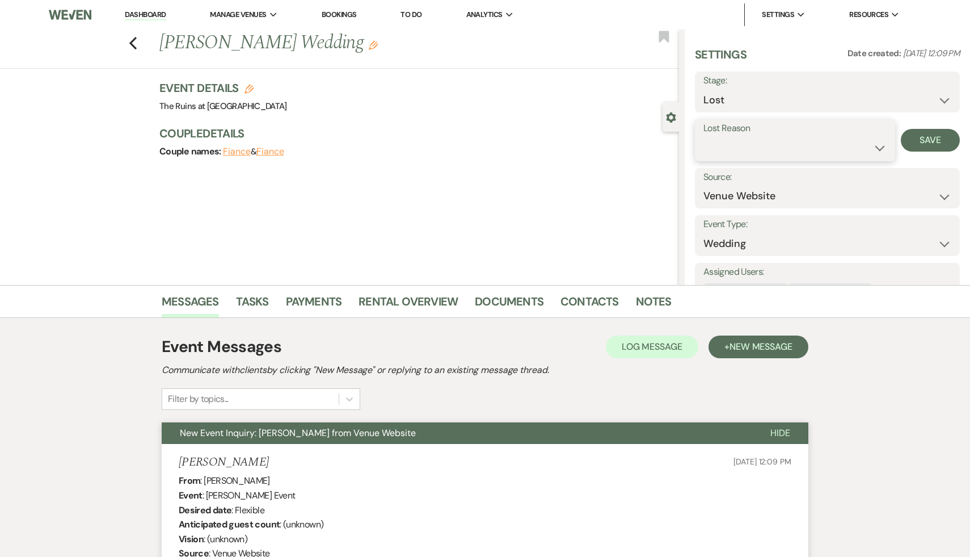
click at [878, 146] on select "Booked Elsewhere Budget Date Unavailable No Response Not a Good Match Capacity …" at bounding box center [795, 148] width 183 height 22
select select "8"
click at [704, 137] on select "Booked Elsewhere Budget Date Unavailable No Response Not a Good Match Capacity …" at bounding box center [795, 148] width 183 height 22
click at [934, 133] on button "Save" at bounding box center [930, 140] width 59 height 23
click at [128, 36] on div "Previous [PERSON_NAME] Wedding Edit Bookmark" at bounding box center [336, 49] width 685 height 39
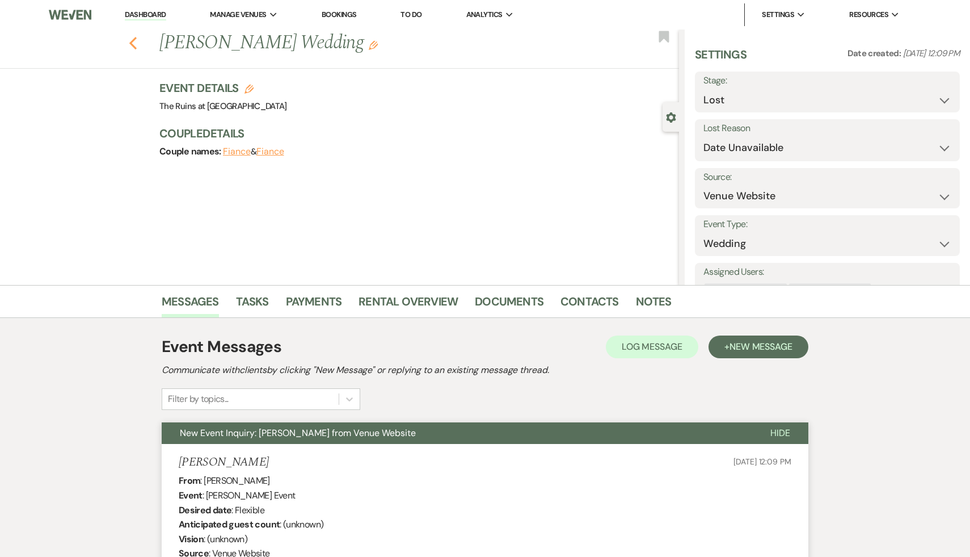
click at [131, 39] on icon "Previous" at bounding box center [133, 43] width 9 height 14
select select "8"
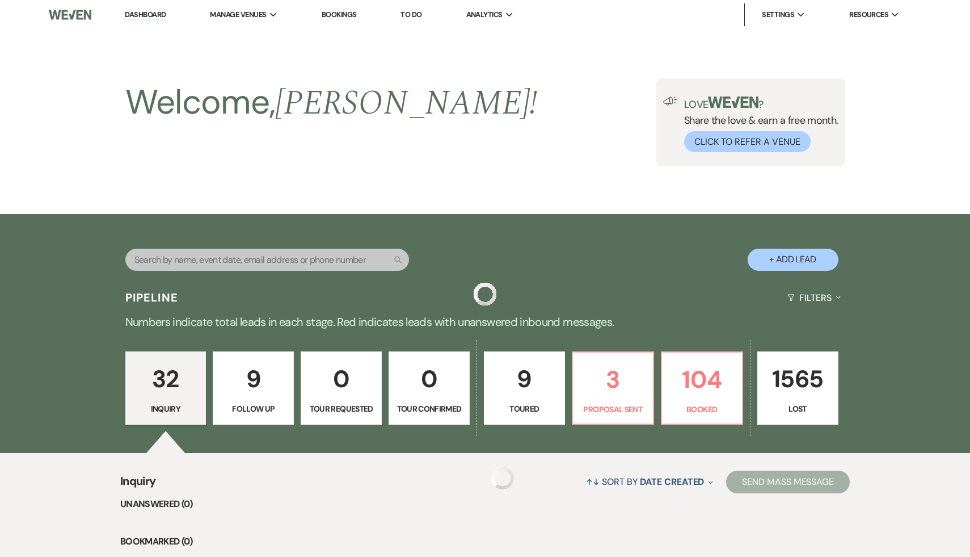
scroll to position [2060, 0]
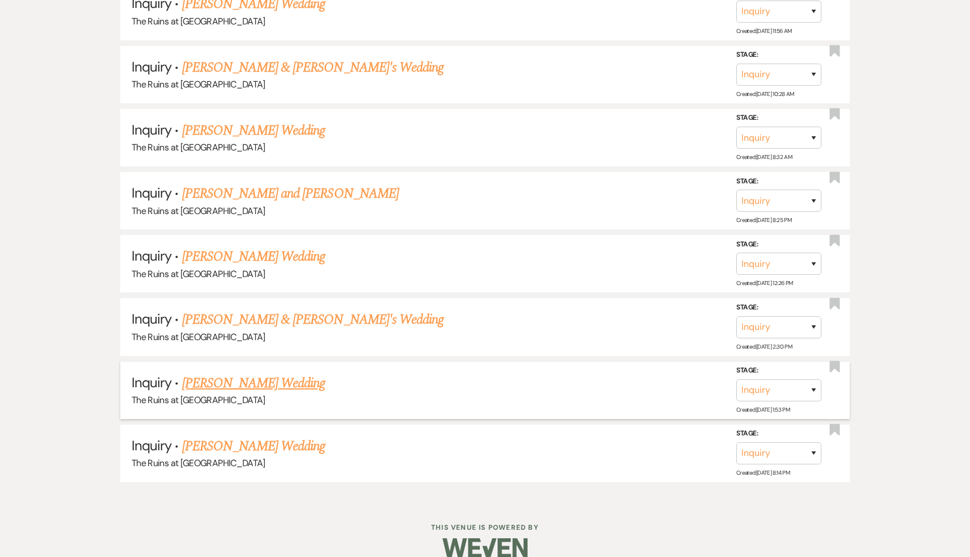
click at [271, 373] on link "[PERSON_NAME] Wedding" at bounding box center [254, 383] width 144 height 20
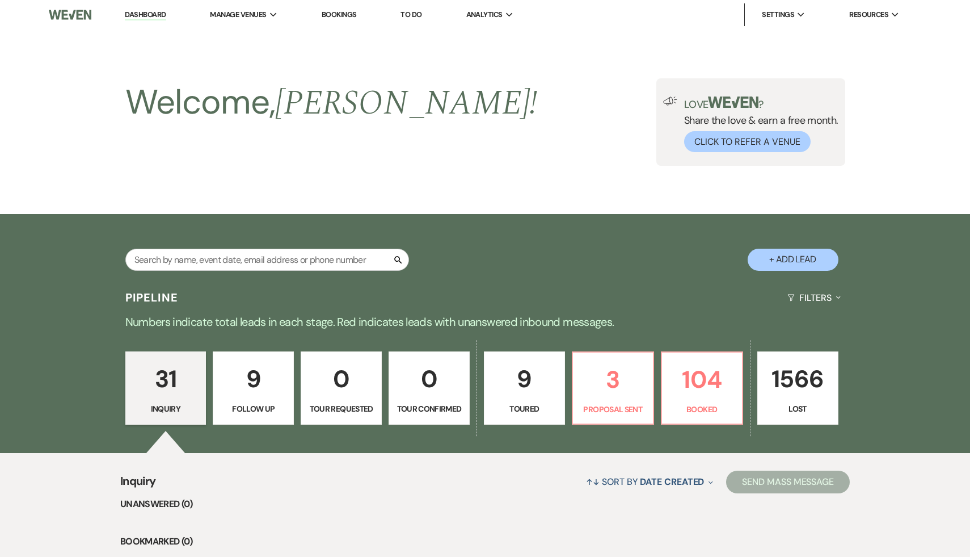
select select "4"
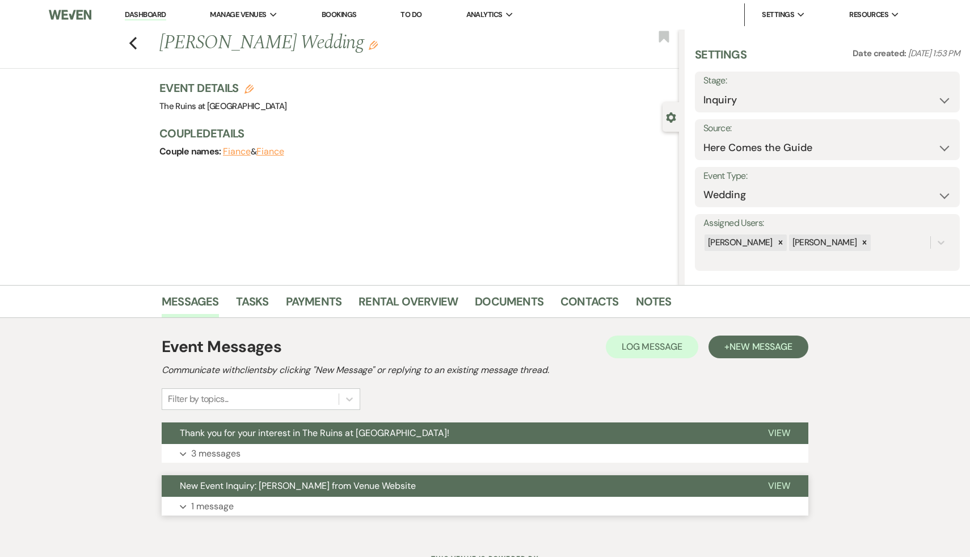
click at [301, 481] on span "New Event Inquiry: [PERSON_NAME] from Venue Website" at bounding box center [298, 485] width 236 height 12
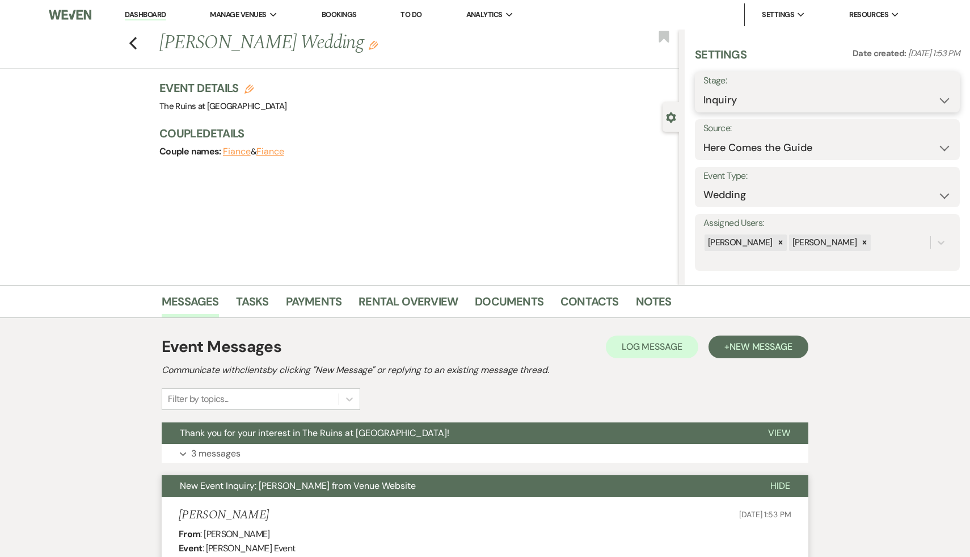
click at [943, 101] on select "Inquiry Follow Up Tour Requested Tour Confirmed Toured Proposal Sent Booked Lost" at bounding box center [828, 100] width 248 height 22
select select "8"
click at [704, 89] on select "Inquiry Follow Up Tour Requested Tour Confirmed Toured Proposal Sent Booked Lost" at bounding box center [828, 100] width 248 height 22
select select "8"
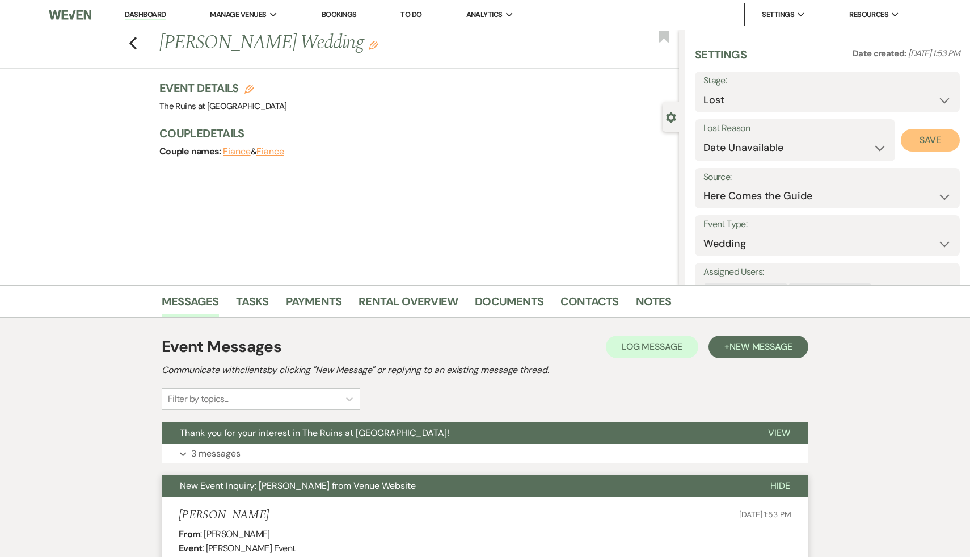
click at [935, 131] on button "Save" at bounding box center [930, 140] width 59 height 23
click at [133, 42] on icon "Previous" at bounding box center [133, 43] width 9 height 14
select select "8"
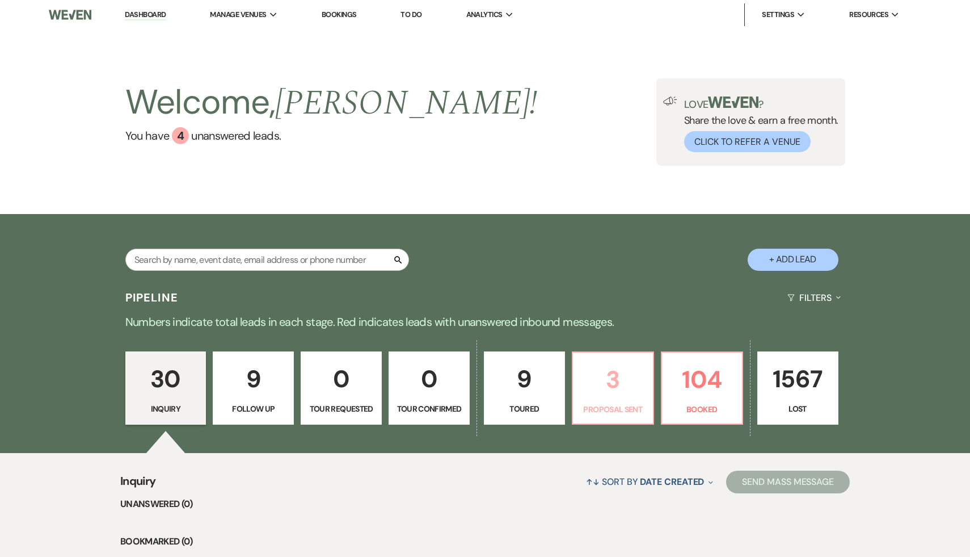
click at [611, 376] on p "3" at bounding box center [613, 379] width 66 height 38
select select "6"
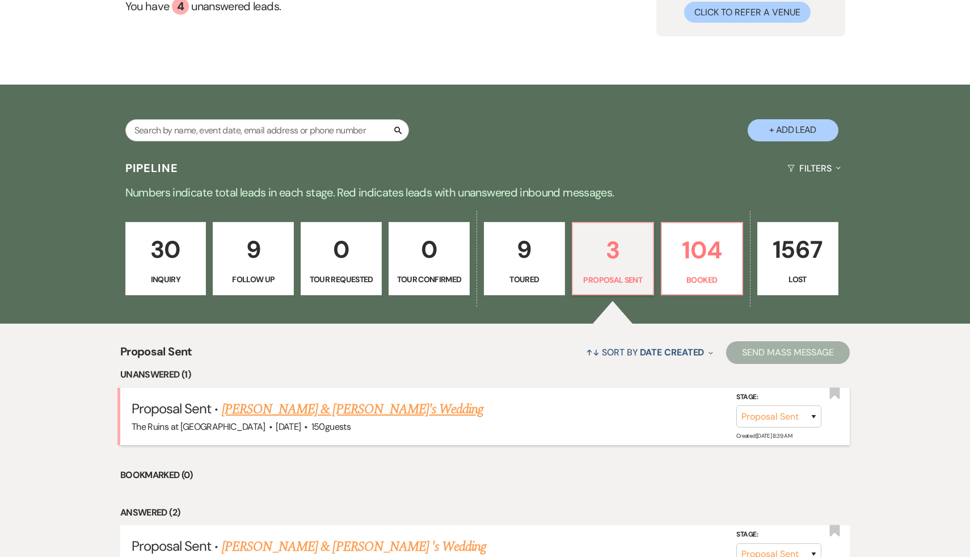
scroll to position [158, 0]
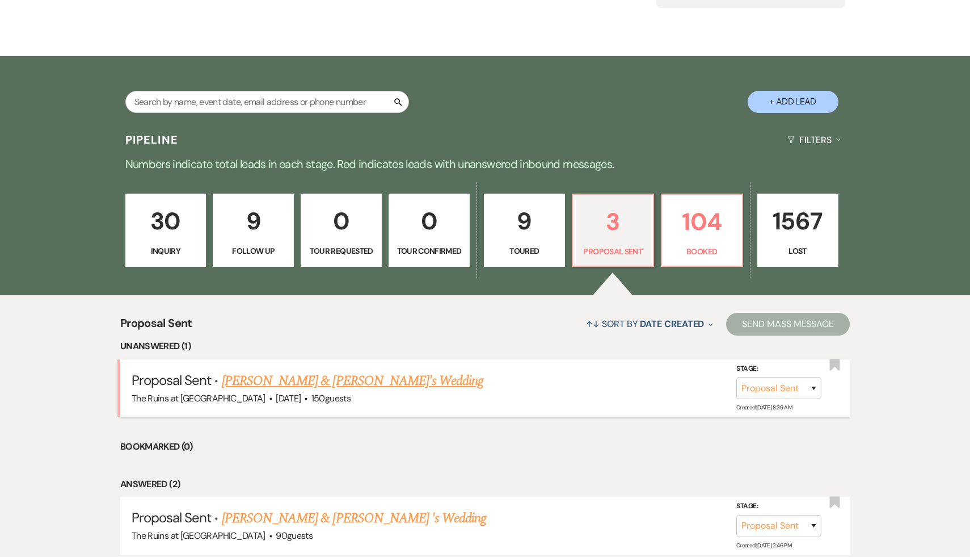
click at [295, 375] on link "[PERSON_NAME] & [PERSON_NAME]'s Wedding" at bounding box center [353, 381] width 262 height 20
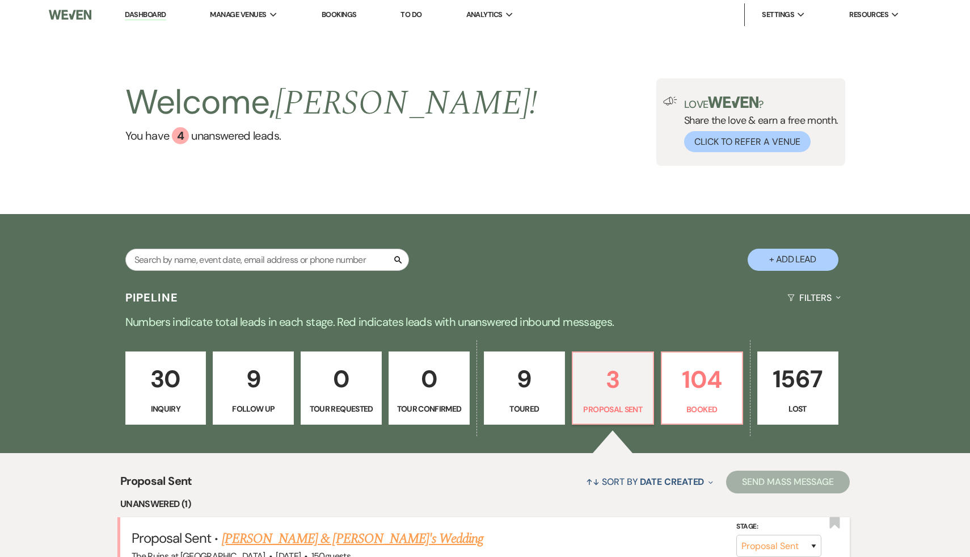
select select "6"
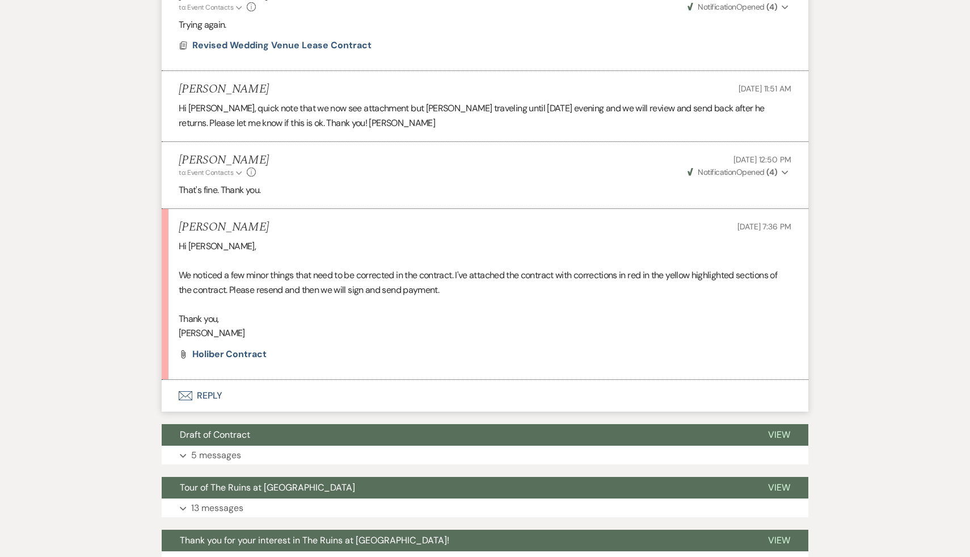
scroll to position [824, 0]
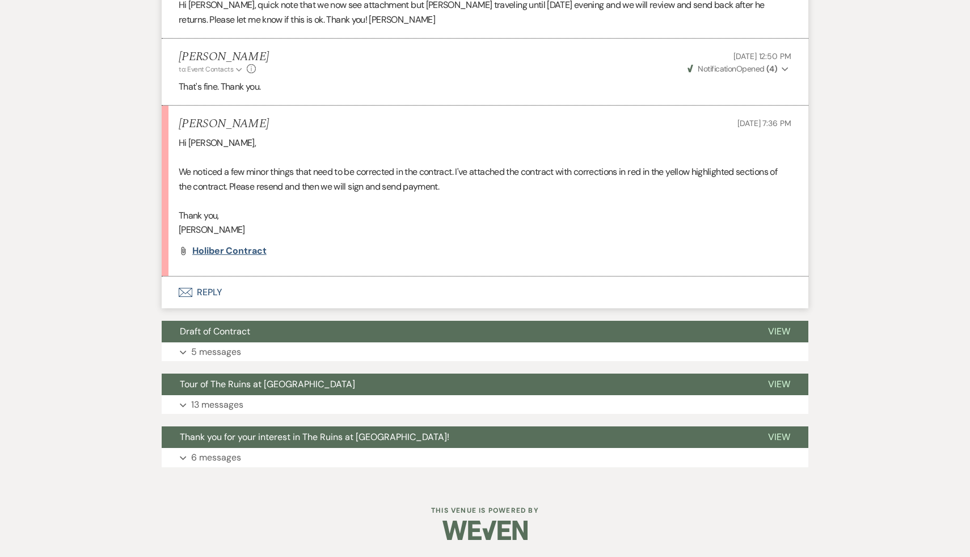
click at [260, 251] on span "Holiber Contract" at bounding box center [229, 251] width 74 height 12
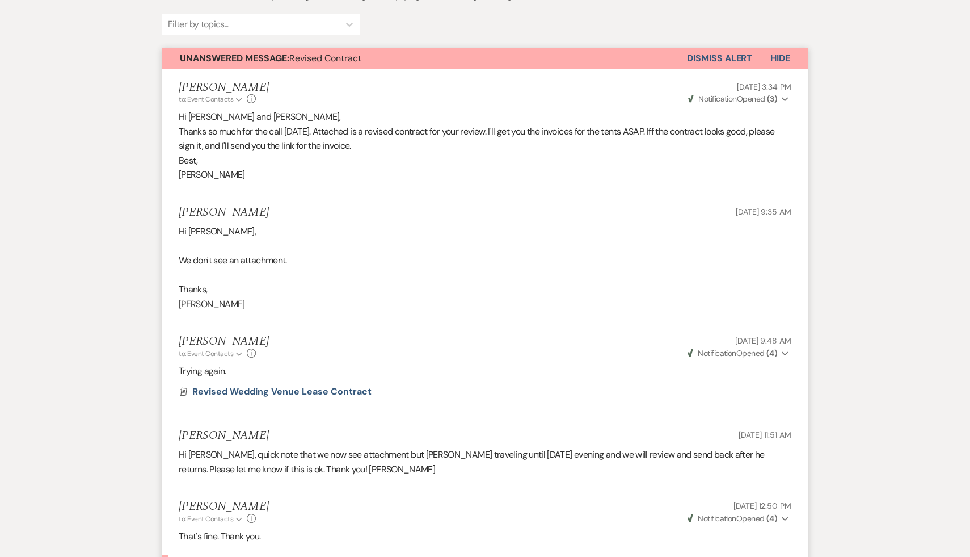
scroll to position [0, 0]
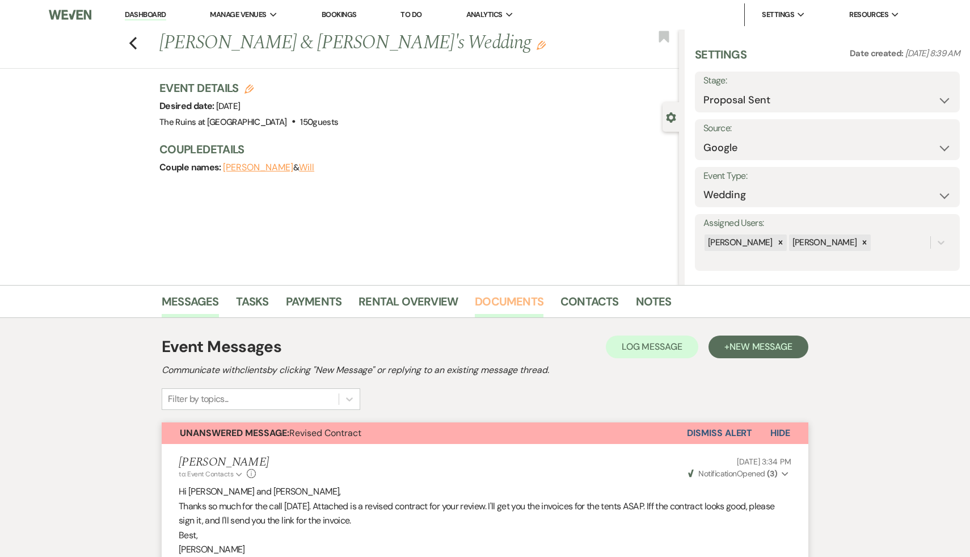
click at [506, 301] on link "Documents" at bounding box center [509, 304] width 69 height 25
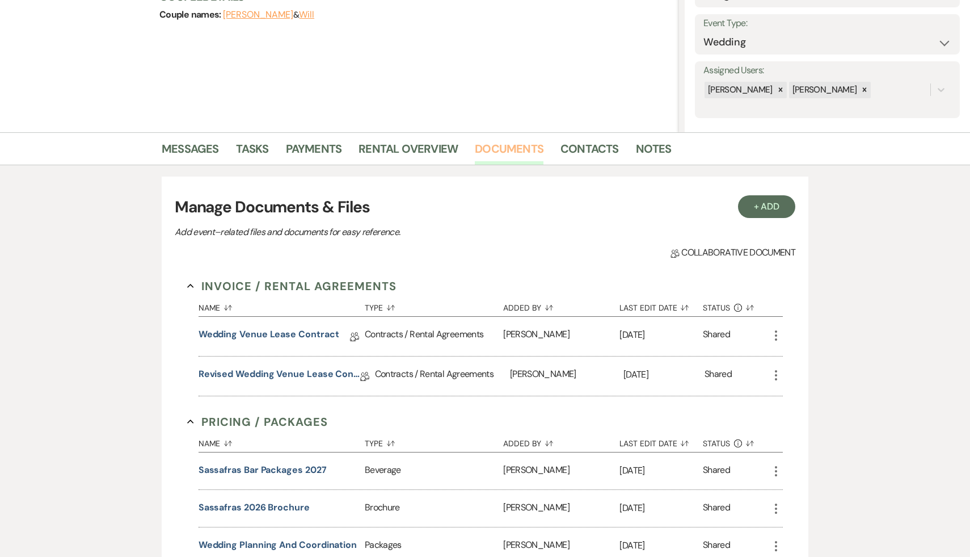
scroll to position [194, 0]
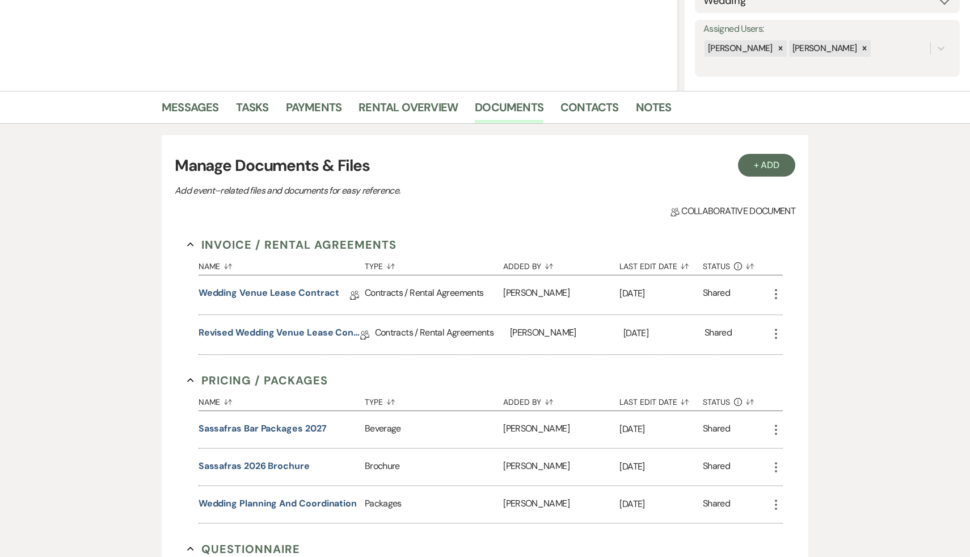
click at [775, 332] on icon "More" at bounding box center [776, 334] width 14 height 14
click at [802, 393] on button "Duplicate Clone" at bounding box center [826, 394] width 115 height 19
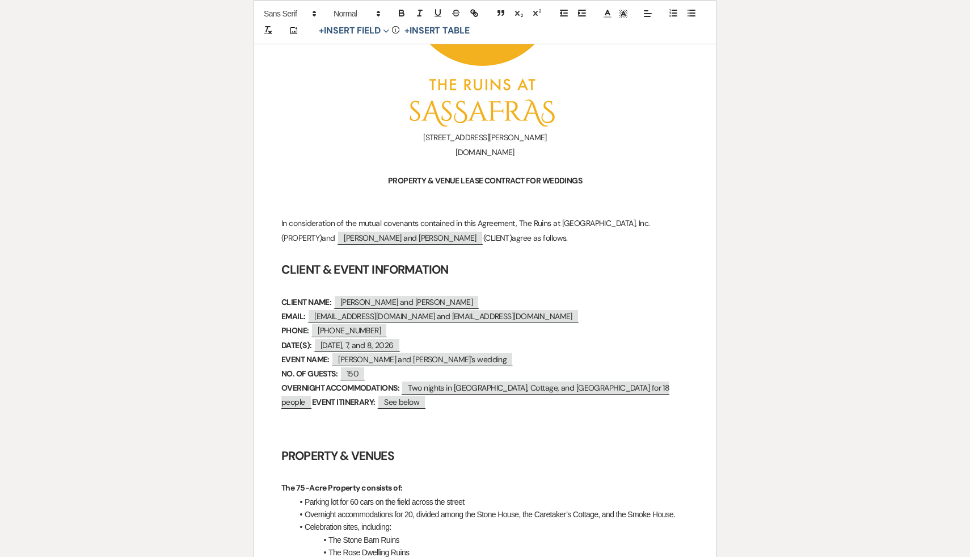
scroll to position [350, 0]
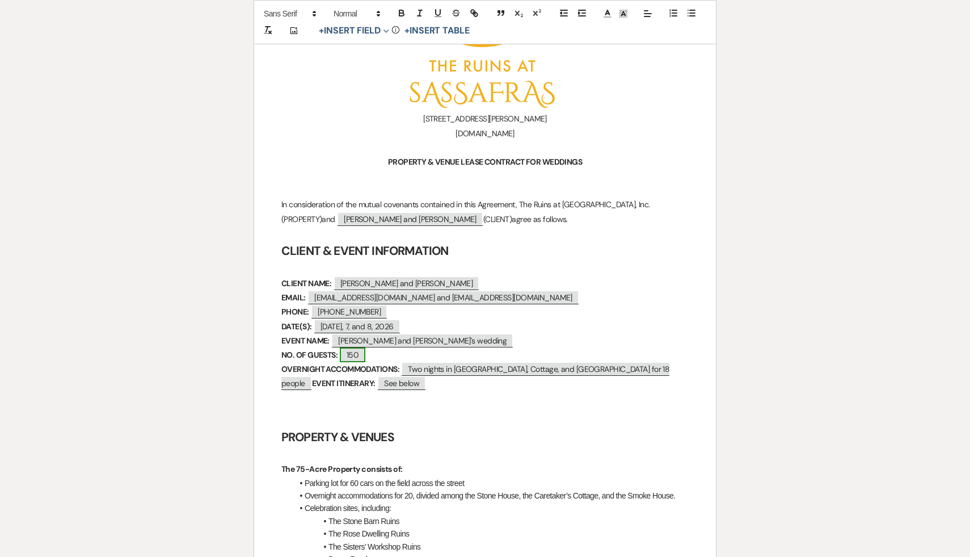
click at [360, 349] on span "150" at bounding box center [353, 354] width 26 height 15
select select "custom_placeholder"
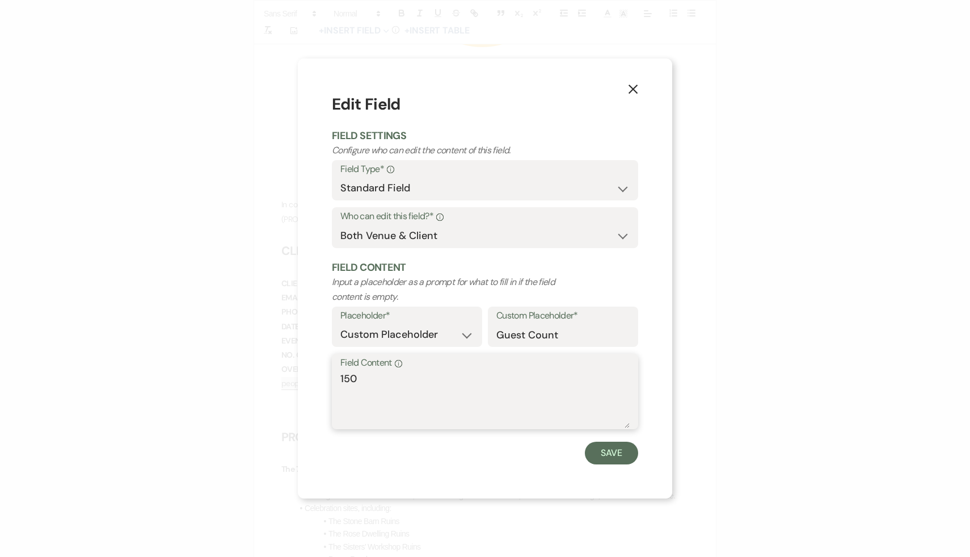
click at [361, 378] on textarea "150" at bounding box center [484, 399] width 289 height 57
type textarea "165"
click at [613, 456] on button "Save" at bounding box center [611, 452] width 53 height 23
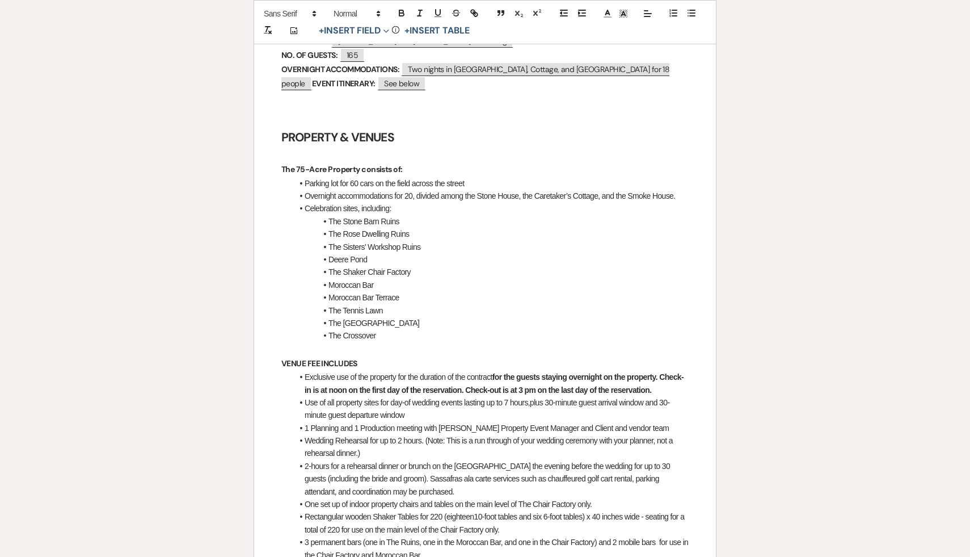
scroll to position [650, 0]
click at [471, 485] on li "2-hours for a rehearsal dinner or brunch on the [GEOGRAPHIC_DATA] the evening b…" at bounding box center [491, 478] width 396 height 38
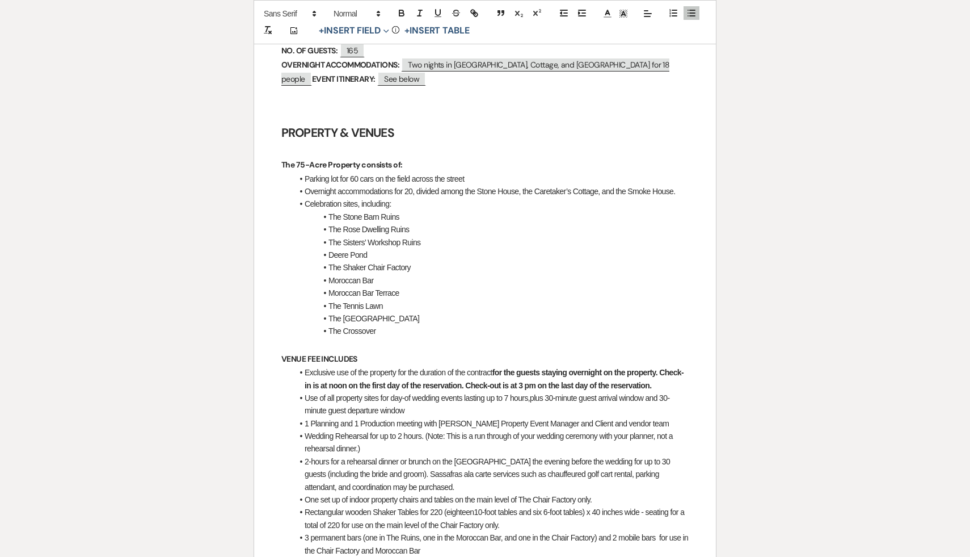
scroll to position [656, 0]
click at [433, 458] on li "2-hours for a rehearsal dinner or brunch on the [GEOGRAPHIC_DATA] the evening b…" at bounding box center [491, 472] width 396 height 38
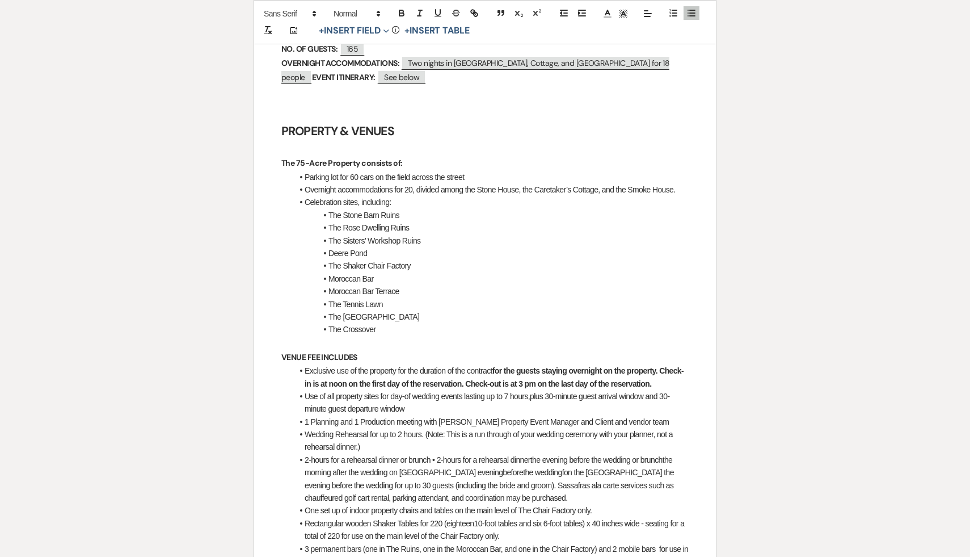
click at [438, 459] on li "2-hours for a rehearsal dinner or brunch • 2-hours for a rehearsal dinnerthe ev…" at bounding box center [491, 478] width 396 height 51
click at [399, 456] on li "2-hours for a rehearsal dinnerthe evening before the wedding or brunchthe morni…" at bounding box center [491, 478] width 396 height 51
click at [536, 459] on li "2-hours for a rehearsal dinner the evening before the wedding or brunchthe morn…" at bounding box center [491, 478] width 396 height 51
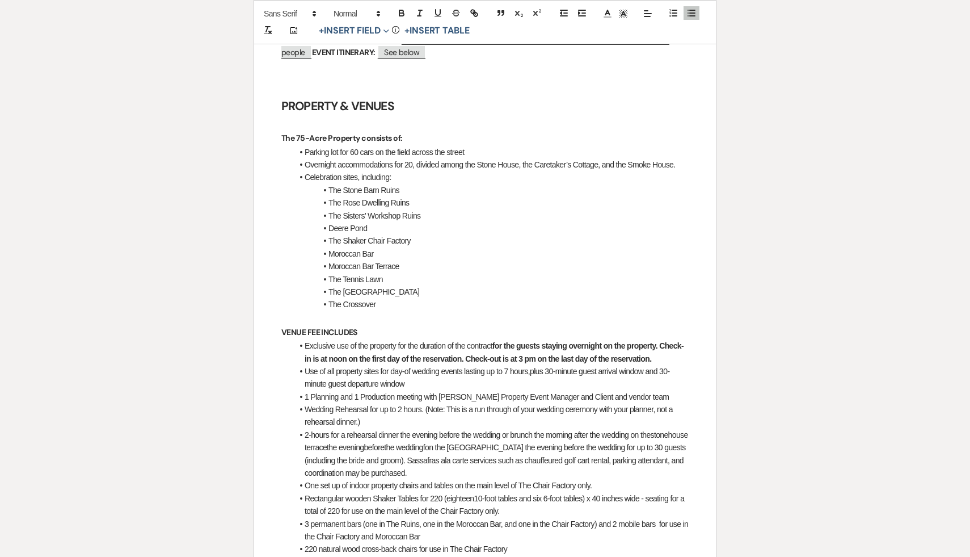
scroll to position [679, 0]
click at [376, 448] on li "2-hours for a rehearsal dinner the evening before the wedding or brunch the mor…" at bounding box center [491, 455] width 396 height 51
click at [314, 447] on li "2-hours for a rehearsal dinner the evening before the wedding or brunch the mor…" at bounding box center [491, 455] width 396 height 51
click at [322, 449] on li "2-hours for a rehearsal dinner the evening before the wedding or brunch the mor…" at bounding box center [491, 455] width 396 height 51
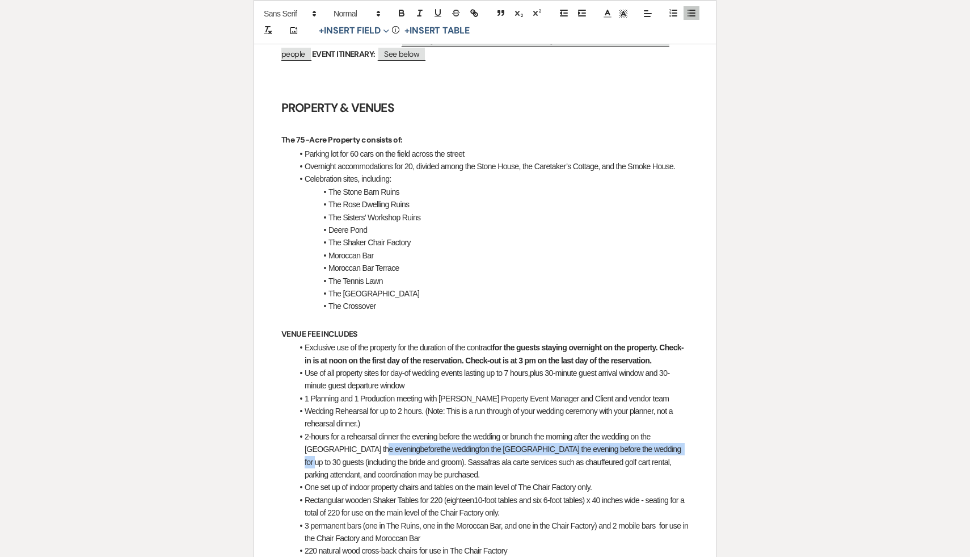
drag, startPoint x: 641, startPoint y: 448, endPoint x: 350, endPoint y: 453, distance: 290.6
click at [350, 453] on li "2-hours for a rehearsal dinner the evening before the wedding or brunch the mor…" at bounding box center [491, 455] width 396 height 51
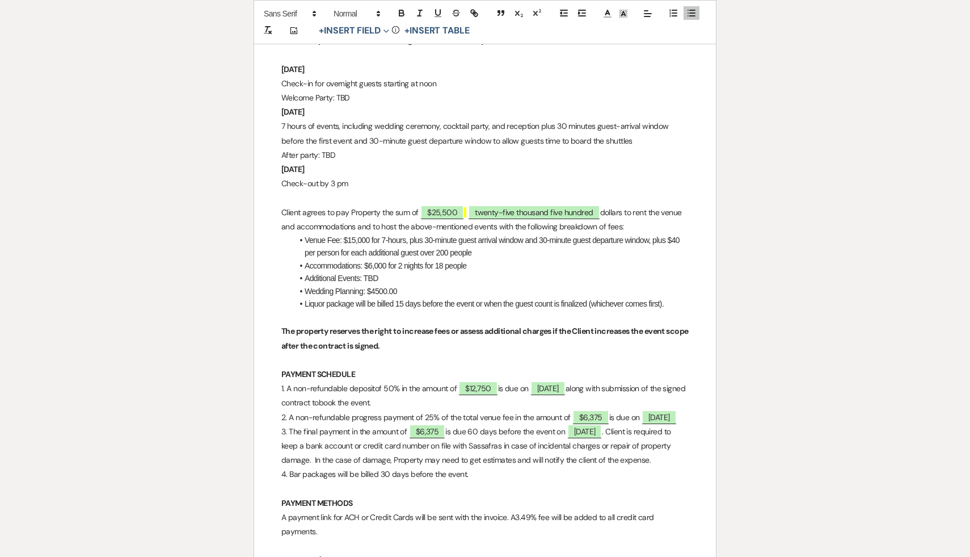
scroll to position [2092, 0]
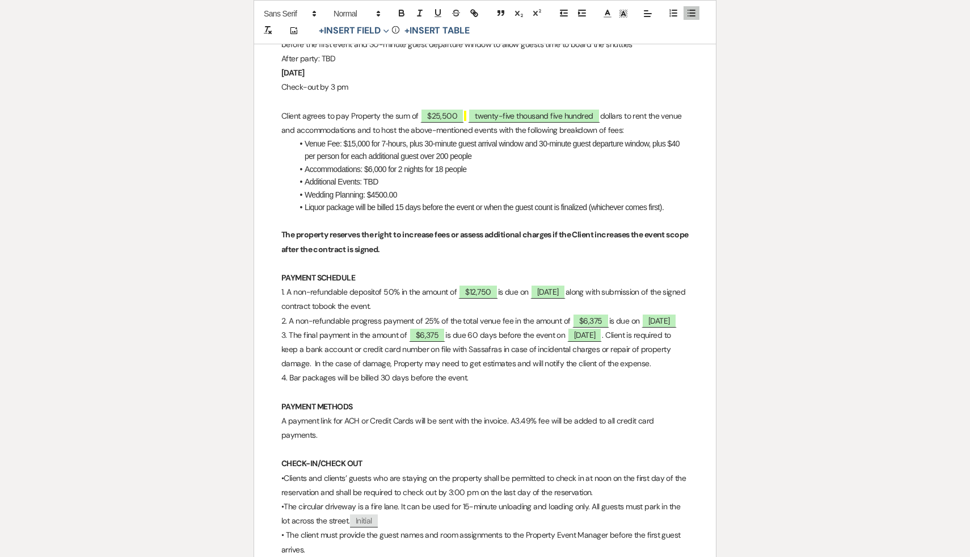
click at [387, 385] on p "4. Bar packages will be billed 30 days before the event." at bounding box center [484, 378] width 407 height 14
click at [459, 456] on p at bounding box center [484, 449] width 407 height 14
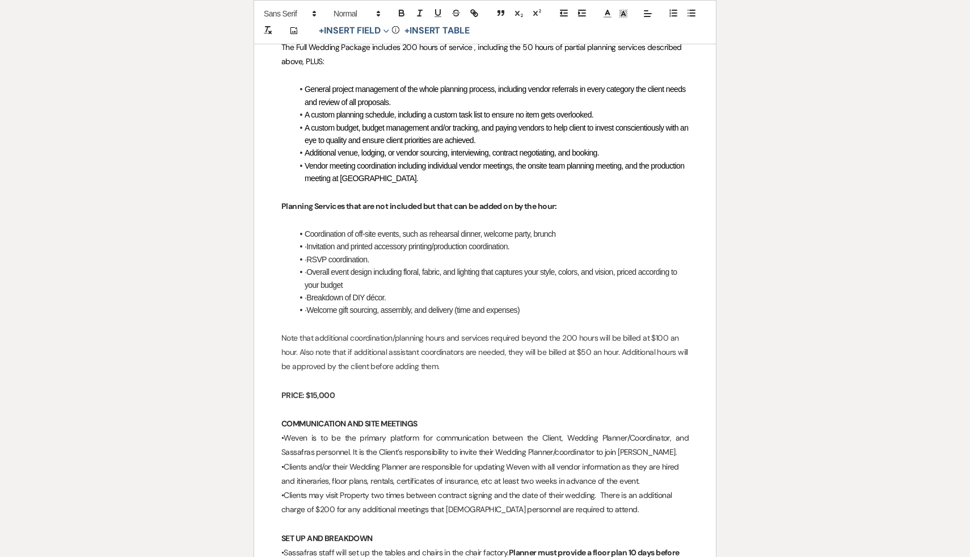
scroll to position [3371, 0]
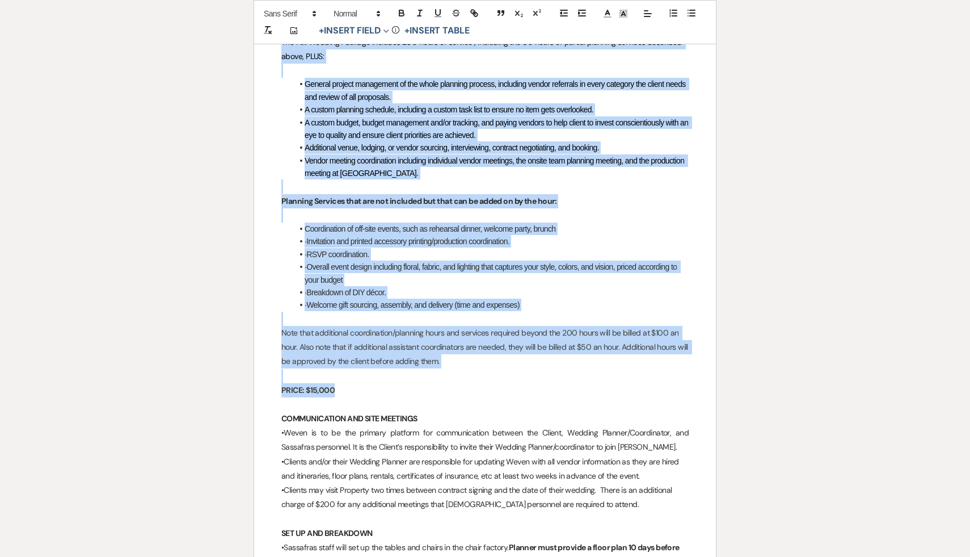
drag, startPoint x: 280, startPoint y: 222, endPoint x: 427, endPoint y: 403, distance: 234.0
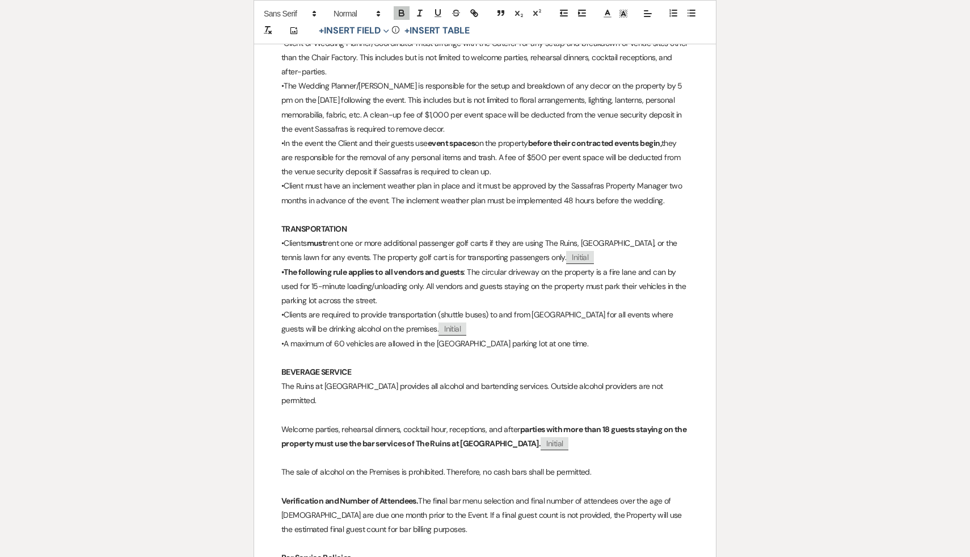
scroll to position [3638, 0]
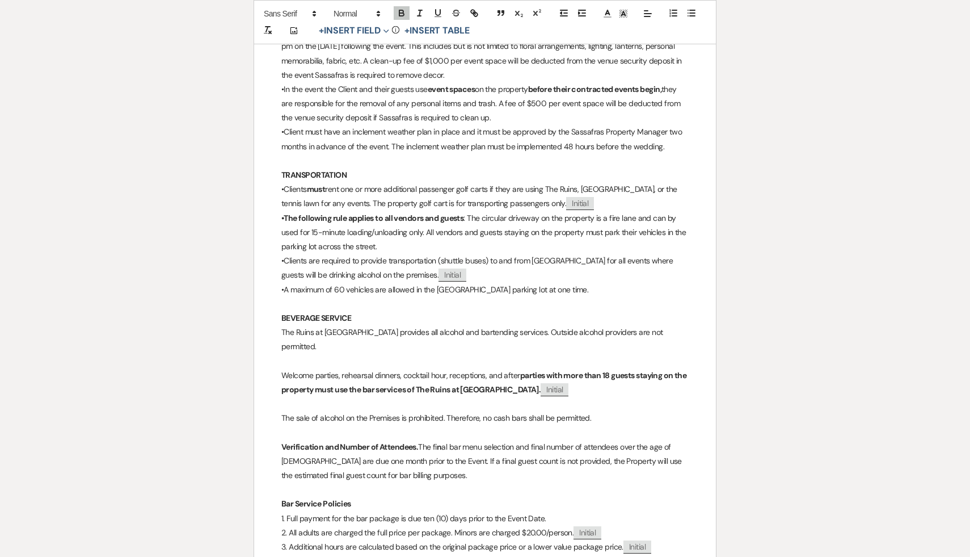
click at [388, 478] on p "Verification and Number of Attendees. The fi n al bar menu selection and final …" at bounding box center [484, 461] width 407 height 43
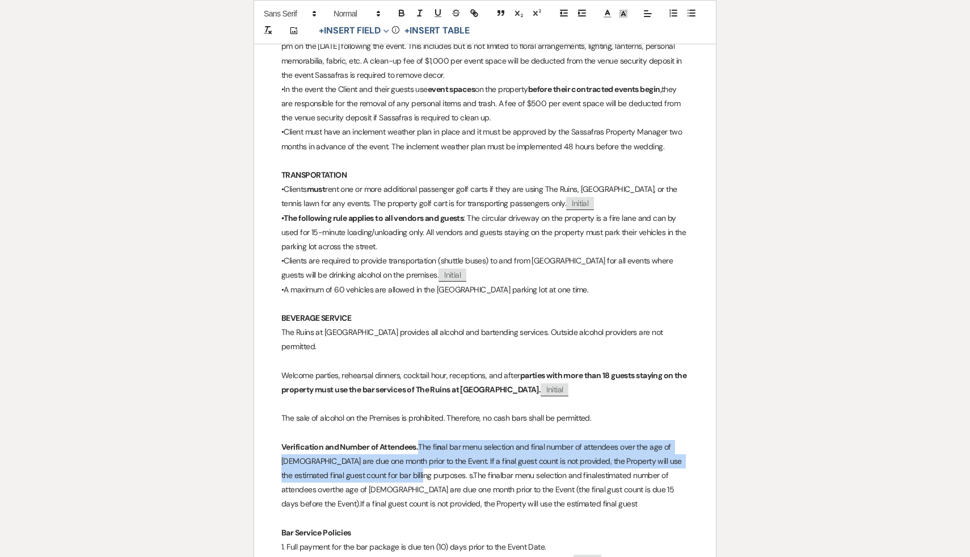
drag, startPoint x: 422, startPoint y: 445, endPoint x: 390, endPoint y: 477, distance: 44.9
click at [390, 477] on p "Verification and Number of Attendees. The fi n al bar menu selection and final …" at bounding box center [484, 475] width 407 height 71
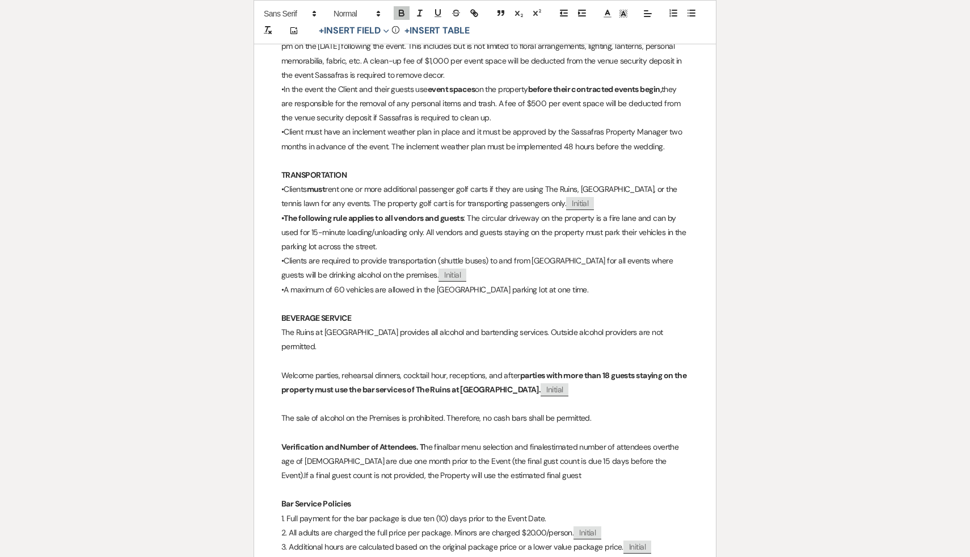
click at [451, 445] on p "Verification and Number of Attendees. T he finalbar menu selection and finalest…" at bounding box center [484, 461] width 407 height 43
click at [553, 445] on p "Verification and Number of Attendees. T he final bar menu selection and finales…" at bounding box center [484, 461] width 407 height 43
click at [672, 448] on p "Verification and Number of Attendees. T he final bar menu selection and finales…" at bounding box center [484, 461] width 407 height 43
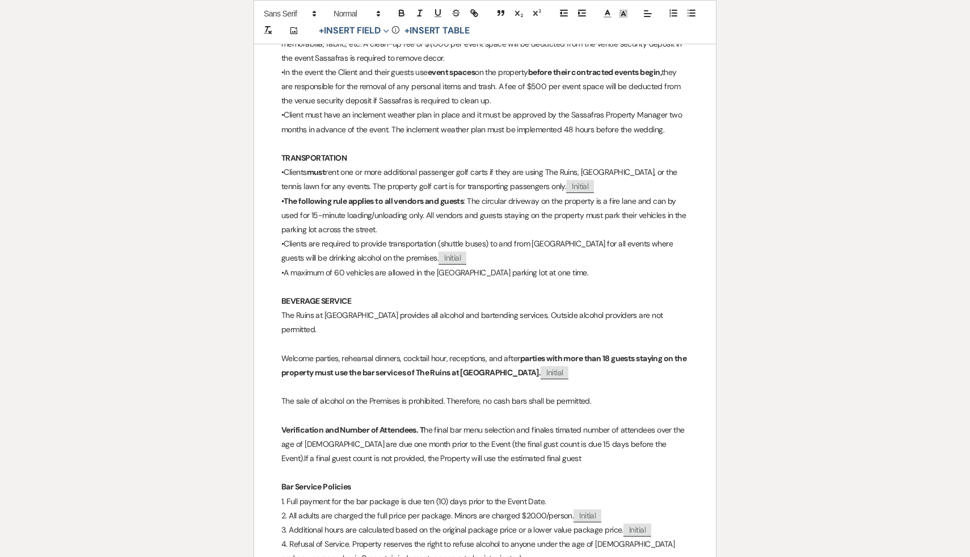
scroll to position [3659, 0]
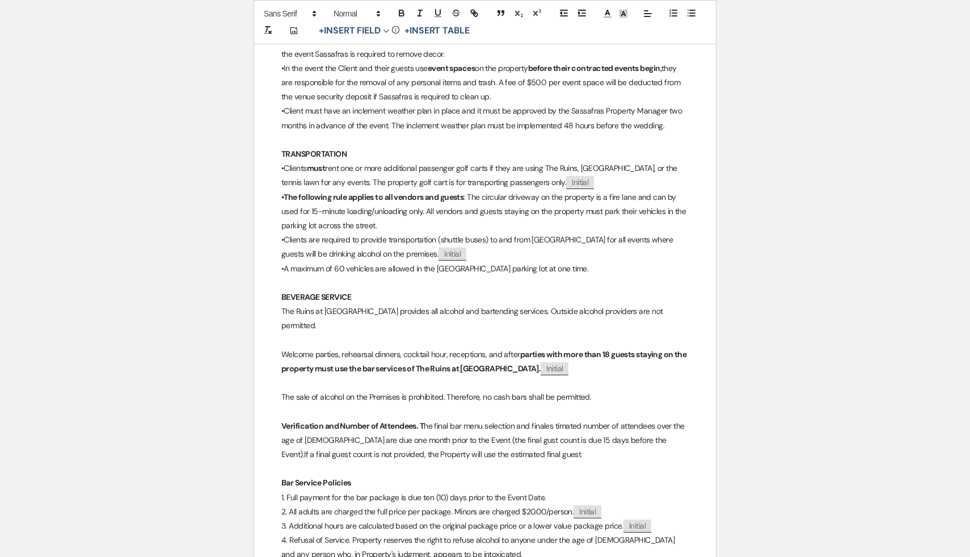
click at [439, 440] on p "Verification and Number of Attendees. T he final bar menu selection and finales…" at bounding box center [484, 440] width 407 height 43
click at [553, 426] on p "Verification and Number of Attendees. T he final bar menu selection and finales…" at bounding box center [484, 440] width 407 height 43
click at [557, 425] on p "Verification and Number of Attendees. T he final bar menu selection and final e…" at bounding box center [484, 440] width 407 height 43
click at [581, 457] on p "Verification and Number of Attendees. T he final bar menu selection and final e…" at bounding box center [484, 440] width 407 height 43
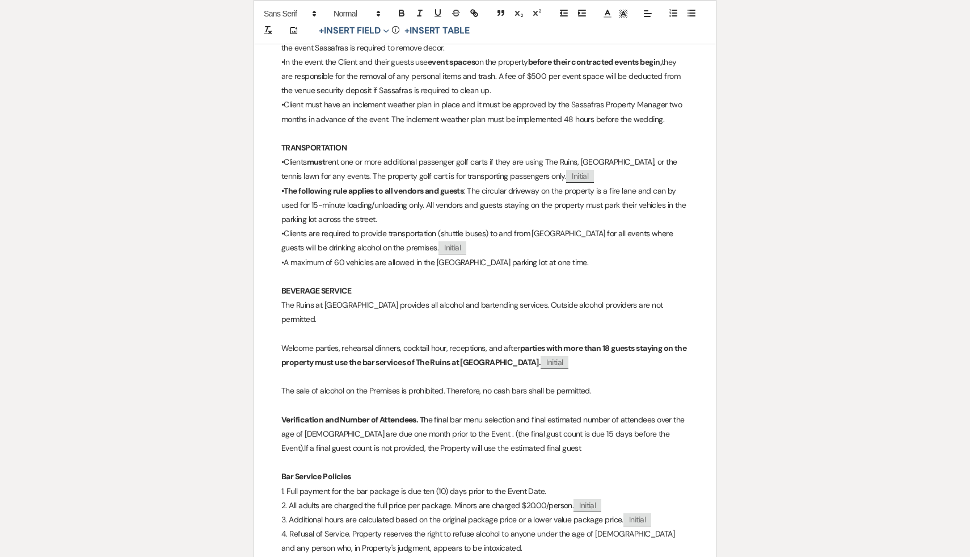
scroll to position [3667, 0]
click at [441, 432] on p "Verification and Number of Attendees. T he final bar menu selection and final e…" at bounding box center [484, 432] width 407 height 43
click at [445, 431] on p "Verification and Number of Attendees. T he final bar menu selection and final e…" at bounding box center [484, 432] width 407 height 43
click at [619, 435] on p "Verification and Number of Attendees. T he final bar menu selection and final e…" at bounding box center [484, 432] width 407 height 43
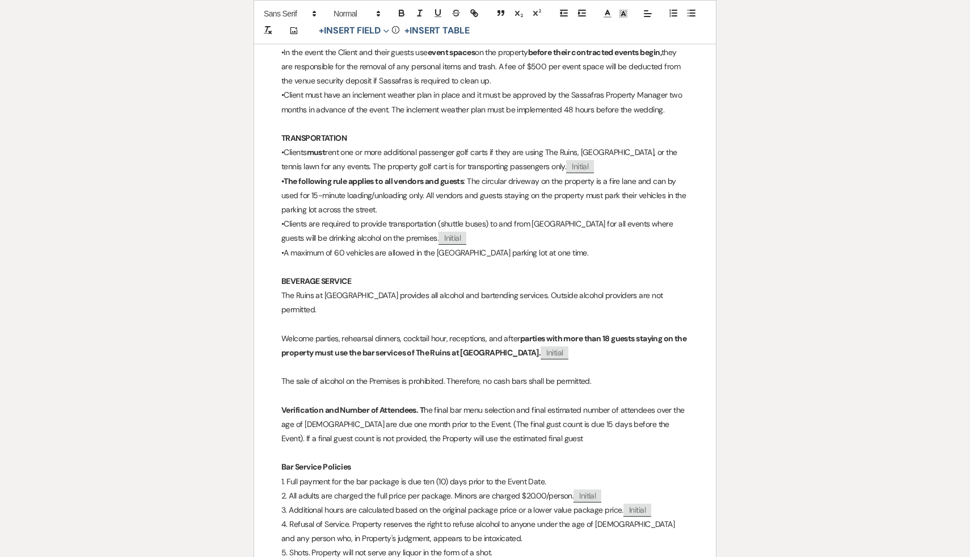
scroll to position [3676, 0]
click at [497, 440] on p "Verification and Number of Attendees. T he final bar menu selection and final e…" at bounding box center [484, 423] width 407 height 43
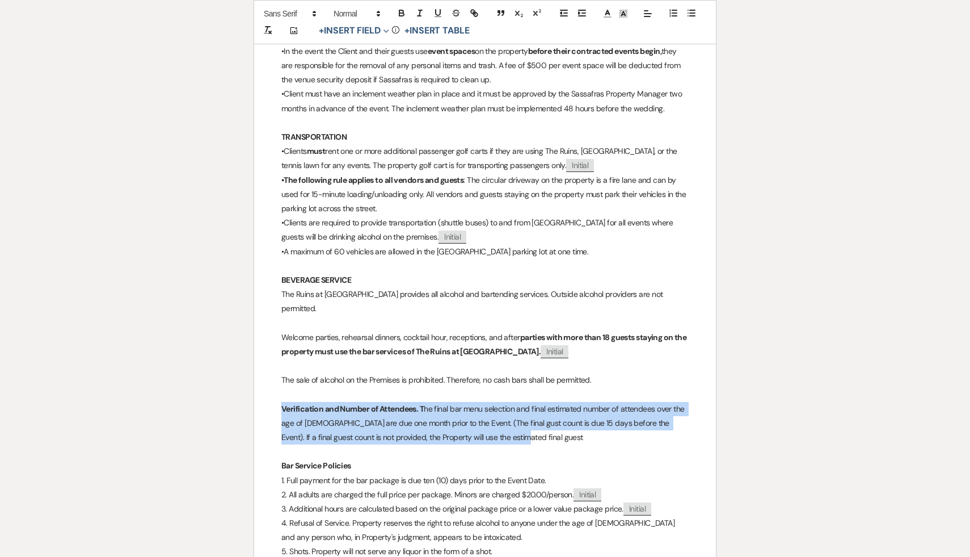
drag, startPoint x: 497, startPoint y: 440, endPoint x: 267, endPoint y: 408, distance: 232.0
click at [267, 408] on div "﻿ ﻿ 194 Darrow Rd, New Lebanon, NY 12125 www.sassafrasruins.com PROPERTY & VENU…" at bounding box center [485, 359] width 462 height 7676
copy p "Verification and Number of Attendees. T he final bar menu selection and final e…"
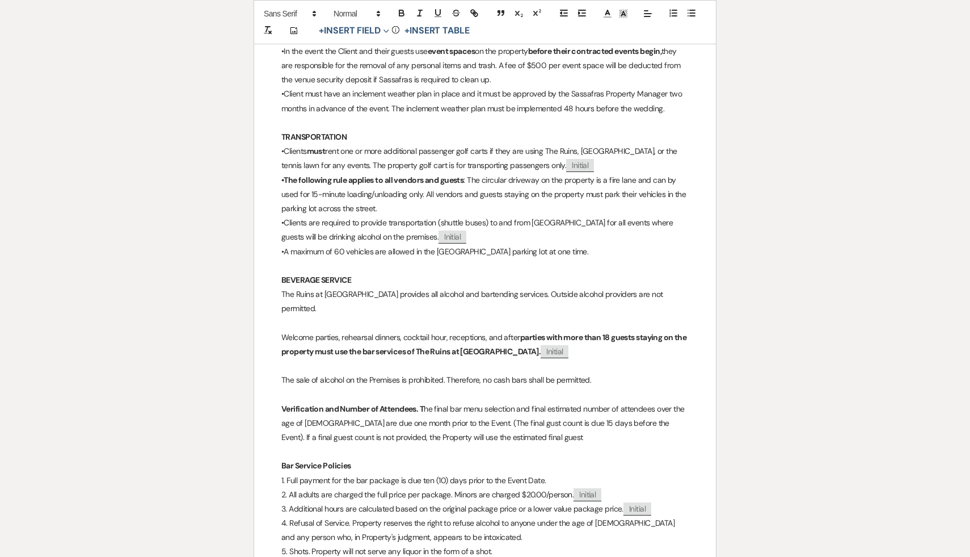
click at [436, 417] on p "Verification and Number of Attendees. T he final bar menu selection and final e…" at bounding box center [484, 423] width 407 height 43
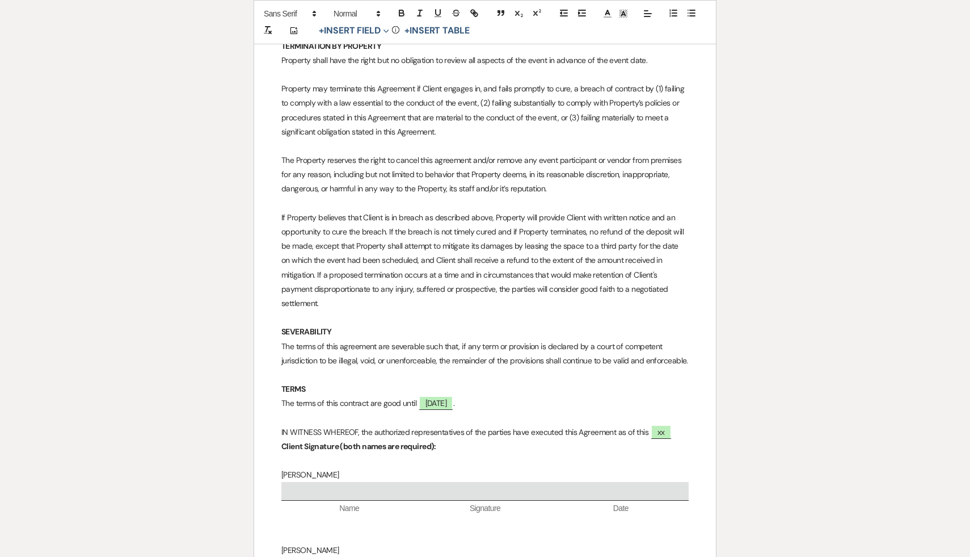
scroll to position [7438, 0]
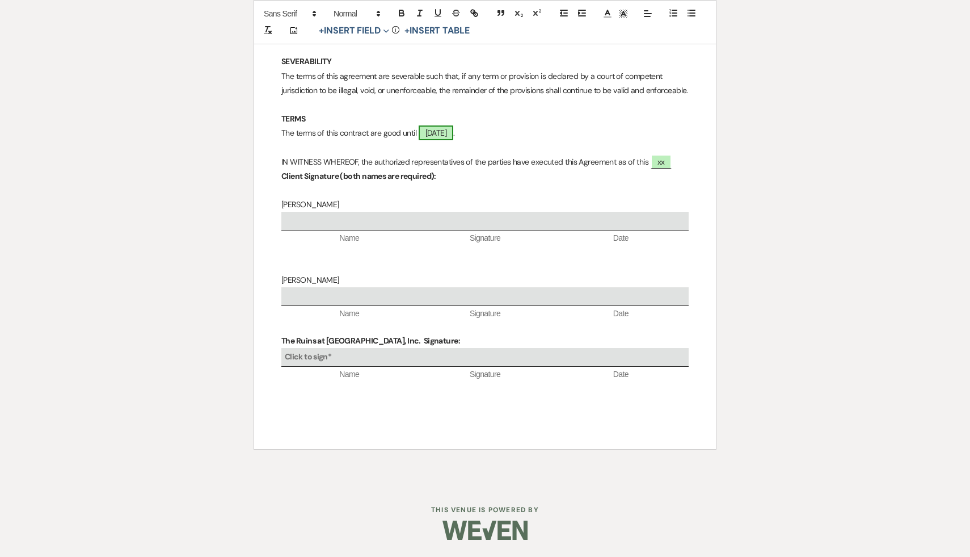
click at [454, 129] on span "September 12, 2025" at bounding box center [436, 132] width 35 height 15
select select "owner"
select select "Date"
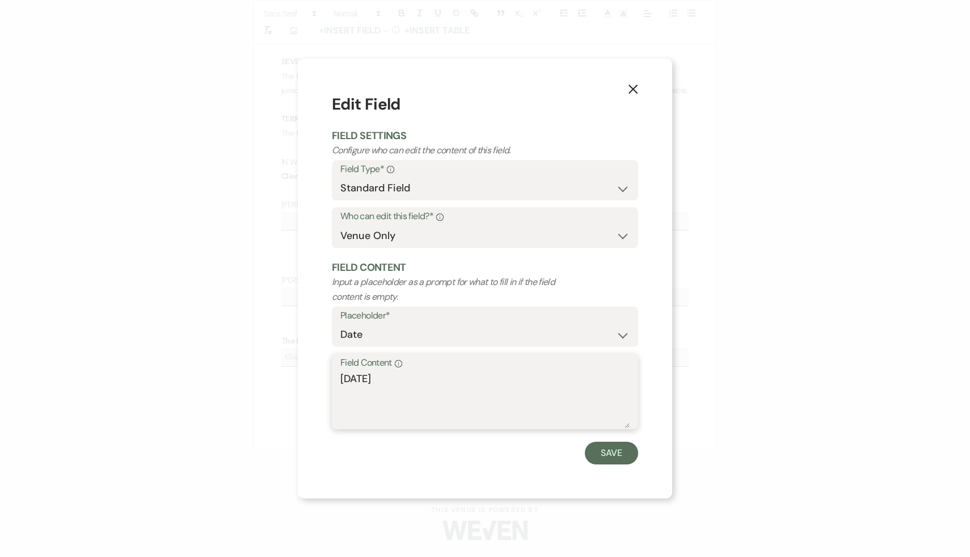
click at [406, 380] on textarea "September 12, 2025" at bounding box center [484, 399] width 289 height 57
type textarea "September 18, 2025"
click at [613, 452] on button "Save" at bounding box center [611, 452] width 53 height 23
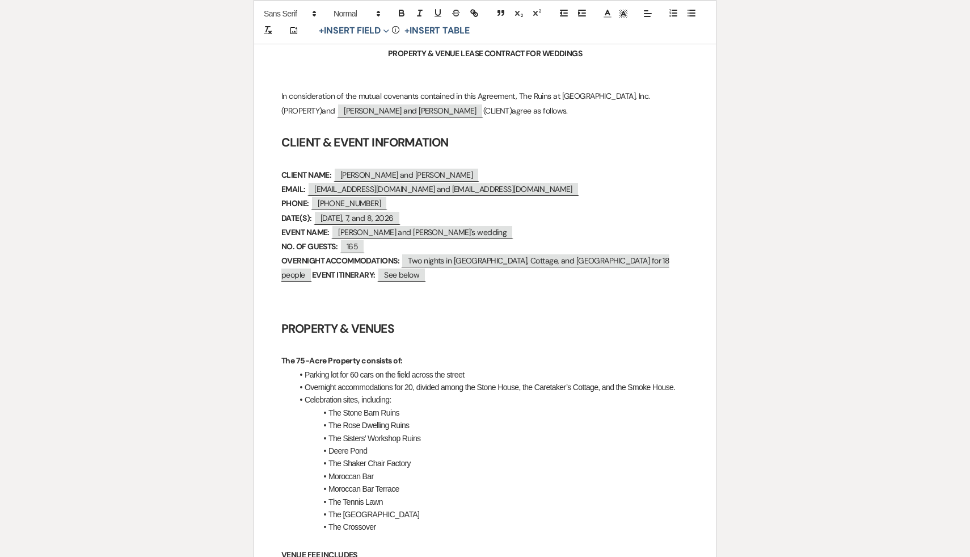
scroll to position [0, 0]
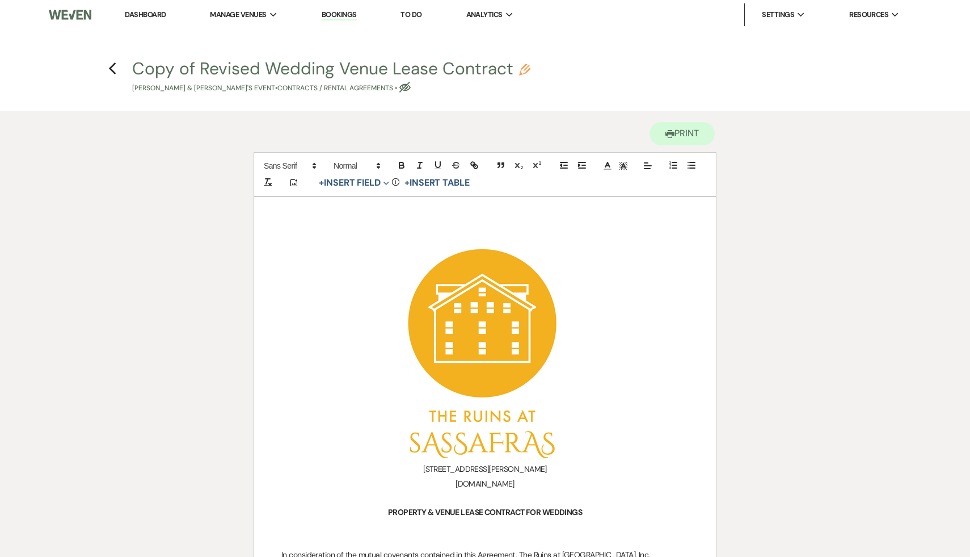
click at [528, 69] on use "button" at bounding box center [524, 69] width 11 height 11
select select "10"
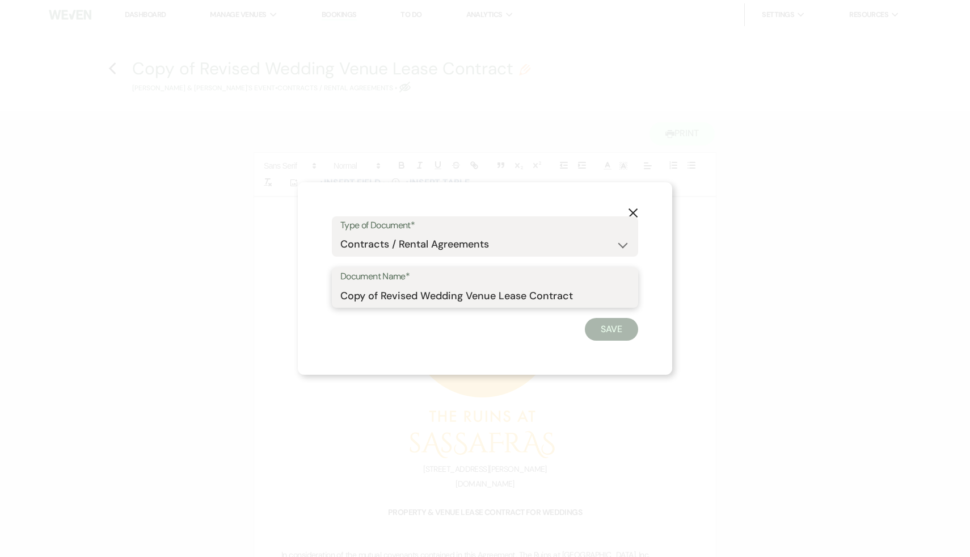
drag, startPoint x: 418, startPoint y: 295, endPoint x: 334, endPoint y: 298, distance: 84.0
click at [334, 298] on div "Document Name* Copy of Revised Wedding Venue Lease Contract" at bounding box center [485, 287] width 306 height 41
click at [750, 162] on div "X Type of Document* Special Event Insurance Vendor Certificate of Insurance Con…" at bounding box center [485, 278] width 970 height 557
click at [631, 213] on icon "X" at bounding box center [633, 213] width 10 height 10
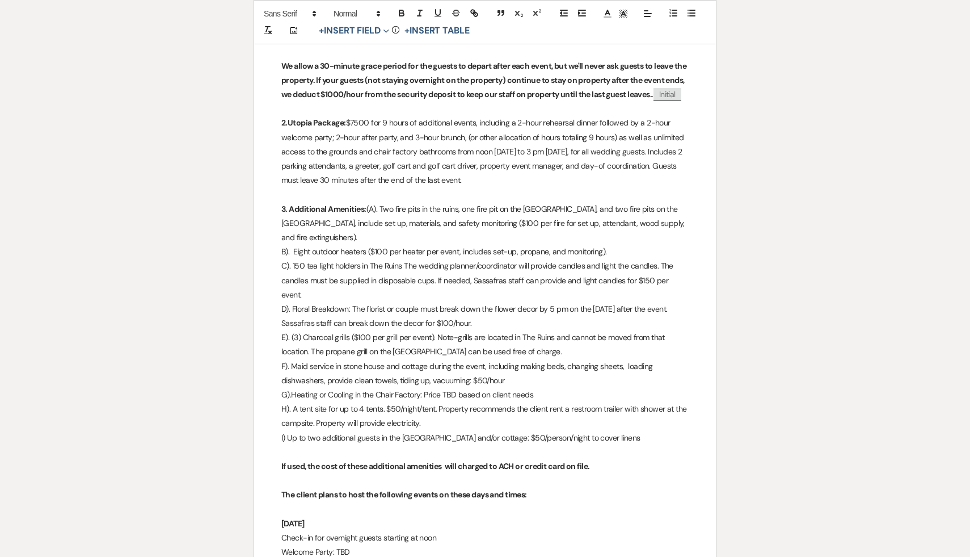
scroll to position [1739, 0]
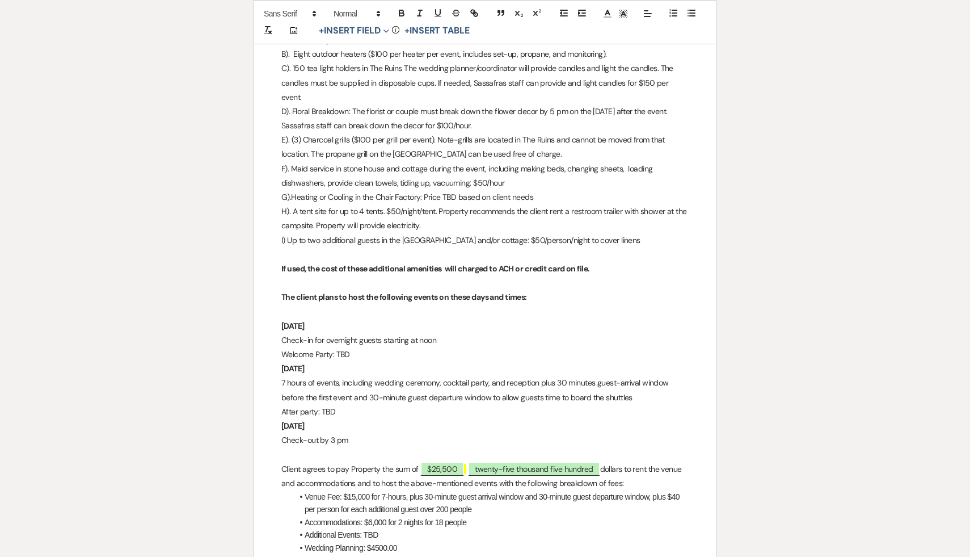
click at [471, 417] on p "After party: TBD" at bounding box center [484, 412] width 407 height 14
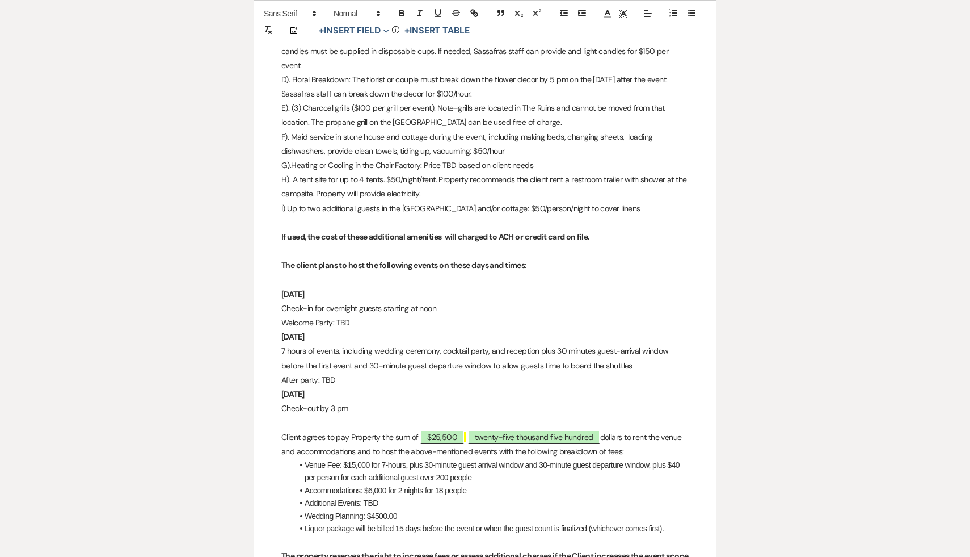
scroll to position [1774, 0]
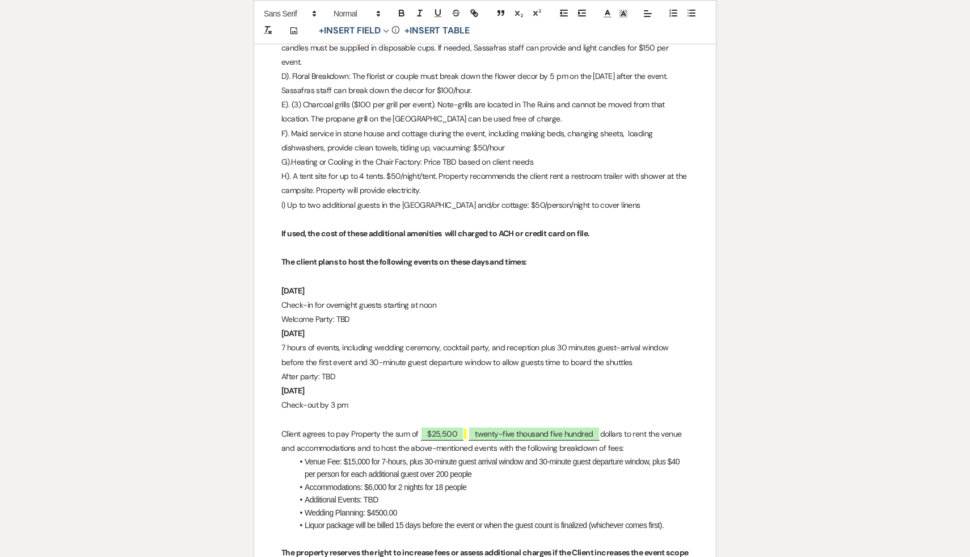
click at [514, 508] on li "Wedding Planning: $4500.00" at bounding box center [491, 512] width 396 height 12
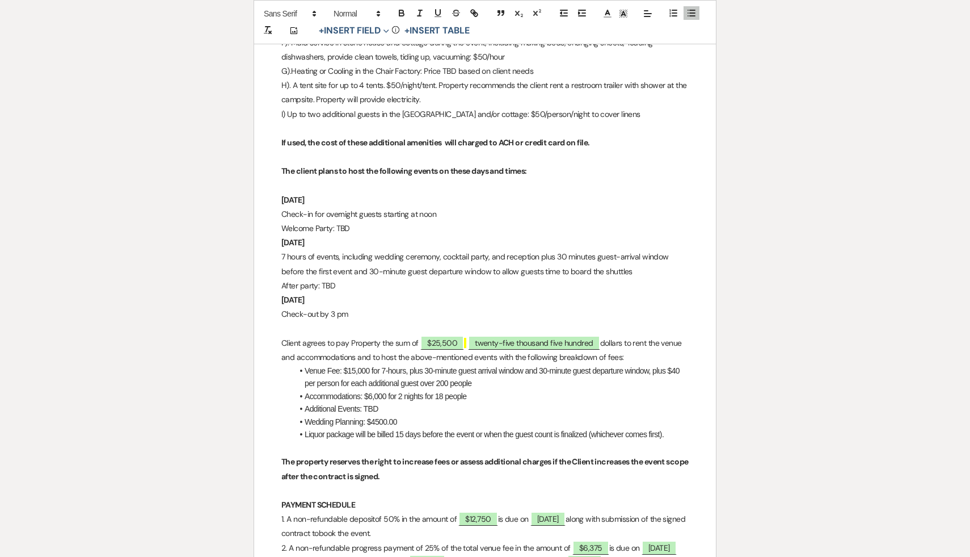
scroll to position [1878, 0]
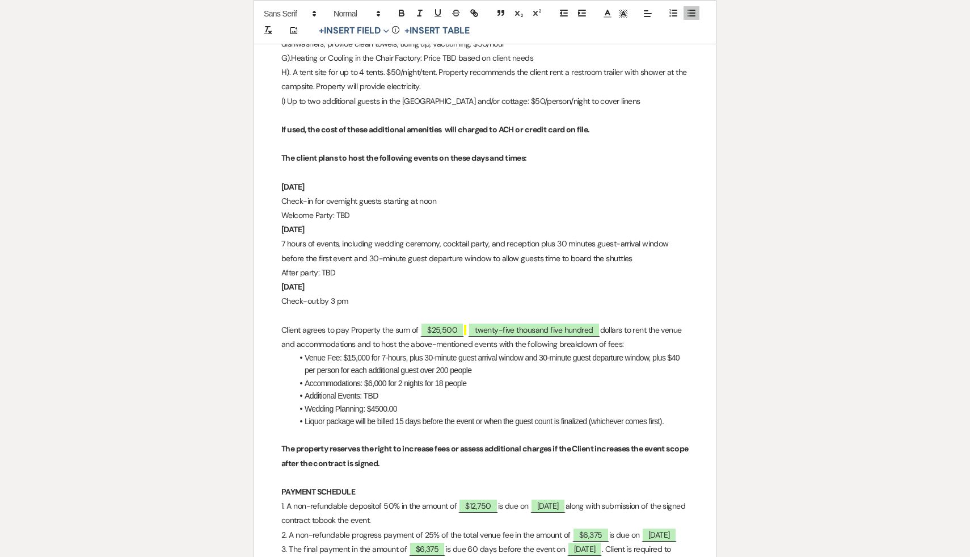
click at [511, 487] on p "PAYMENT SCHEDULE" at bounding box center [484, 492] width 407 height 14
click at [566, 503] on span "September 12, 2025" at bounding box center [548, 505] width 35 height 15
select select "owner"
select select "Date"
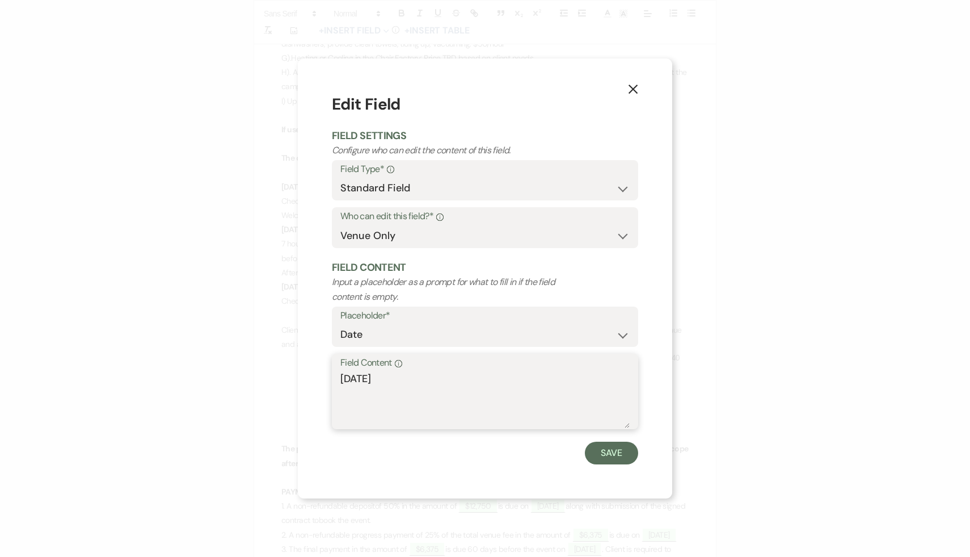
click at [405, 379] on textarea "September 12, 2025" at bounding box center [484, 399] width 289 height 57
type textarea "September 18, 2025"
click at [611, 451] on button "Save" at bounding box center [611, 452] width 53 height 23
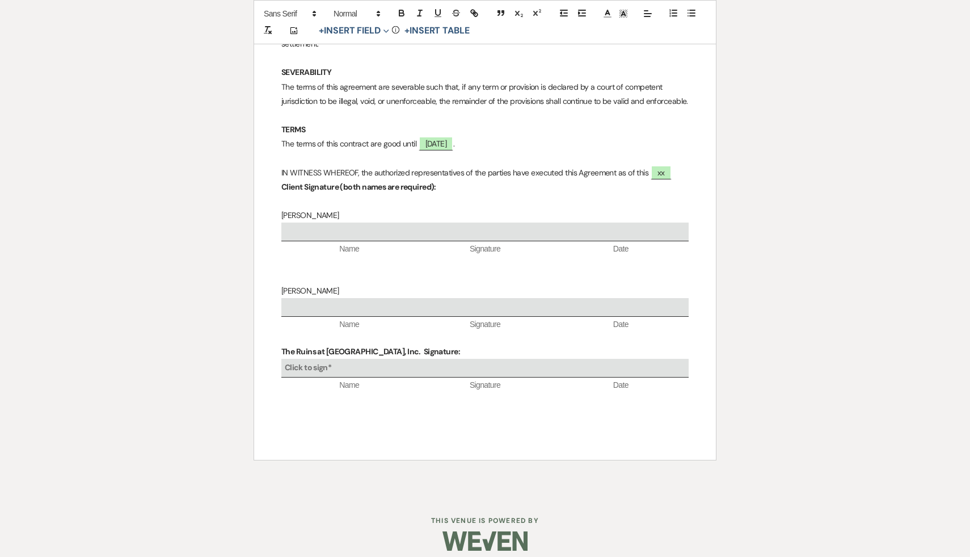
scroll to position [7438, 0]
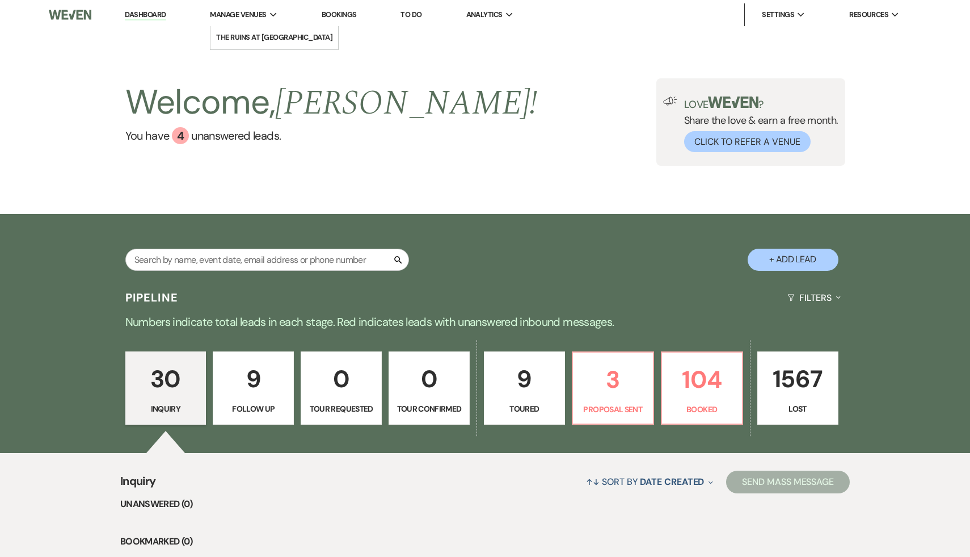
click at [260, 12] on span "Manage Venues" at bounding box center [238, 14] width 56 height 11
click at [272, 42] on li "The Ruins at [GEOGRAPHIC_DATA]" at bounding box center [274, 37] width 116 height 11
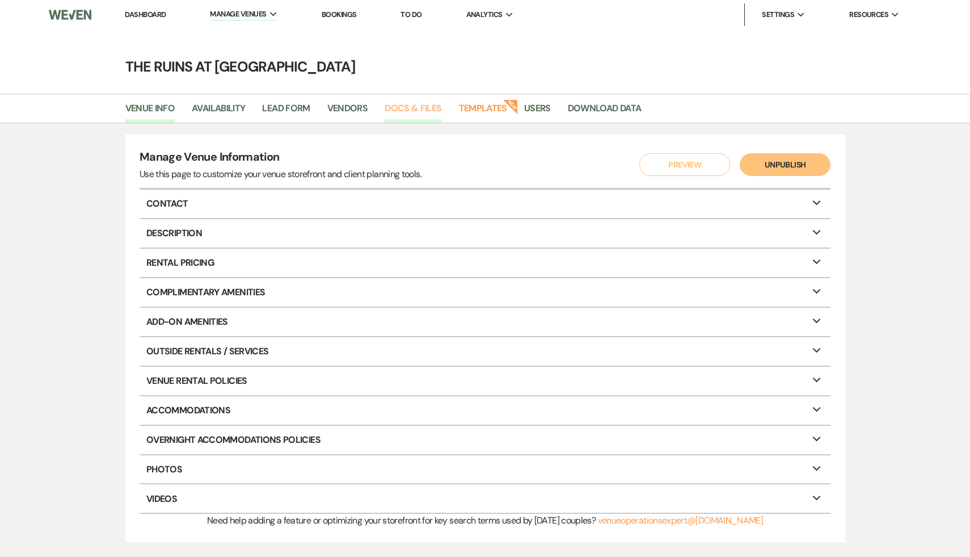
click at [418, 107] on link "Docs & Files" at bounding box center [413, 112] width 57 height 22
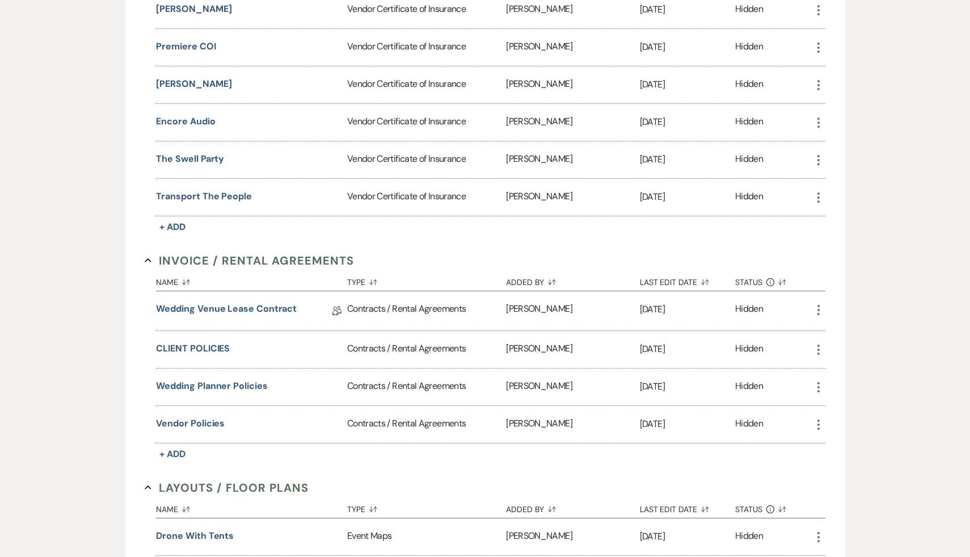
scroll to position [600, 0]
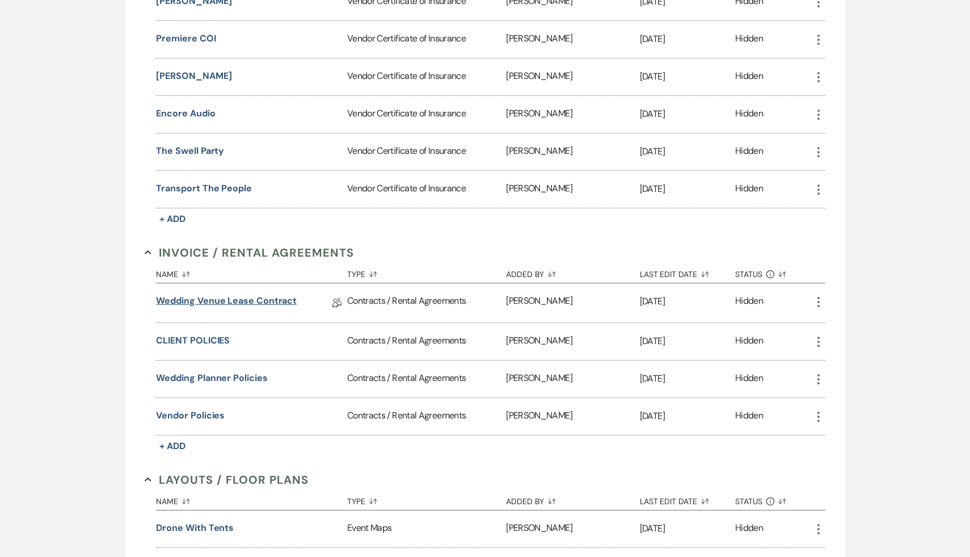
click at [270, 297] on link "Wedding Venue Lease Contract" at bounding box center [226, 303] width 141 height 18
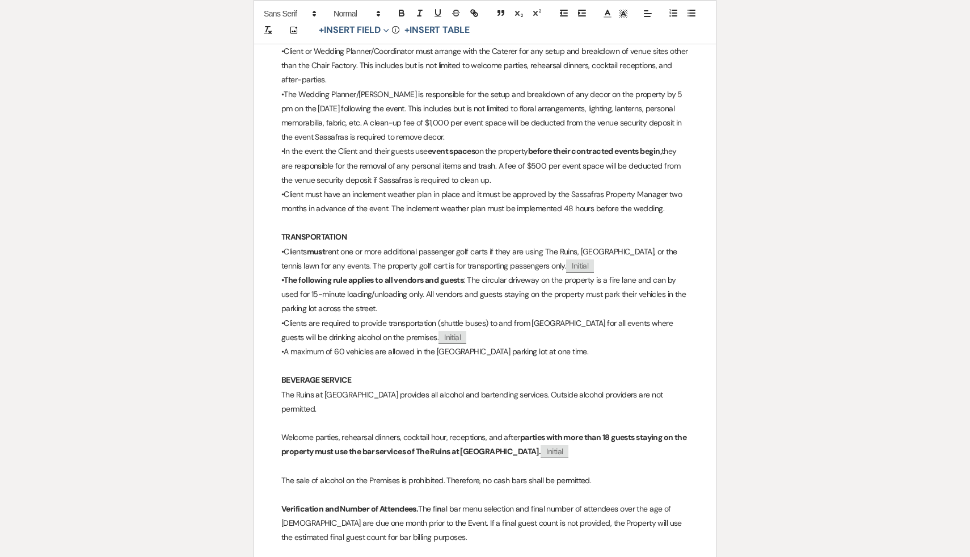
scroll to position [4064, 0]
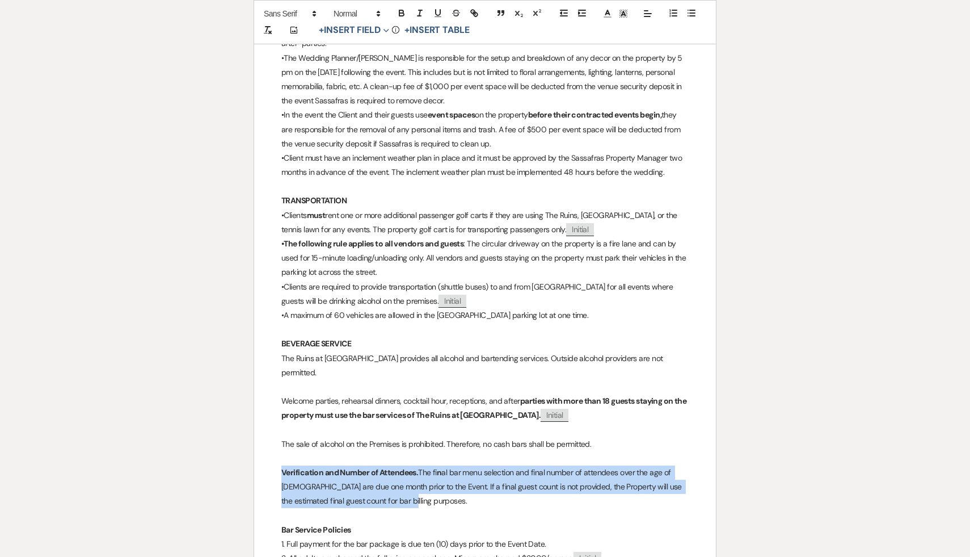
drag, startPoint x: 390, startPoint y: 490, endPoint x: 274, endPoint y: 455, distance: 122.1
click at [274, 455] on div "﻿ ﻿ 194 Darrow Rd, New Lebanon, NY 12125 www.sassafrasruins.com PROPERTY & VENU…" at bounding box center [485, 196] width 462 height 8129
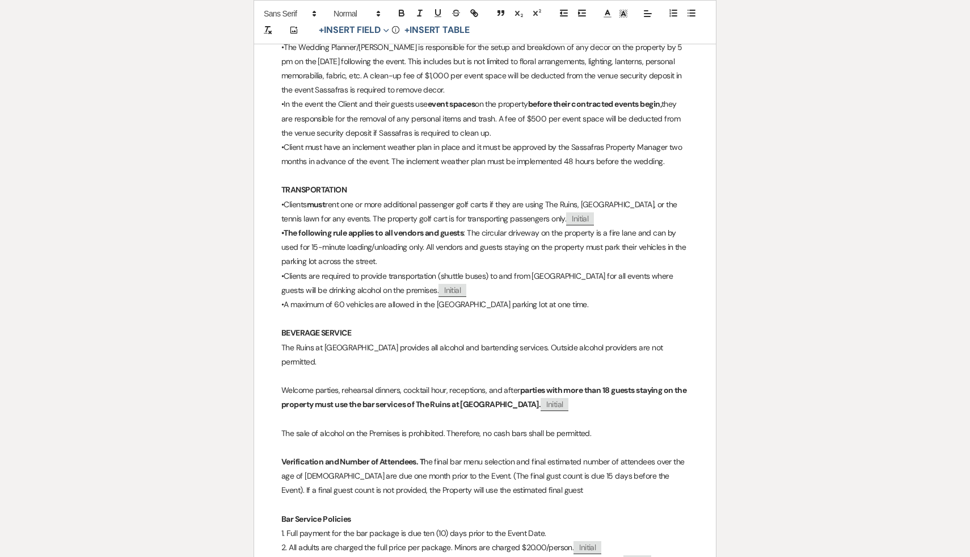
scroll to position [4083, 0]
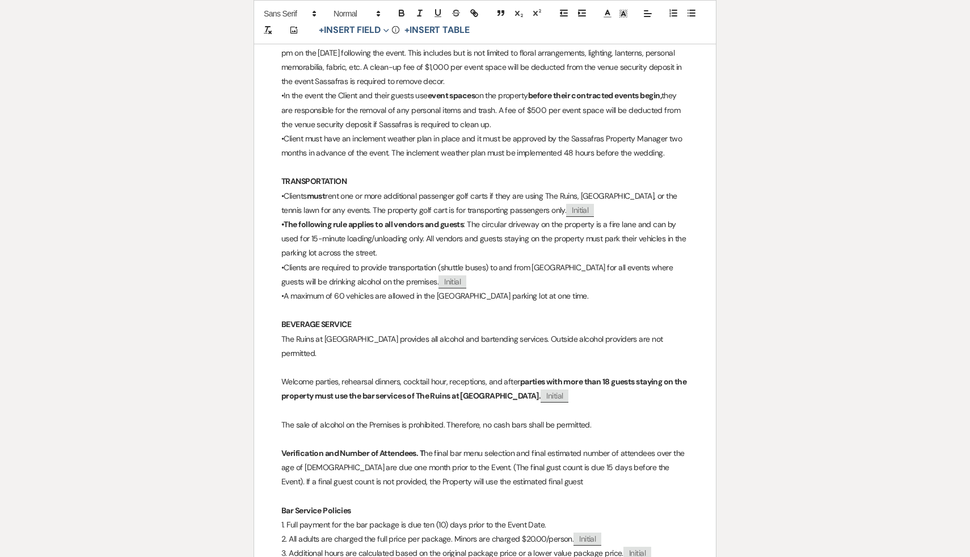
click at [537, 474] on p "Verification and Number of Attendees. T he final bar menu selection and final e…" at bounding box center [484, 467] width 407 height 43
click at [654, 446] on p "Verification and Number of Attendees. T he final bar menu selection and final e…" at bounding box center [484, 467] width 407 height 43
click at [598, 489] on p at bounding box center [484, 496] width 407 height 14
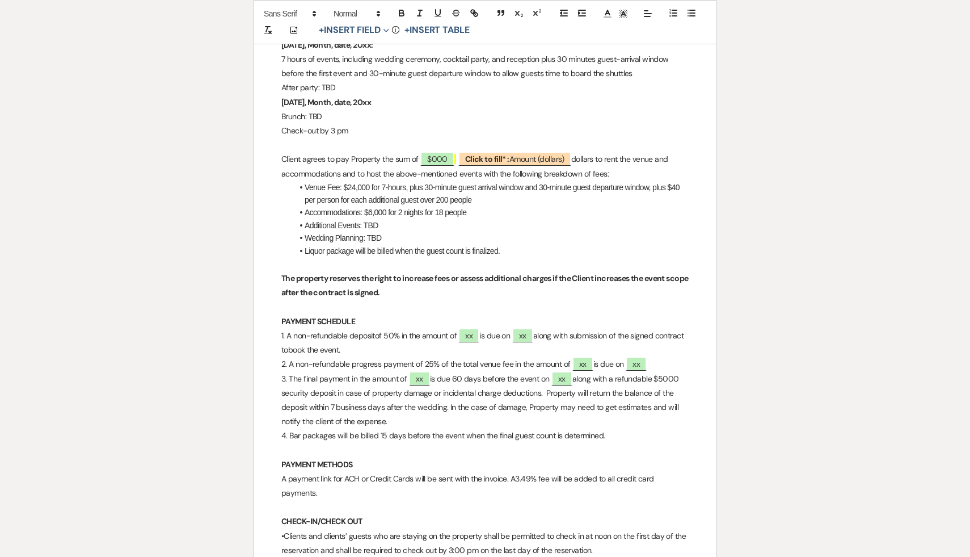
scroll to position [2090, 0]
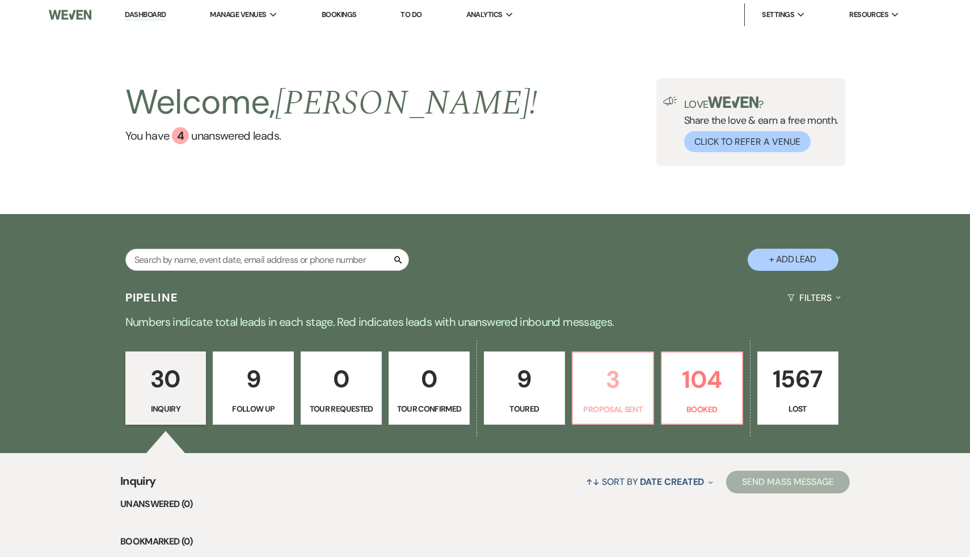
click at [603, 378] on p "3" at bounding box center [613, 379] width 66 height 38
select select "6"
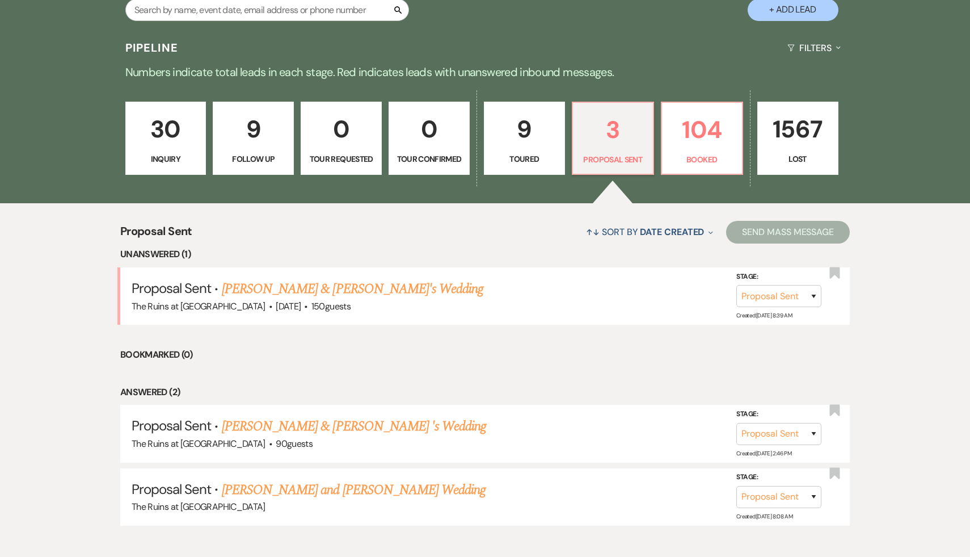
scroll to position [309, 0]
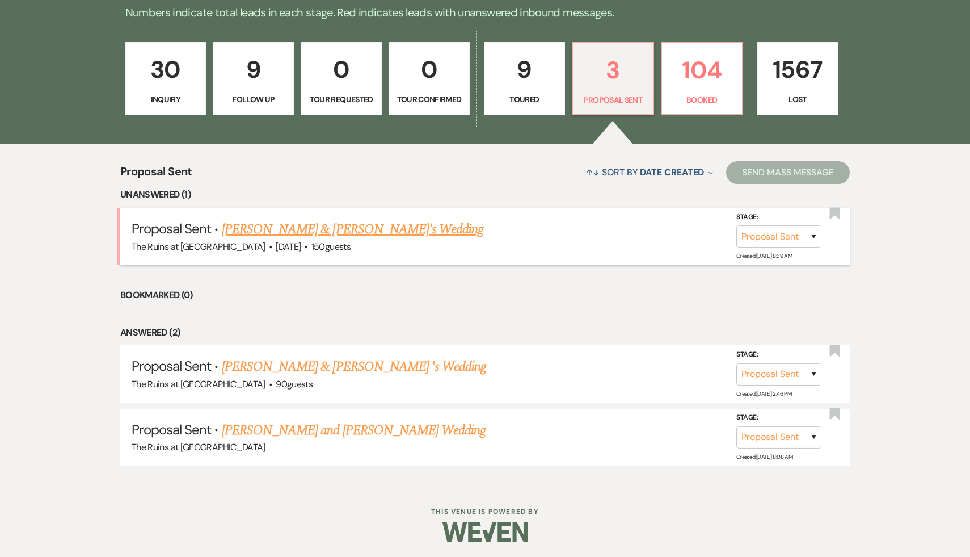
click at [321, 226] on link "Kate & Will's Wedding" at bounding box center [353, 229] width 262 height 20
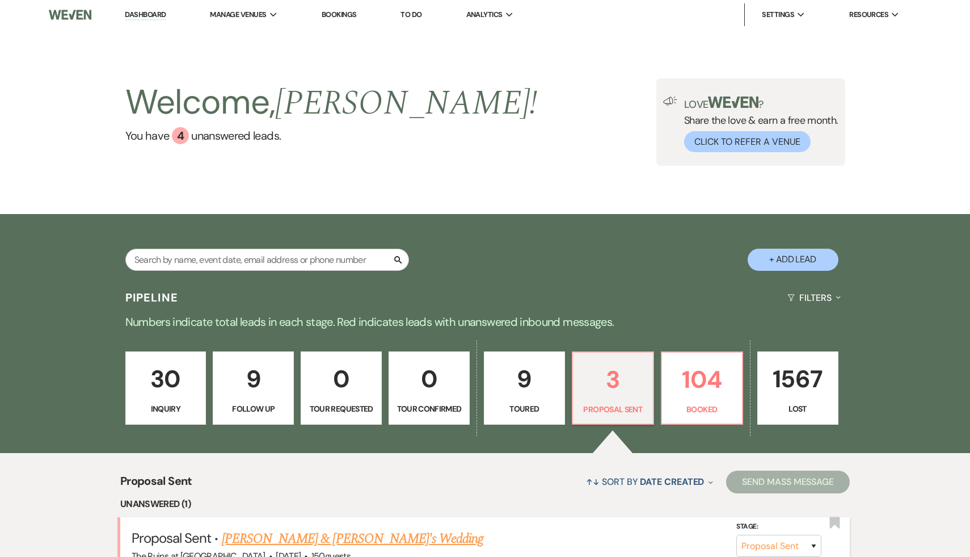
select select "6"
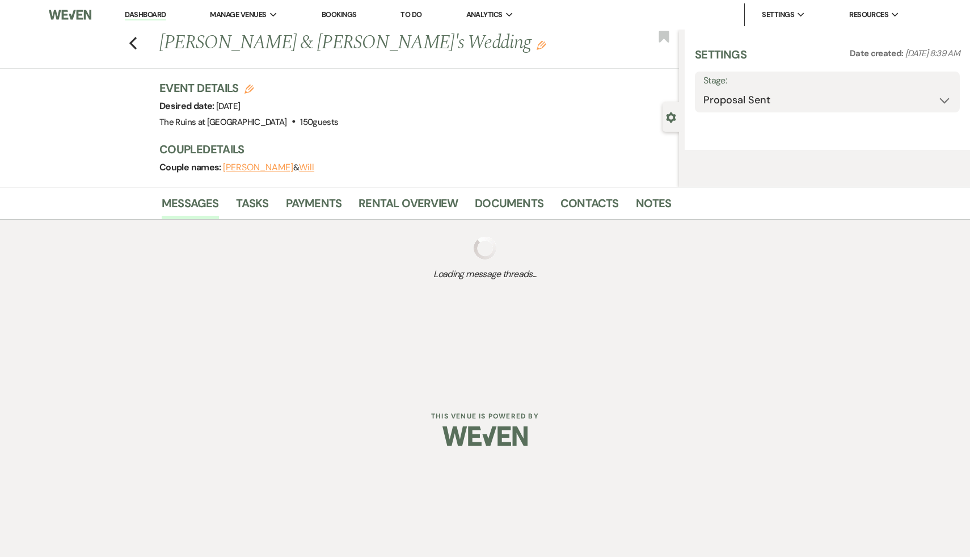
select select "6"
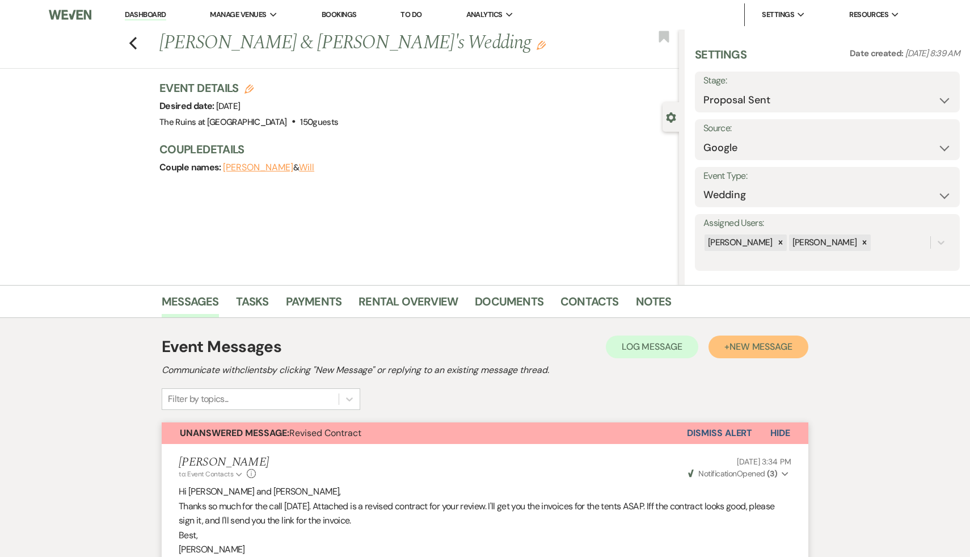
click at [773, 344] on span "New Message" at bounding box center [761, 346] width 63 height 12
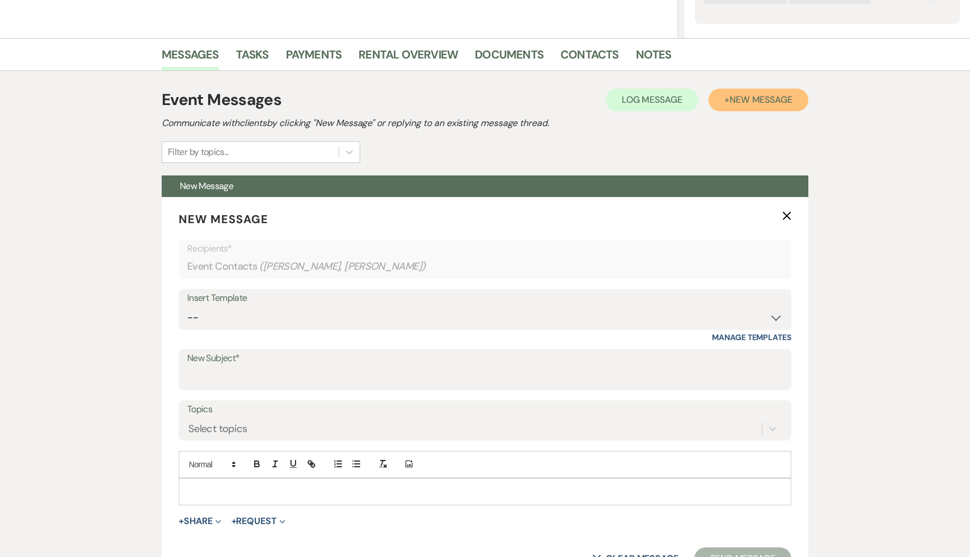
scroll to position [345, 0]
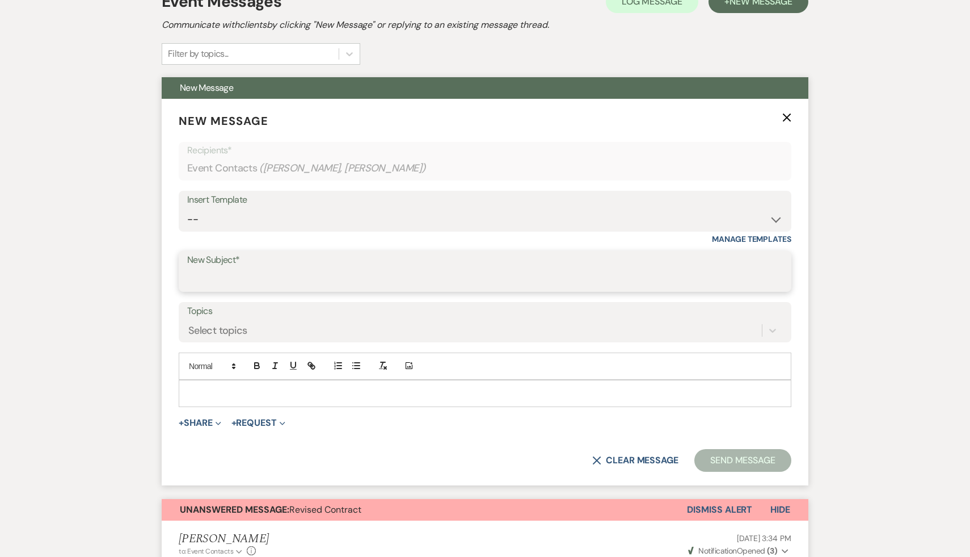
click at [585, 276] on input "New Subject*" at bounding box center [485, 279] width 596 height 22
type input "Contract attached"
click at [268, 389] on p at bounding box center [485, 393] width 595 height 12
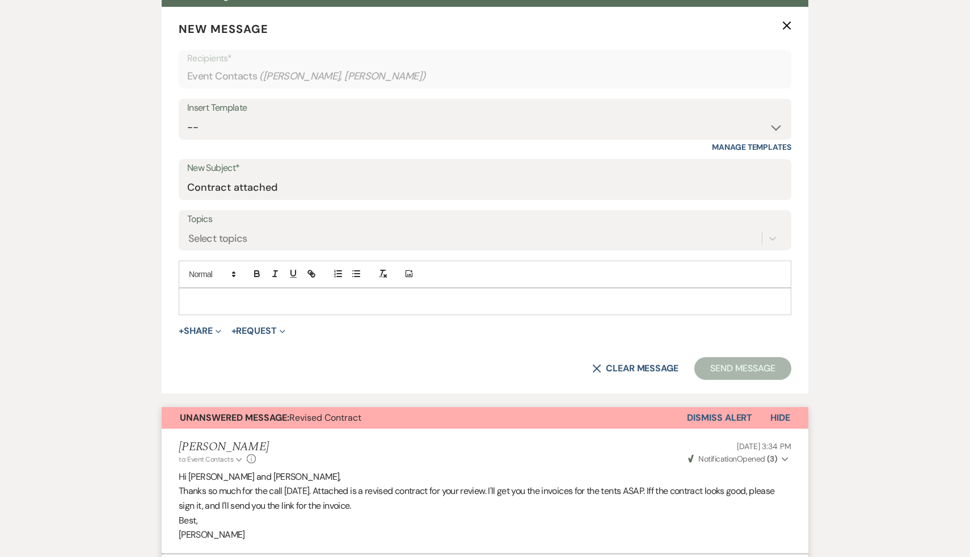
scroll to position [417, 0]
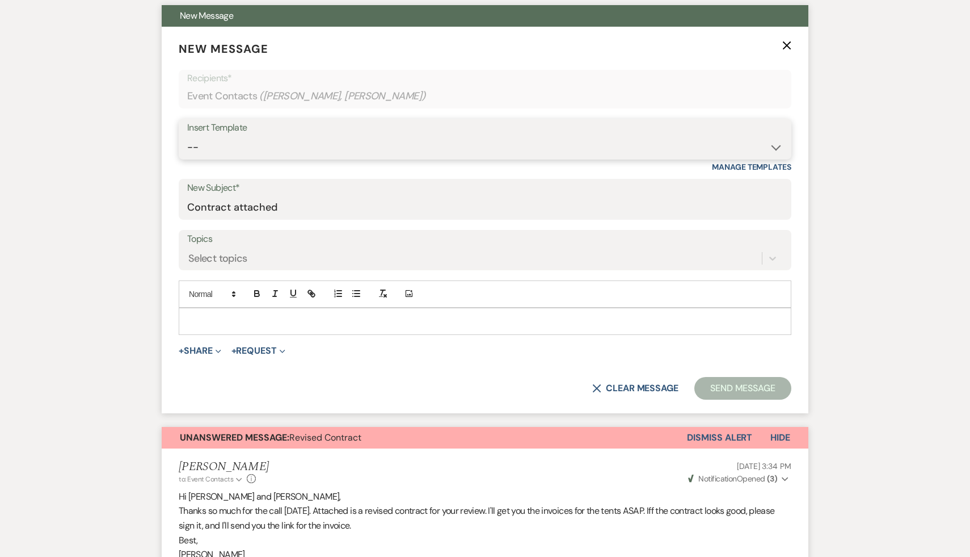
click at [775, 148] on select "-- Weven Planning Portal Introduction (Booked Events) Initial Inquiry Response …" at bounding box center [485, 147] width 596 height 22
select select "978"
click at [187, 136] on select "-- Weven Planning Portal Introduction (Booked Events) Initial Inquiry Response …" at bounding box center [485, 147] width 596 height 22
type input "Booking your event!"
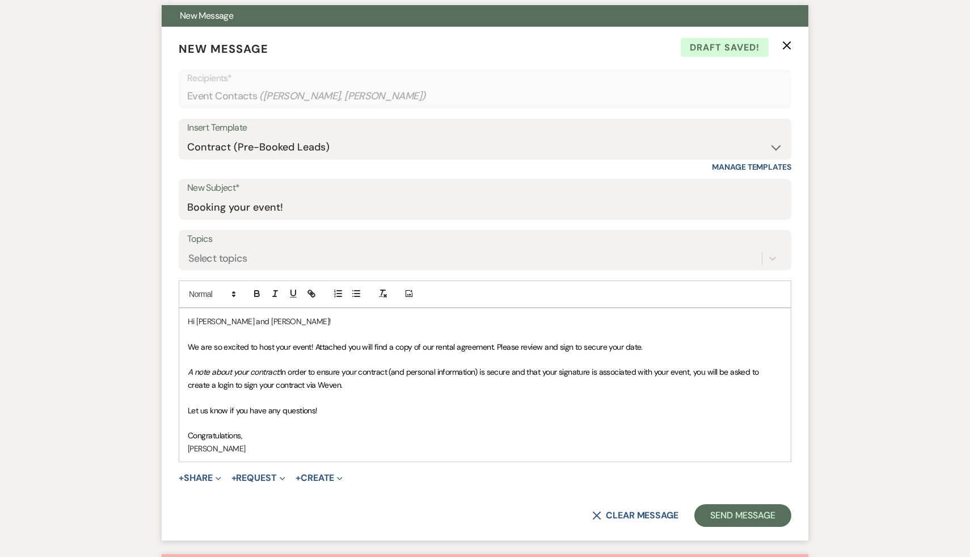
click at [276, 346] on span "We are so excited to host your event! Attached you will find a copy of our rent…" at bounding box center [415, 347] width 455 height 10
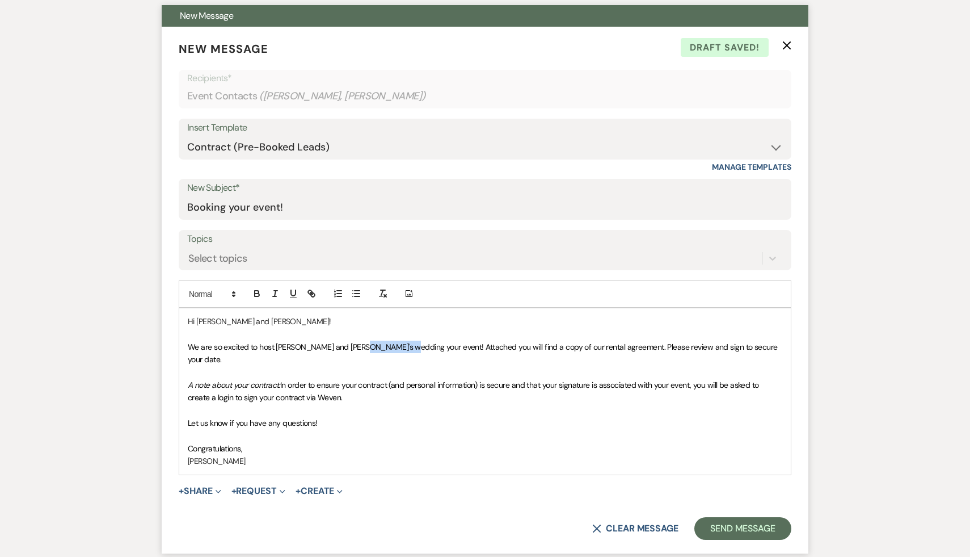
drag, startPoint x: 393, startPoint y: 345, endPoint x: 354, endPoint y: 344, distance: 39.2
click at [354, 344] on span "We are so excited to host Kate and Will's wedding your event! Attached you will…" at bounding box center [484, 353] width 592 height 23
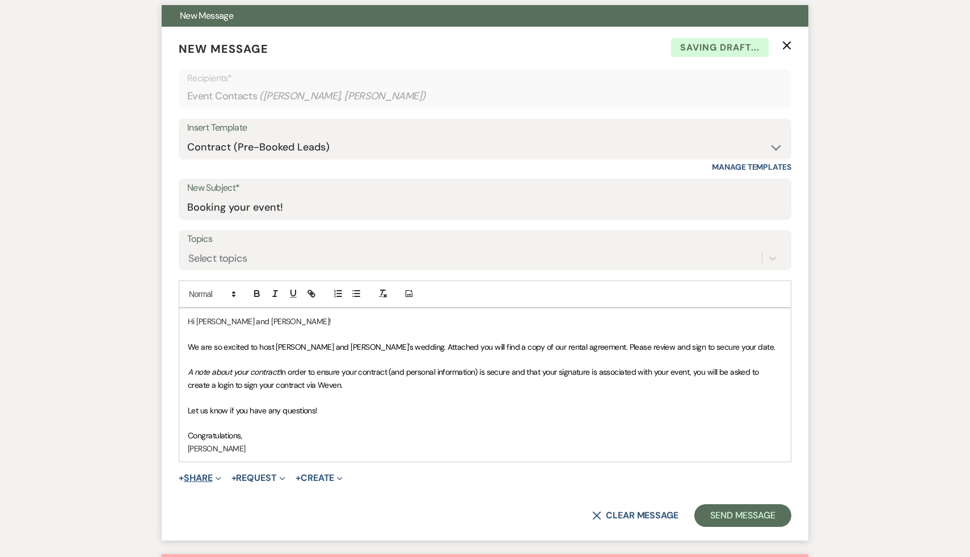
click at [196, 480] on button "+ Share Expand" at bounding box center [200, 477] width 43 height 9
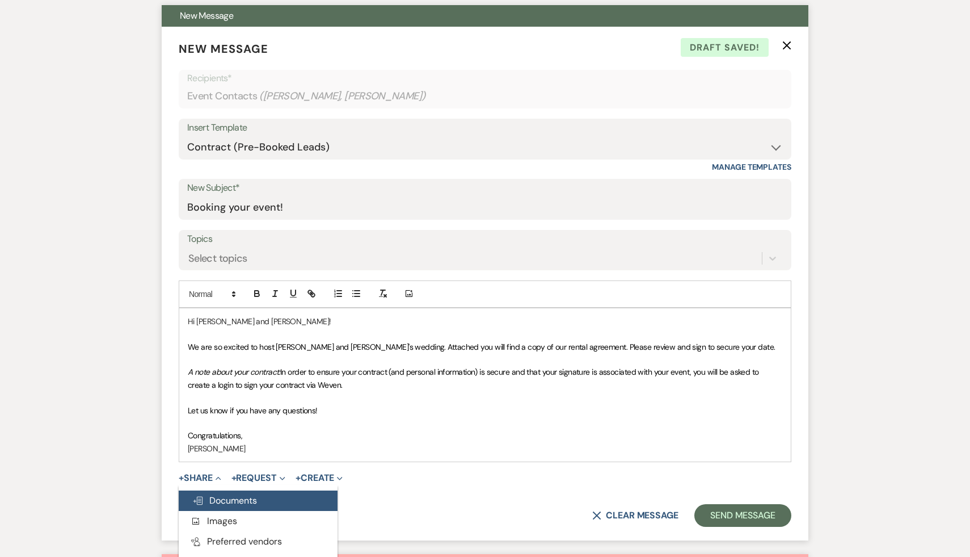
click at [230, 497] on span "Doc Upload Documents" at bounding box center [224, 500] width 65 height 12
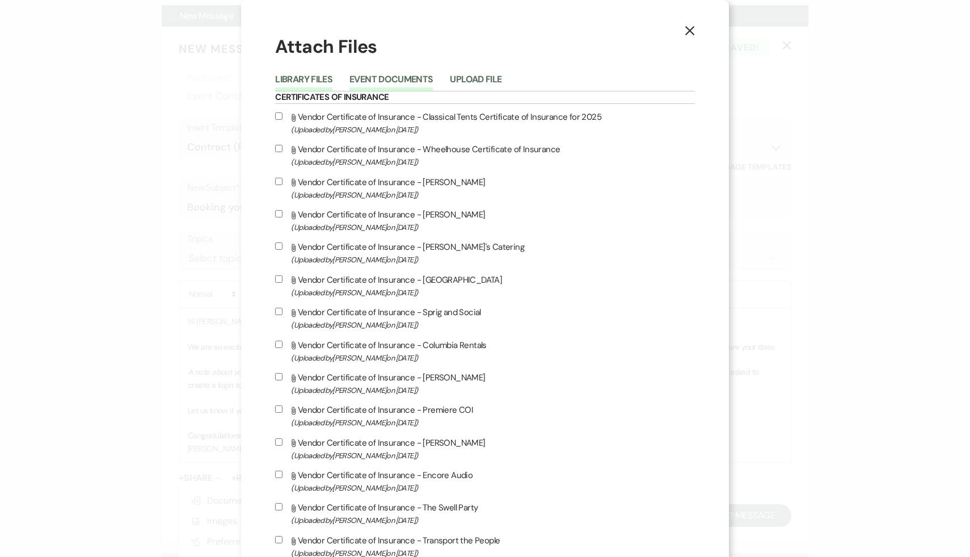
click at [432, 76] on button "Event Documents" at bounding box center [391, 83] width 83 height 16
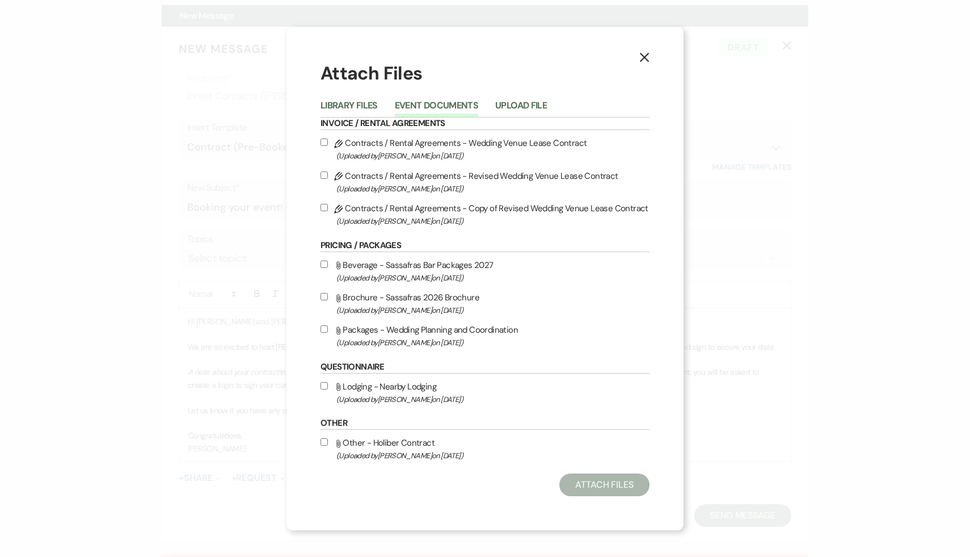
click at [645, 55] on use "button" at bounding box center [644, 57] width 9 height 9
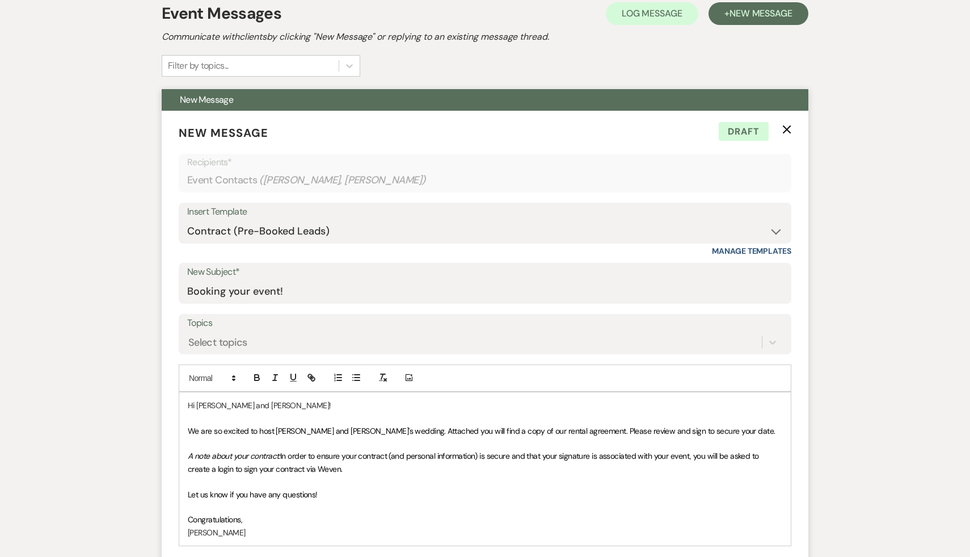
scroll to position [0, 0]
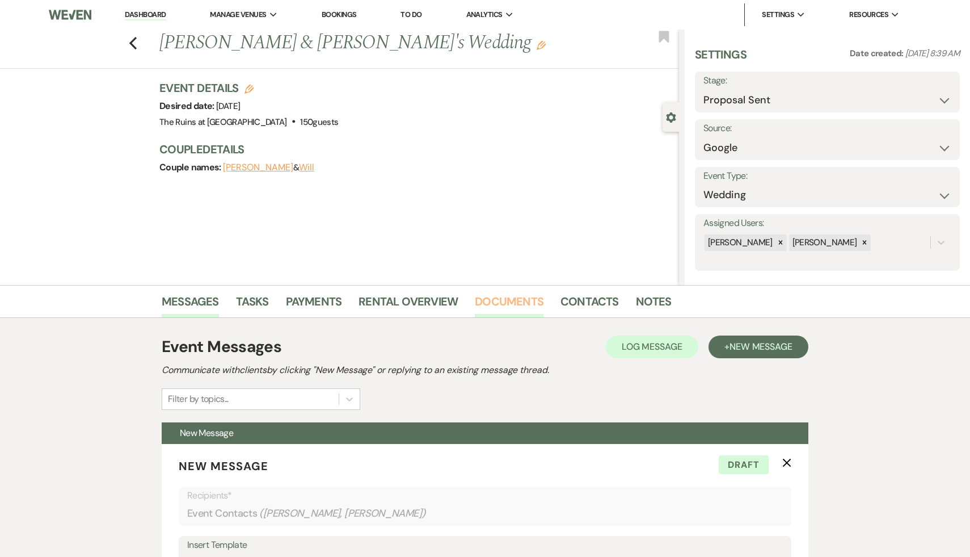
click at [499, 304] on link "Documents" at bounding box center [509, 304] width 69 height 25
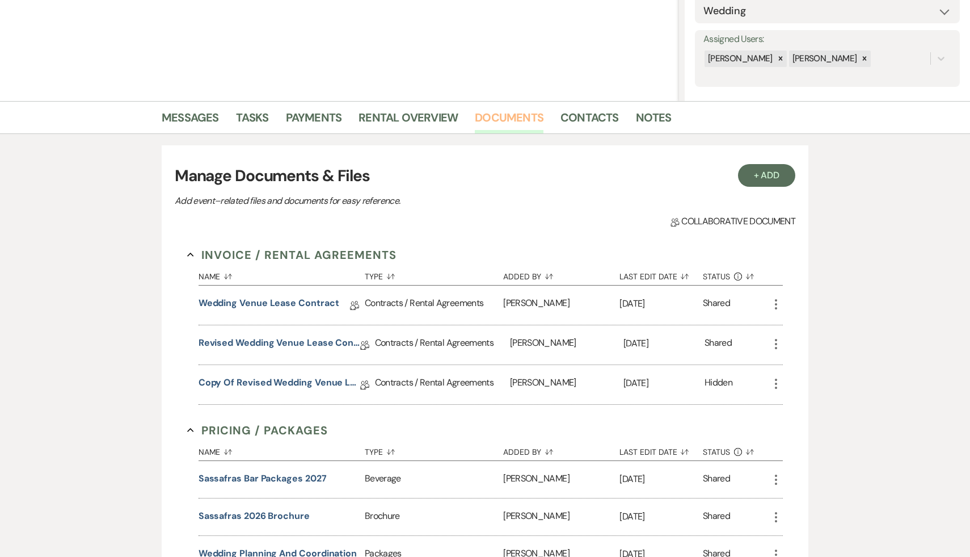
scroll to position [208, 0]
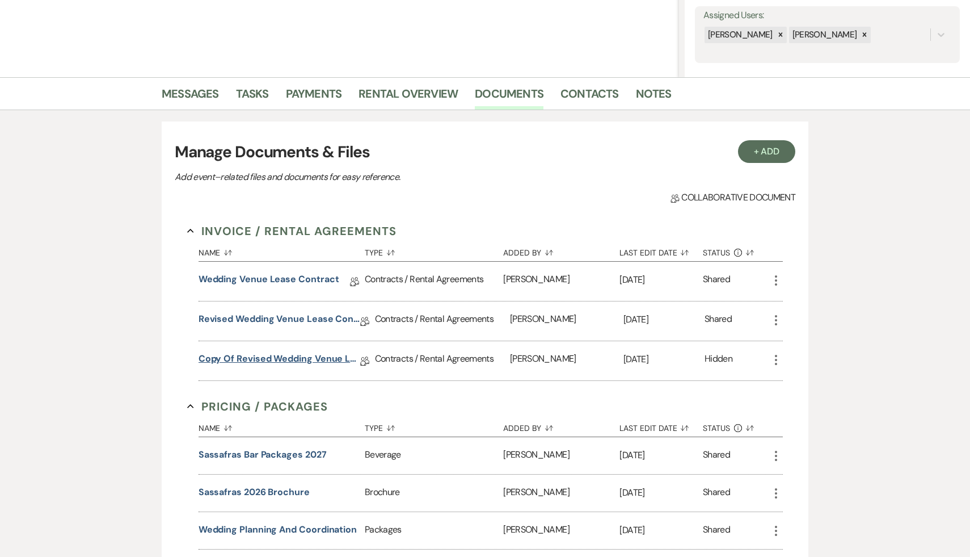
click at [303, 362] on link "Copy of Revised Wedding Venue Lease Contract" at bounding box center [280, 361] width 162 height 18
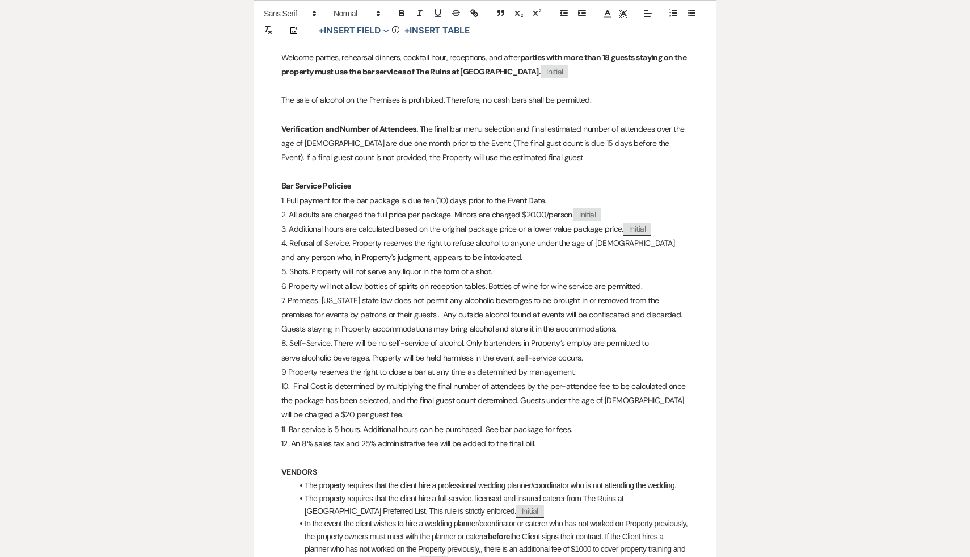
scroll to position [3957, 0]
click at [407, 469] on p "VENDORS" at bounding box center [484, 471] width 407 height 14
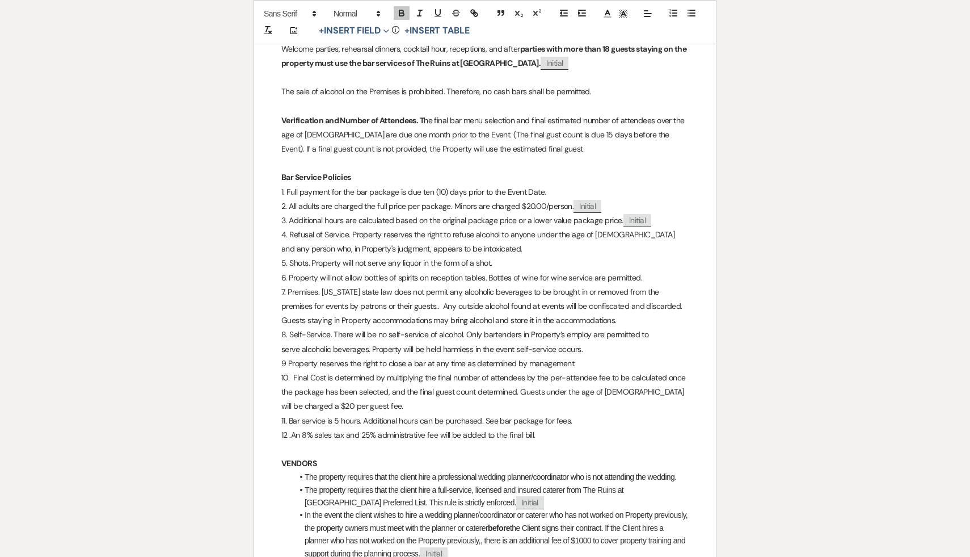
scroll to position [3968, 0]
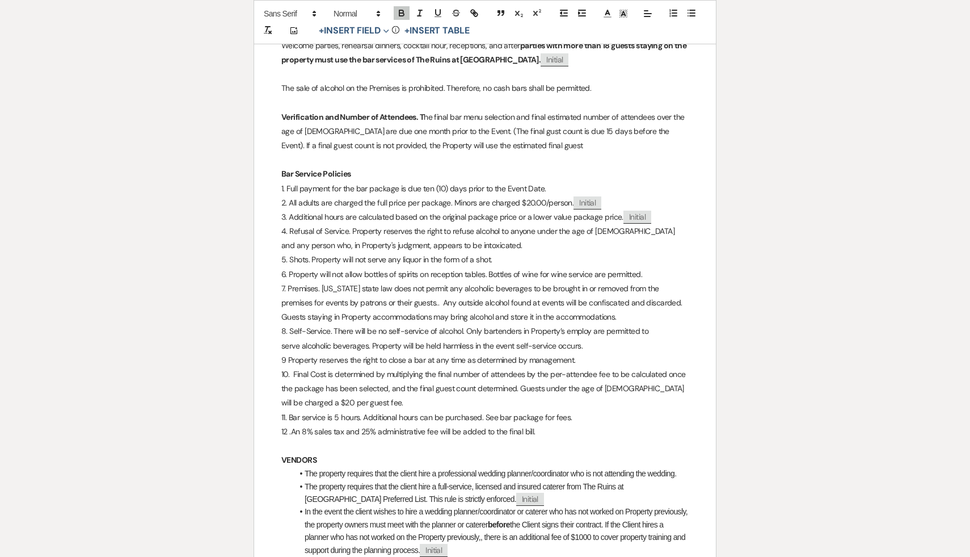
click at [454, 421] on p "11. Bar service is 5 hours. Additional hours can be purchased. See bar package …" at bounding box center [484, 417] width 407 height 14
click at [388, 459] on p "VENDORS" at bounding box center [484, 460] width 407 height 14
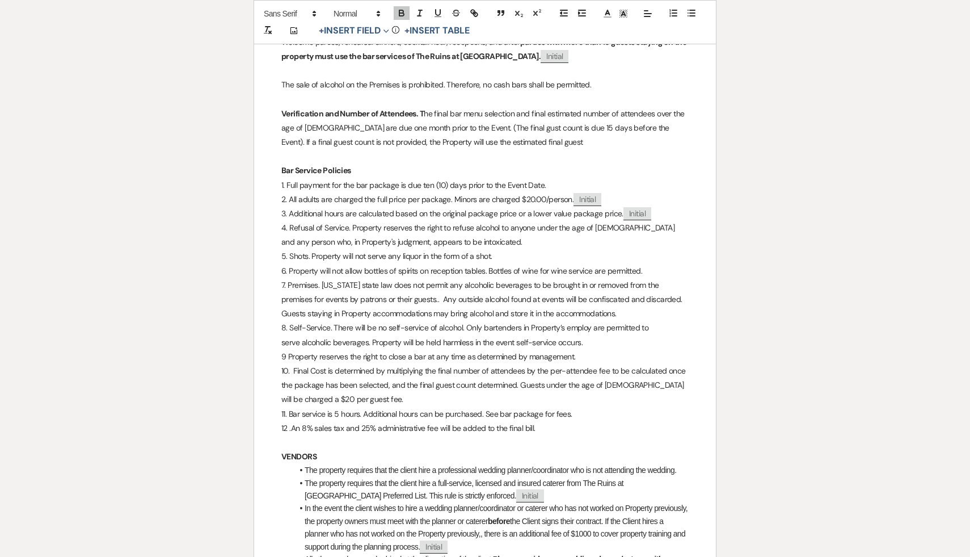
scroll to position [3984, 0]
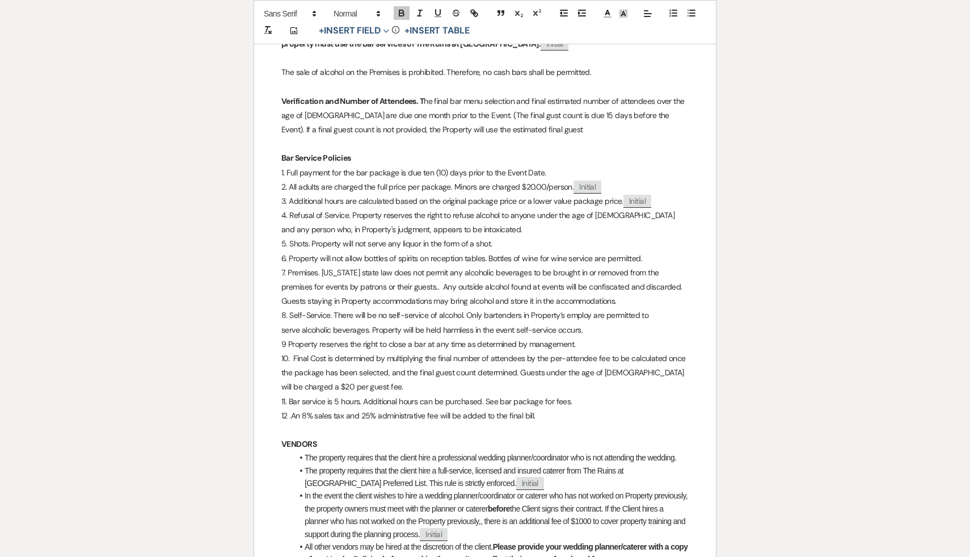
click at [427, 433] on p at bounding box center [484, 430] width 407 height 14
click at [427, 432] on p at bounding box center [484, 430] width 407 height 14
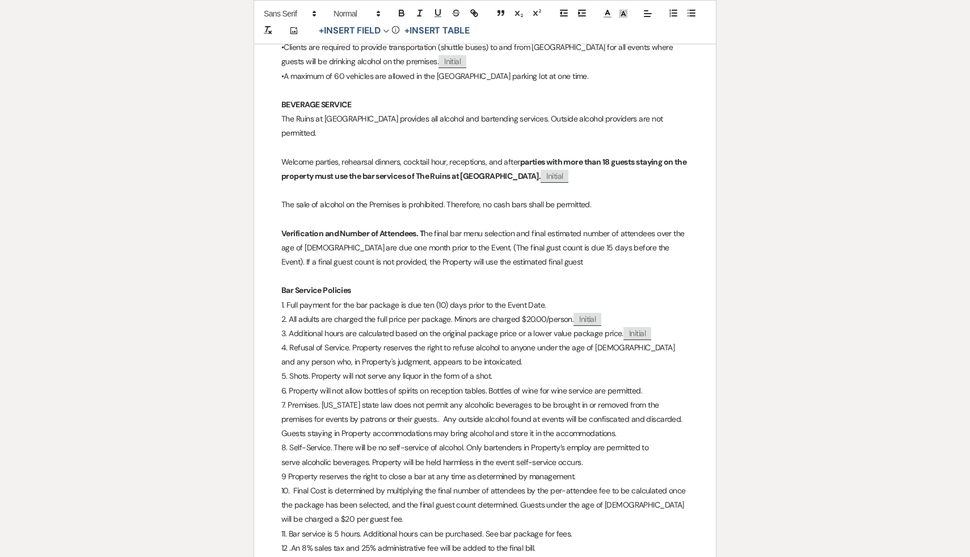
scroll to position [3842, 0]
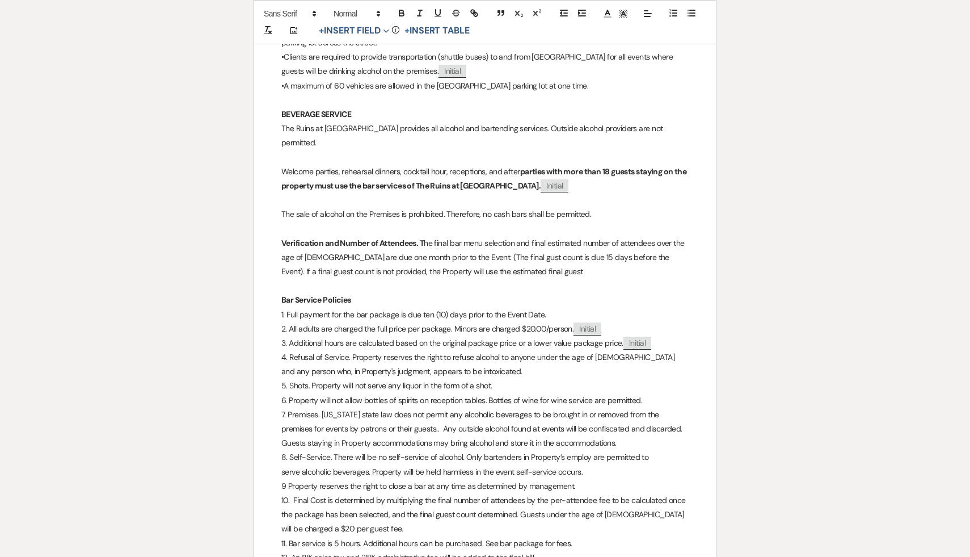
click at [482, 259] on p "Verification and Number of Attendees. T he final bar menu selection and final e…" at bounding box center [484, 257] width 407 height 43
click at [571, 285] on p at bounding box center [484, 286] width 407 height 14
click at [620, 256] on p "Verification and Number of Attendees. T he final bar menu selection and final e…" at bounding box center [484, 257] width 407 height 43
click at [625, 257] on p "Verification and Number of Attendees. T he final bar menu selection and final e…" at bounding box center [484, 257] width 407 height 43
click at [518, 272] on p "Verification and Number of Attendees. T he final bar menu selection and final e…" at bounding box center [484, 257] width 407 height 43
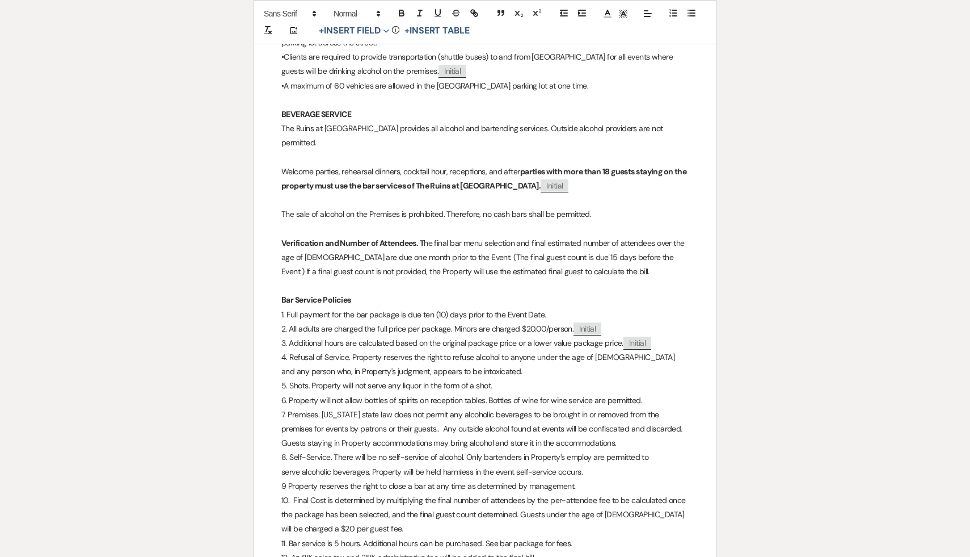
click at [658, 242] on p "Verification and Number of Attendees. T he final bar menu selection and final e…" at bounding box center [484, 257] width 407 height 43
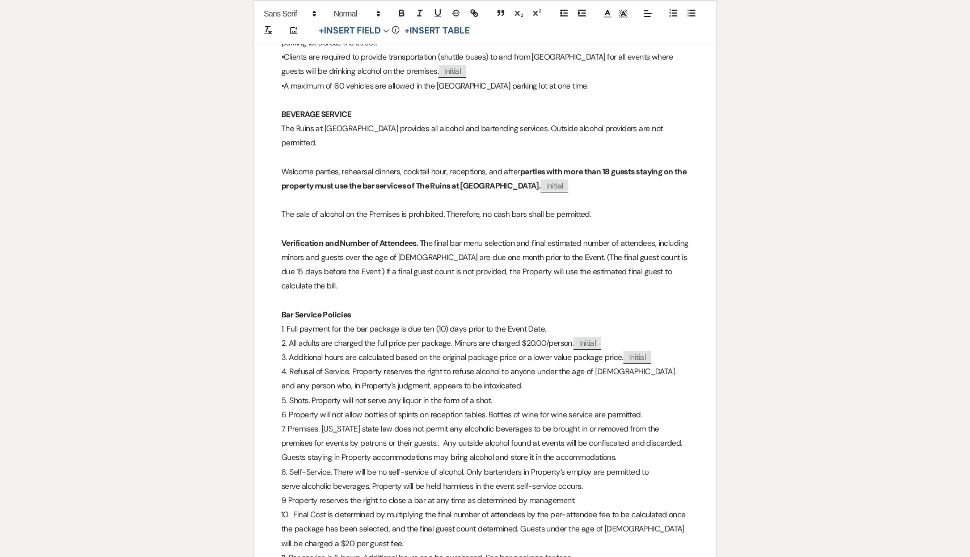
click at [405, 257] on p "Verification and Number of Attendees. T he final bar menu selection and final e…" at bounding box center [484, 264] width 407 height 57
click at [589, 293] on p at bounding box center [484, 300] width 407 height 14
click at [406, 293] on p at bounding box center [484, 300] width 407 height 14
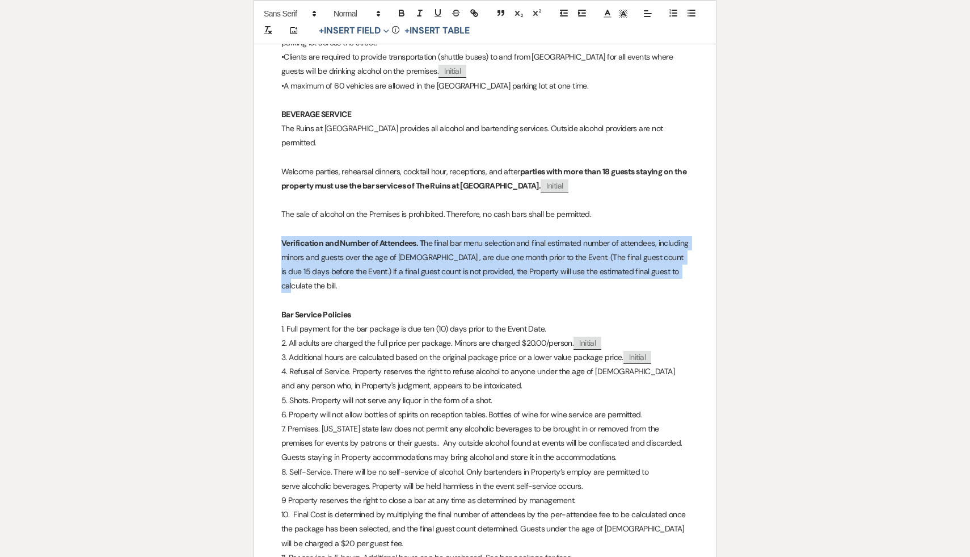
drag, startPoint x: 672, startPoint y: 274, endPoint x: 259, endPoint y: 237, distance: 414.2
click at [259, 237] on div "﻿ ﻿ 194 Darrow Rd, New Lebanon, NY 12125 www.sassafrasruins.com PROPERTY & VENU…" at bounding box center [485, 200] width 462 height 7691
copy p "Verification and Number of Attendees. T he final bar menu selection and final e…"
click at [489, 273] on p "Verification and Number of Attendees. T he final bar menu selection and final e…" at bounding box center [484, 264] width 407 height 57
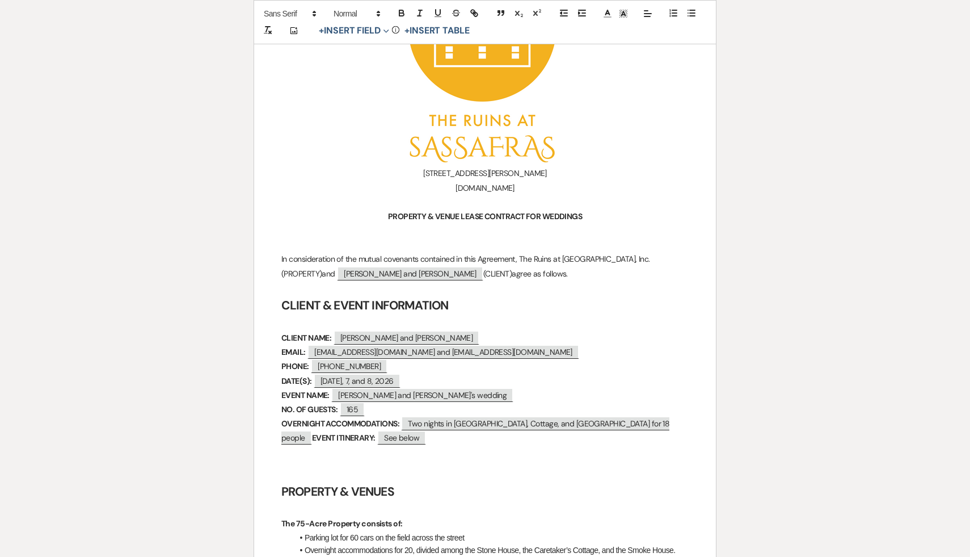
scroll to position [0, 0]
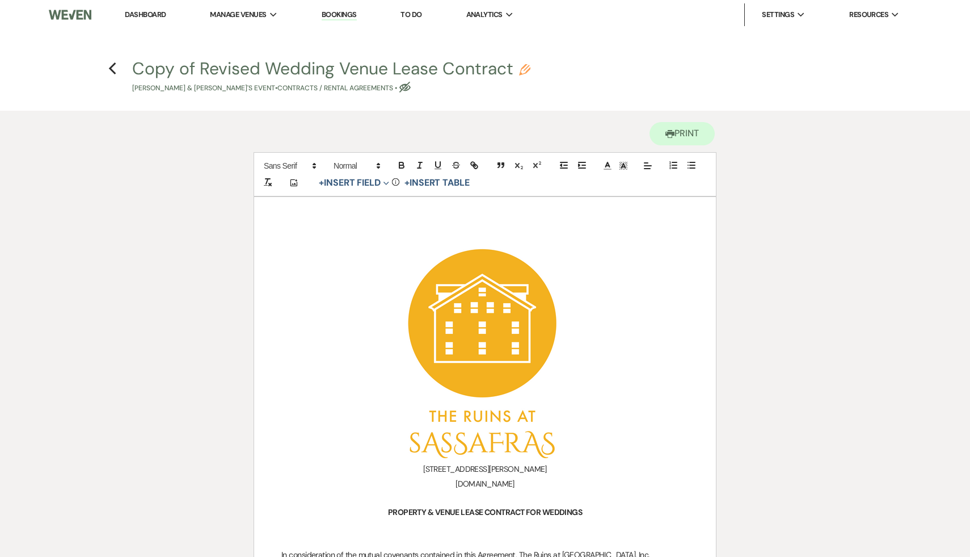
click at [525, 68] on use "button" at bounding box center [524, 69] width 11 height 11
select select "10"
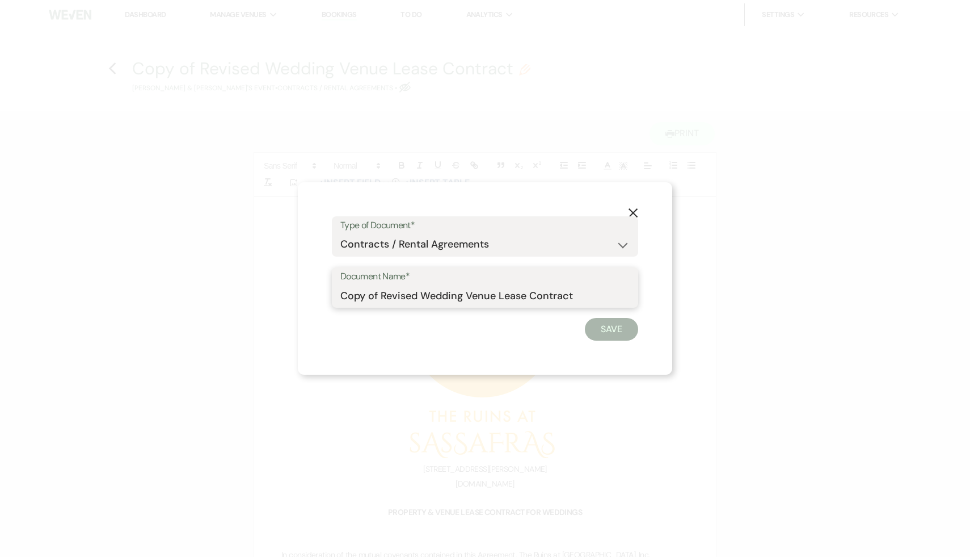
click at [418, 297] on input "Copy of Revised Wedding Venue Lease Contract" at bounding box center [484, 295] width 289 height 22
drag, startPoint x: 418, startPoint y: 297, endPoint x: 326, endPoint y: 302, distance: 92.6
click at [326, 302] on div "X Type of Document* Special Event Insurance Vendor Certificate of Insurance Con…" at bounding box center [485, 278] width 375 height 193
type input "Second Revision Wedding Venue Lease Contract"
click at [612, 330] on button "Save" at bounding box center [611, 329] width 53 height 23
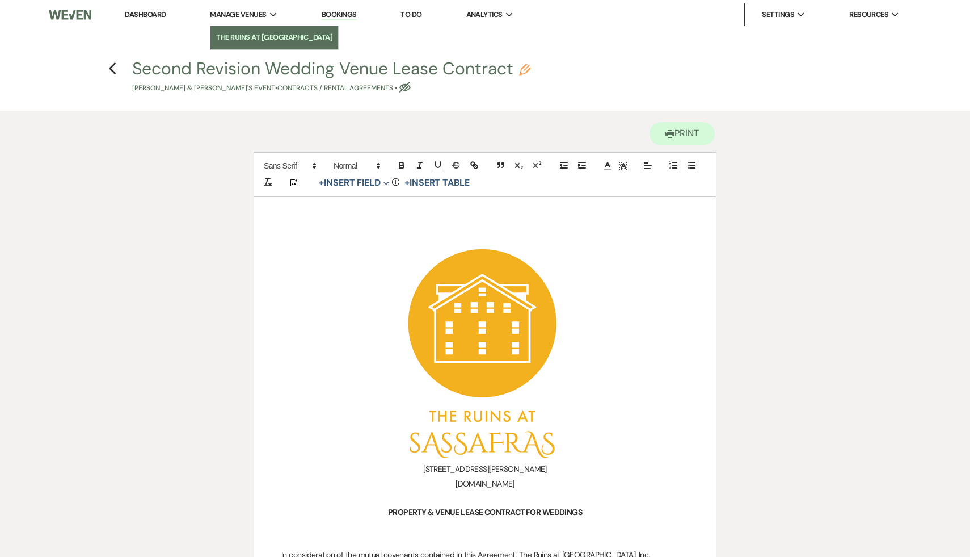
click at [256, 40] on li "The Ruins at [GEOGRAPHIC_DATA]" at bounding box center [274, 37] width 116 height 11
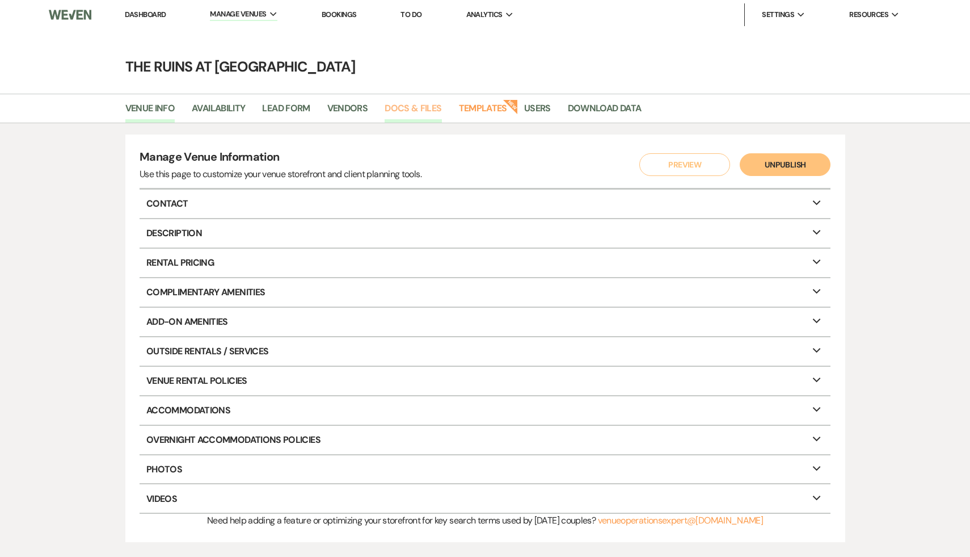
click at [423, 106] on link "Docs & Files" at bounding box center [413, 112] width 57 height 22
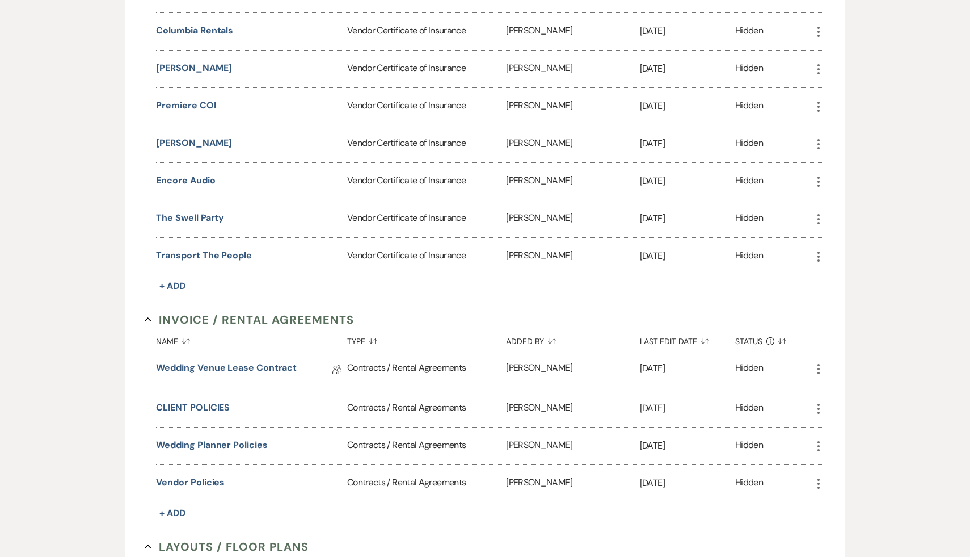
scroll to position [550, 0]
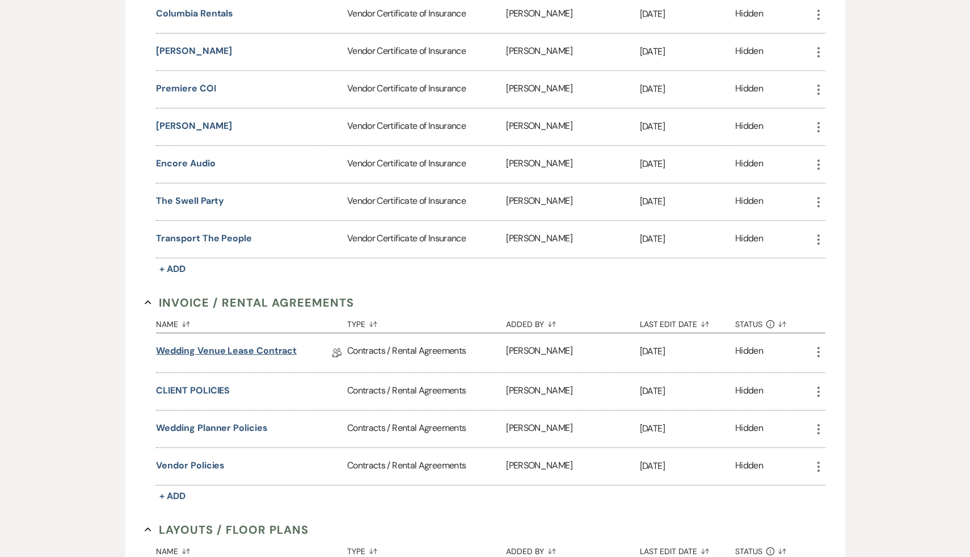
click at [280, 344] on link "Wedding Venue Lease Contract" at bounding box center [226, 353] width 141 height 18
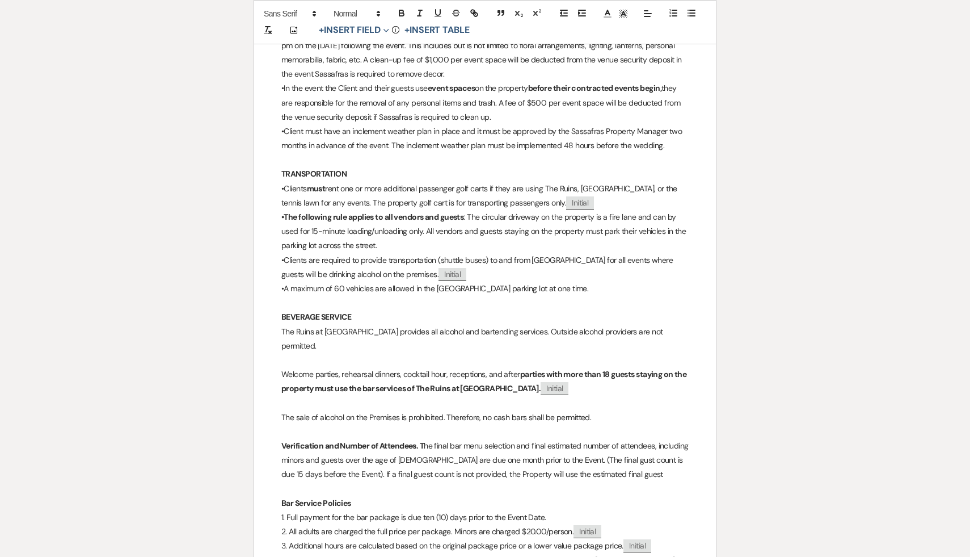
scroll to position [4096, 0]
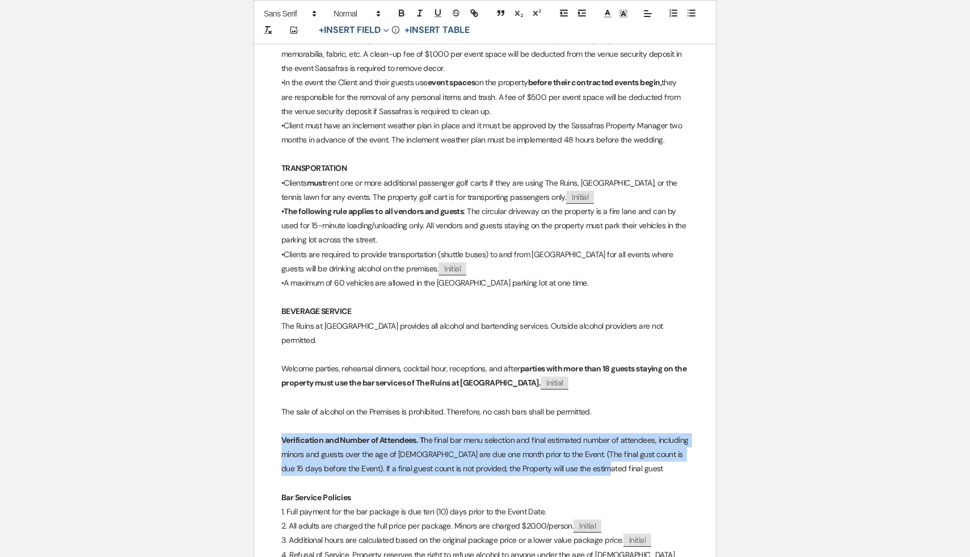
drag, startPoint x: 595, startPoint y: 453, endPoint x: 275, endPoint y: 430, distance: 321.5
click at [275, 430] on div "﻿ ﻿ 194 Darrow Rd, New Lebanon, NY 12125 www.sassafrasruins.com PROPERTY & VENU…" at bounding box center [485, 164] width 462 height 8129
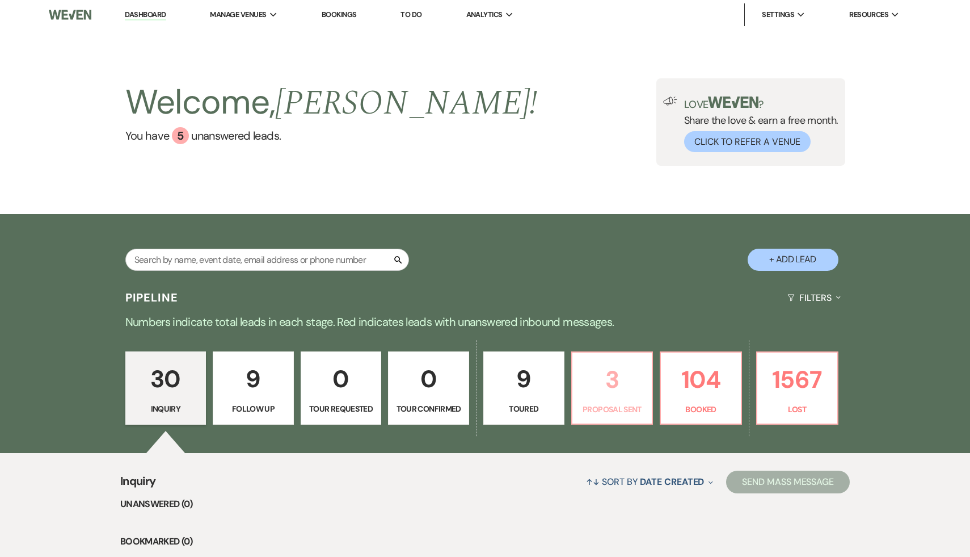
click at [609, 388] on p "3" at bounding box center [612, 379] width 66 height 38
select select "6"
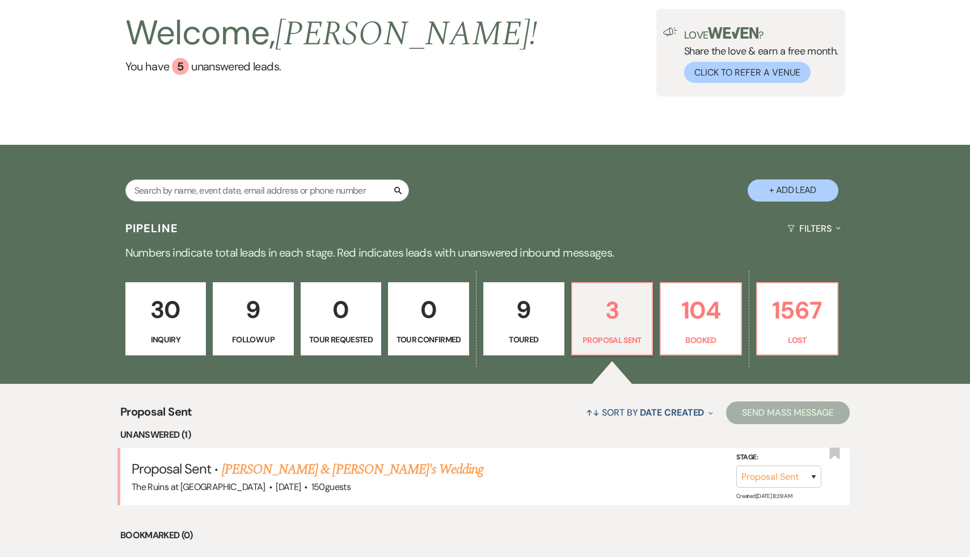
scroll to position [309, 0]
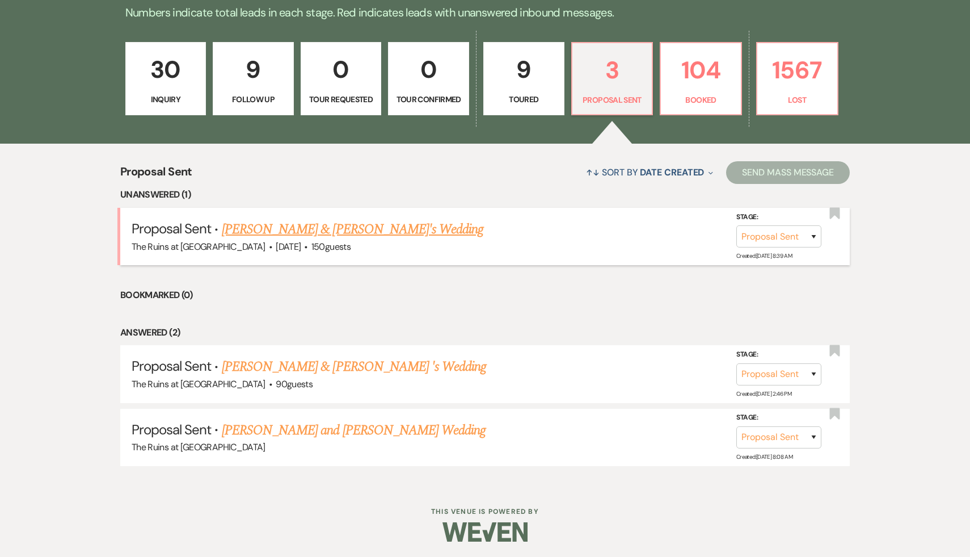
click at [314, 232] on link "[PERSON_NAME] & [PERSON_NAME]'s Wedding" at bounding box center [353, 229] width 262 height 20
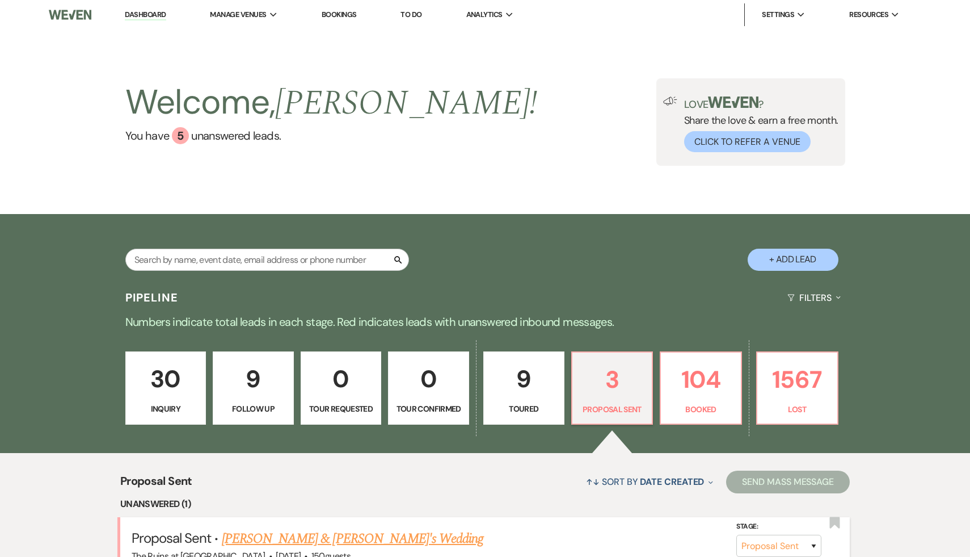
select select "6"
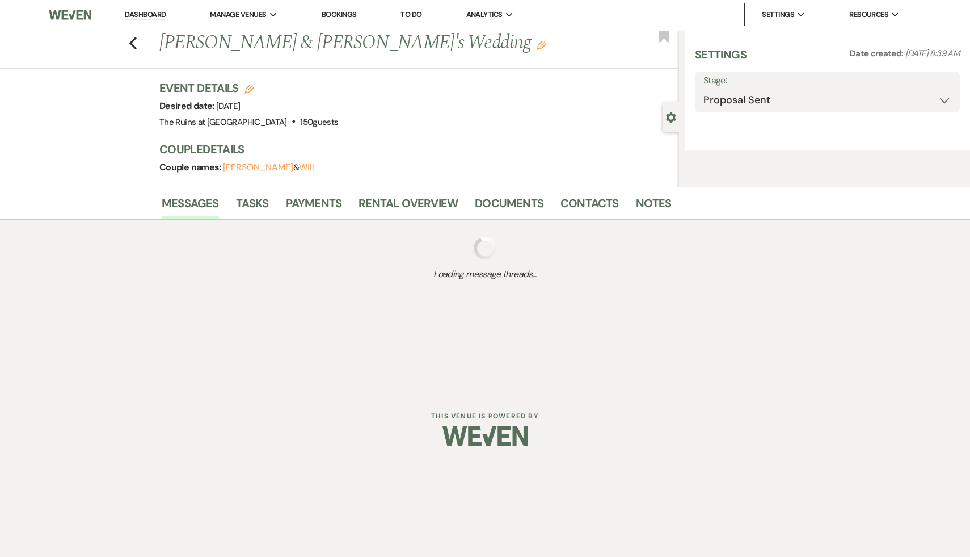
select select "6"
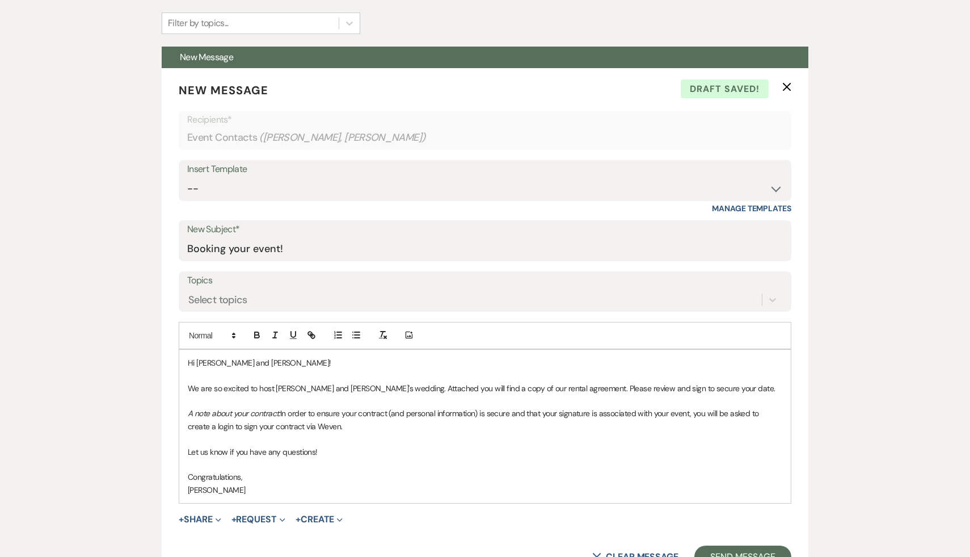
scroll to position [380, 0]
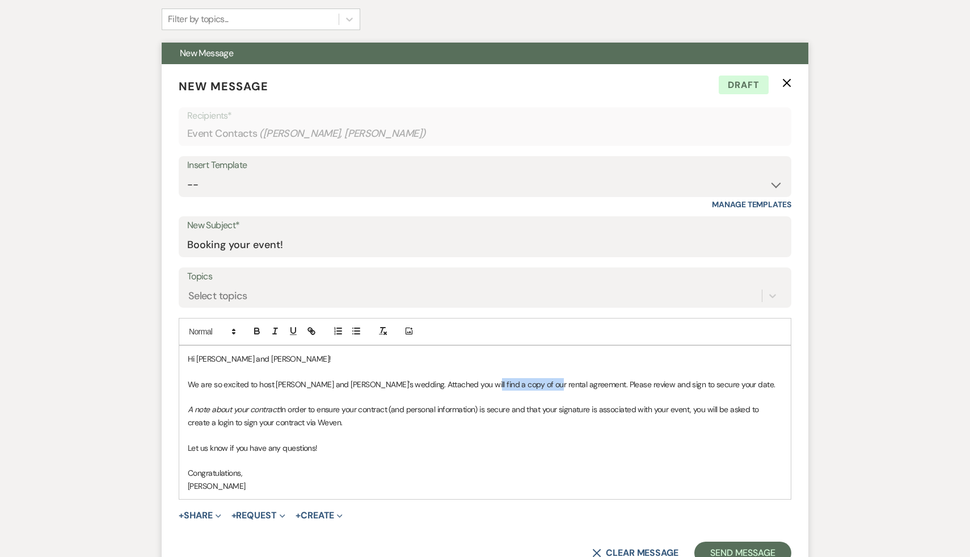
drag, startPoint x: 535, startPoint y: 382, endPoint x: 465, endPoint y: 386, distance: 69.9
click at [465, 386] on p "We are so excited to host Kate and Will's wedding. Attached you will find a cop…" at bounding box center [485, 384] width 595 height 12
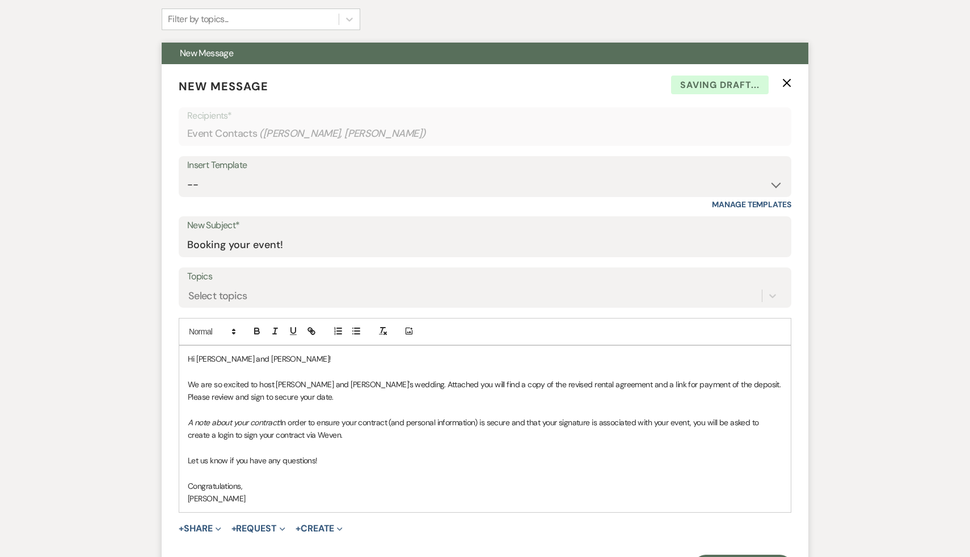
click at [420, 473] on p at bounding box center [485, 472] width 595 height 12
click at [256, 485] on p "Congratulations," at bounding box center [485, 485] width 595 height 12
click at [355, 383] on p "We are so excited to host Kate and Will's wedding. Attached you will find a cop…" at bounding box center [485, 391] width 595 height 26
drag, startPoint x: 693, startPoint y: 385, endPoint x: 229, endPoint y: 394, distance: 464.3
click at [229, 394] on p "We are so excited to host Kate and Will's wedding. on the weekend of November 7…" at bounding box center [485, 391] width 595 height 26
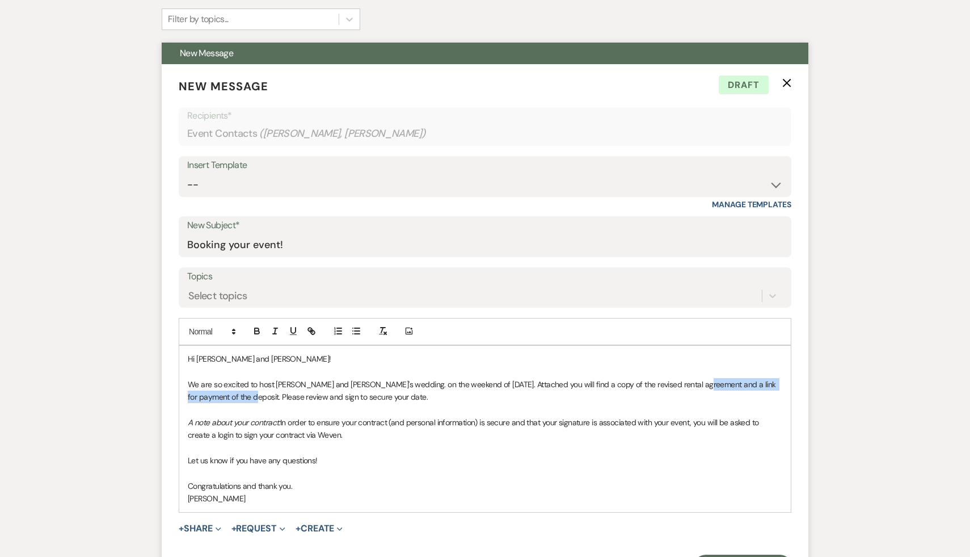
copy p "and a link for payment of the deposit."
click at [283, 391] on p "We are so excited to host [PERSON_NAME] and [PERSON_NAME]'s wedding. on the wee…" at bounding box center [485, 391] width 595 height 26
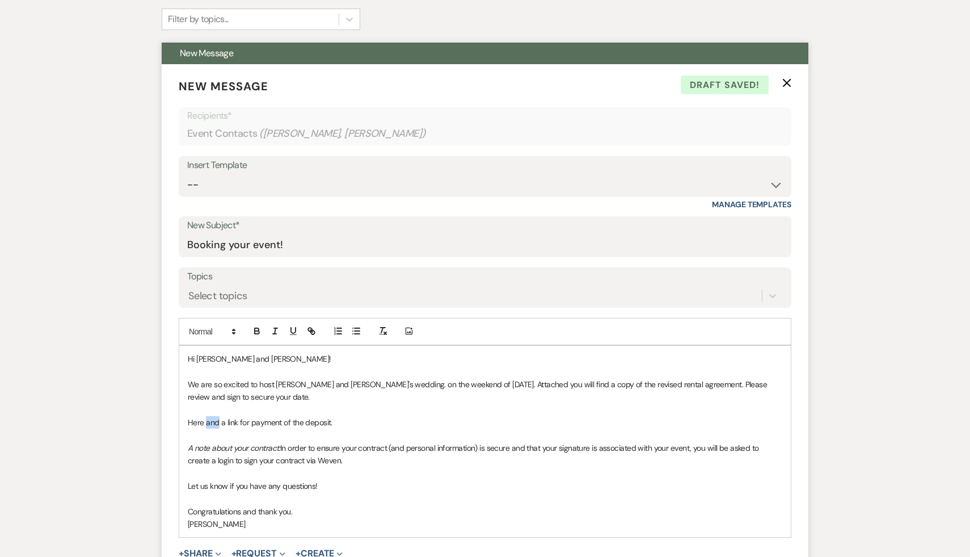
drag, startPoint x: 218, startPoint y: 423, endPoint x: 205, endPoint y: 422, distance: 12.5
click at [205, 422] on p "Here and a link for payment of the deposit." at bounding box center [485, 422] width 595 height 12
click at [352, 421] on p "Here is a link for payment of the deposit." at bounding box center [485, 422] width 595 height 12
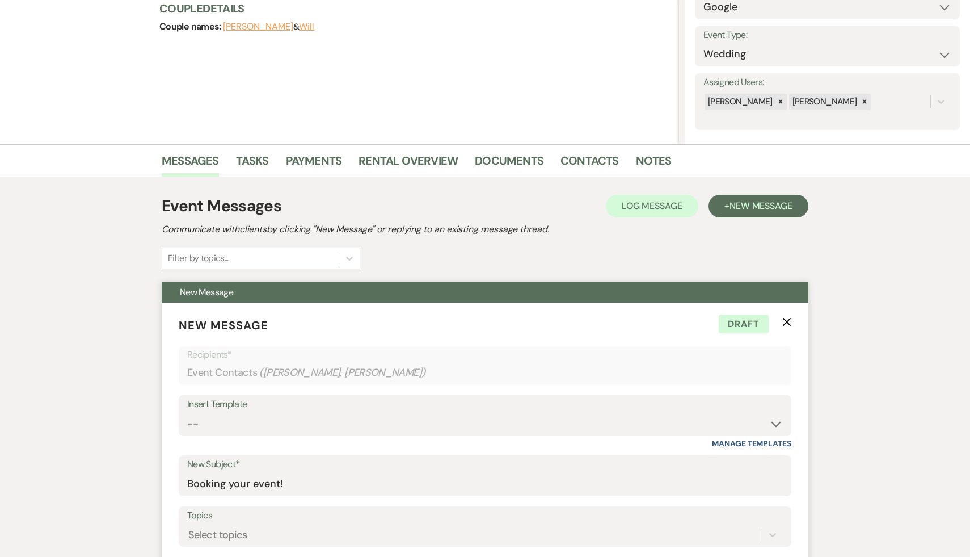
scroll to position [100, 0]
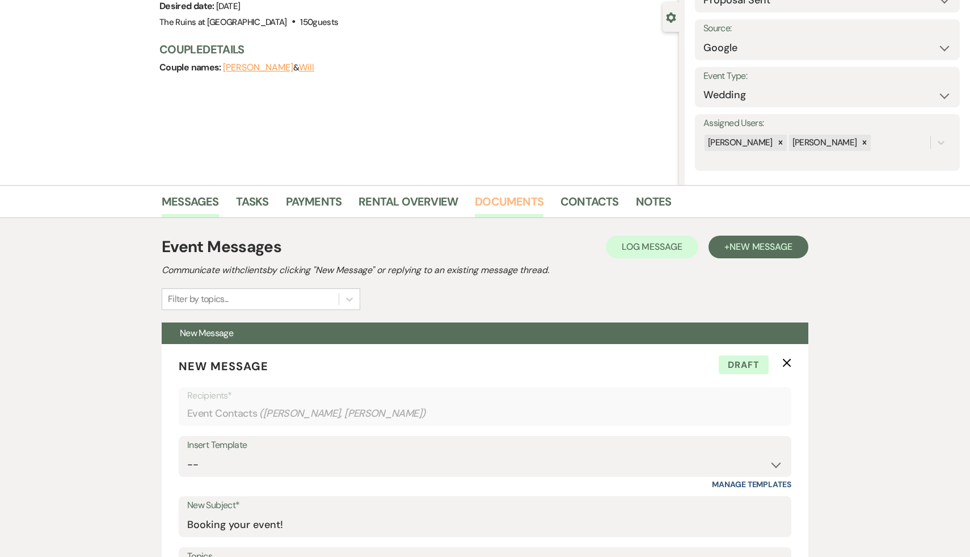
click at [513, 198] on link "Documents" at bounding box center [509, 204] width 69 height 25
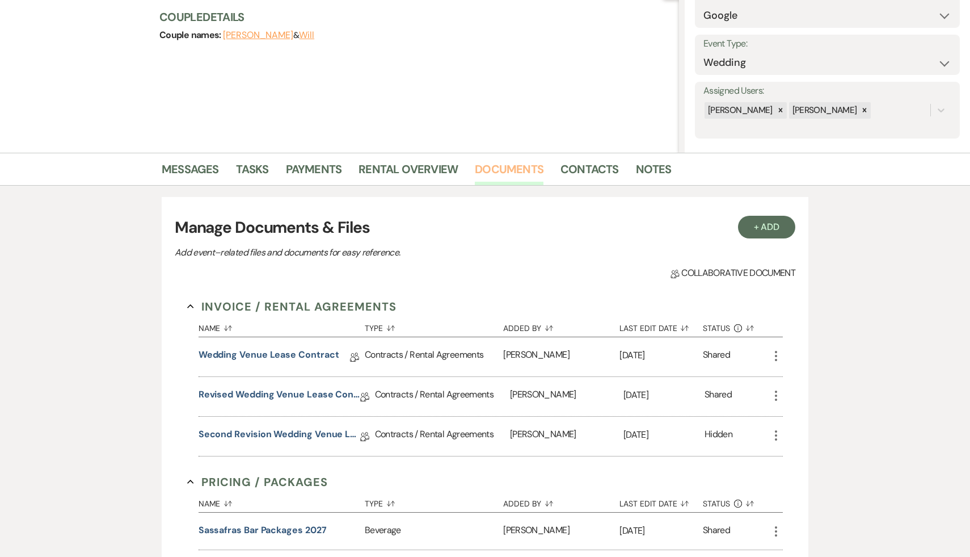
scroll to position [133, 0]
click at [292, 430] on link "Second Revision Wedding Venue Lease Contract" at bounding box center [280, 435] width 162 height 18
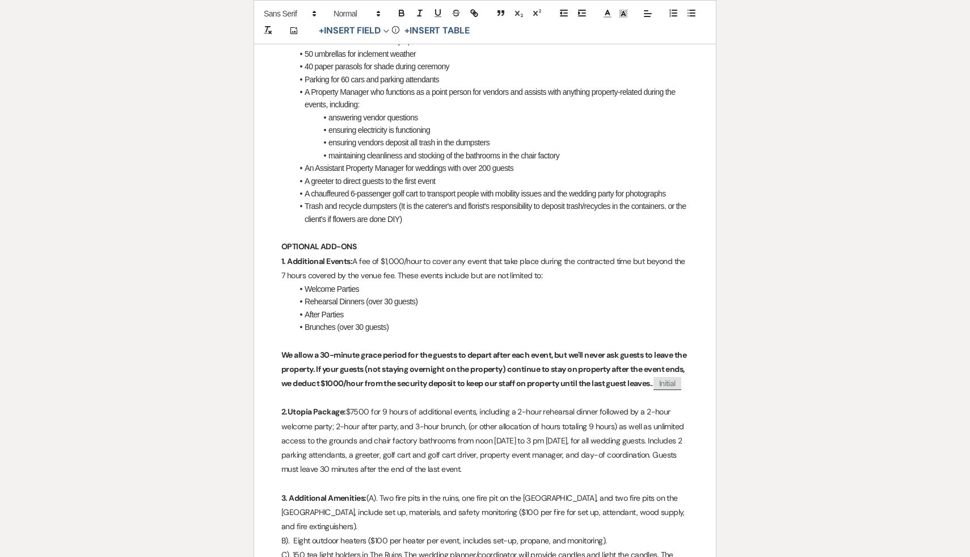
scroll to position [1003, 0]
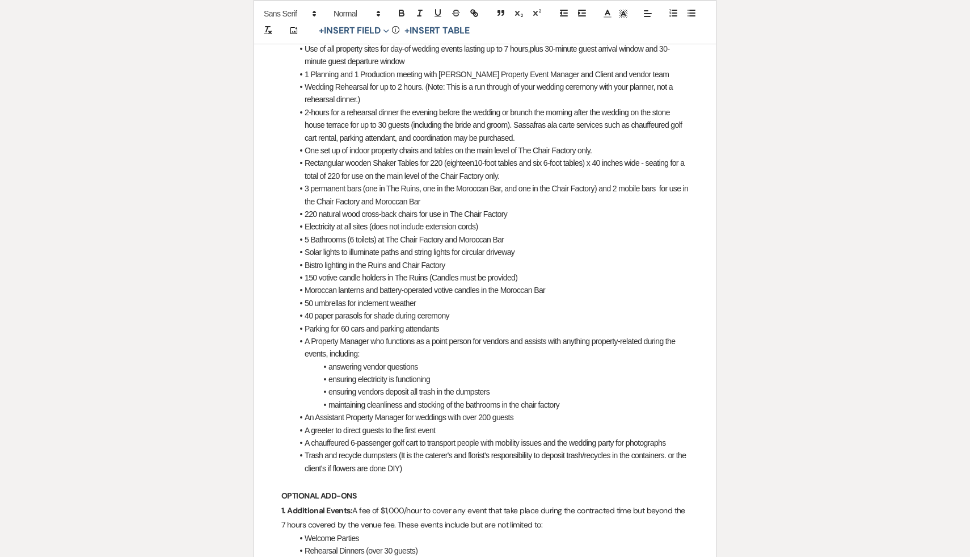
scroll to position [133, 0]
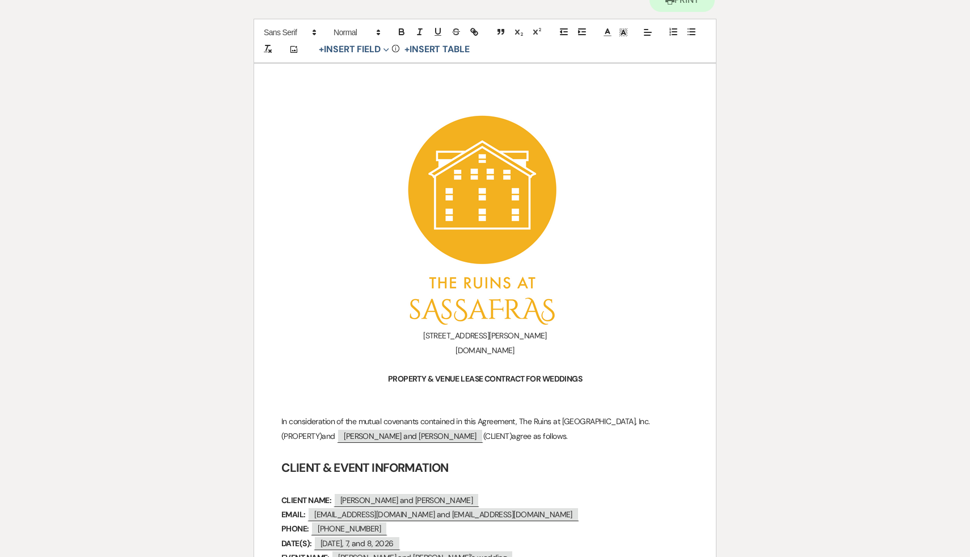
select select "6"
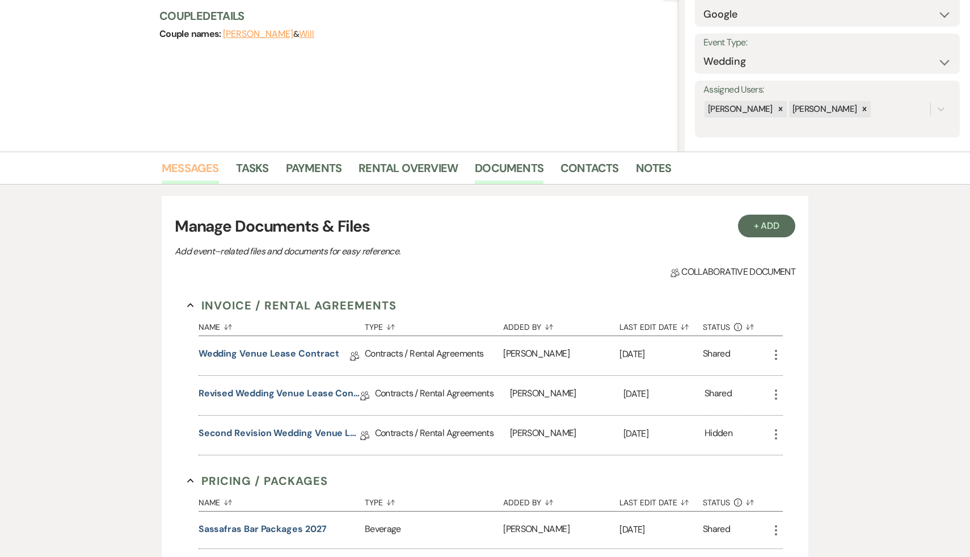
click at [197, 167] on link "Messages" at bounding box center [190, 171] width 57 height 25
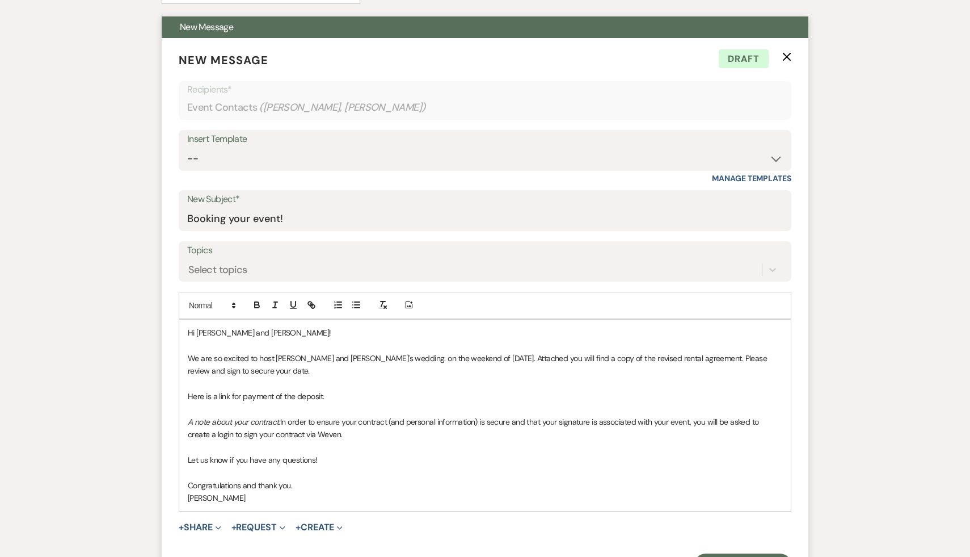
scroll to position [407, 0]
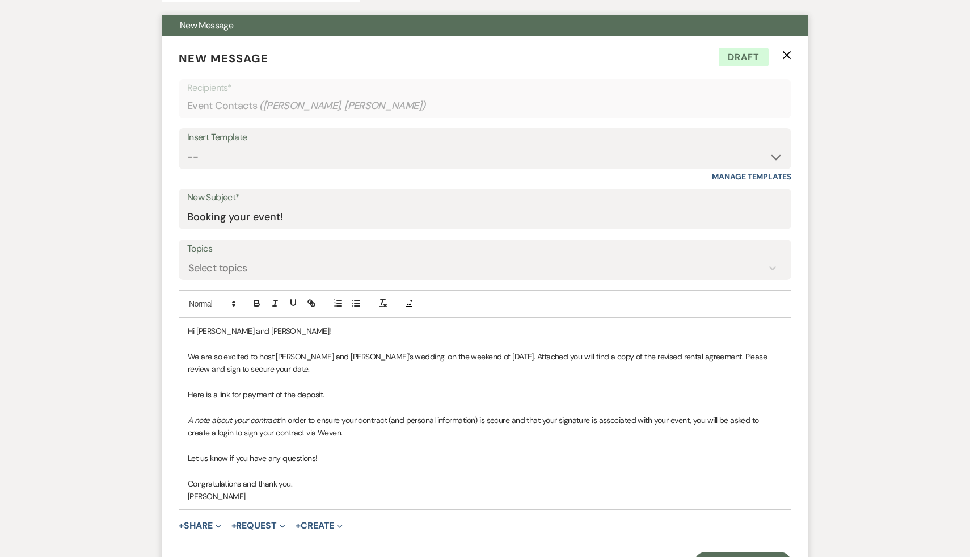
click at [353, 393] on p "Here is a link for payment of the deposit." at bounding box center [485, 394] width 595 height 12
drag, startPoint x: 658, startPoint y: 398, endPoint x: 322, endPoint y: 392, distance: 336.0
click at [322, 392] on p "Here is a link for payment of the deposit. https://customer.billergenie.com/MTc…" at bounding box center [485, 394] width 595 height 12
click at [312, 303] on icon "button" at bounding box center [311, 303] width 10 height 10
type input ". https://customer.billergenie.com/MTc1NDc=/Invoices/DetailInfo/WZ9EGmBqowlY/r6…"
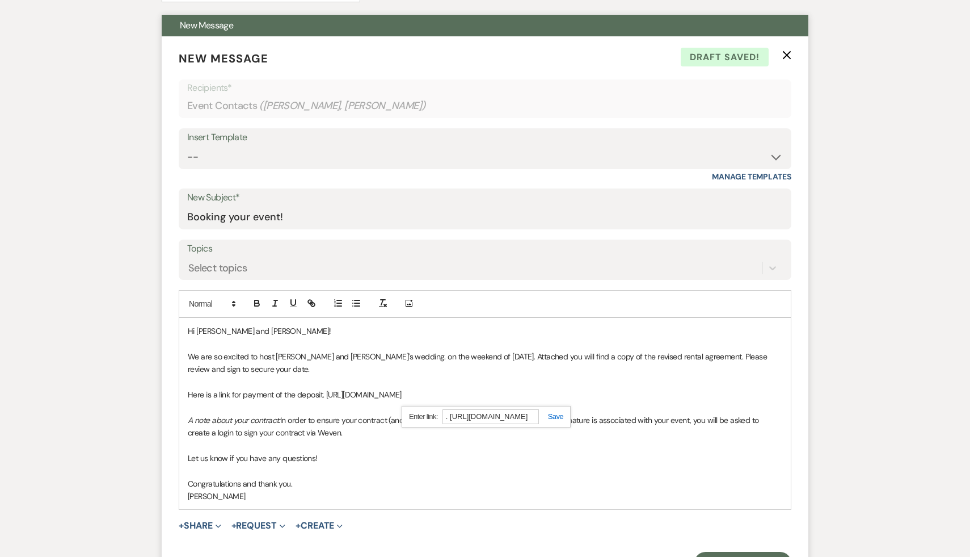
click at [558, 418] on link at bounding box center [551, 416] width 24 height 9
click at [542, 452] on p "Let us know if you have any questions!" at bounding box center [485, 458] width 595 height 12
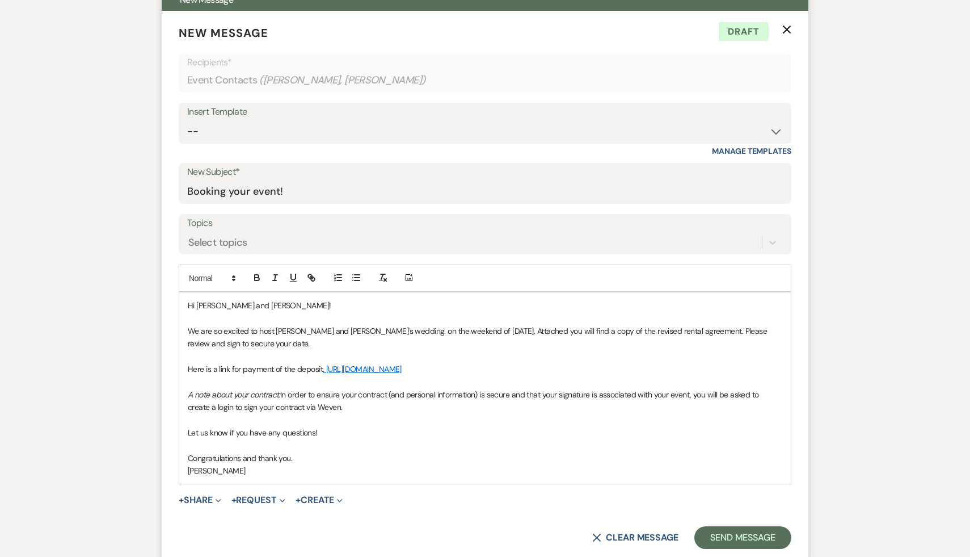
scroll to position [438, 0]
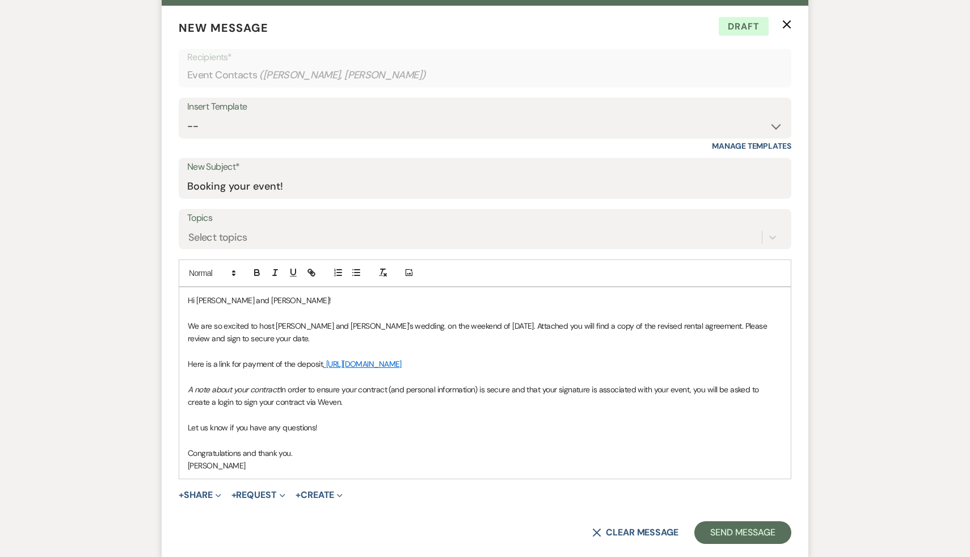
click at [402, 364] on link ". https://customer.billergenie.com/MTc1NDc=/Invoices/DetailInfo/WZ9EGmBqowlY/r6…" at bounding box center [362, 364] width 79 height 10
click at [489, 380] on link ". https://customer.billergenie.com/MTc1NDc=/Invoices/DetailInfo/WZ9EGmBqowlY/r6…" at bounding box center [456, 385] width 75 height 15
click at [494, 384] on link ". https://customer.billergenie.com/MTc1NDc=/Invoices/DetailInfo/WZ9EGmBqowlY/r6…" at bounding box center [456, 385] width 75 height 15
click at [502, 438] on p at bounding box center [485, 440] width 595 height 12
click at [325, 365] on link ". https://customer.billergenie.com/MTc1NDc=/Invoices/DetailInfo/WZ9EGmBqowlY/r6…" at bounding box center [362, 364] width 79 height 10
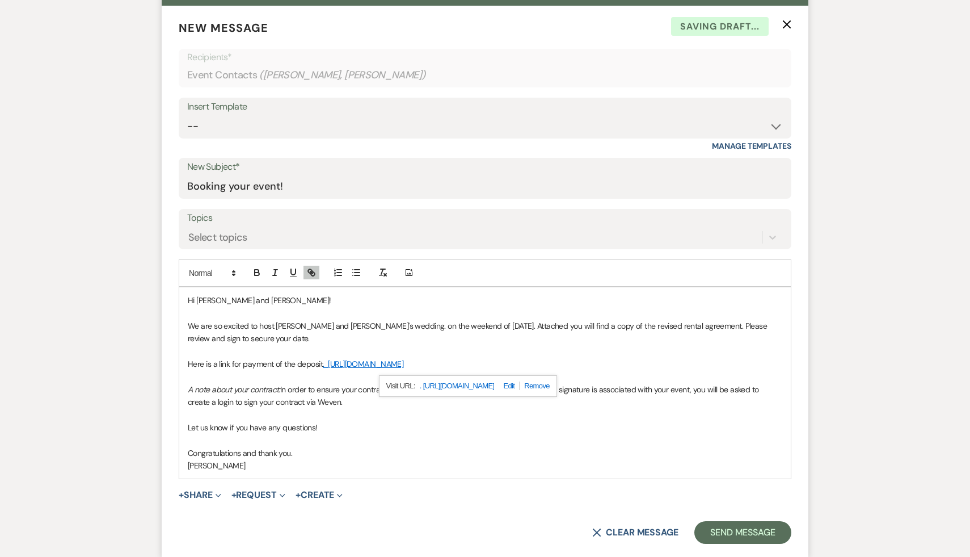
click at [362, 435] on p at bounding box center [485, 440] width 595 height 12
click at [324, 365] on link ". https://customer.billergenie.com/MTc1NDc=/Invoices/DetailInfo/WZ9EGmBqowlY/r6…" at bounding box center [363, 364] width 81 height 10
click at [473, 384] on link ". https://customer.billergenie.com/MTc1NDc=/Invoices/DetailInfo/WZ9EGmBqowlY/r6…" at bounding box center [457, 385] width 75 height 15
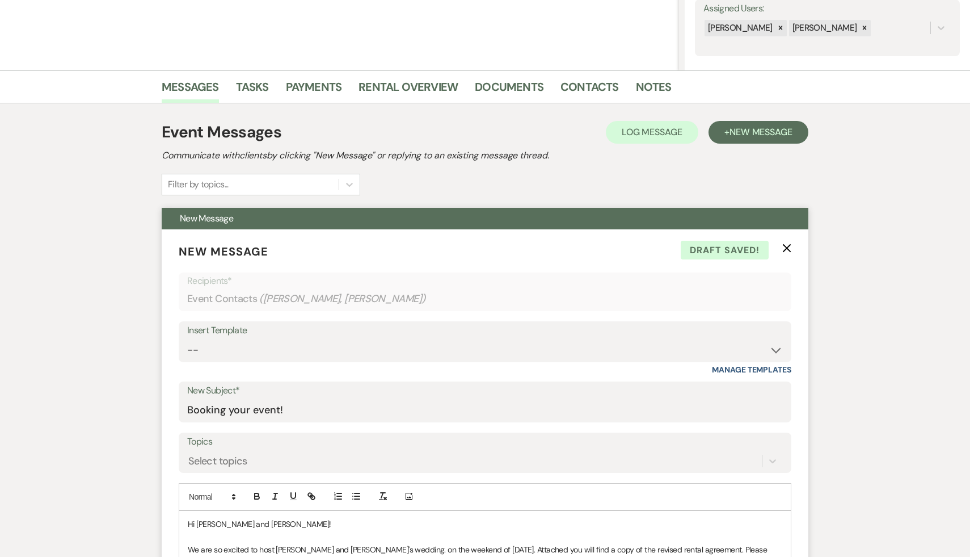
scroll to position [192, 0]
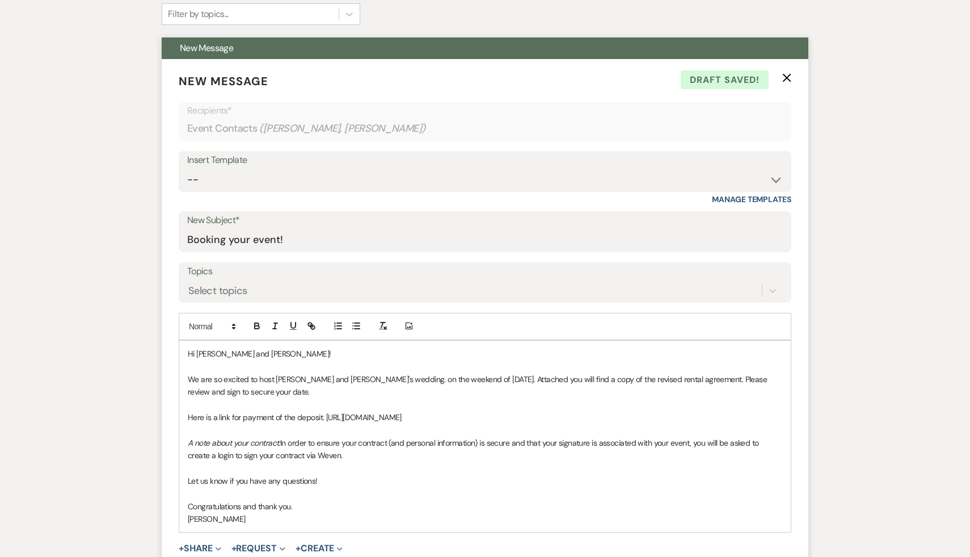
scroll to position [385, 0]
drag, startPoint x: 656, startPoint y: 418, endPoint x: 323, endPoint y: 415, distance: 332.5
click at [323, 415] on p "Here is a link for payment of the deposit. [URL][DOMAIN_NAME]" at bounding box center [485, 416] width 595 height 12
click at [312, 326] on line "button" at bounding box center [311, 325] width 2 height 2
type input "[URL][DOMAIN_NAME]"
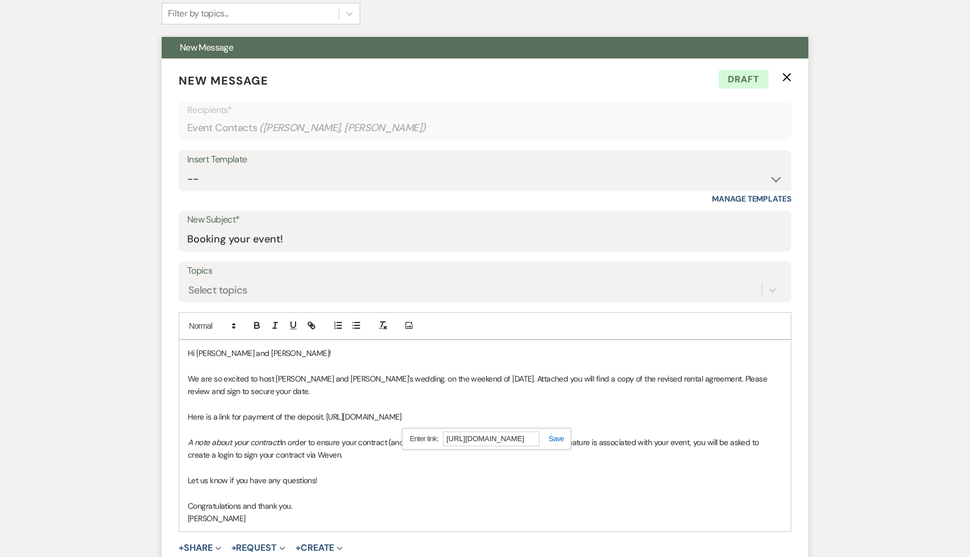
click at [557, 438] on link at bounding box center [552, 438] width 24 height 9
click at [539, 486] on p at bounding box center [485, 492] width 595 height 12
click at [399, 414] on link "[URL][DOMAIN_NAME]" at bounding box center [361, 416] width 75 height 10
click at [473, 435] on link "[URL][DOMAIN_NAME]" at bounding box center [454, 438] width 71 height 15
click at [419, 521] on p "[PERSON_NAME]" at bounding box center [485, 518] width 595 height 12
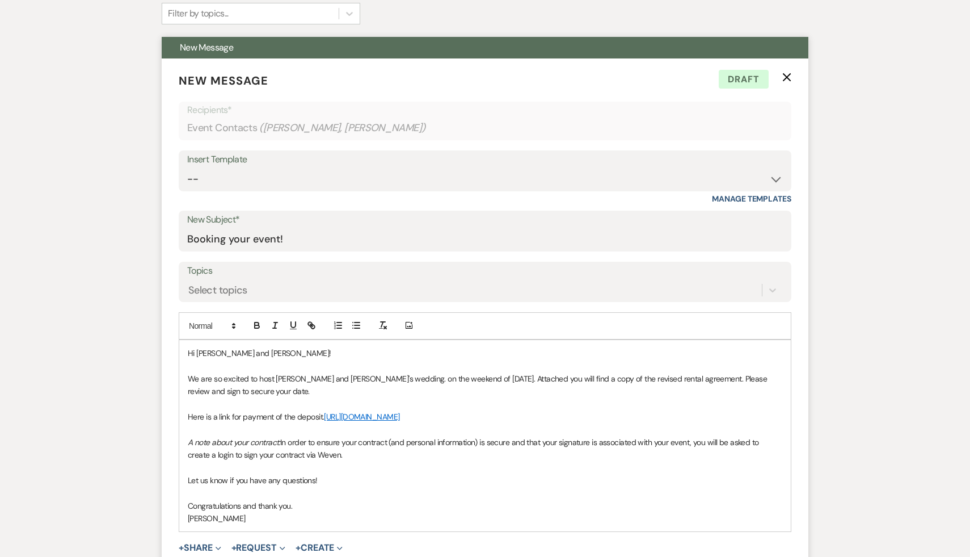
scroll to position [394, 0]
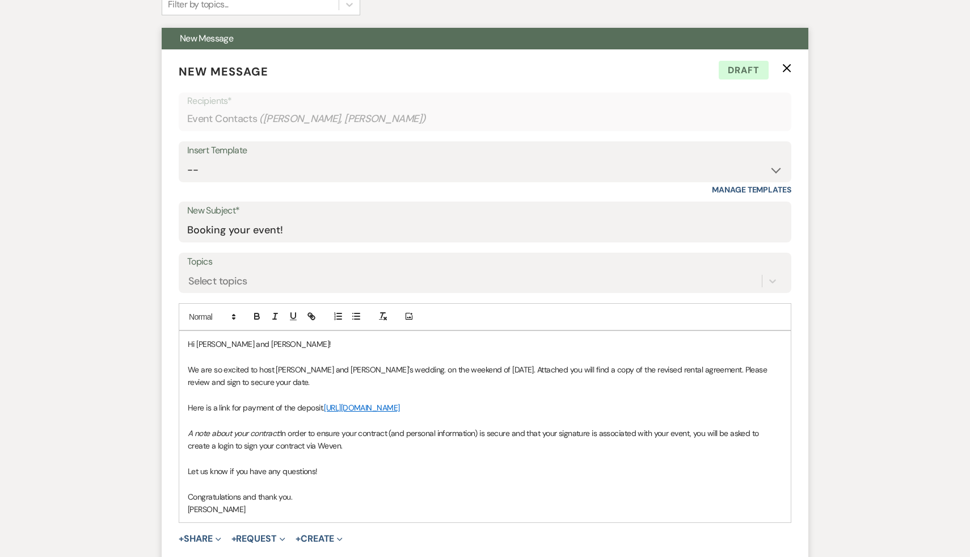
click at [399, 409] on link "[URL][DOMAIN_NAME]" at bounding box center [361, 407] width 75 height 10
click at [491, 427] on link "[URL][DOMAIN_NAME]" at bounding box center [454, 429] width 71 height 15
click at [684, 406] on p "Here is a link for payment of the deposit. [URL][DOMAIN_NAME]" at bounding box center [485, 407] width 595 height 12
drag, startPoint x: 235, startPoint y: 422, endPoint x: 179, endPoint y: 417, distance: 55.8
click at [179, 417] on div "Hi [PERSON_NAME] and [PERSON_NAME]! We are so excited to host [PERSON_NAME] and…" at bounding box center [485, 426] width 612 height 191
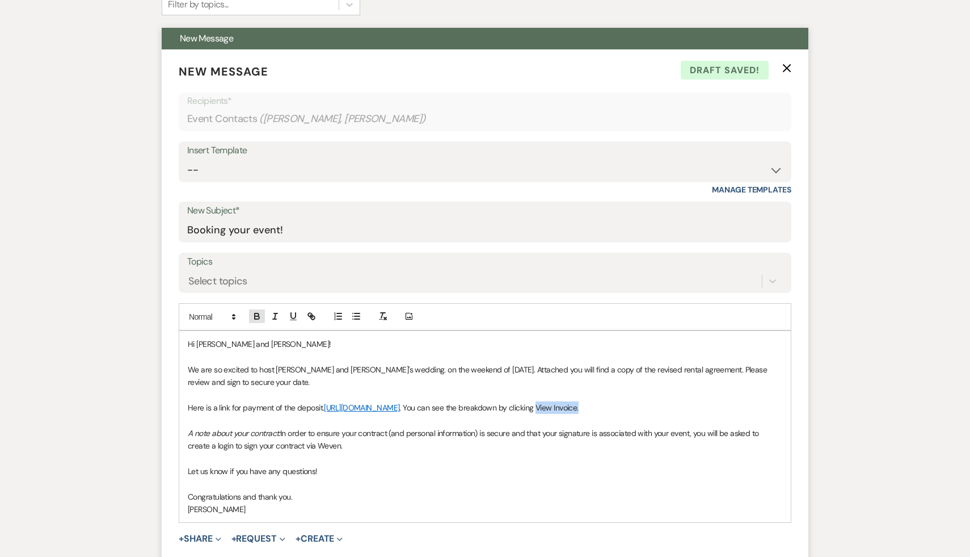
click at [256, 313] on icon "button" at bounding box center [257, 314] width 4 height 3
click at [393, 503] on p "Congratulations and thank you." at bounding box center [485, 496] width 595 height 12
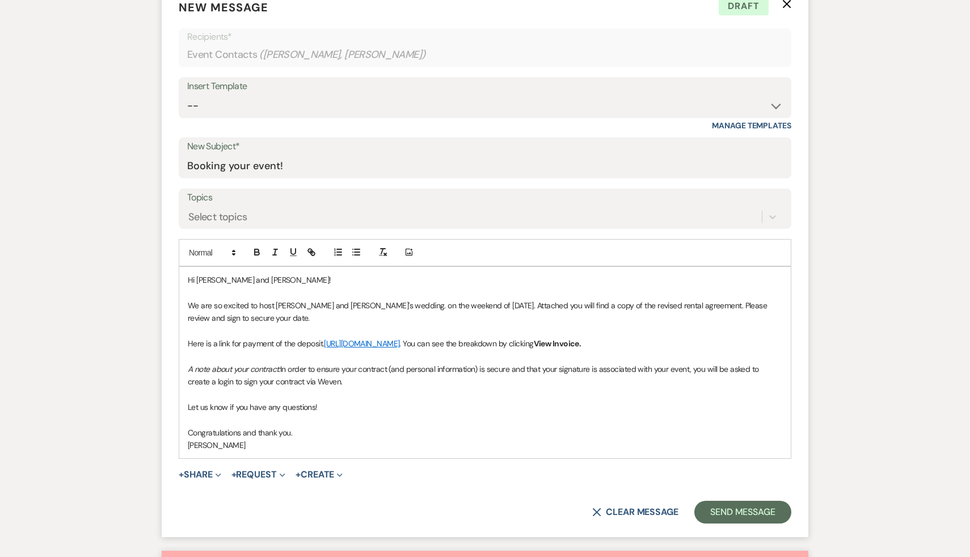
scroll to position [462, 0]
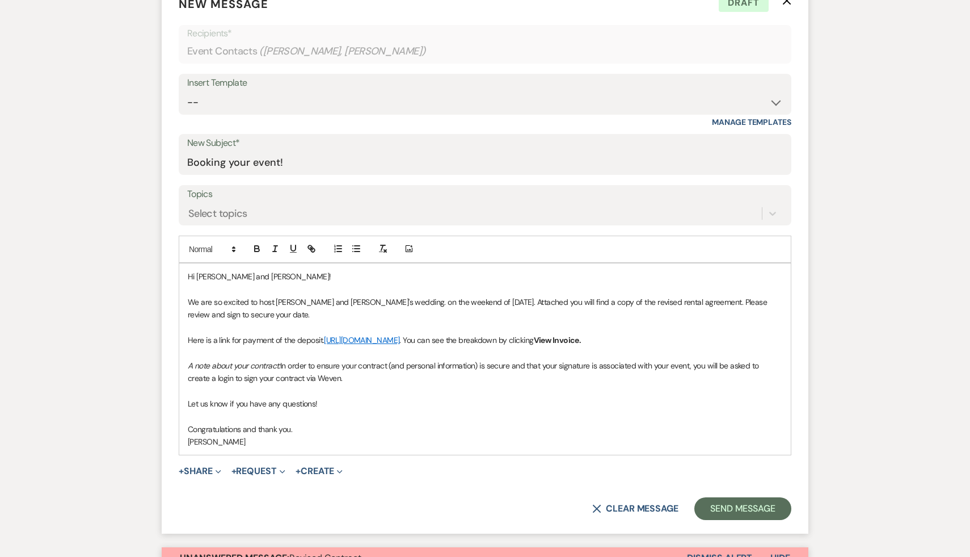
click at [256, 448] on p "[PERSON_NAME]" at bounding box center [485, 441] width 595 height 12
click at [409, 498] on form "New Message X Saving draft... Recipients* Event Contacts ( [PERSON_NAME], [PERS…" at bounding box center [485, 258] width 647 height 552
click at [412, 496] on form "New Message X Draft Recipients* Event Contacts ( [PERSON_NAME], [PERSON_NAME] )…" at bounding box center [485, 258] width 647 height 552
click at [424, 496] on form "New Message X Draft Recipients* Event Contacts ( [PERSON_NAME], [PERSON_NAME] )…" at bounding box center [485, 258] width 647 height 552
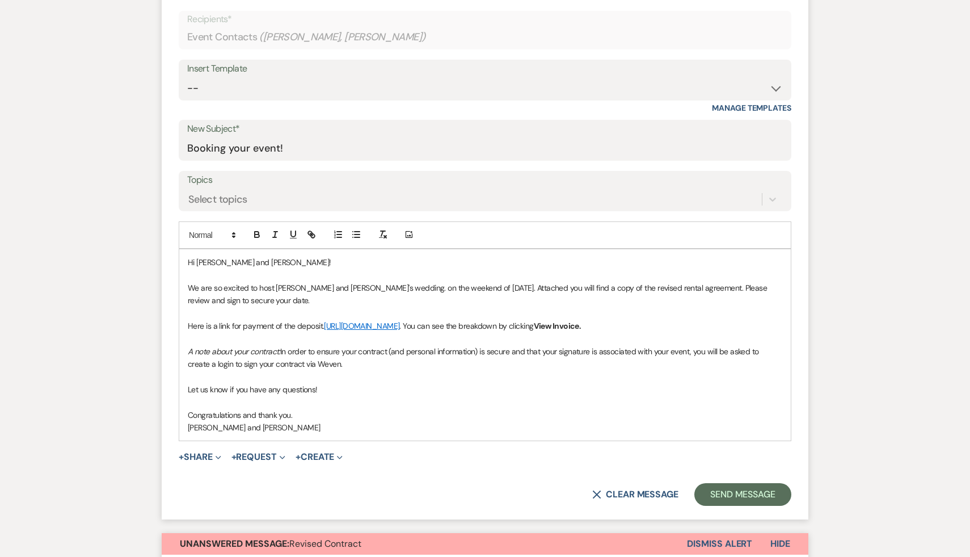
scroll to position [477, 0]
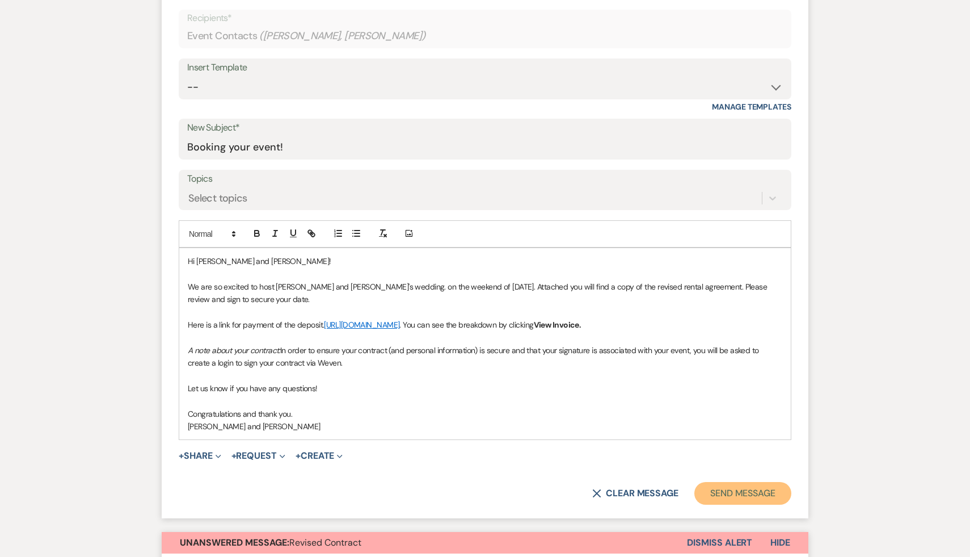
click at [756, 504] on button "Send Message" at bounding box center [743, 493] width 97 height 23
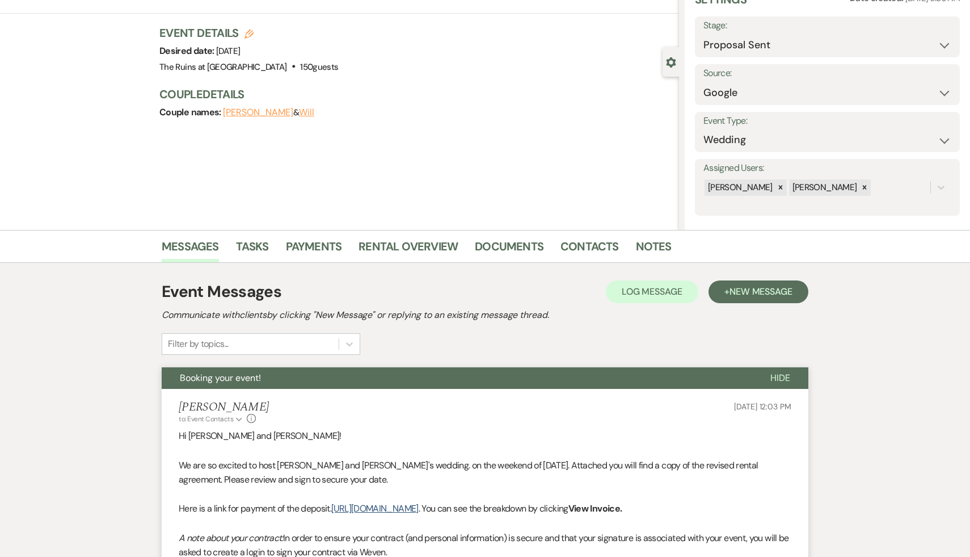
scroll to position [0, 0]
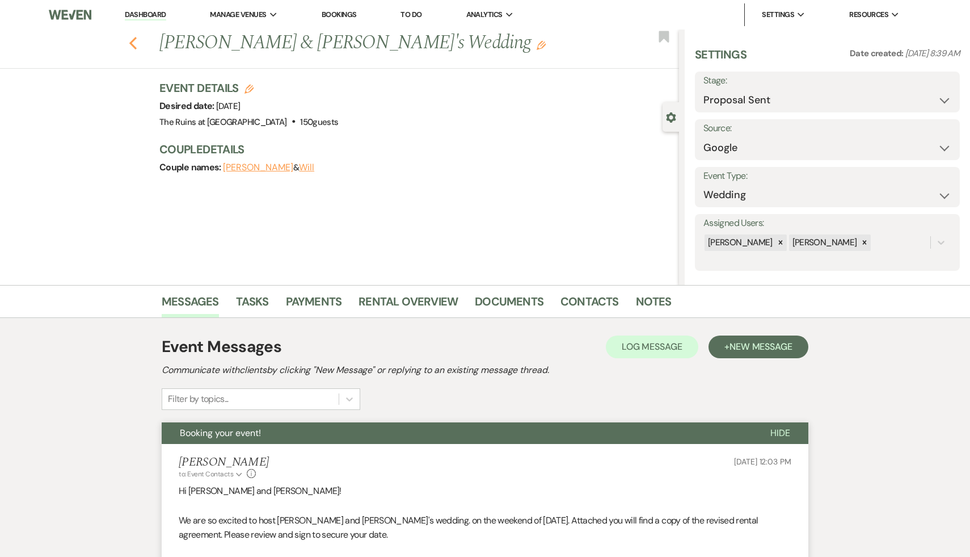
click at [132, 38] on icon "Previous" at bounding box center [133, 43] width 9 height 14
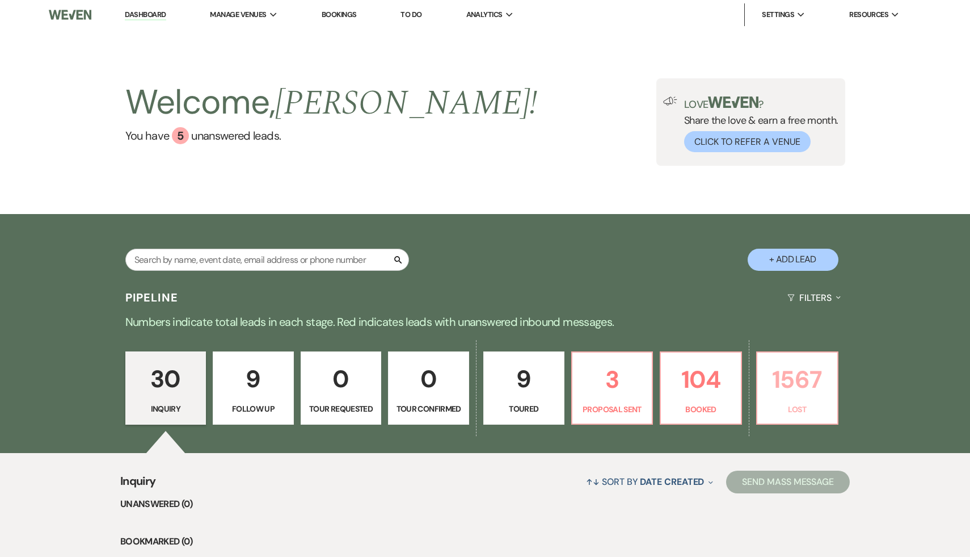
click at [796, 382] on p "1567" at bounding box center [797, 379] width 66 height 38
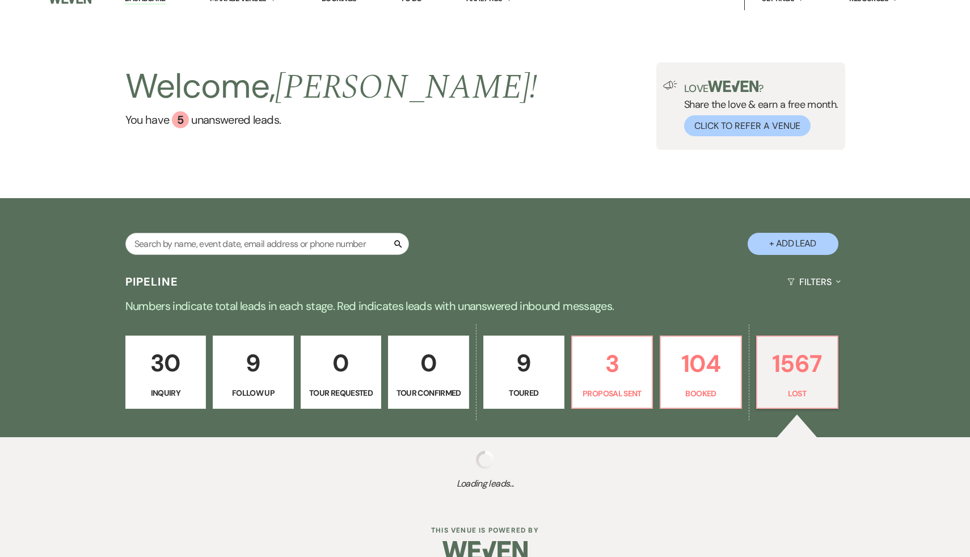
scroll to position [36, 0]
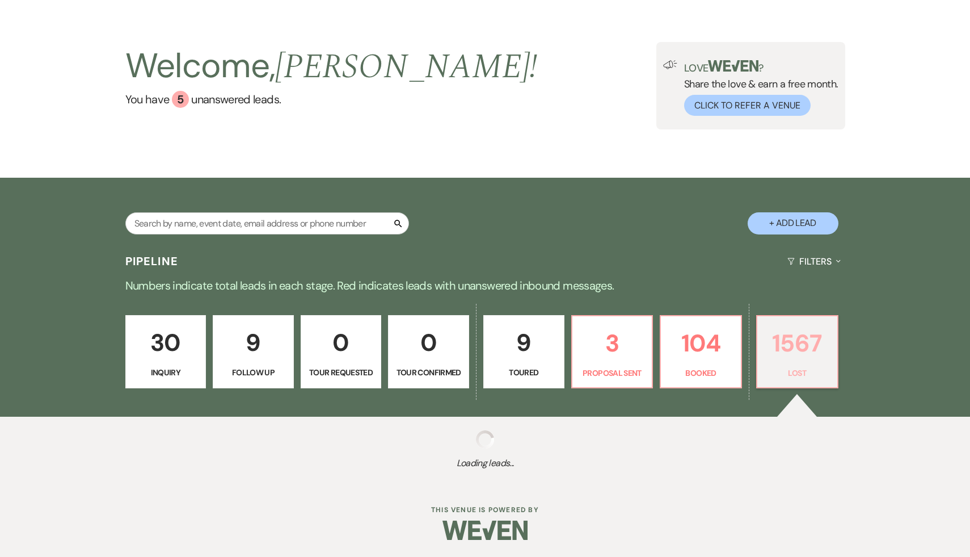
select select "8"
select select "7"
select select "8"
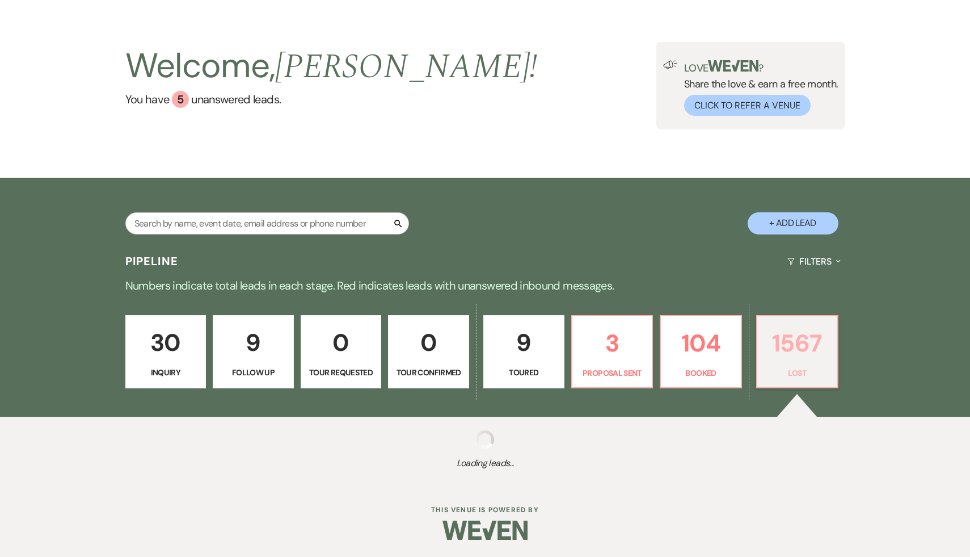
select select "8"
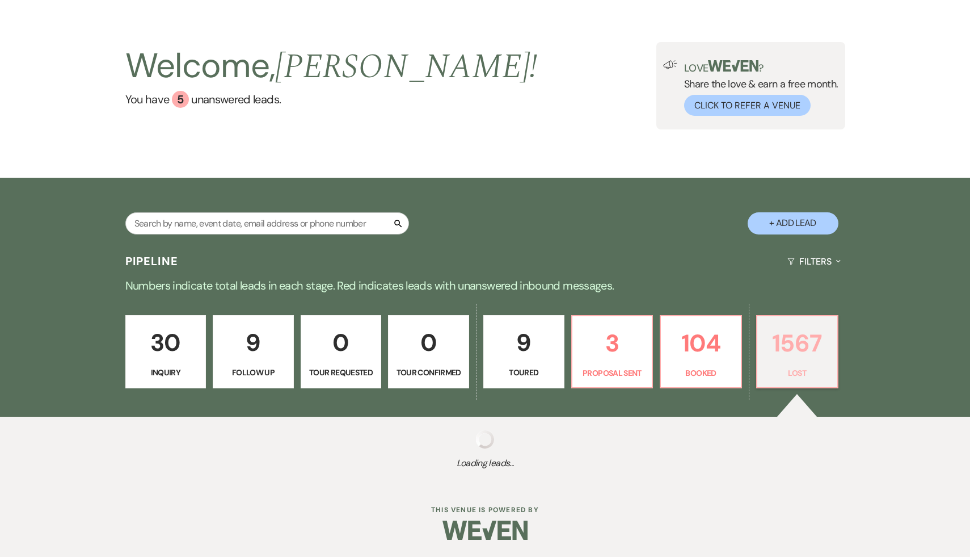
select select "8"
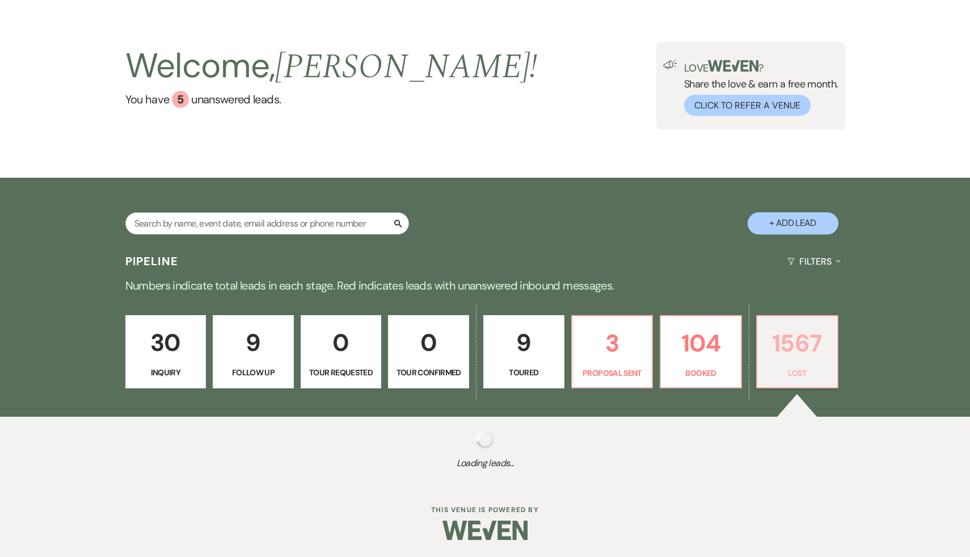
select select "8"
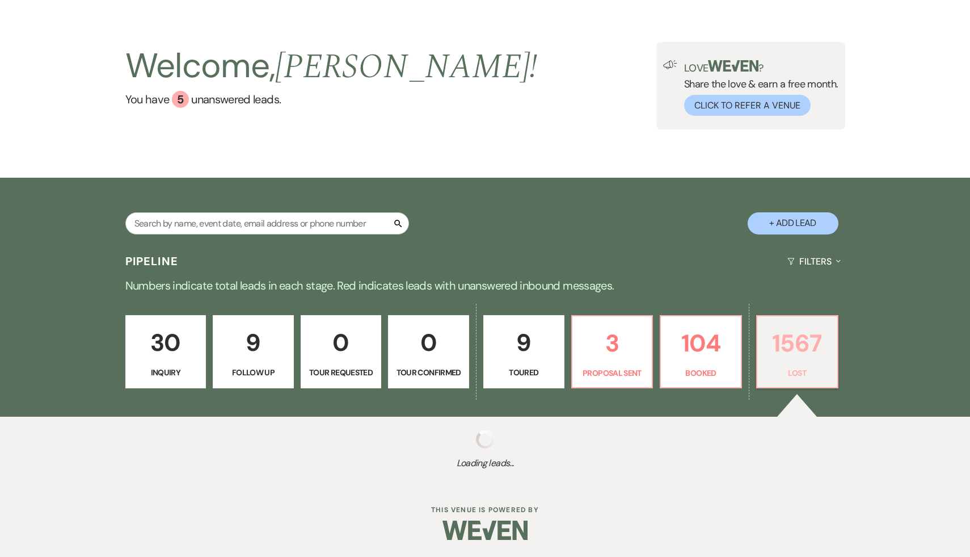
select select "8"
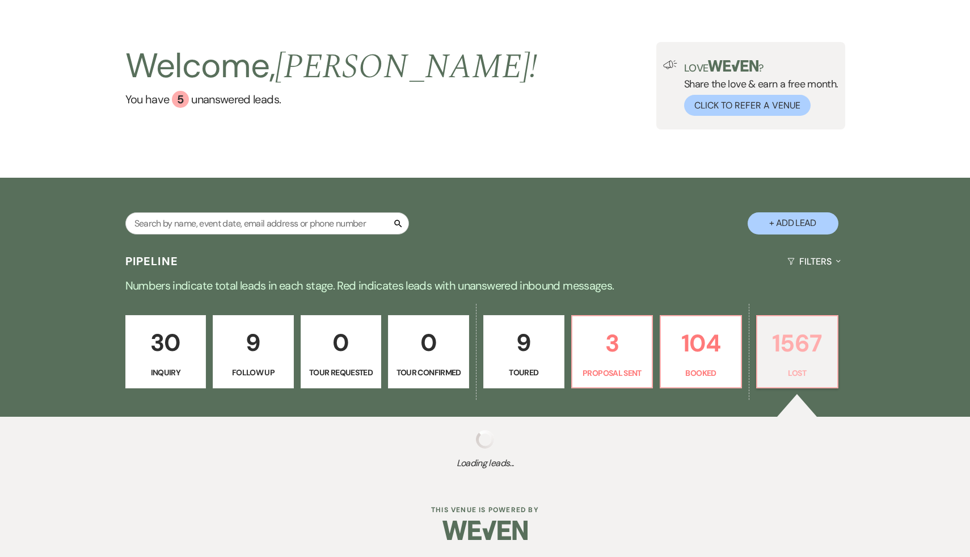
select select "8"
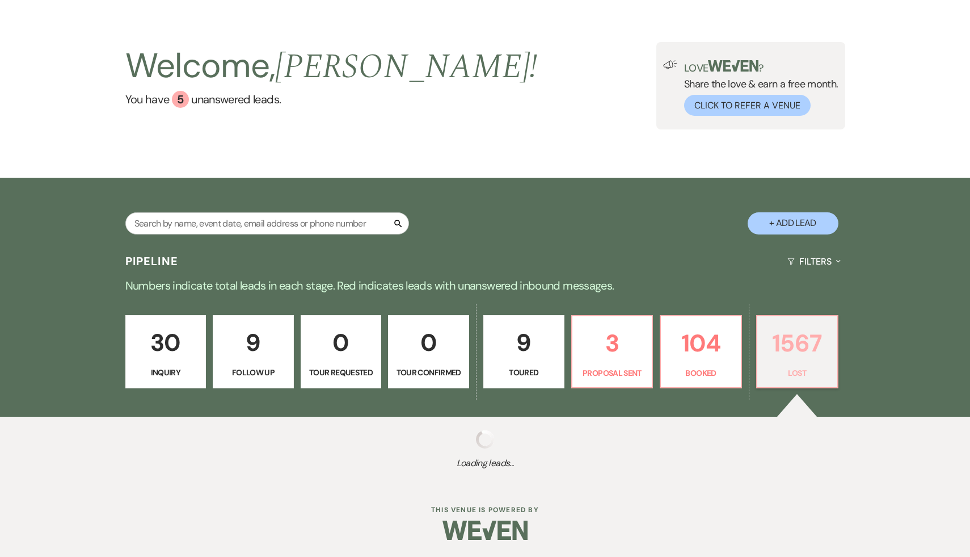
select select "8"
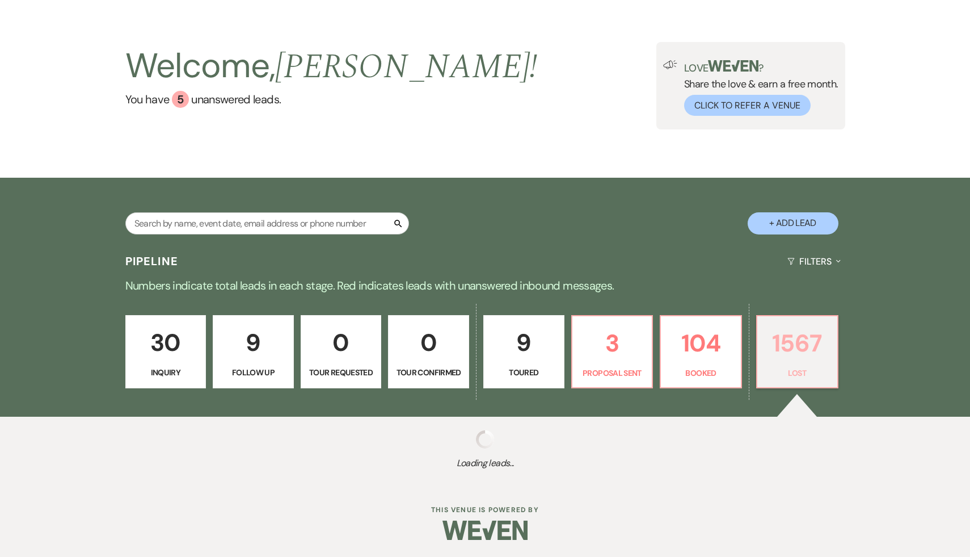
select select "8"
select select "5"
select select "8"
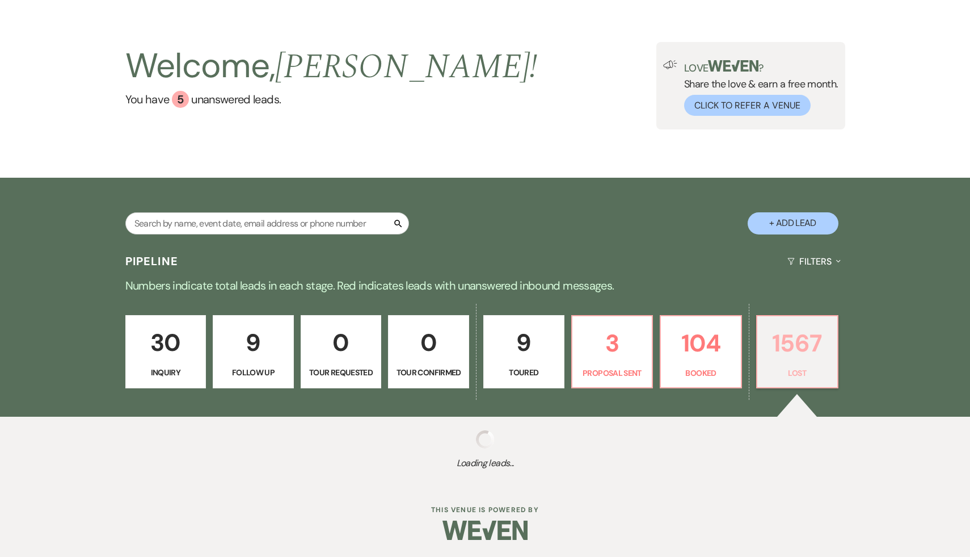
select select "8"
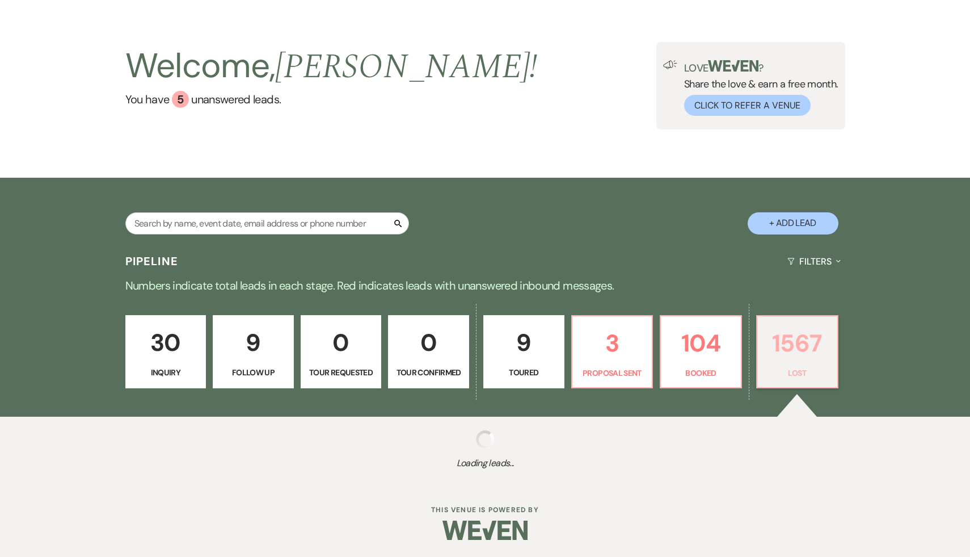
select select "7"
select select "8"
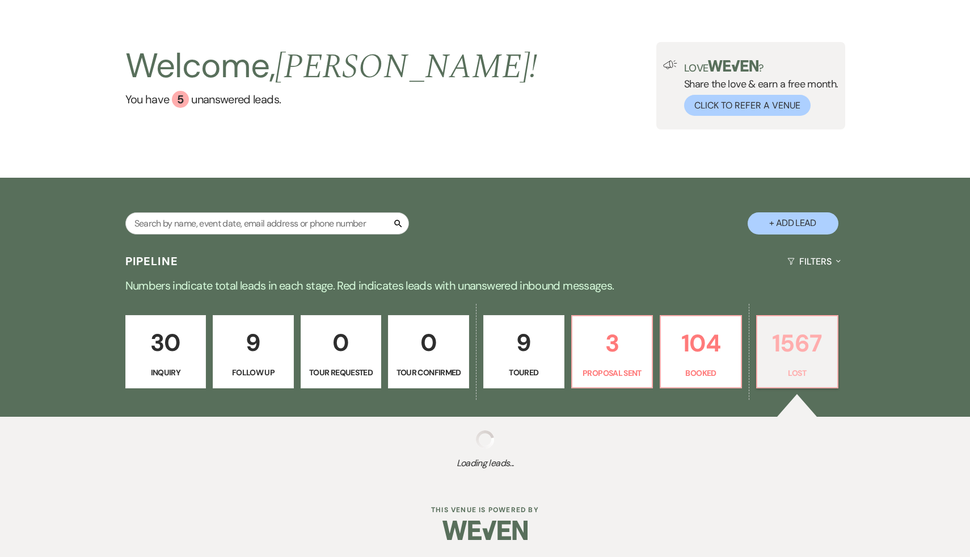
select select "8"
select select "5"
select select "8"
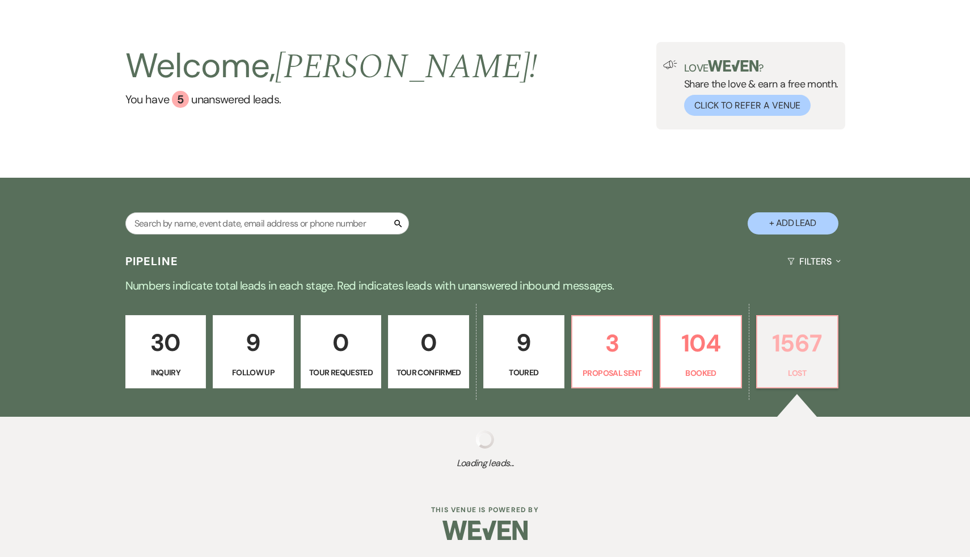
select select "8"
select select "5"
select select "8"
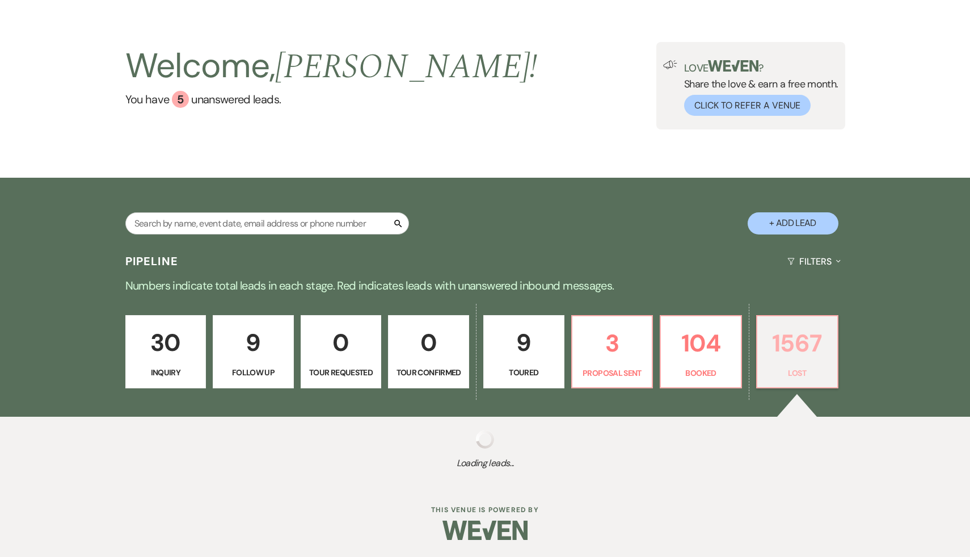
select select "8"
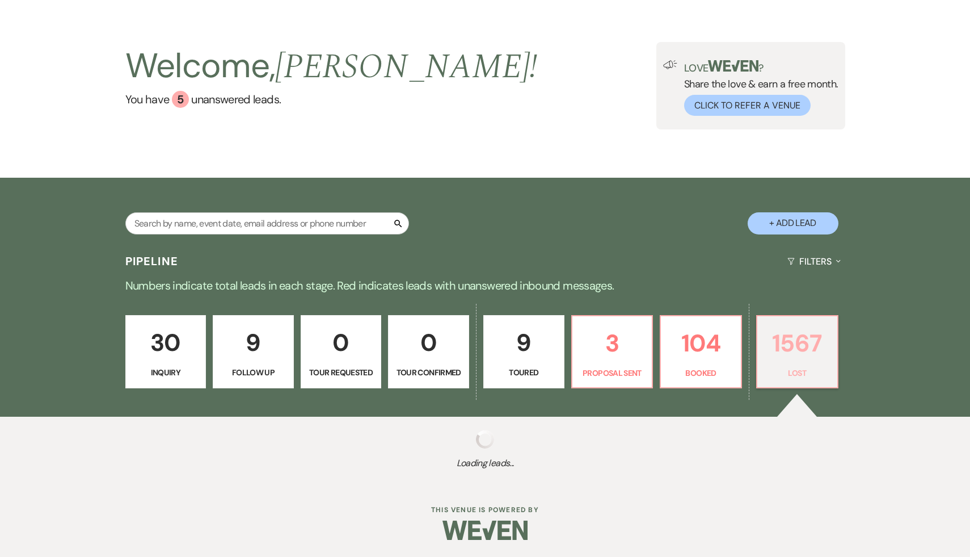
select select "8"
select select "5"
select select "8"
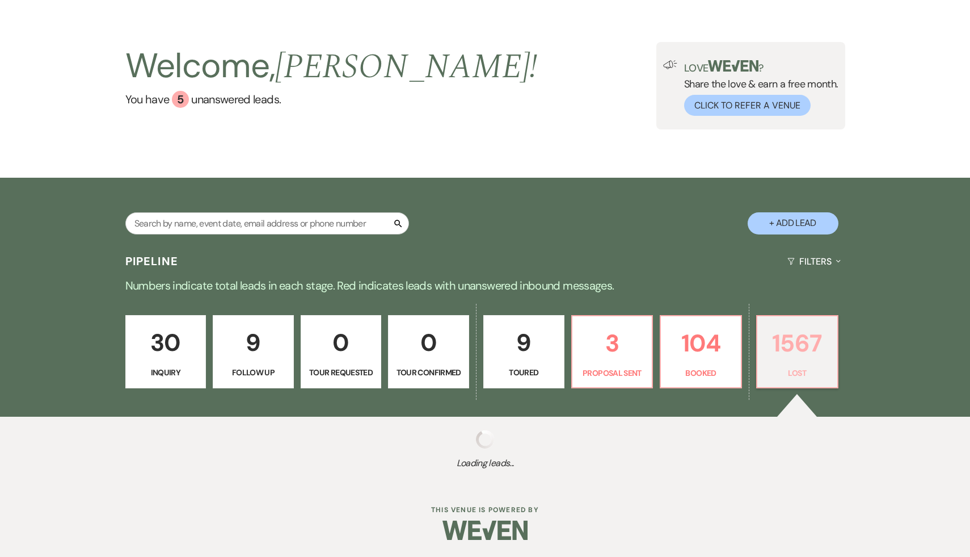
select select "8"
select select "5"
select select "8"
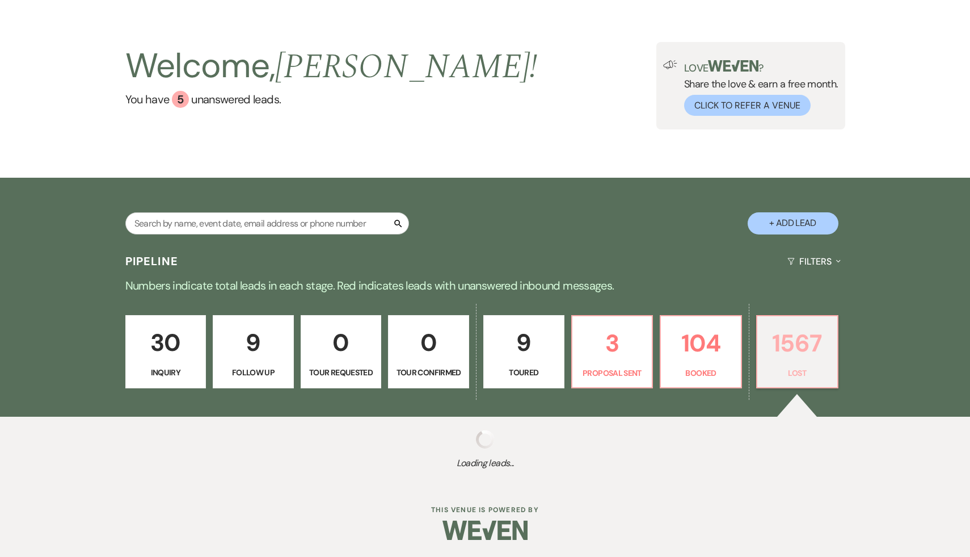
select select "8"
select select "5"
select select "8"
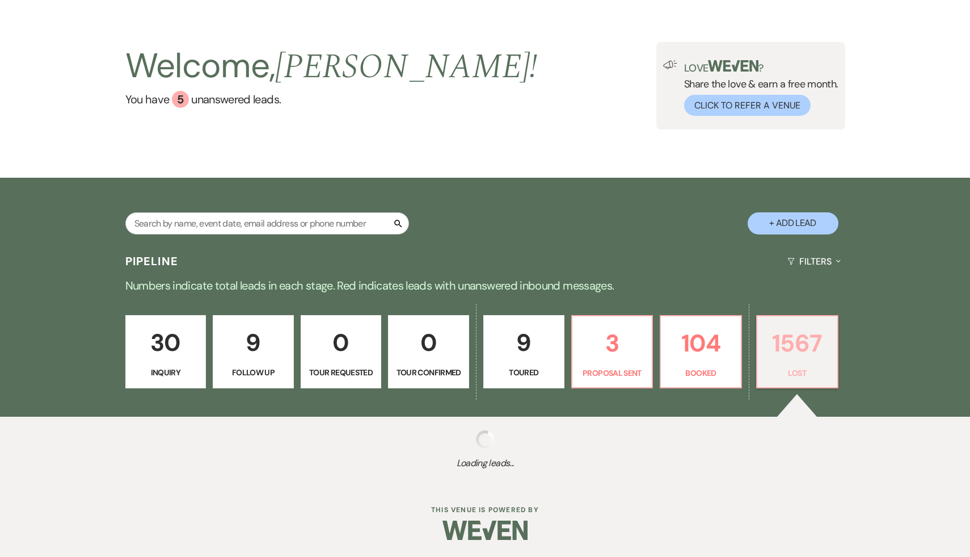
select select "8"
select select "5"
select select "8"
select select "7"
select select "8"
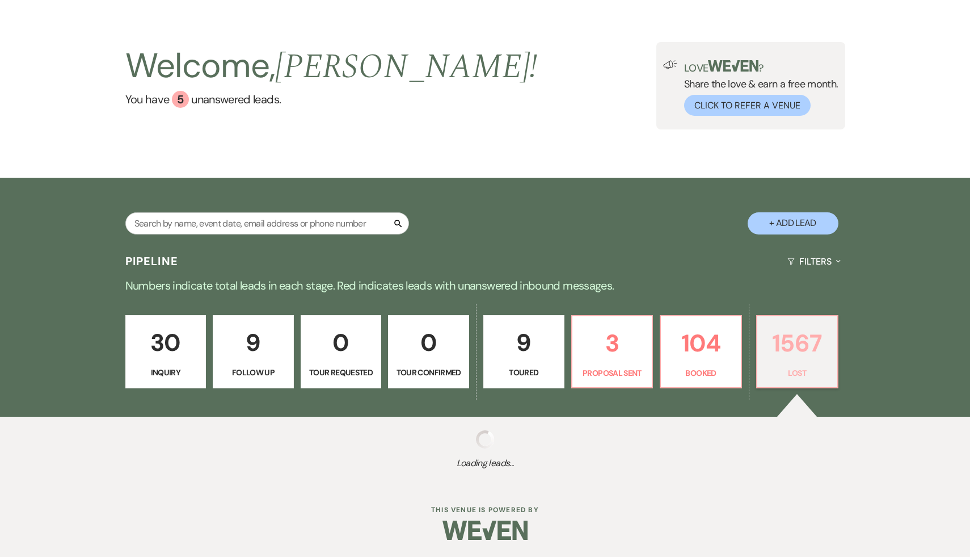
select select "5"
select select "8"
select select "5"
select select "8"
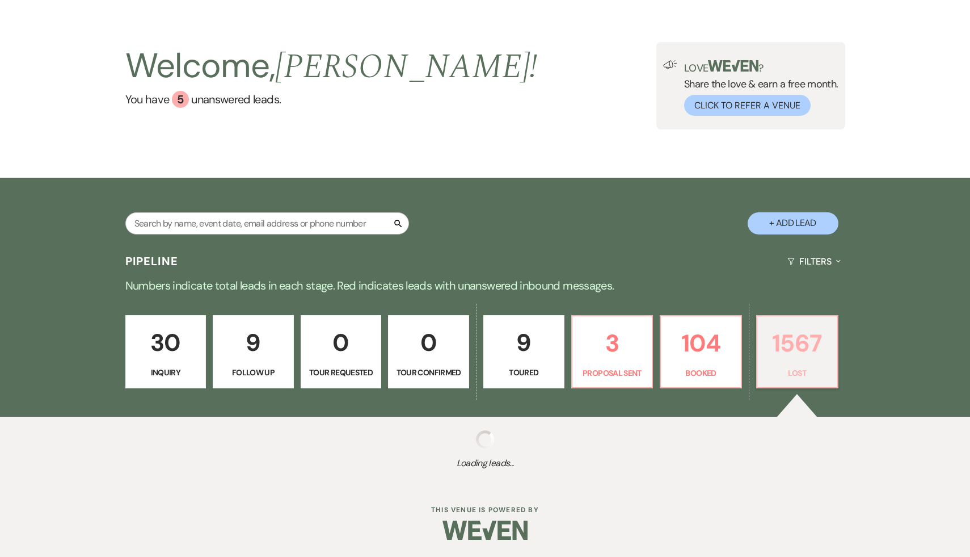
select select "8"
select select "7"
select select "8"
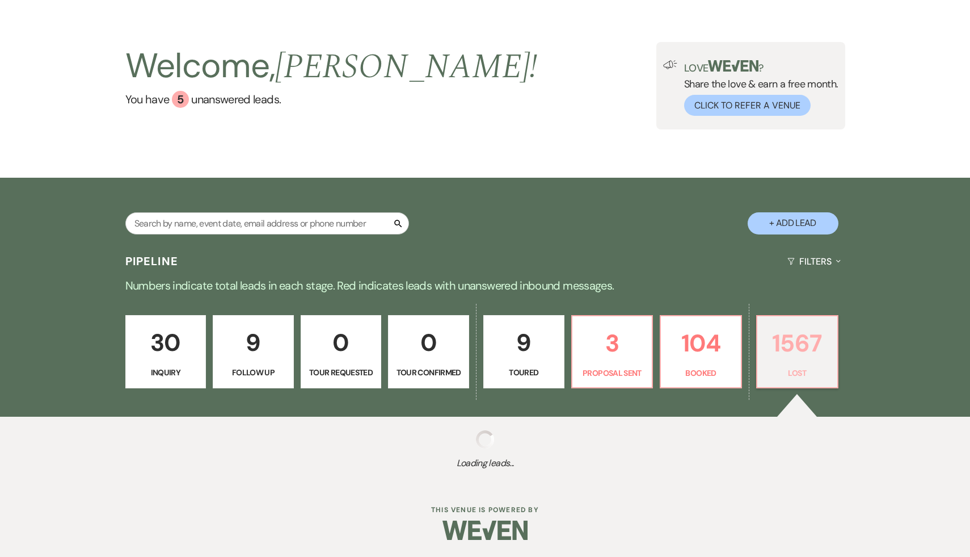
select select "8"
select select "5"
select select "8"
select select "5"
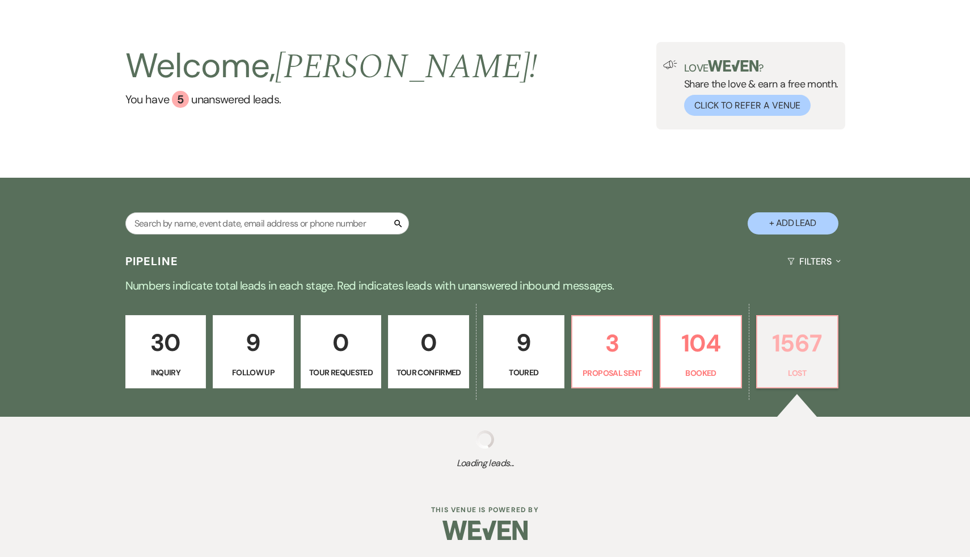
select select "8"
select select "5"
select select "8"
select select "7"
select select "8"
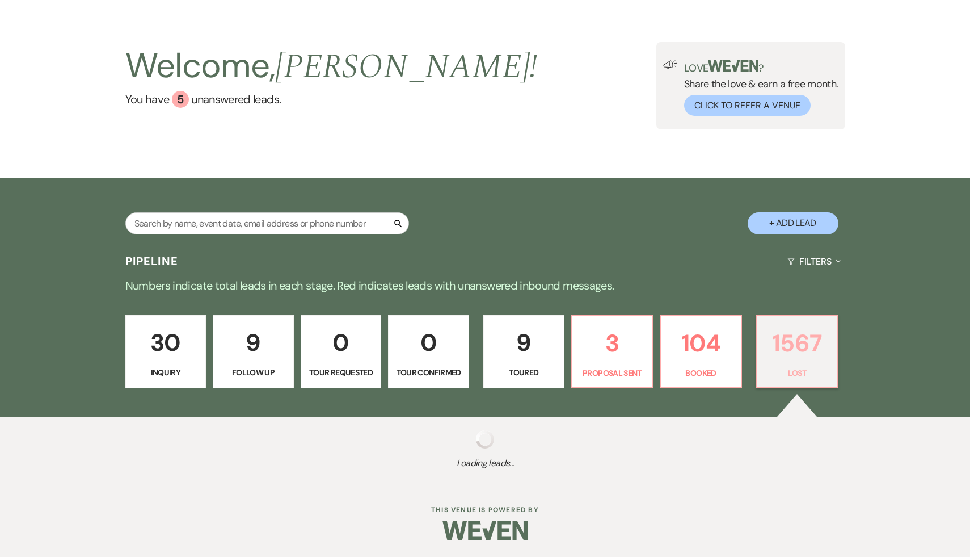
select select "8"
select select "7"
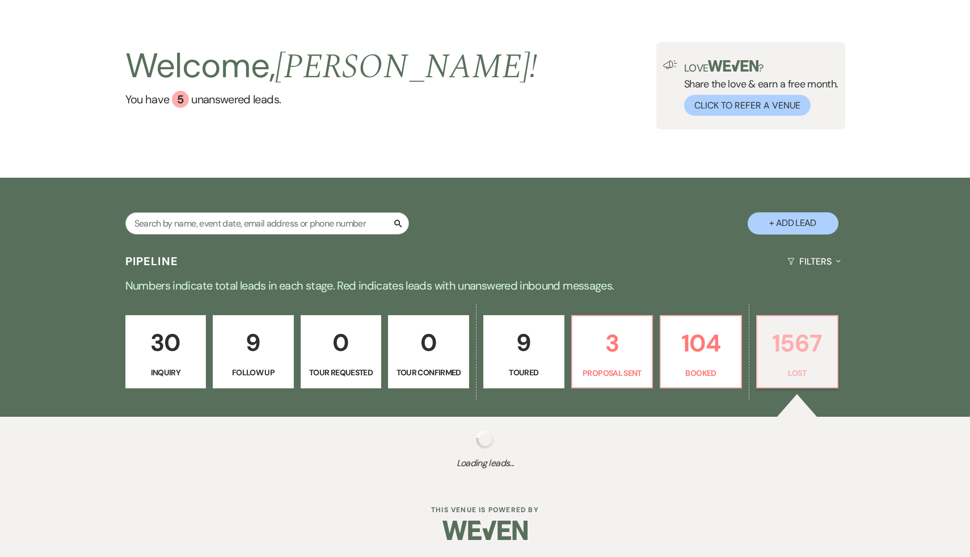
select select "8"
select select "5"
select select "8"
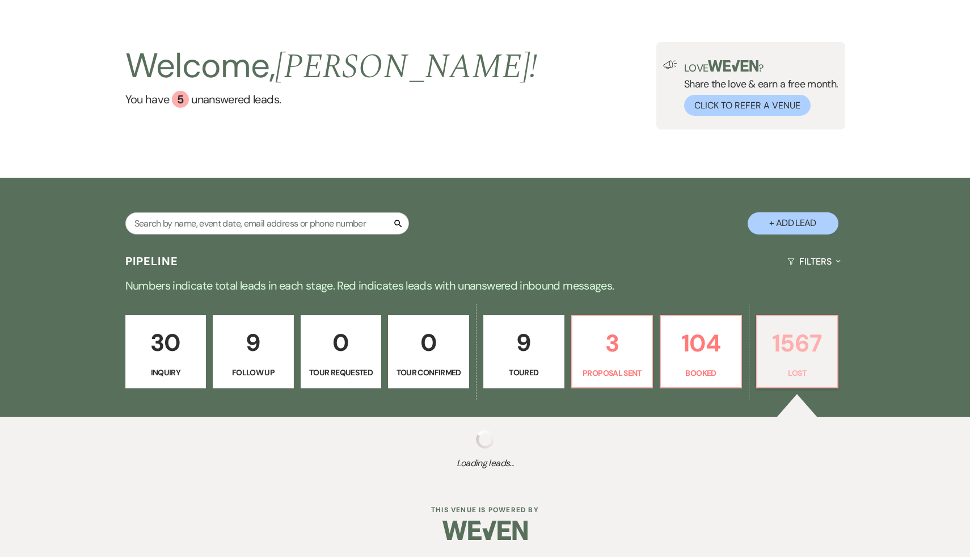
select select "8"
select select "7"
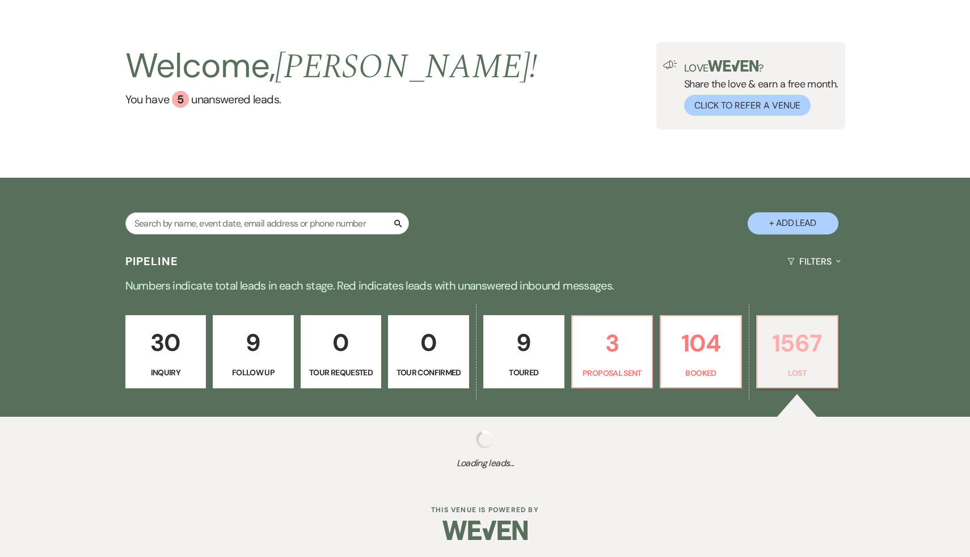
select select "8"
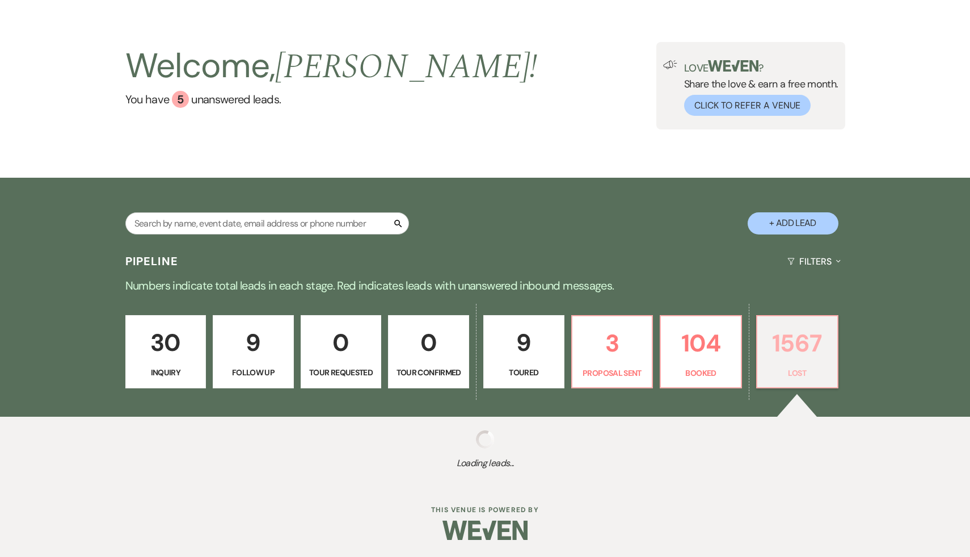
select select "8"
select select "7"
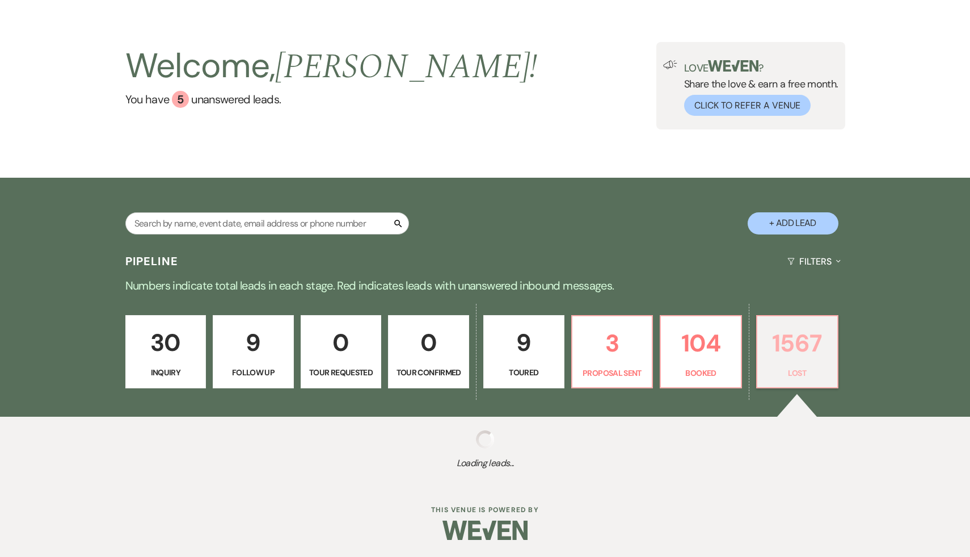
select select "8"
select select "5"
select select "8"
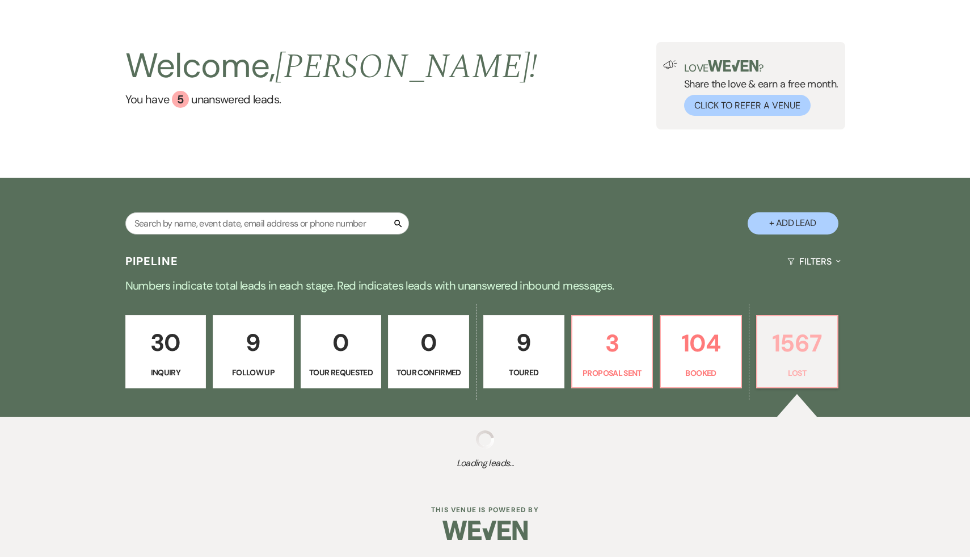
select select "5"
select select "8"
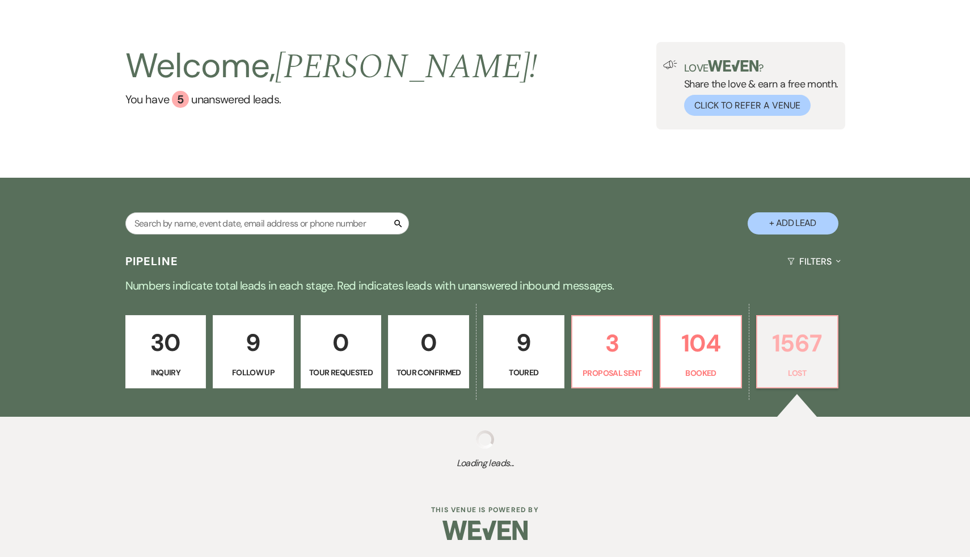
select select "8"
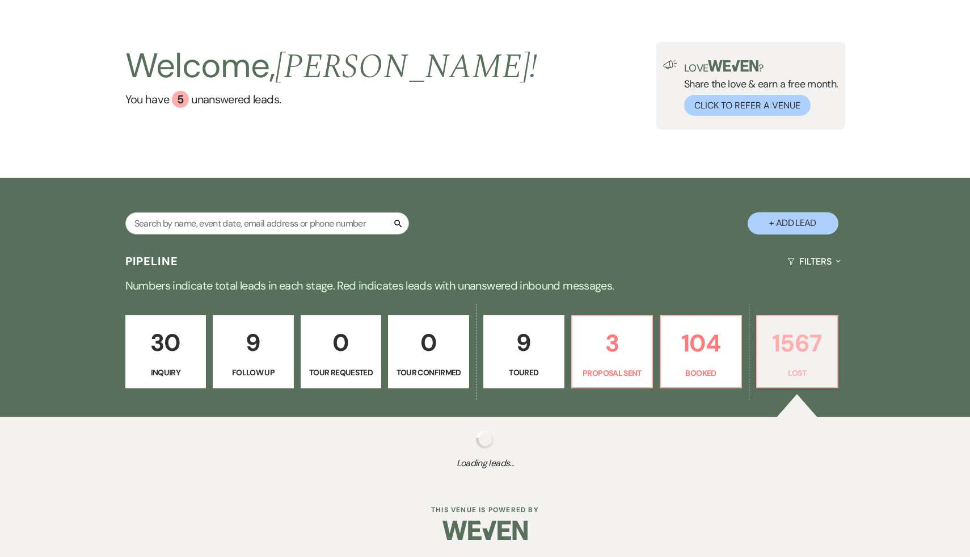
select select "8"
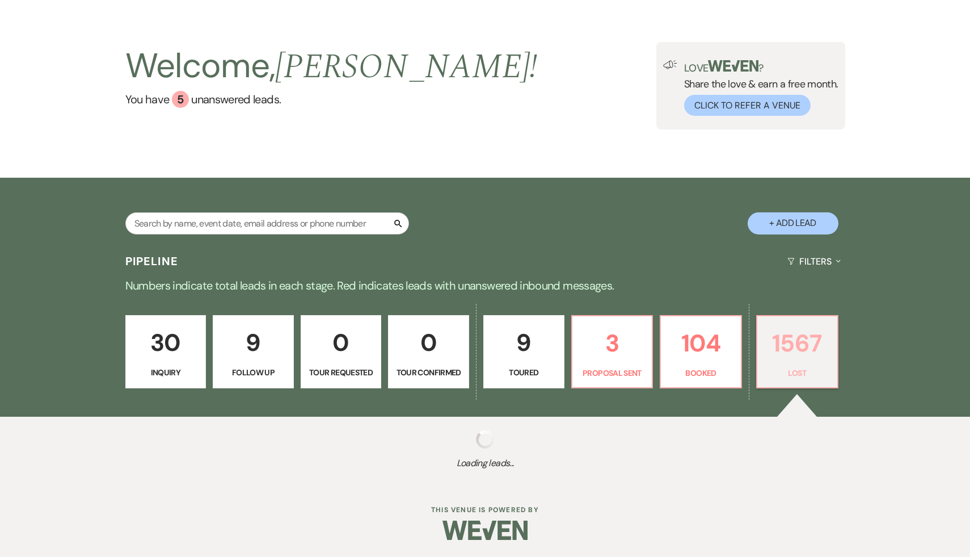
select select "8"
select select "5"
select select "8"
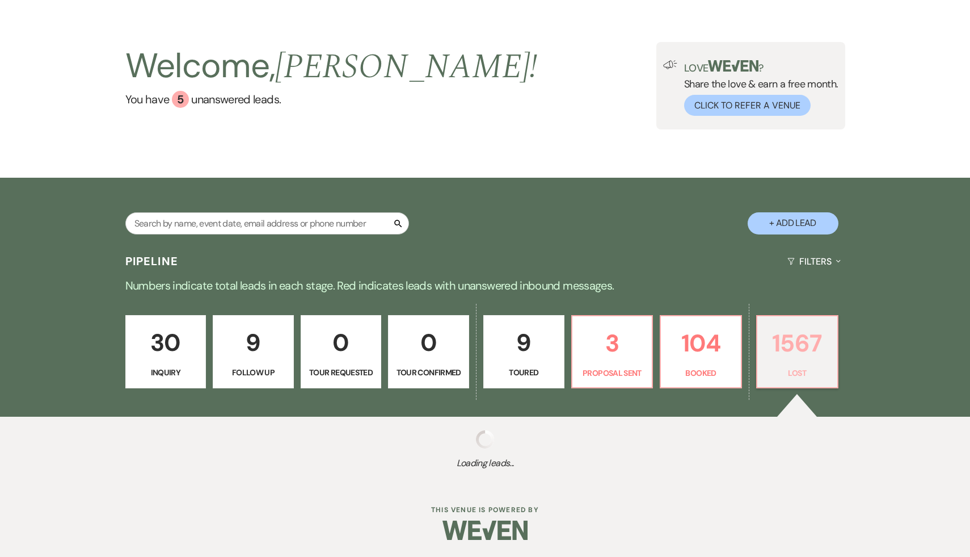
select select "5"
select select "8"
select select "5"
select select "8"
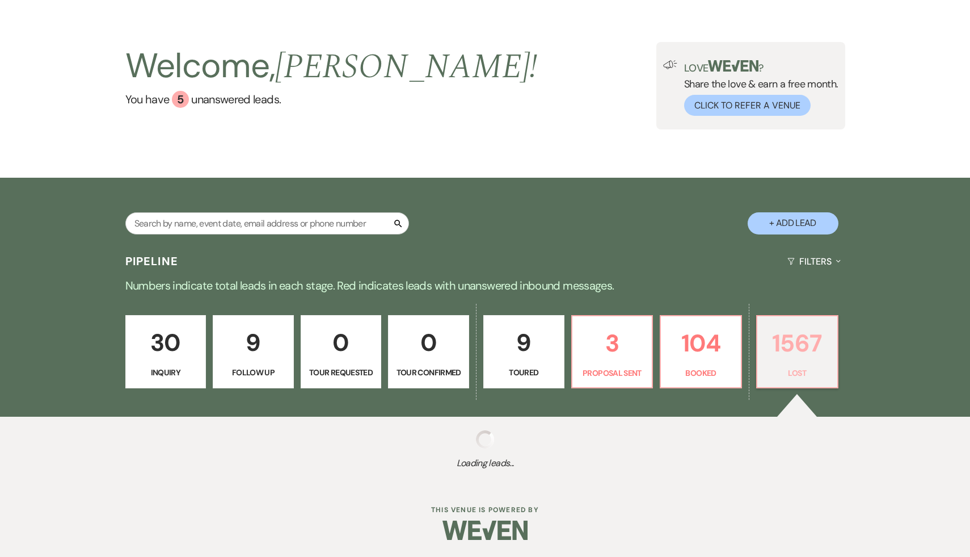
select select "8"
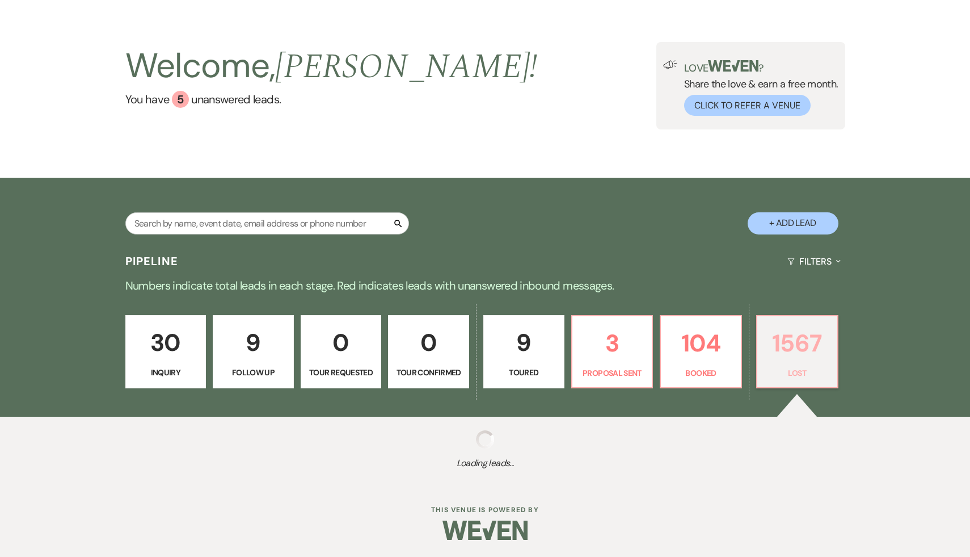
select select "7"
select select "8"
select select "5"
select select "8"
select select "7"
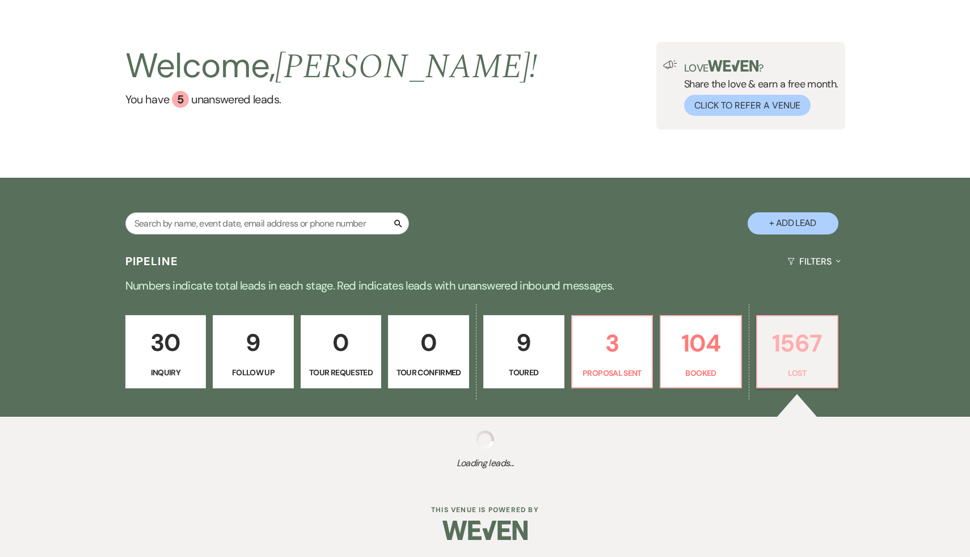
select select "8"
select select "7"
select select "8"
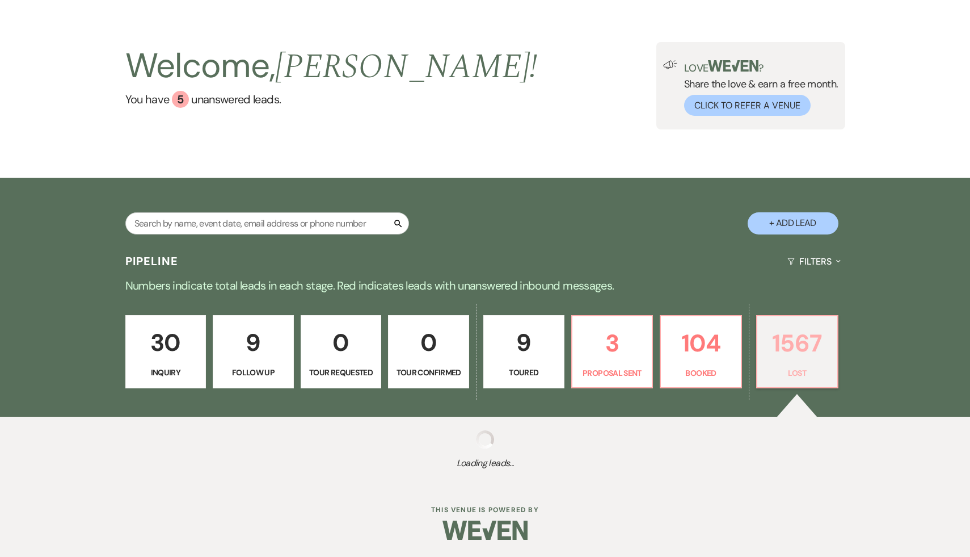
select select "8"
select select "5"
select select "8"
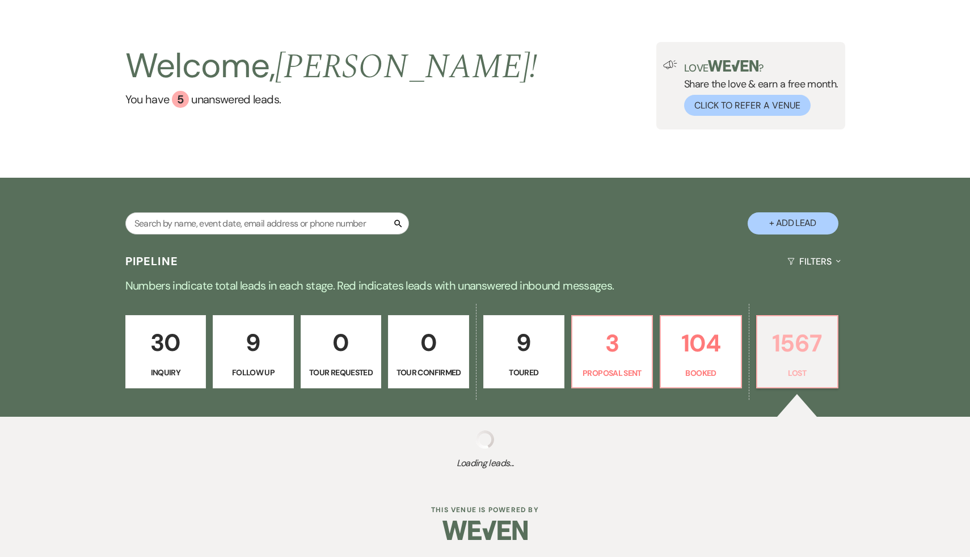
select select "8"
select select "7"
select select "8"
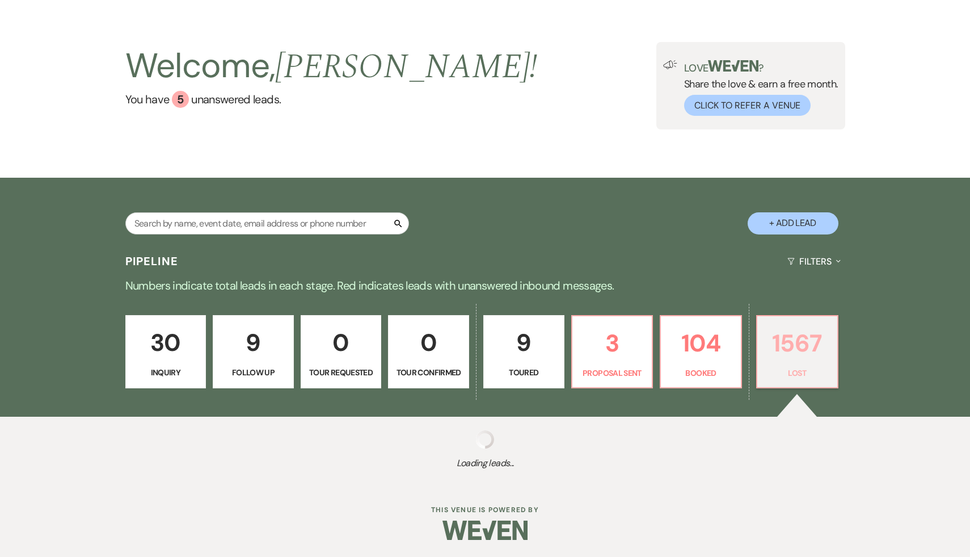
select select "5"
select select "8"
select select "5"
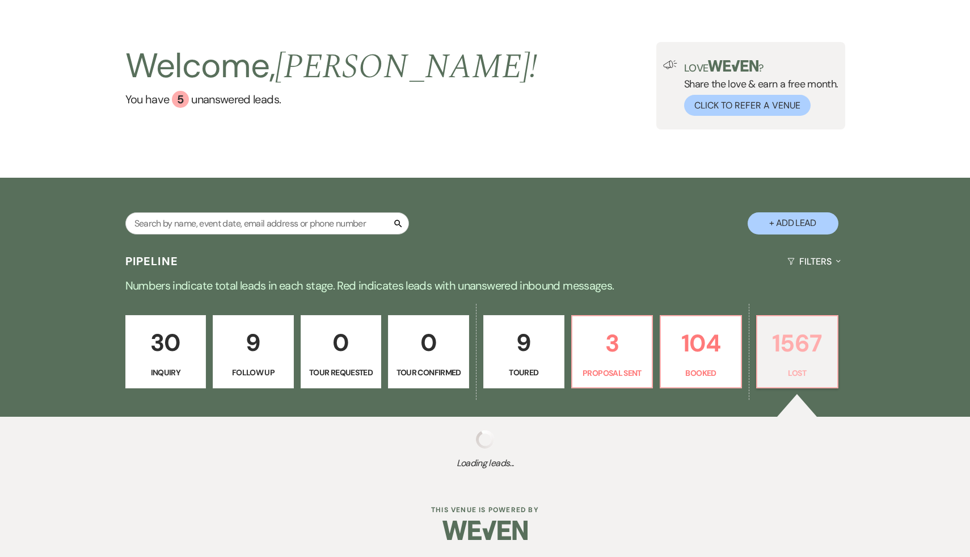
select select "8"
select select "5"
select select "8"
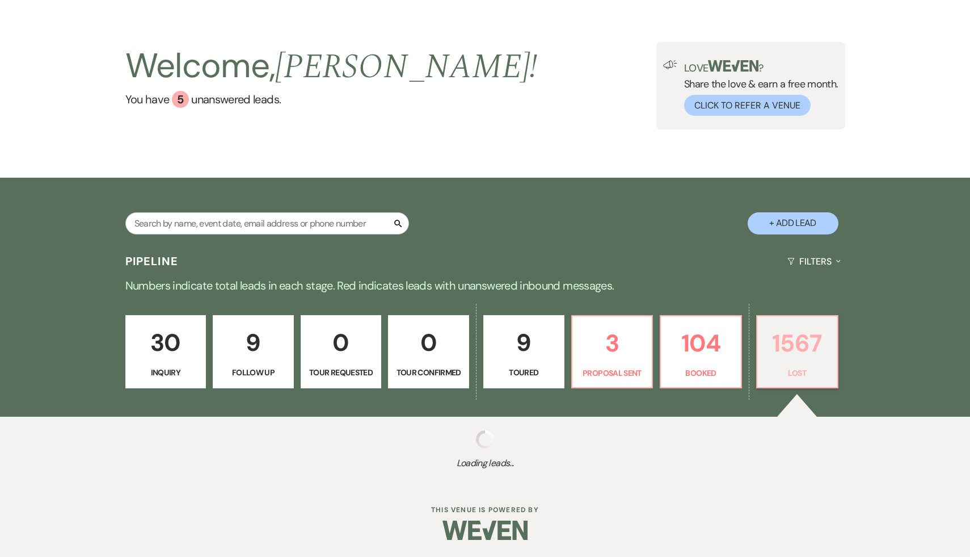
select select "8"
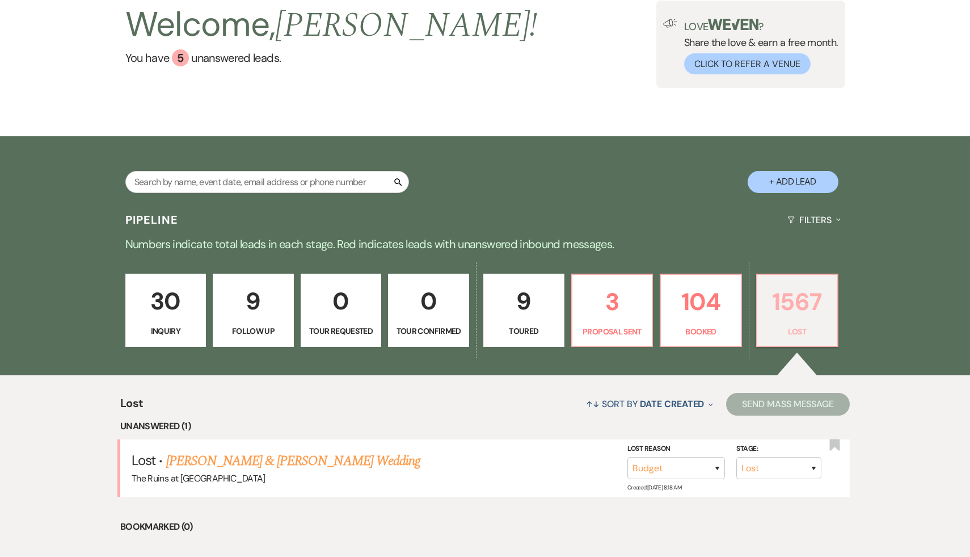
scroll to position [89, 0]
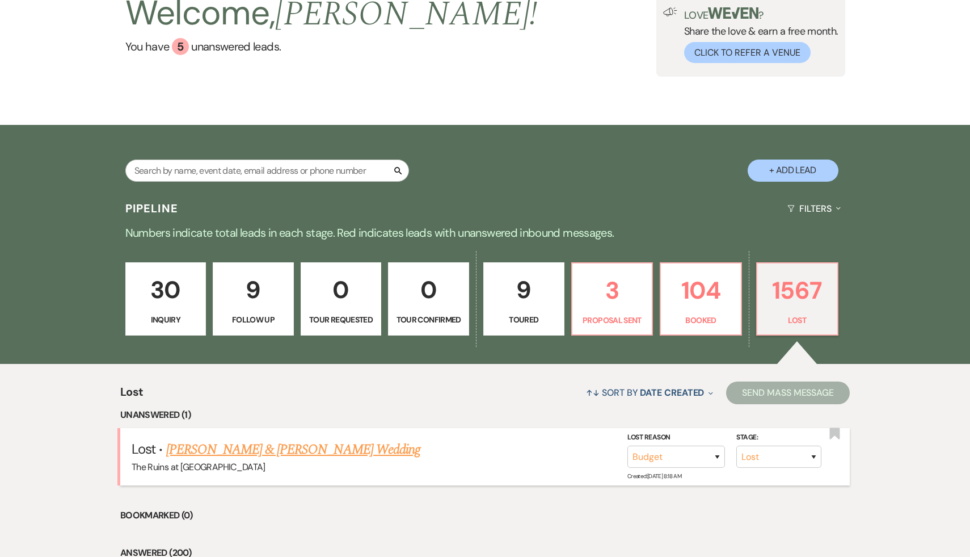
click at [324, 445] on link "Tal Sharon & Jeremy Lamstein's Wedding" at bounding box center [293, 449] width 254 height 20
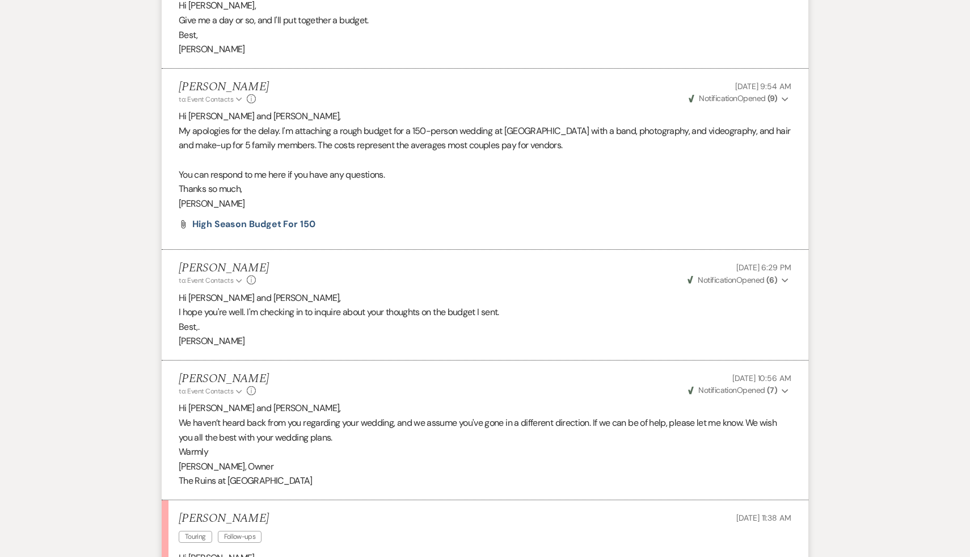
scroll to position [1727, 0]
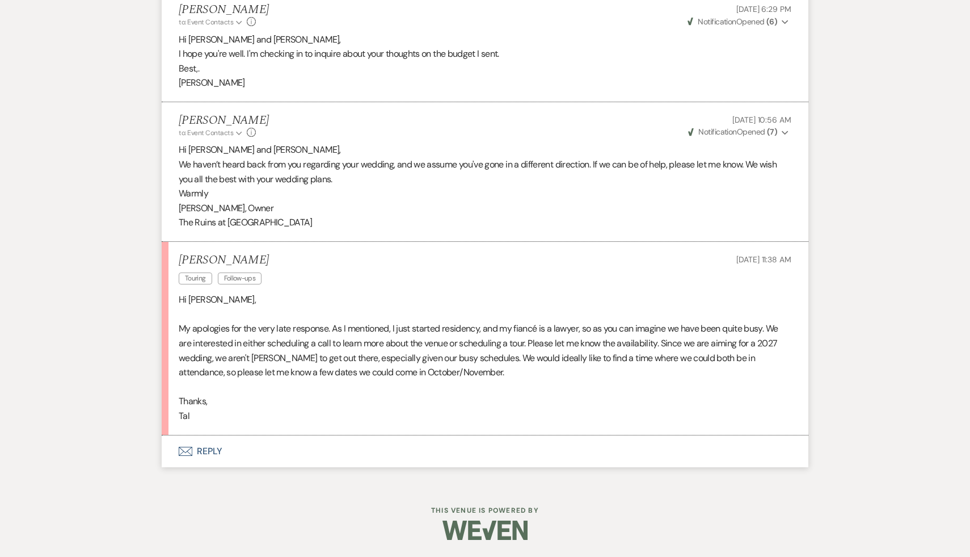
click at [300, 405] on p "Thanks," at bounding box center [485, 401] width 613 height 15
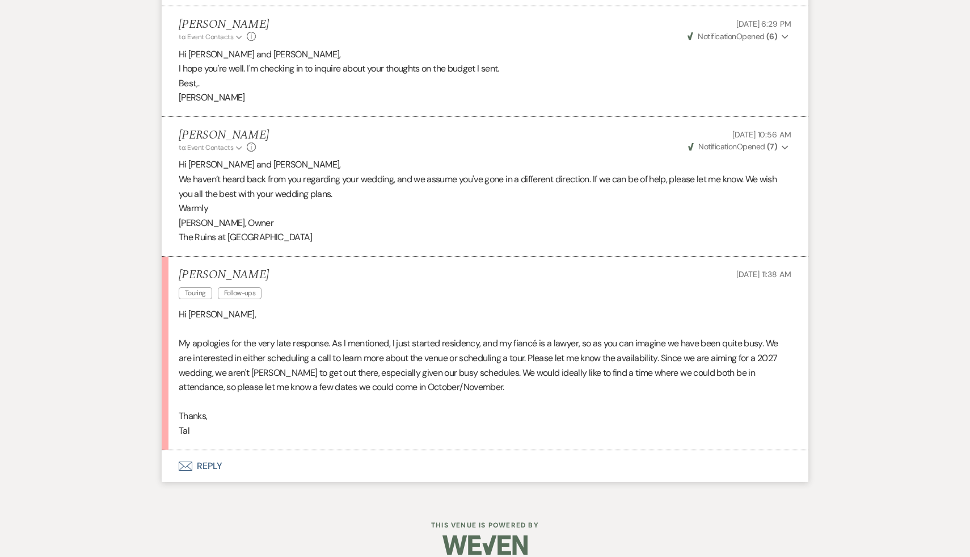
scroll to position [1713, 0]
click at [417, 402] on p at bounding box center [485, 401] width 613 height 15
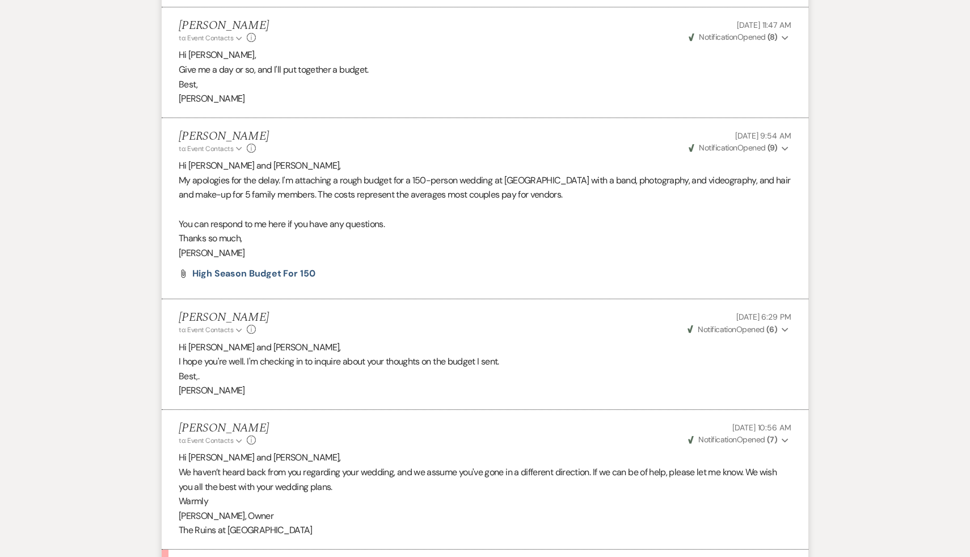
scroll to position [1422, 0]
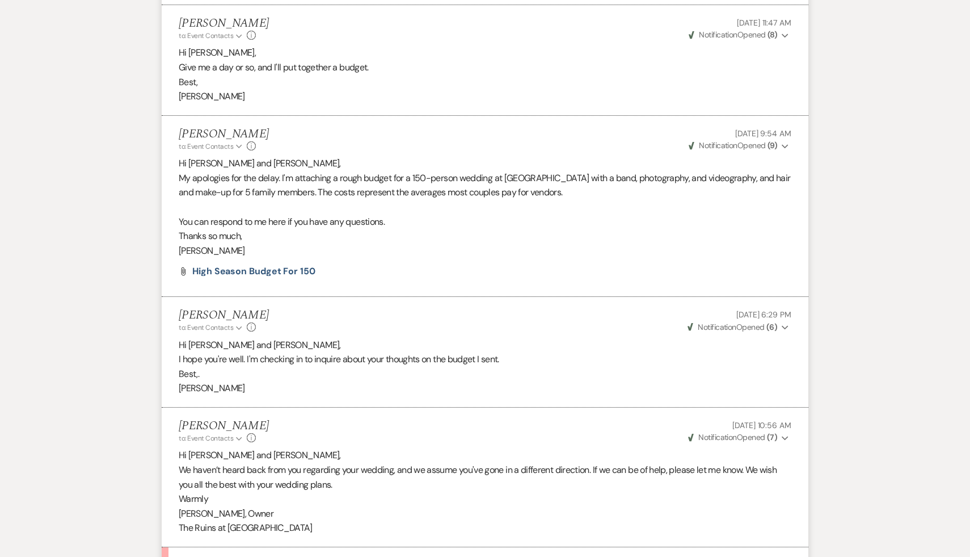
click at [384, 443] on div "Carol Reichert to: Event Contacts Expand Info Aug 09, 2025, 10:56 AM Weven Chec…" at bounding box center [485, 431] width 613 height 24
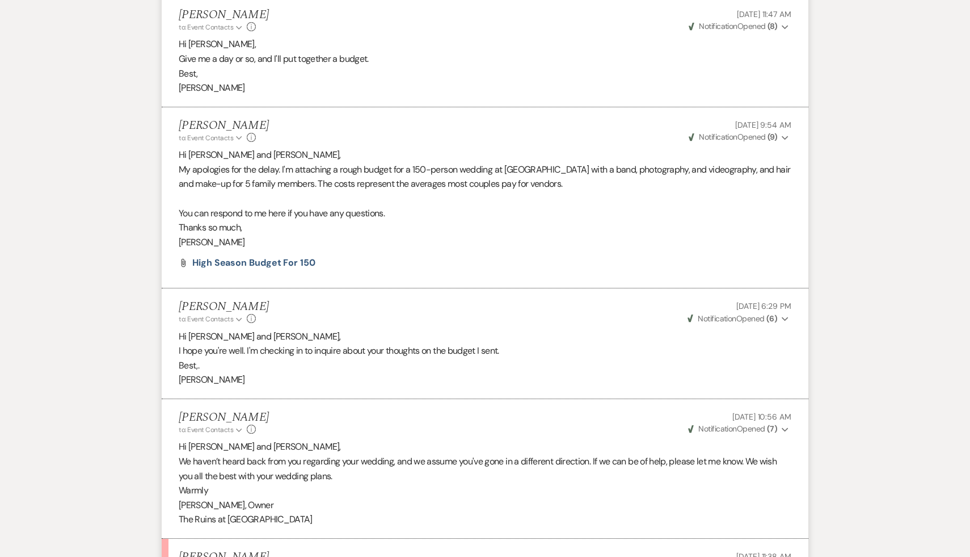
scroll to position [1431, 0]
click at [377, 498] on p "Carol Reichert, Owner" at bounding box center [485, 504] width 613 height 15
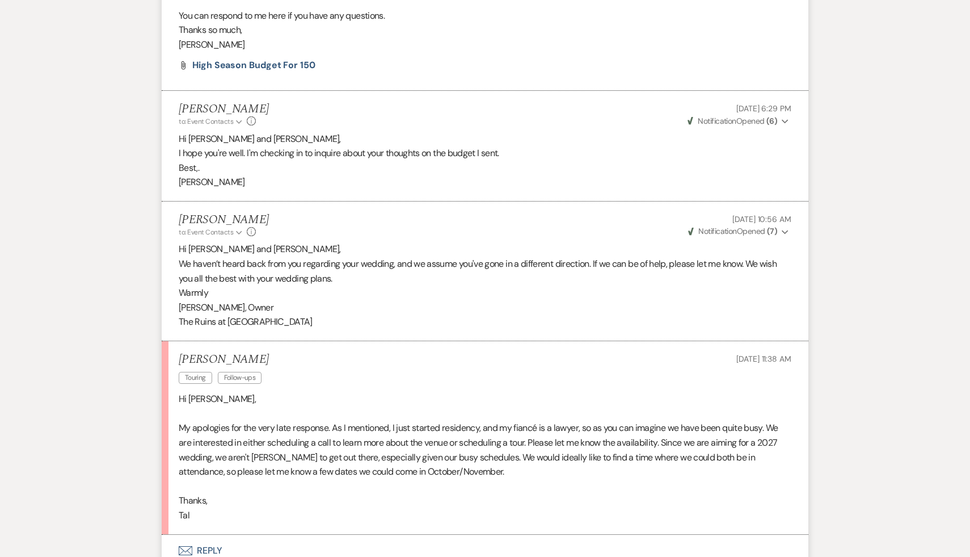
scroll to position [1634, 0]
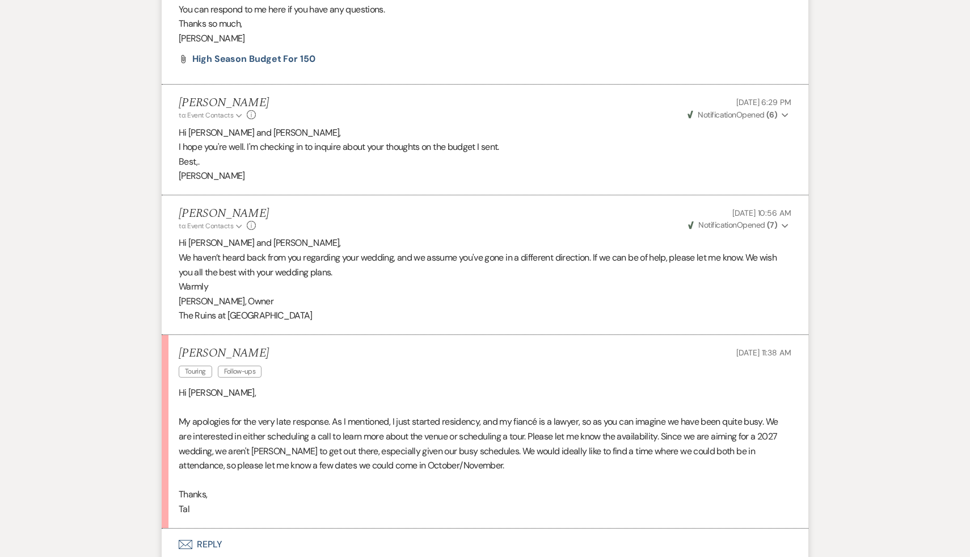
click at [347, 490] on p "Thanks," at bounding box center [485, 494] width 613 height 15
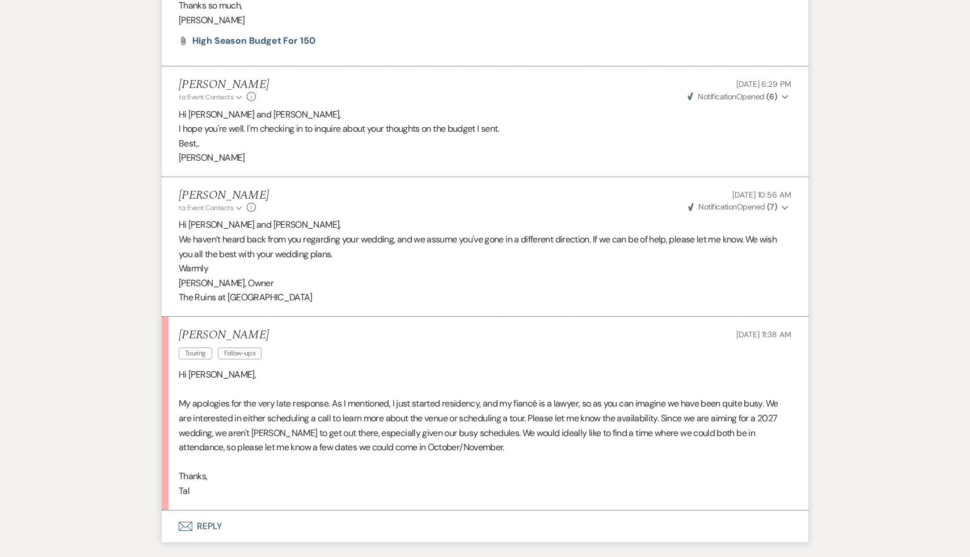
scroll to position [1660, 0]
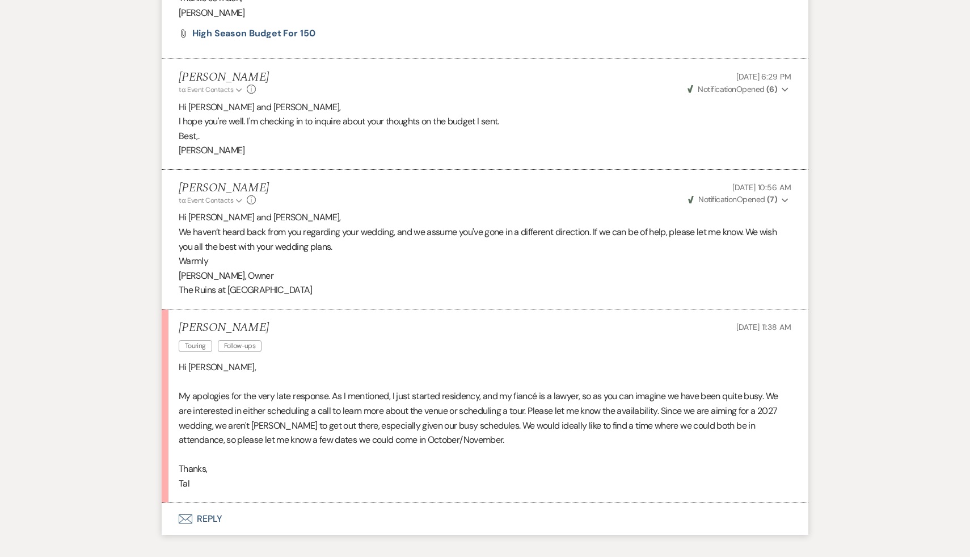
click at [315, 515] on button "Envelope Reply" at bounding box center [485, 519] width 647 height 32
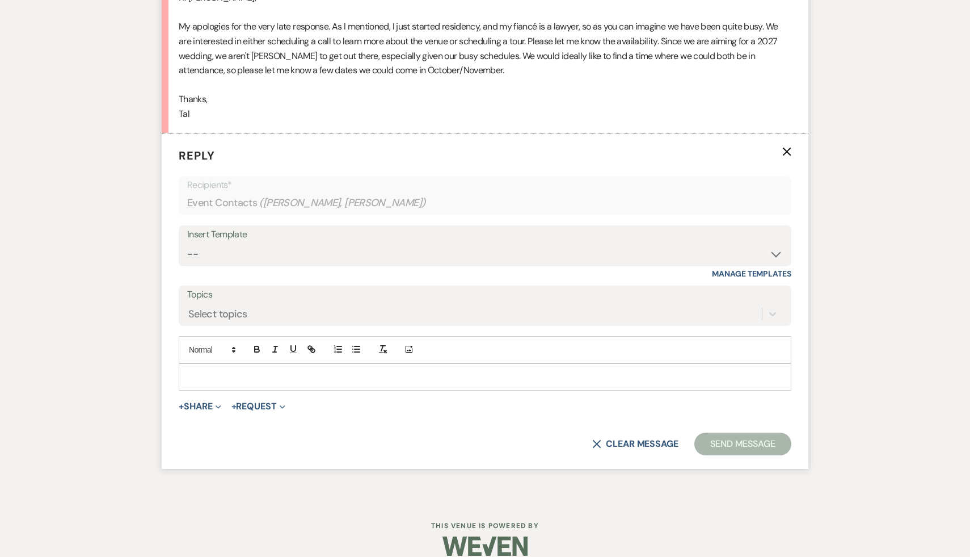
scroll to position [2023, 0]
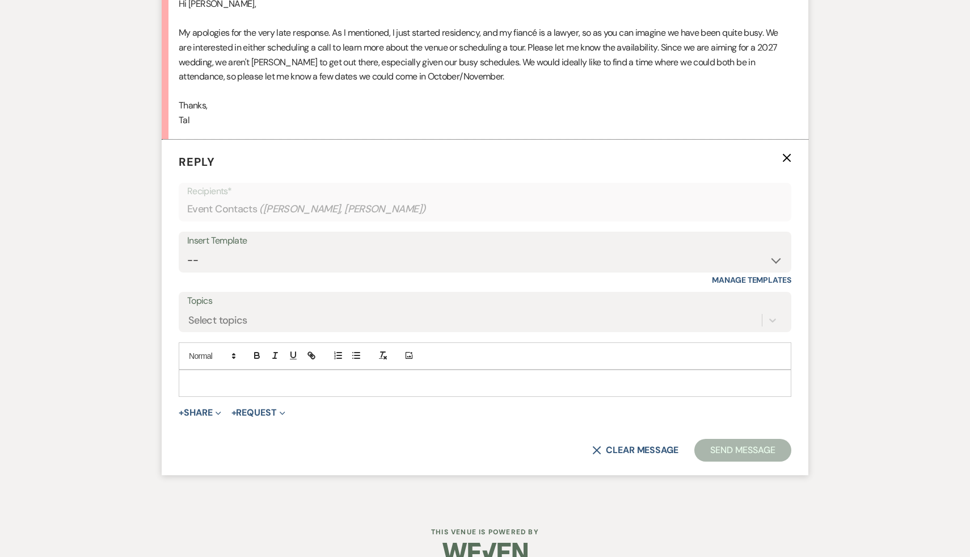
click at [394, 390] on div at bounding box center [485, 383] width 612 height 26
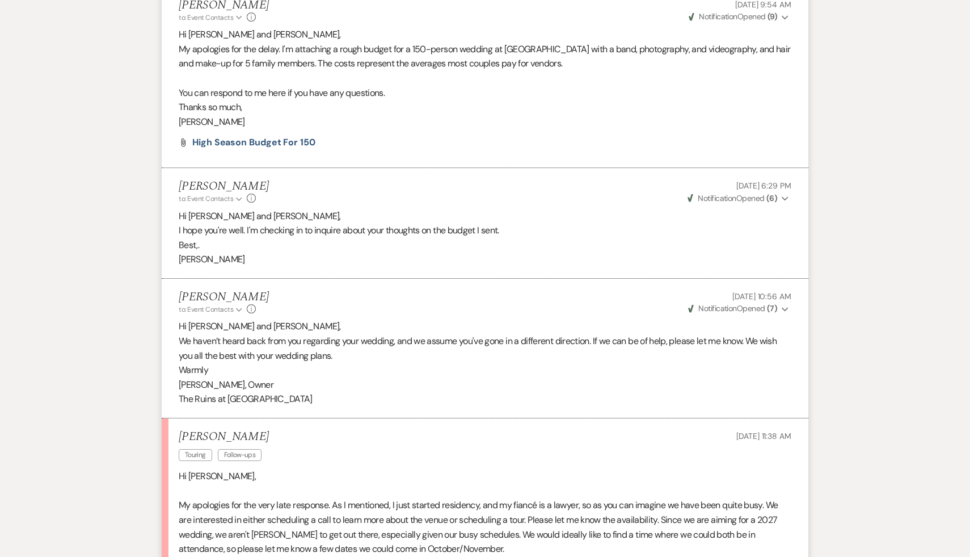
scroll to position [1526, 0]
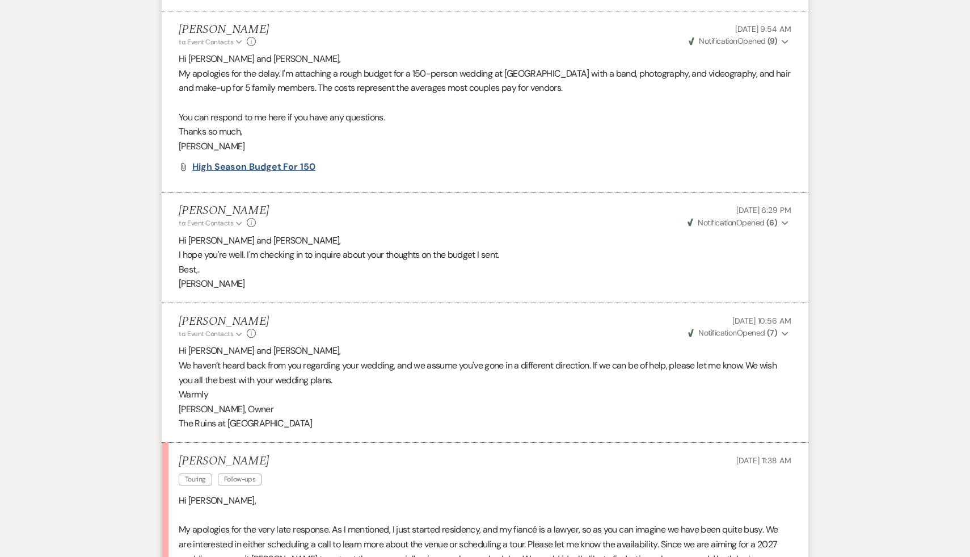
click at [280, 166] on span "High season budget for 150" at bounding box center [253, 167] width 123 height 12
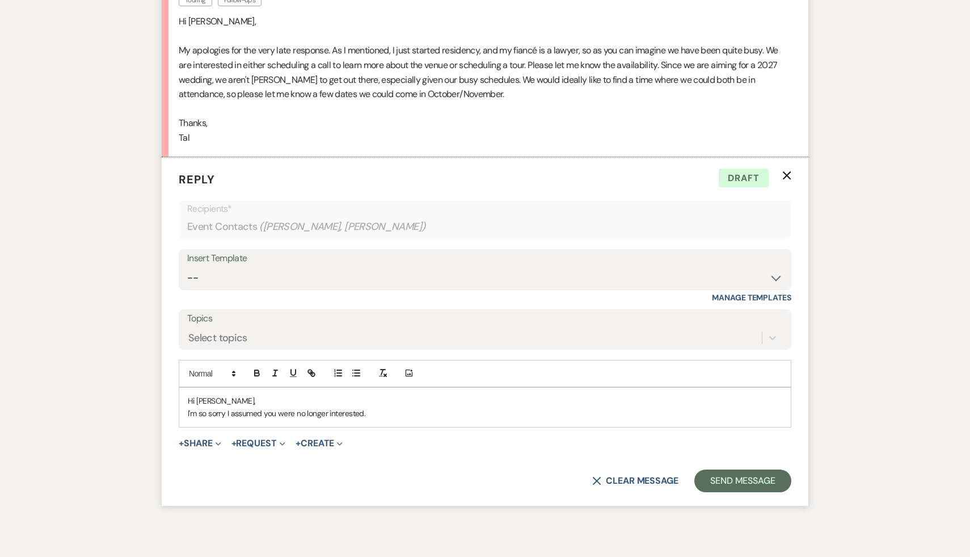
scroll to position [2006, 0]
click at [388, 416] on p "I'm so sorry I assumed you were no longer interested." at bounding box center [485, 412] width 595 height 12
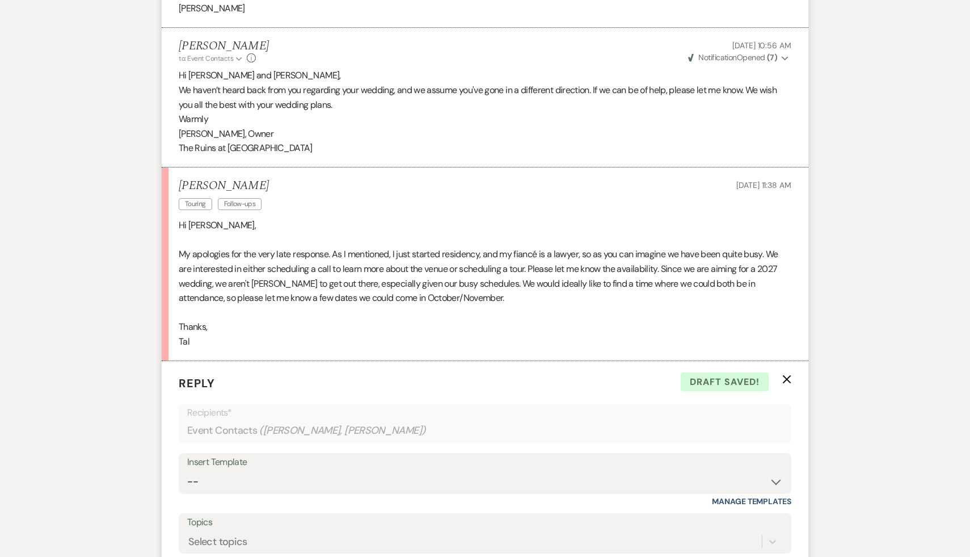
scroll to position [2070, 0]
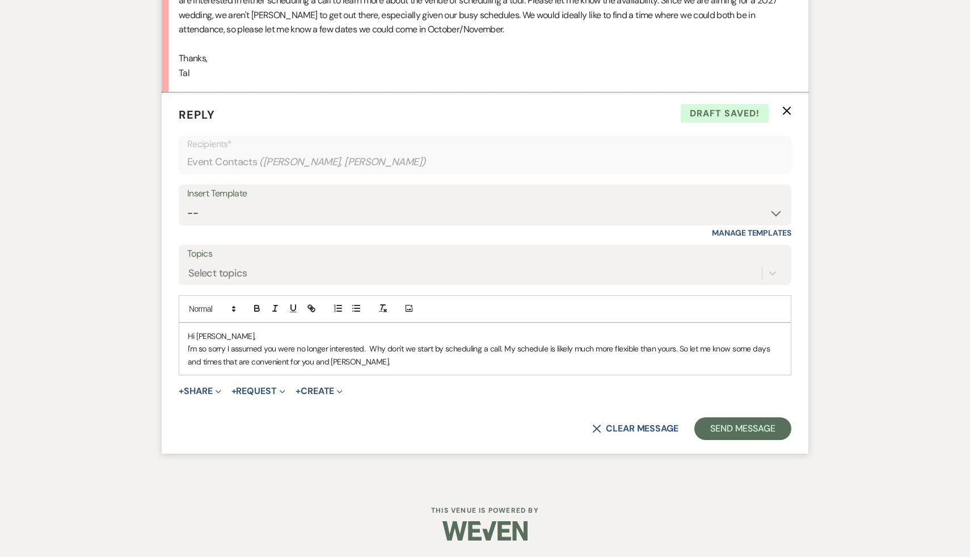
click at [409, 365] on p "I'm so sorry I assumed you were no longer interested. Why don't we start by sch…" at bounding box center [485, 355] width 595 height 26
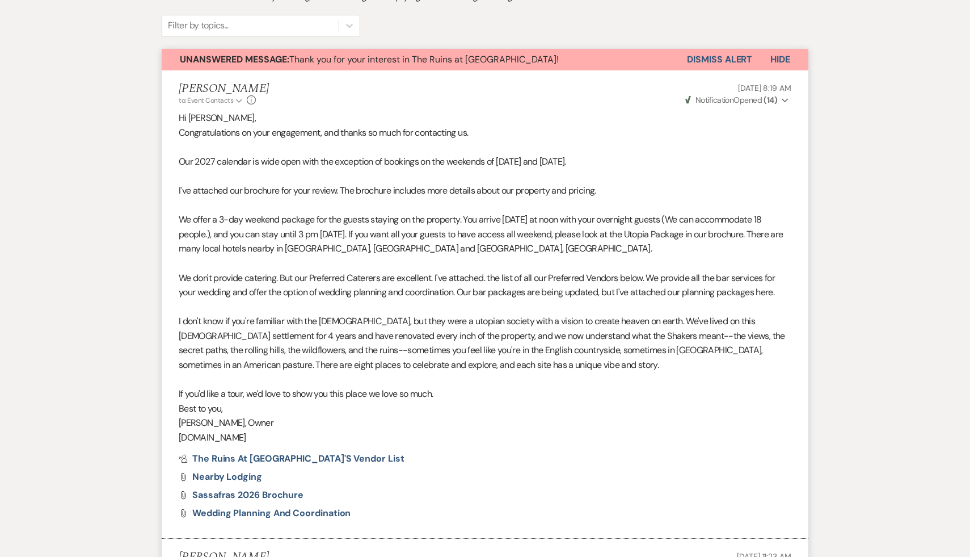
scroll to position [466, 0]
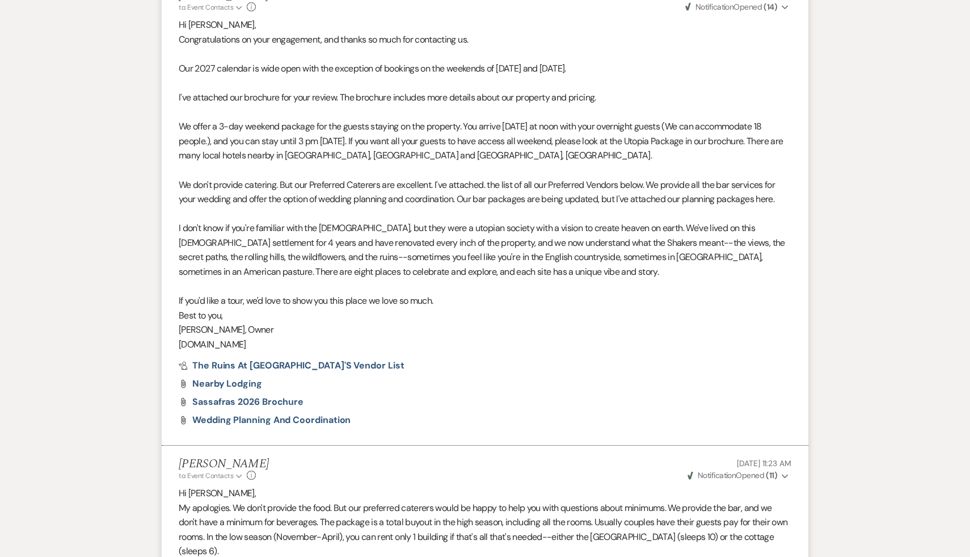
drag, startPoint x: 589, startPoint y: 68, endPoint x: 502, endPoint y: 64, distance: 86.9
click at [502, 64] on p "Our 2027 calendar is wide open with the exception of bookings on the weekends o…" at bounding box center [485, 68] width 613 height 15
copy p "June 12 and August 7."
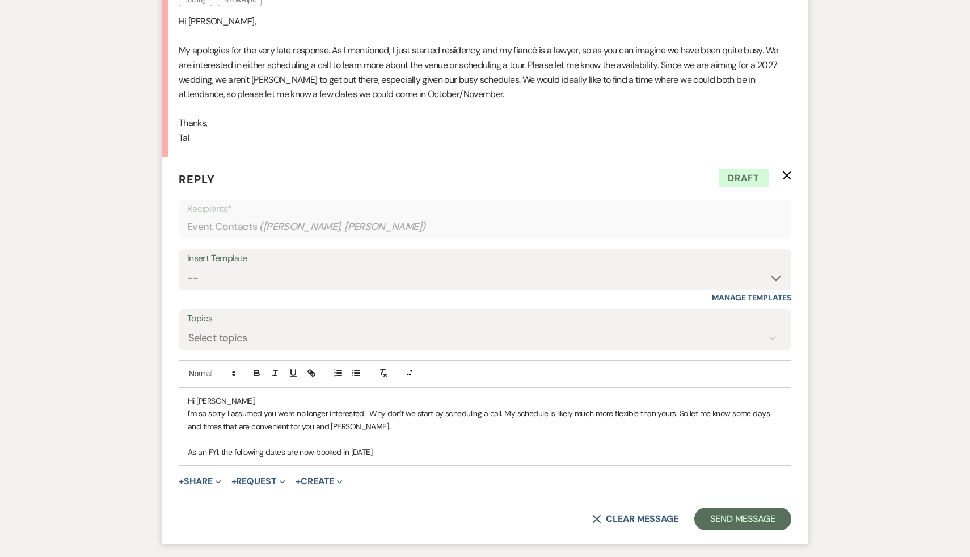
scroll to position [2096, 0]
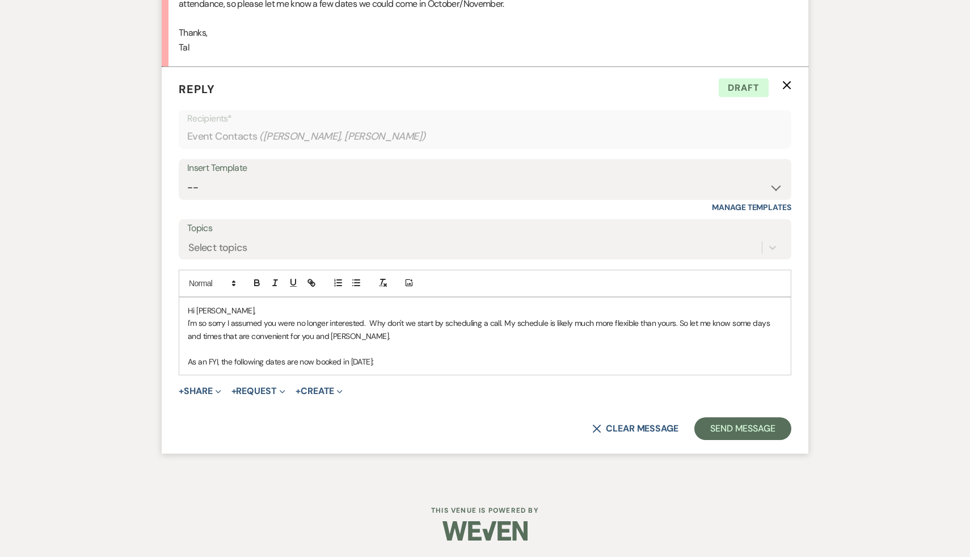
click at [388, 360] on p "As an FYI, the following dates are now booked in 2027:" at bounding box center [485, 361] width 595 height 12
click at [394, 360] on span "June 12 and August 7." at bounding box center [404, 361] width 61 height 10
click at [548, 353] on p at bounding box center [485, 348] width 595 height 12
click at [495, 358] on p "As an FYI, the following dates are now booked in 2027: June 12, June 27, and Au…" at bounding box center [485, 361] width 595 height 12
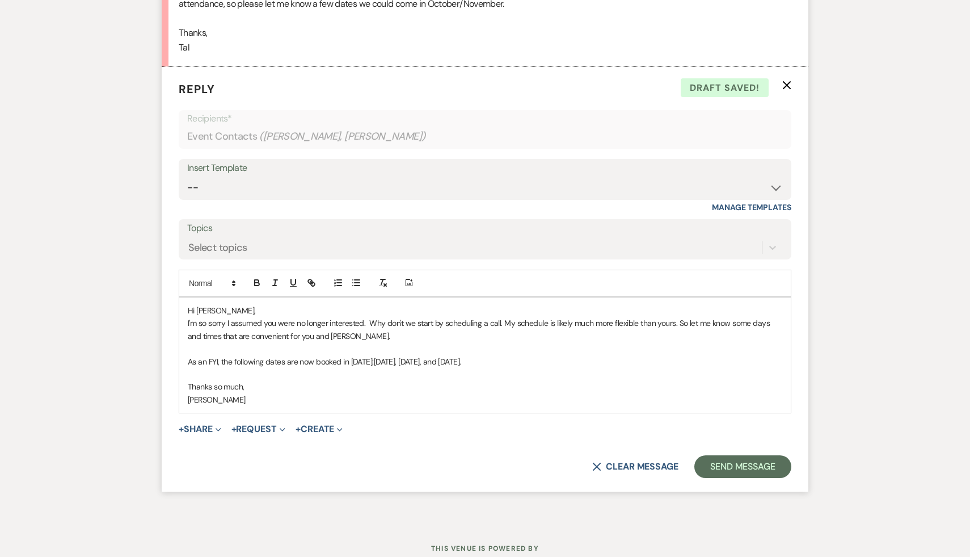
click at [409, 459] on div "X Clear message Send Message" at bounding box center [485, 466] width 613 height 23
click at [565, 371] on p at bounding box center [485, 374] width 595 height 12
click at [413, 453] on form "Reply X Draft Recipients* Event Contacts ( Tal Sharon, Jeremy Lamstein ) Insert…" at bounding box center [485, 279] width 647 height 425
click at [756, 465] on button "Send Message" at bounding box center [743, 466] width 97 height 23
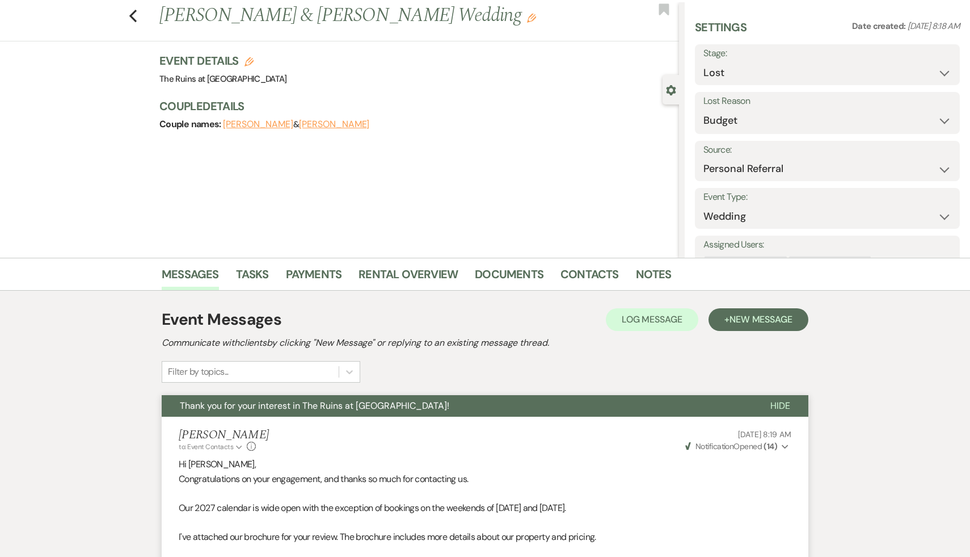
scroll to position [0, 0]
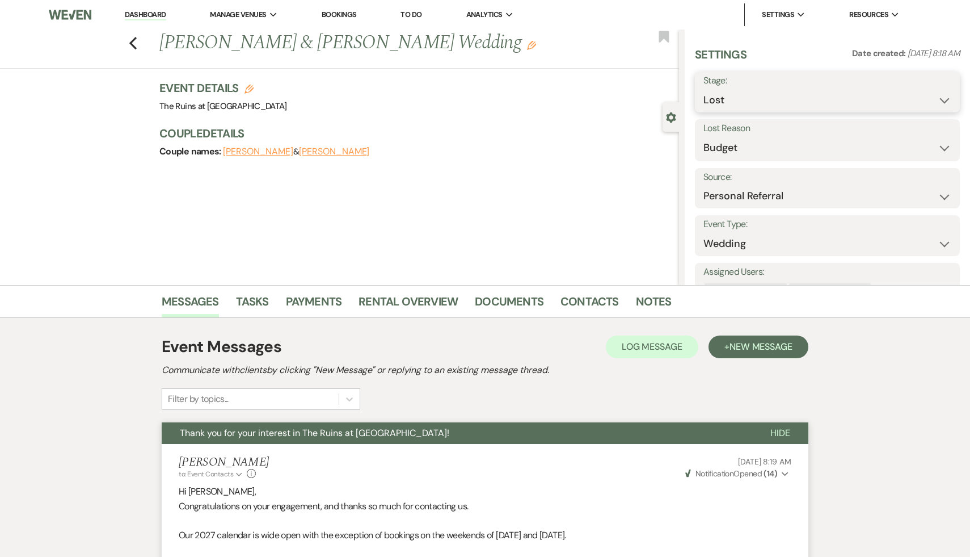
click at [946, 98] on select "Inquiry Follow Up Tour Requested Tour Confirmed Toured Proposal Sent Booked Lost" at bounding box center [828, 100] width 248 height 22
click at [704, 89] on select "Inquiry Follow Up Tour Requested Tour Confirmed Toured Proposal Sent Booked Lost" at bounding box center [828, 100] width 248 height 22
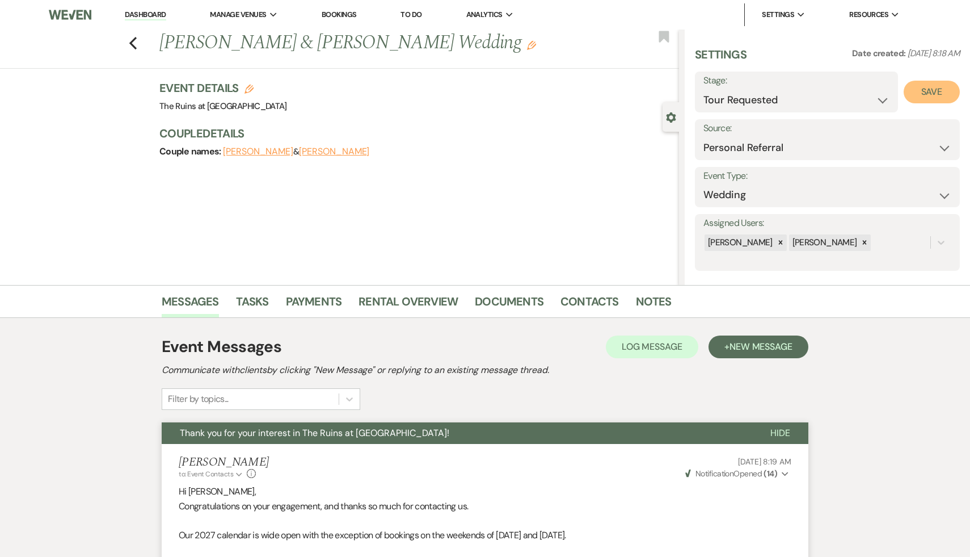
click at [928, 96] on button "Save" at bounding box center [932, 92] width 56 height 23
click at [129, 40] on icon "Previous" at bounding box center [133, 43] width 9 height 14
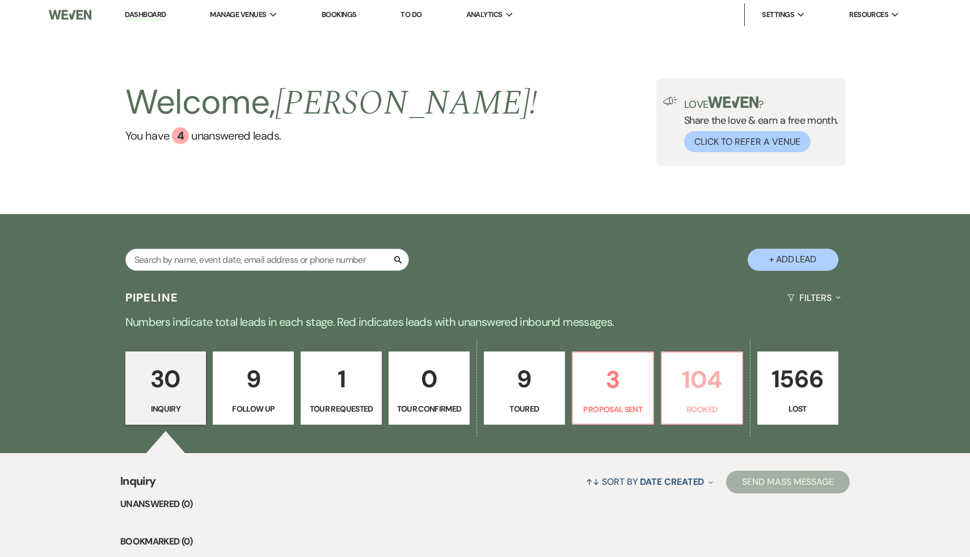
click at [689, 383] on p "104" at bounding box center [702, 379] width 66 height 38
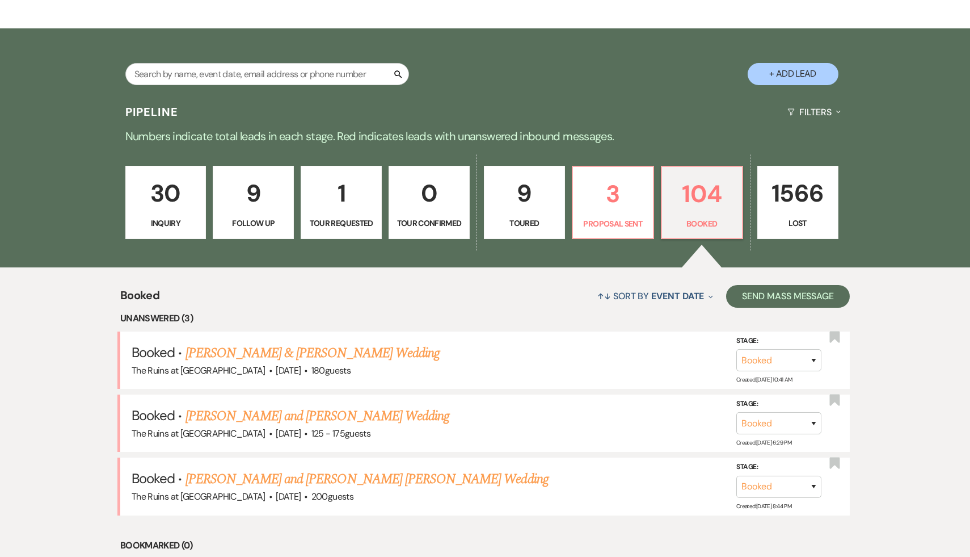
scroll to position [267, 0]
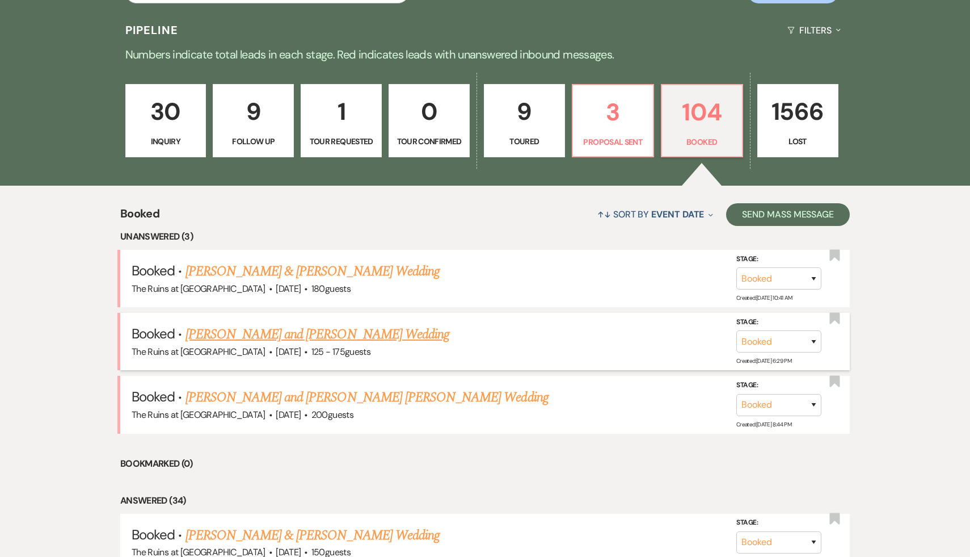
click at [347, 338] on link "Hannah Kramer and Keith Larsen's Wedding" at bounding box center [318, 334] width 264 height 20
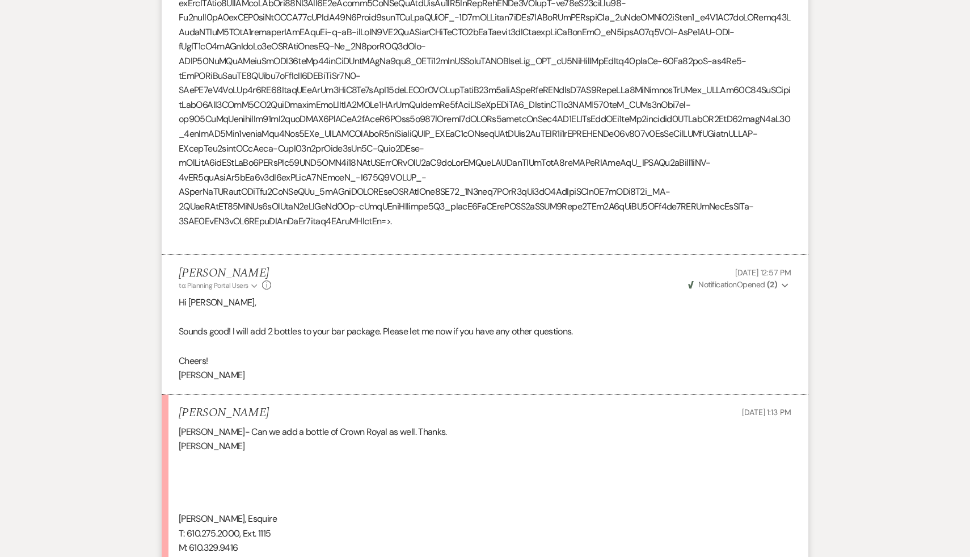
scroll to position [3139, 0]
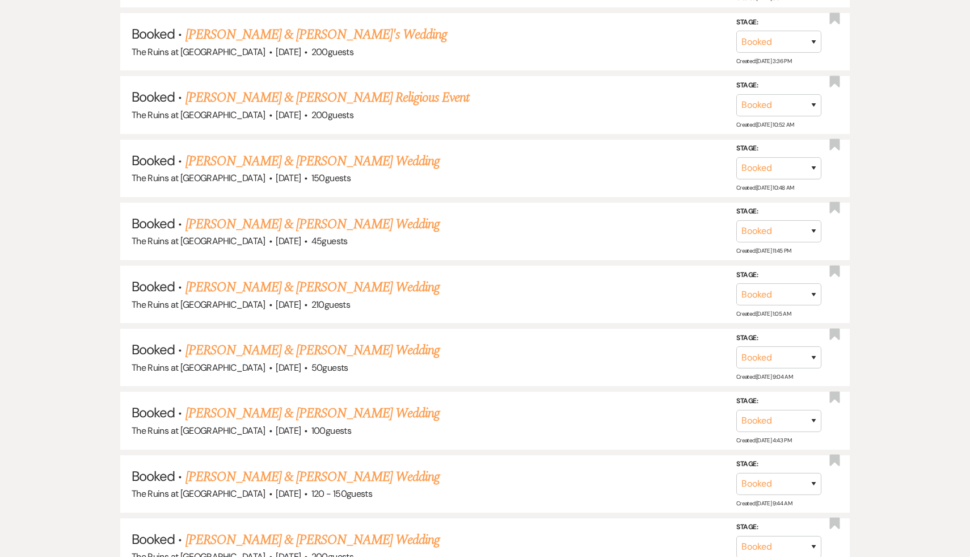
scroll to position [267, 0]
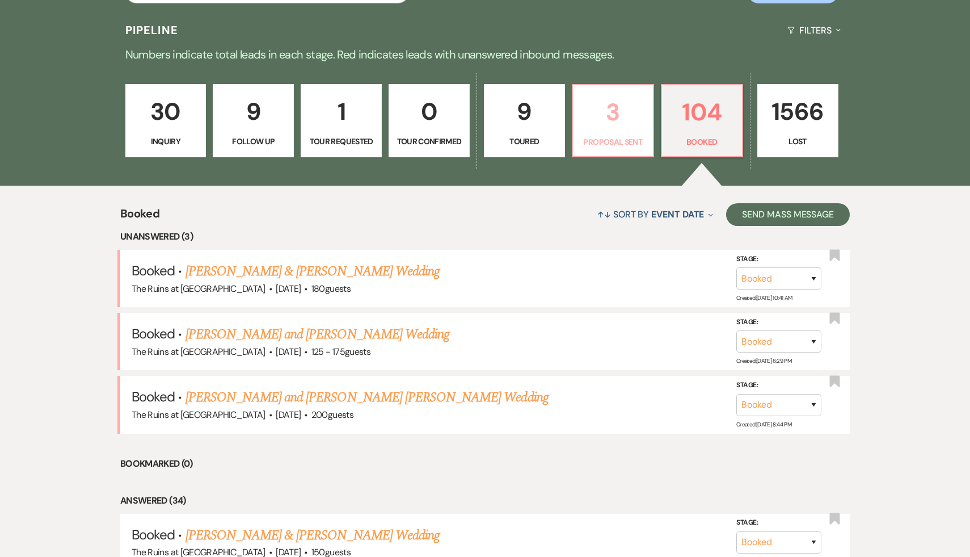
click at [613, 120] on p "3" at bounding box center [613, 112] width 66 height 38
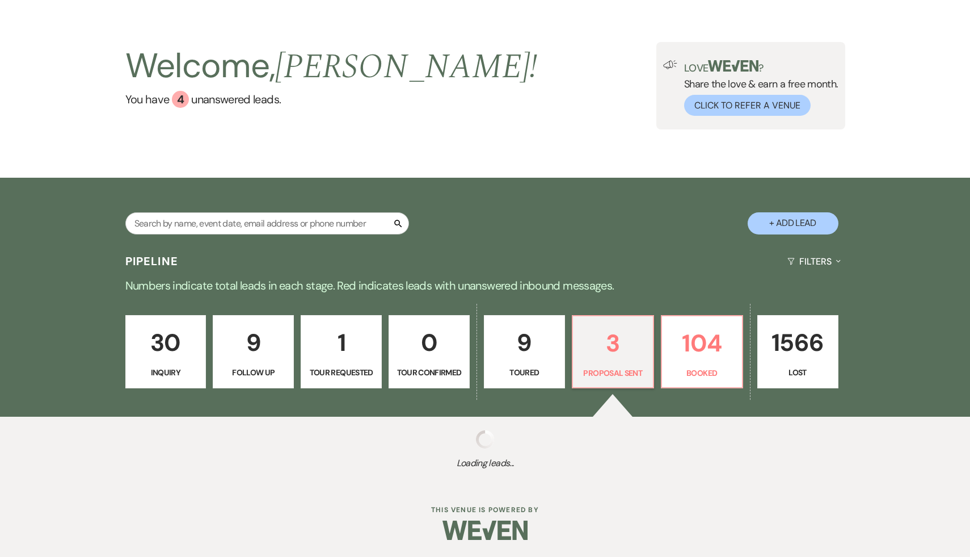
scroll to position [267, 0]
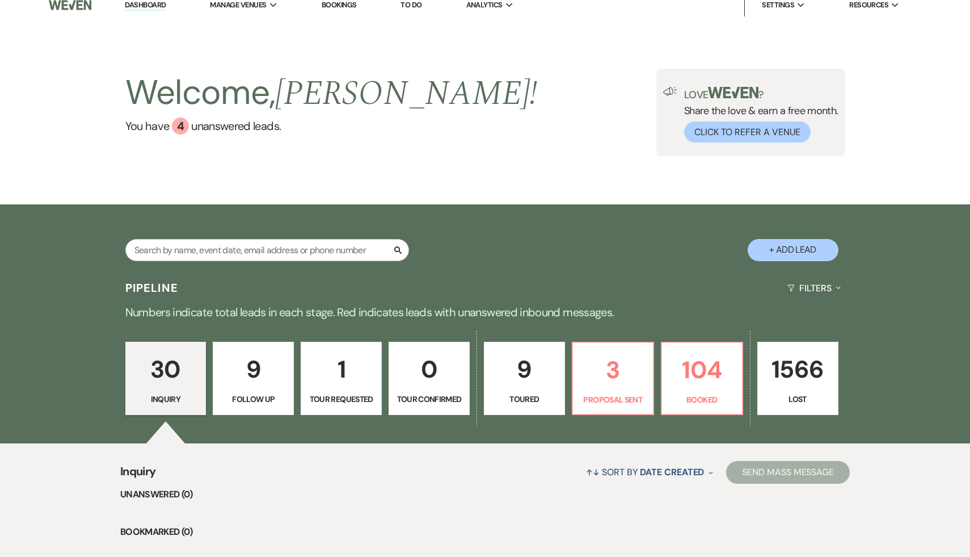
scroll to position [28, 0]
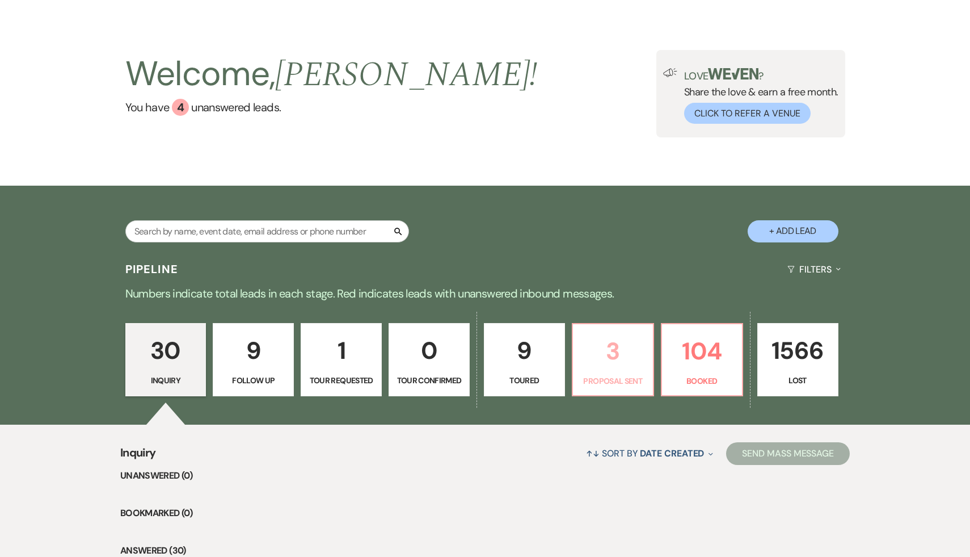
click at [618, 354] on p "3" at bounding box center [613, 351] width 66 height 38
select select "6"
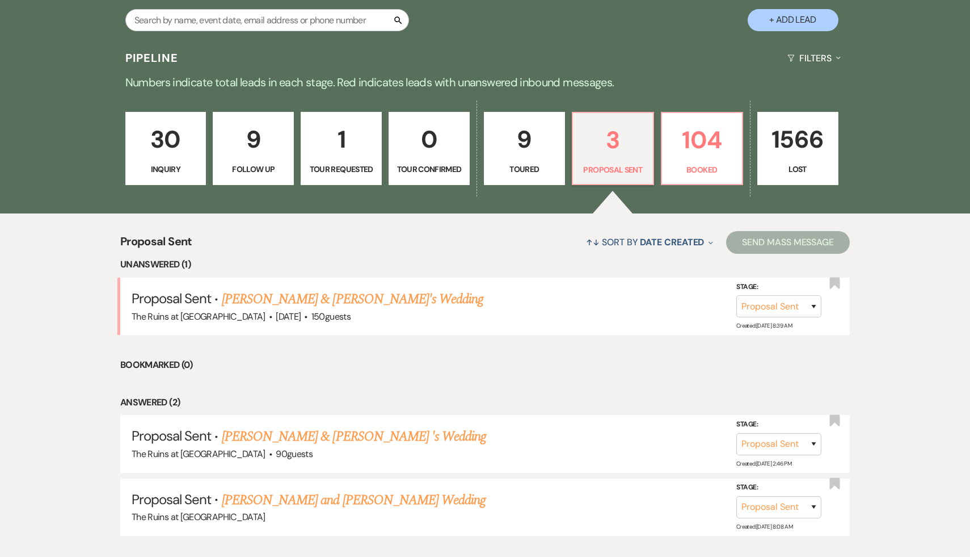
scroll to position [293, 0]
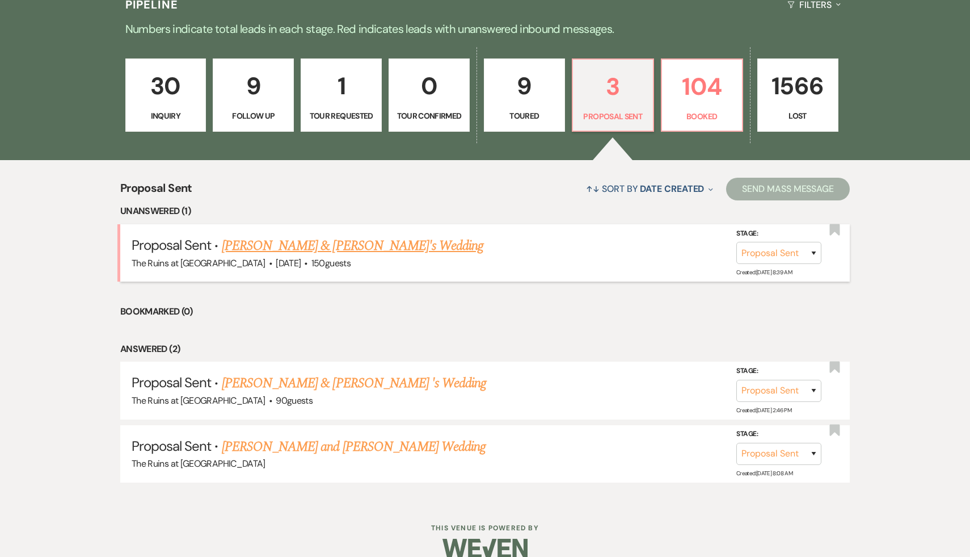
click at [323, 244] on link "[PERSON_NAME] & [PERSON_NAME]'s Wedding" at bounding box center [353, 245] width 262 height 20
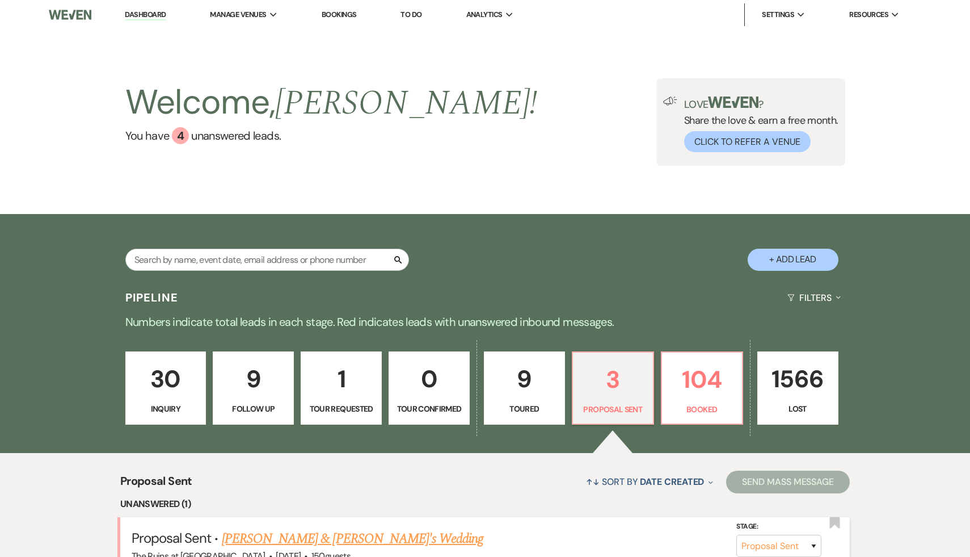
select select "6"
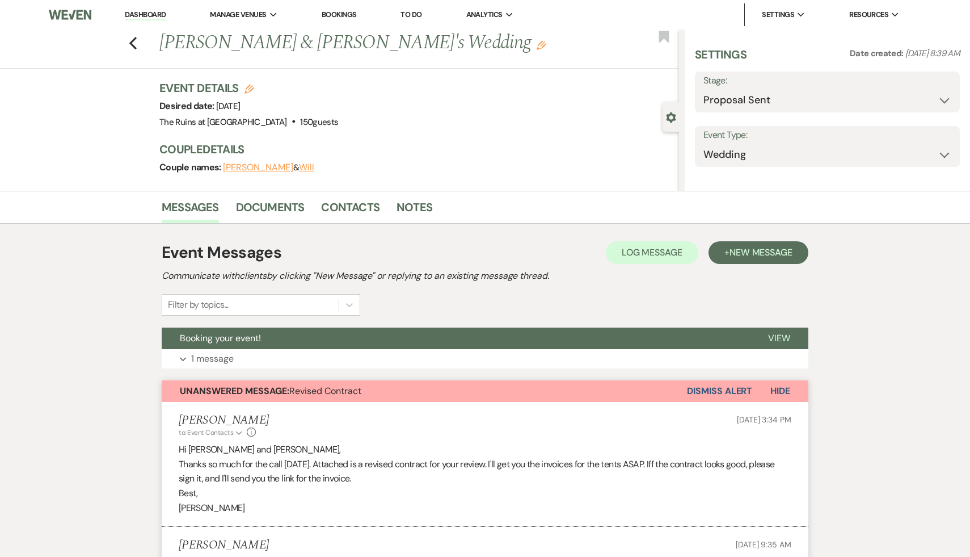
select select "6"
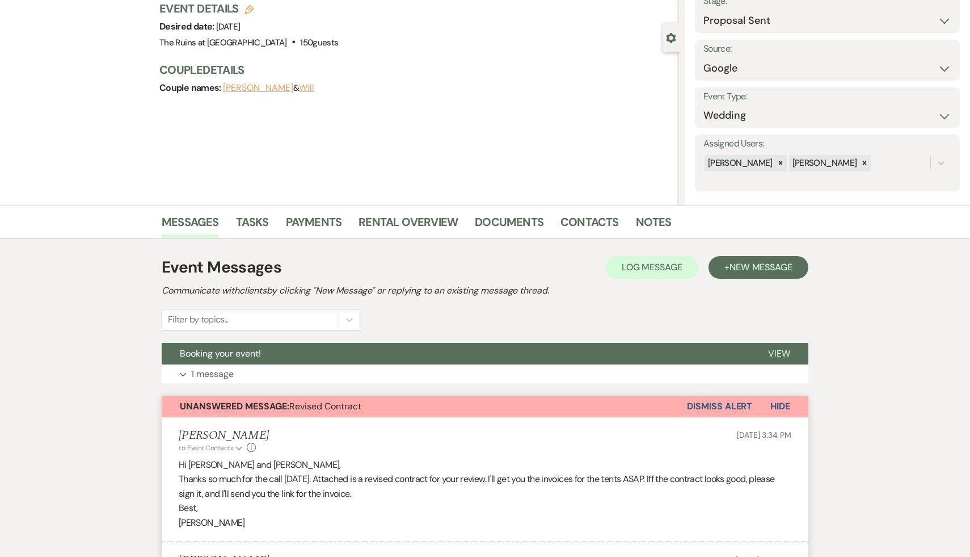
scroll to position [83, 0]
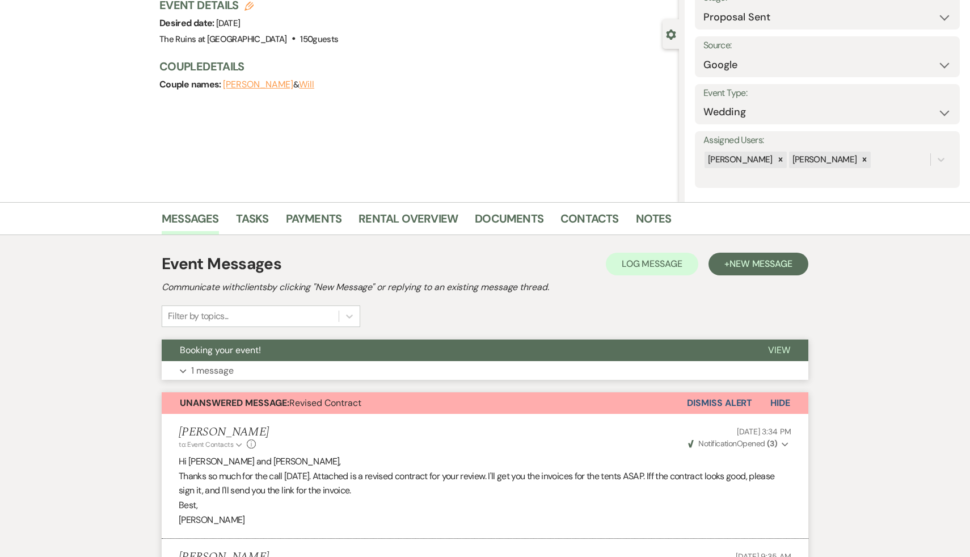
click at [247, 349] on span "Booking your event!" at bounding box center [220, 350] width 81 height 12
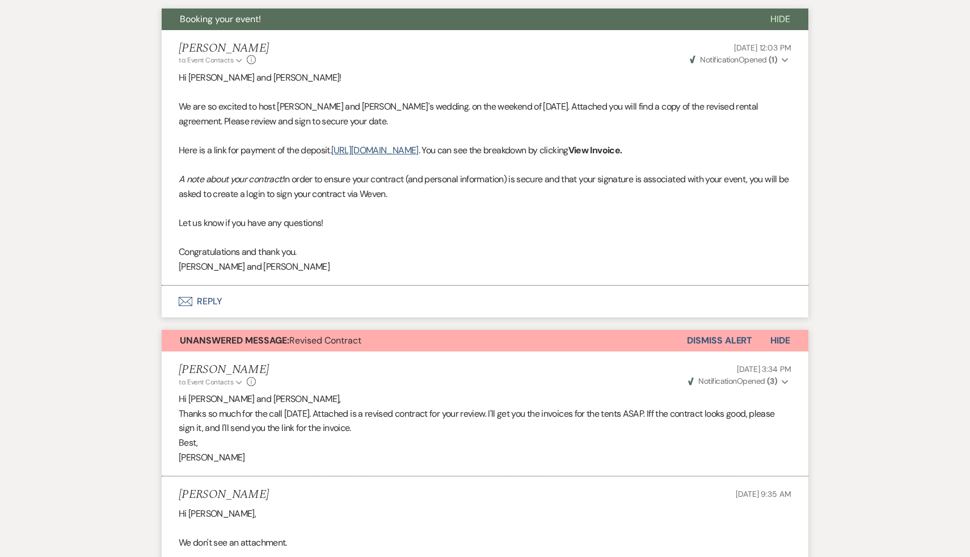
scroll to position [415, 0]
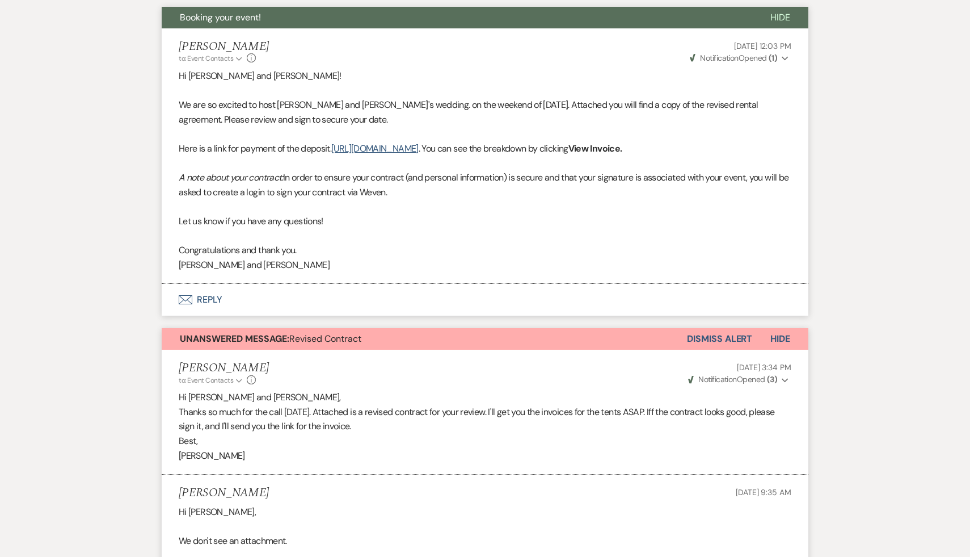
click at [730, 350] on button "Dismiss Alert" at bounding box center [719, 339] width 65 height 22
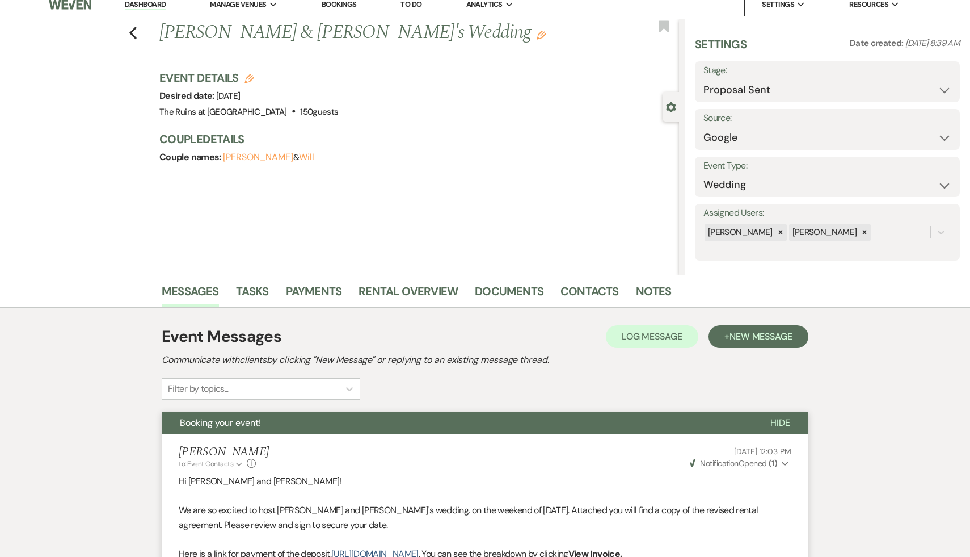
scroll to position [0, 0]
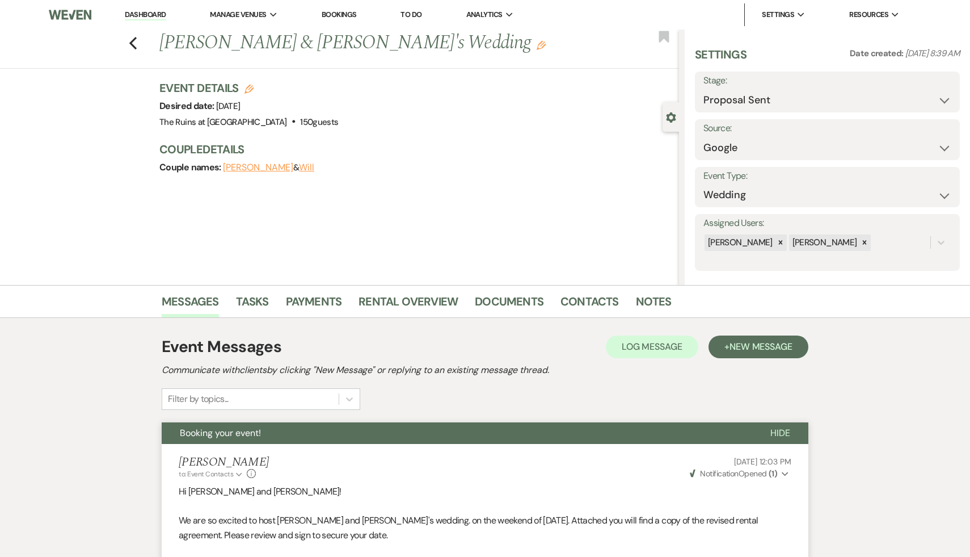
click at [153, 10] on link "Dashboard" at bounding box center [145, 15] width 41 height 11
